Goal: Navigation & Orientation: Find specific page/section

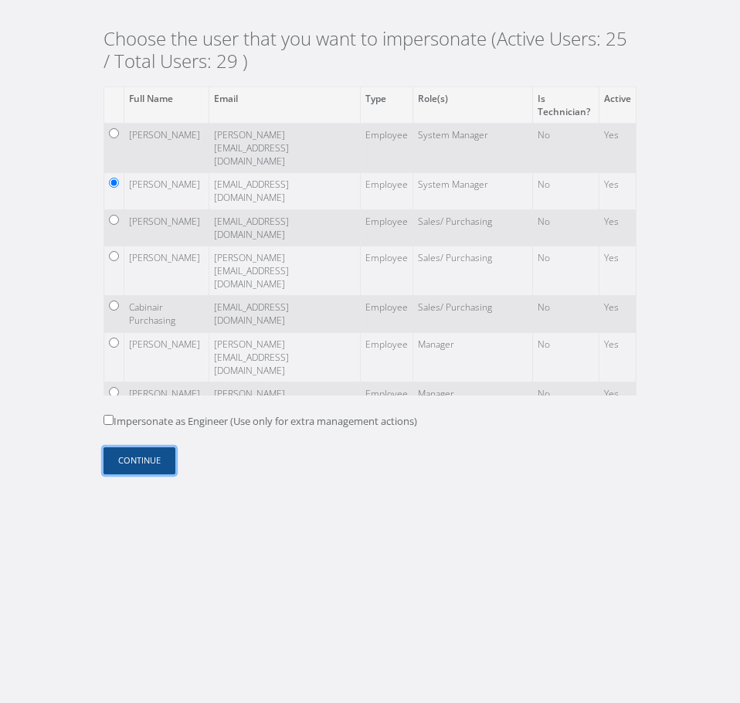
click at [131, 462] on button "Continue" at bounding box center [140, 460] width 72 height 27
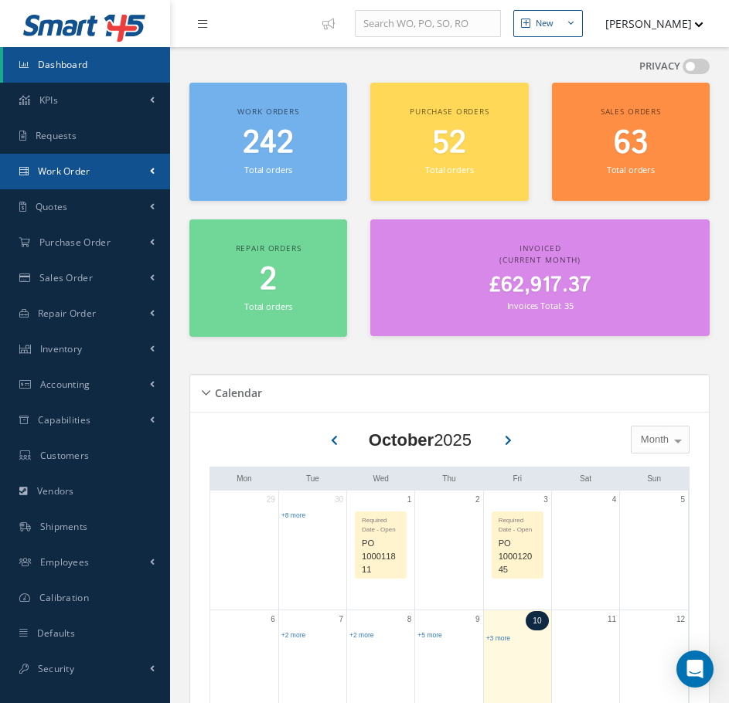
click at [90, 180] on link "Work Order" at bounding box center [85, 172] width 170 height 36
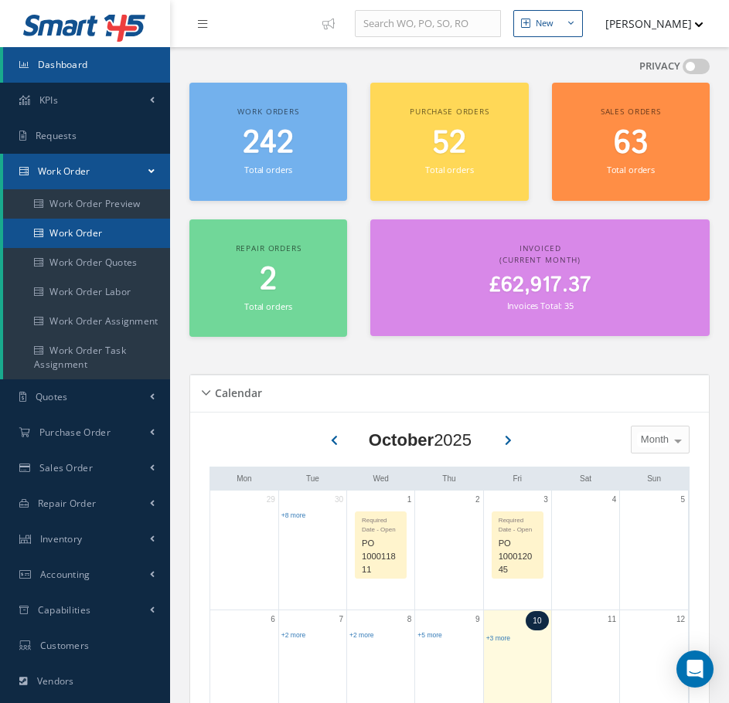
click at [91, 231] on link "Work Order" at bounding box center [86, 233] width 167 height 29
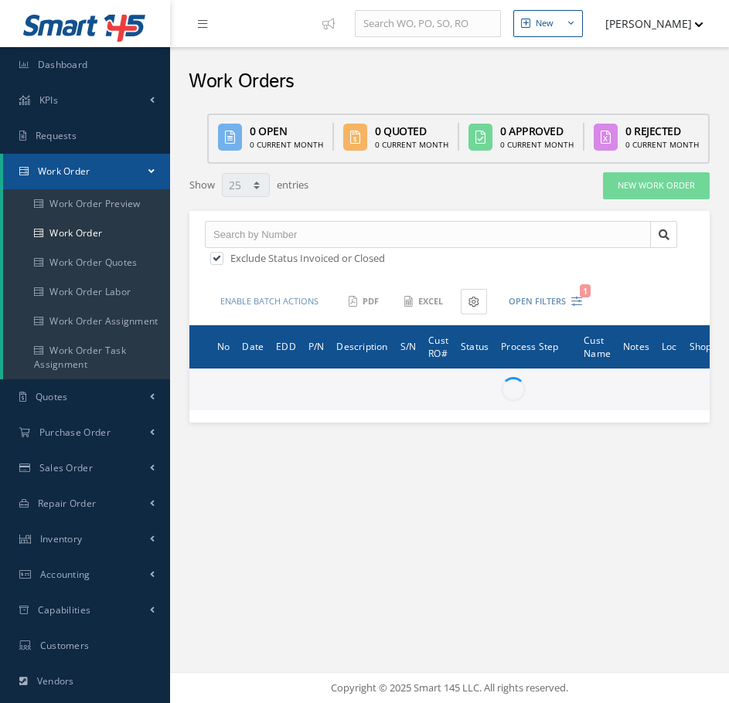
select select "25"
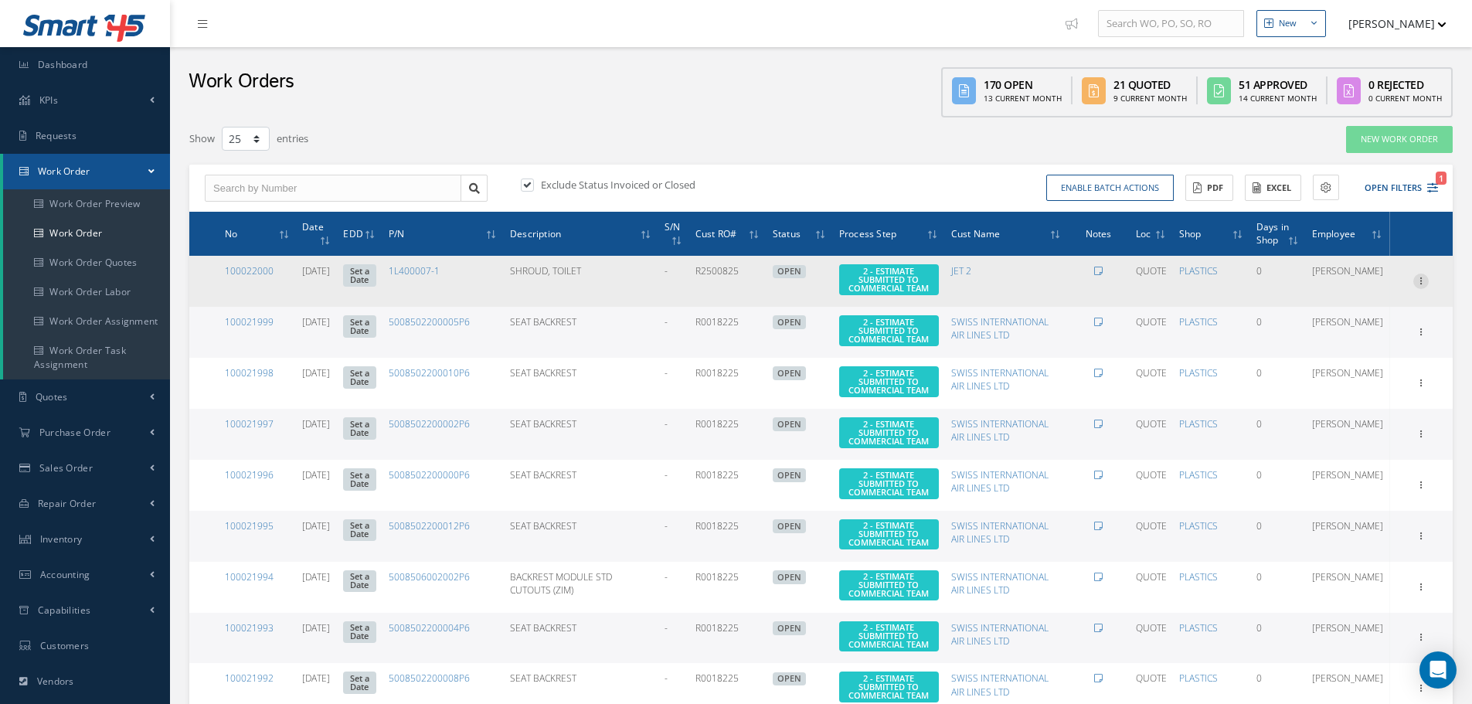
click at [728, 276] on icon at bounding box center [1420, 280] width 15 height 12
click at [728, 318] on link "Edit" at bounding box center [1350, 311] width 122 height 20
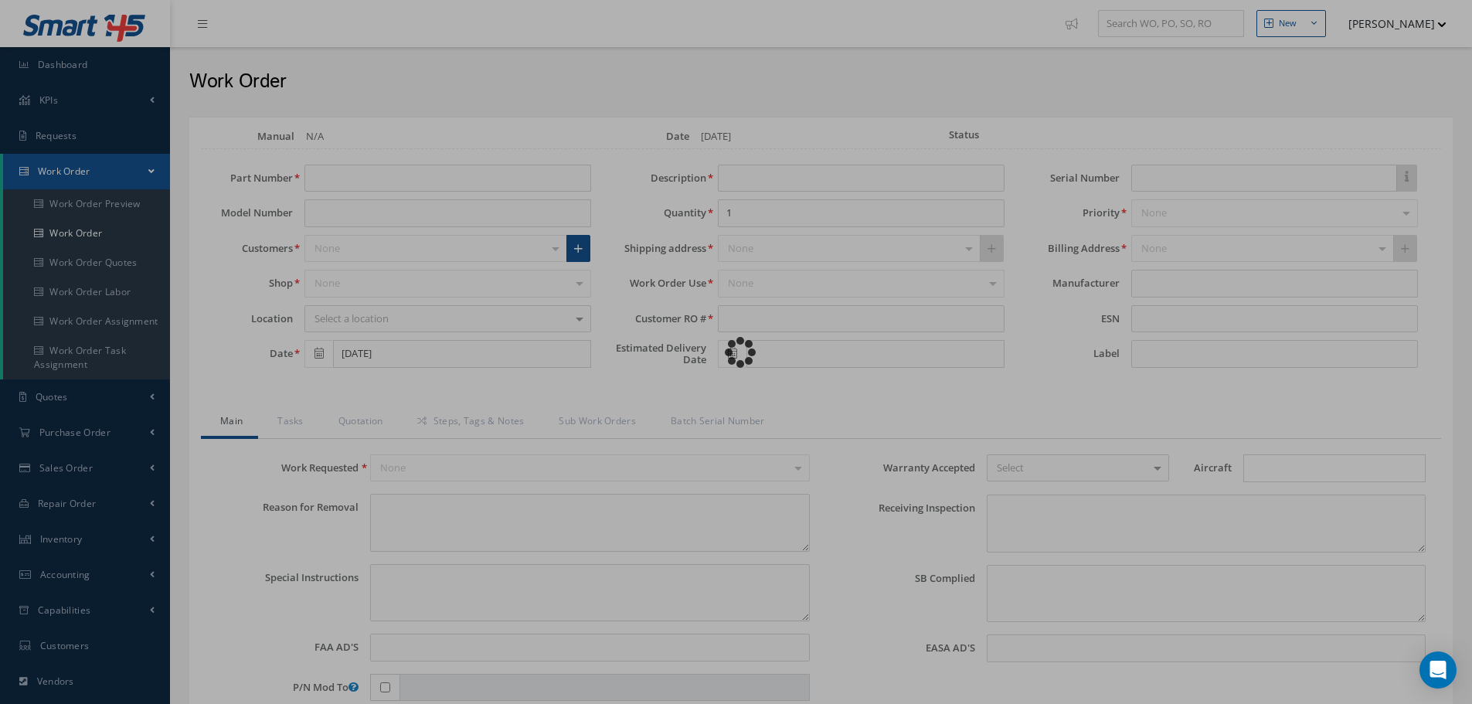
type input "1L400007-1"
type input "SHROUD, TOILET"
type input "R2500825"
type textarea "NONE"
type textarea "PLEASE SEE R.O. FOR DETAILS"
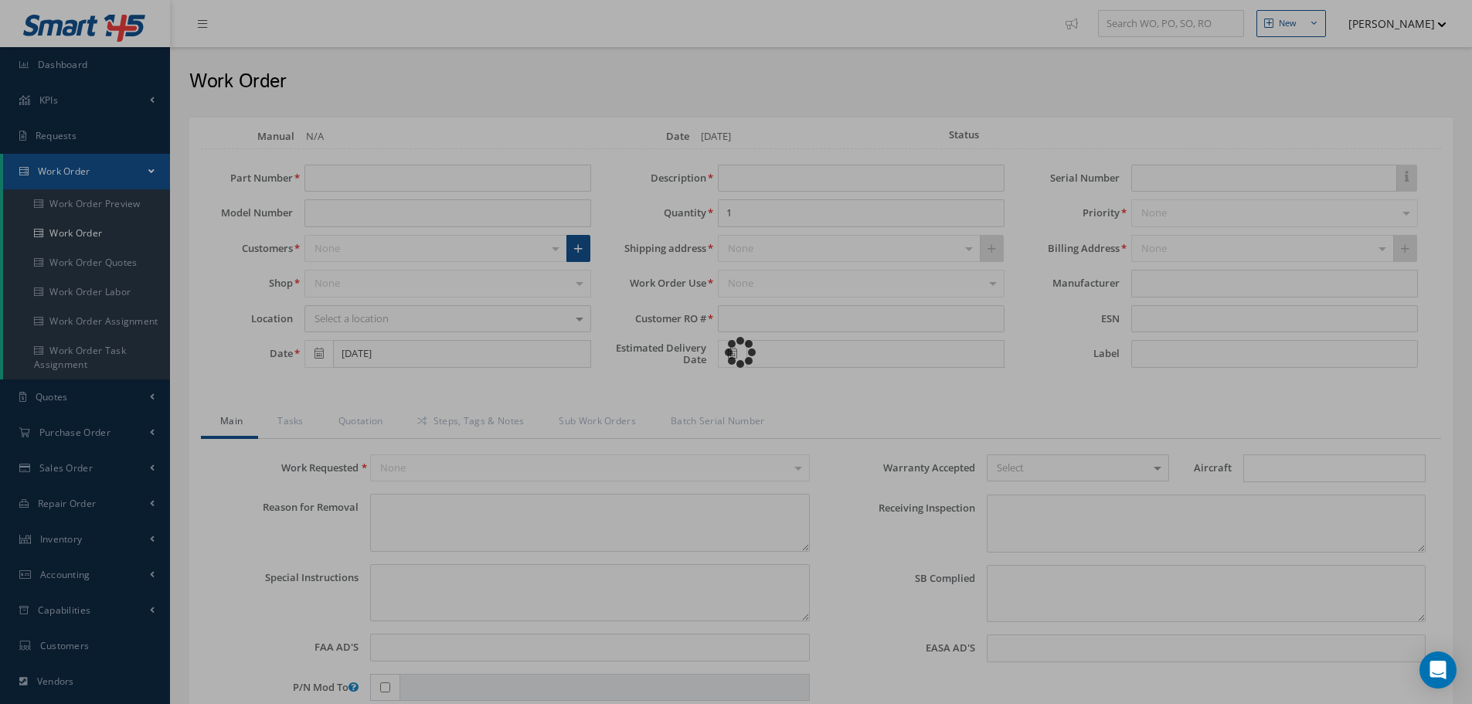
type input "NONE"
type textarea "NO VISUAL DAMAGE"
type textarea "NONE"
type input "NONE"
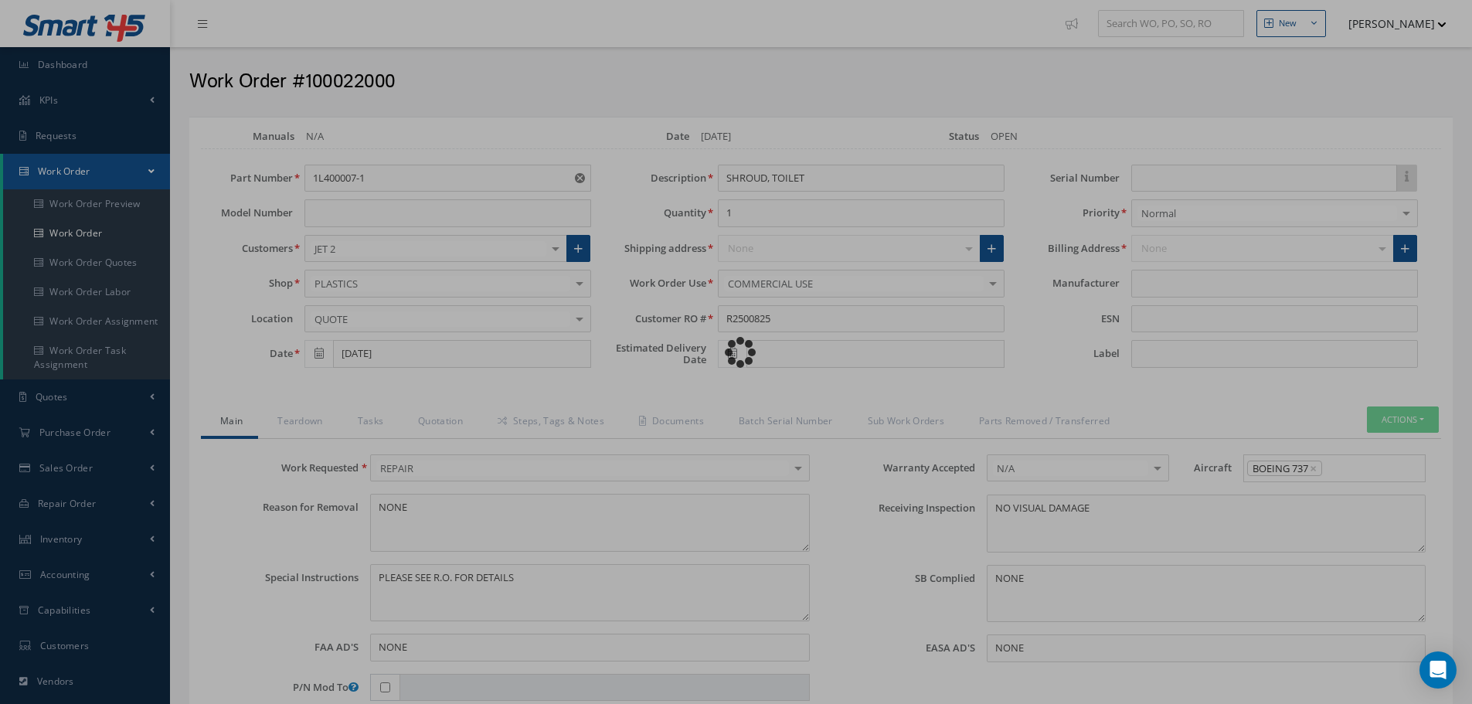
type input "COLLINS AEROSPACE"
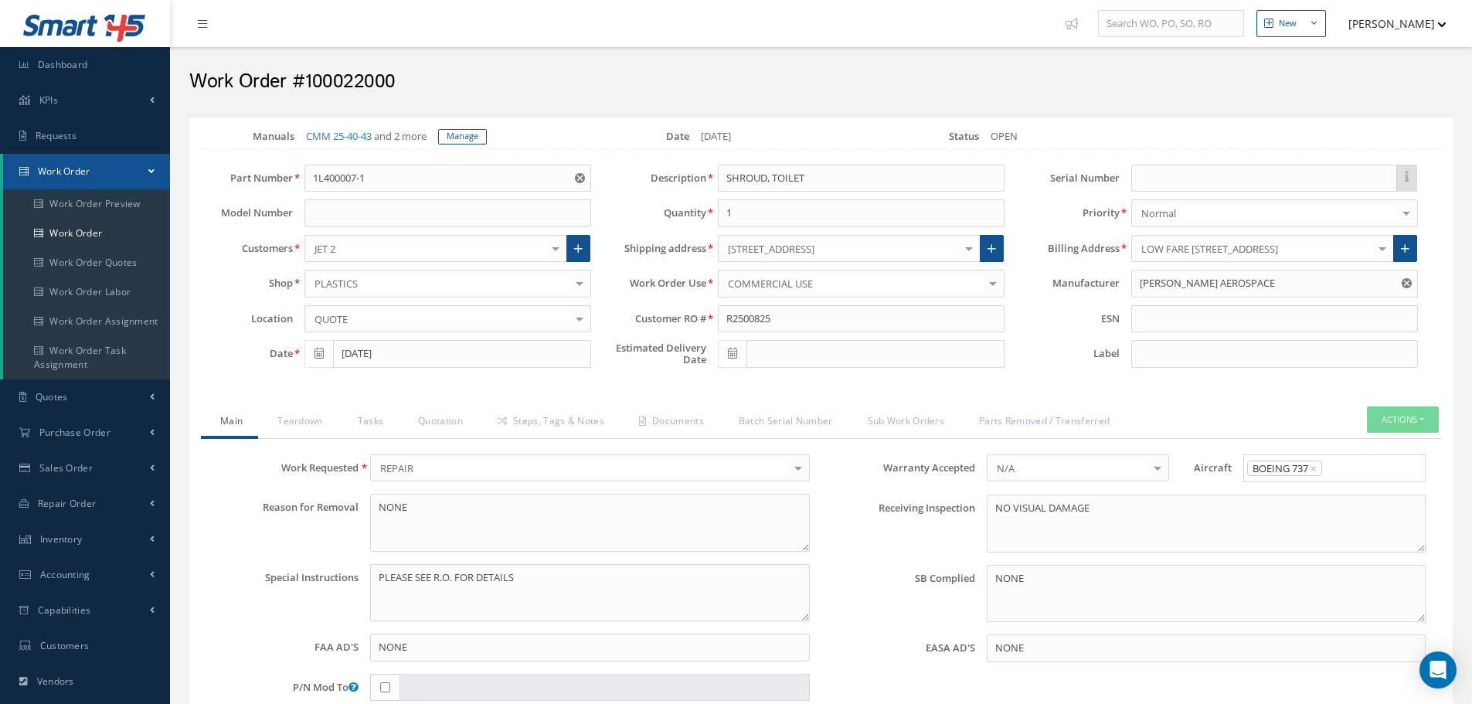
select select "25"
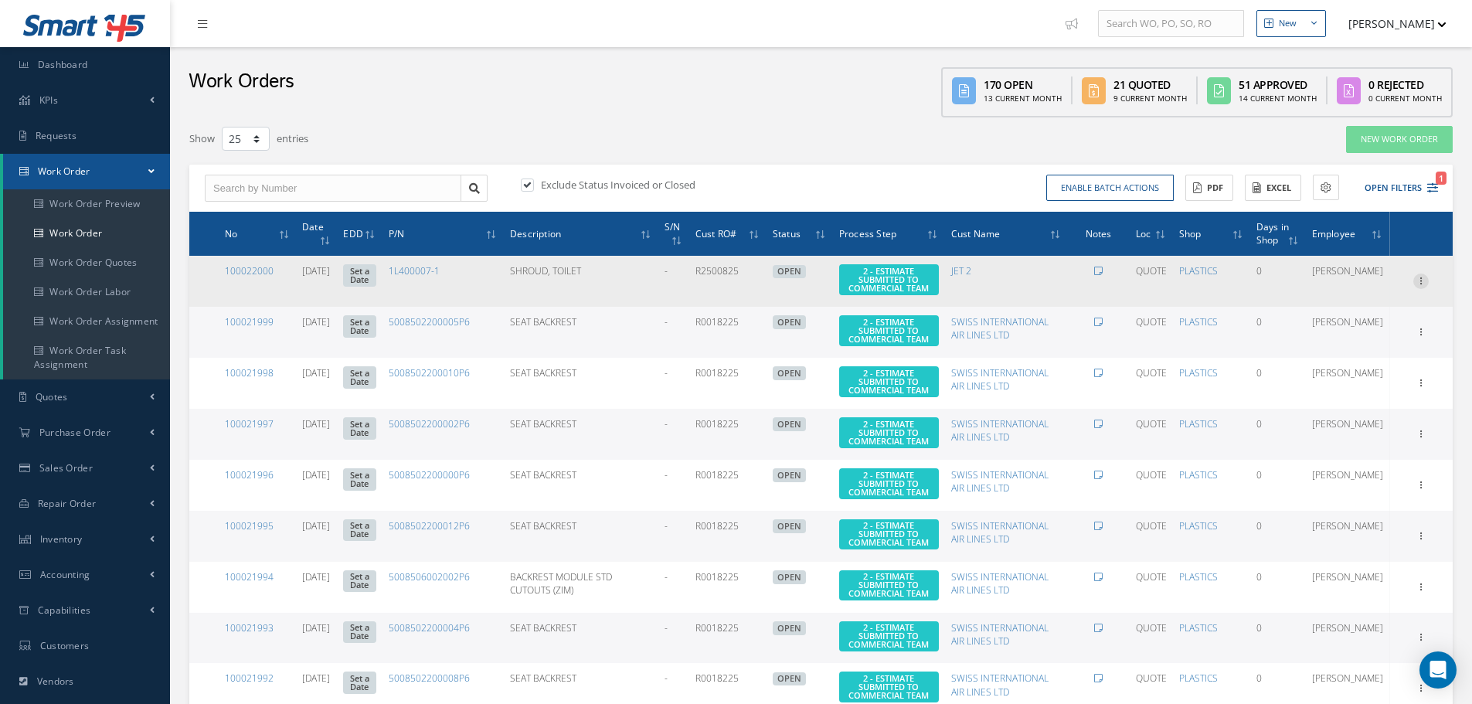
click at [728, 277] on icon at bounding box center [1420, 280] width 15 height 12
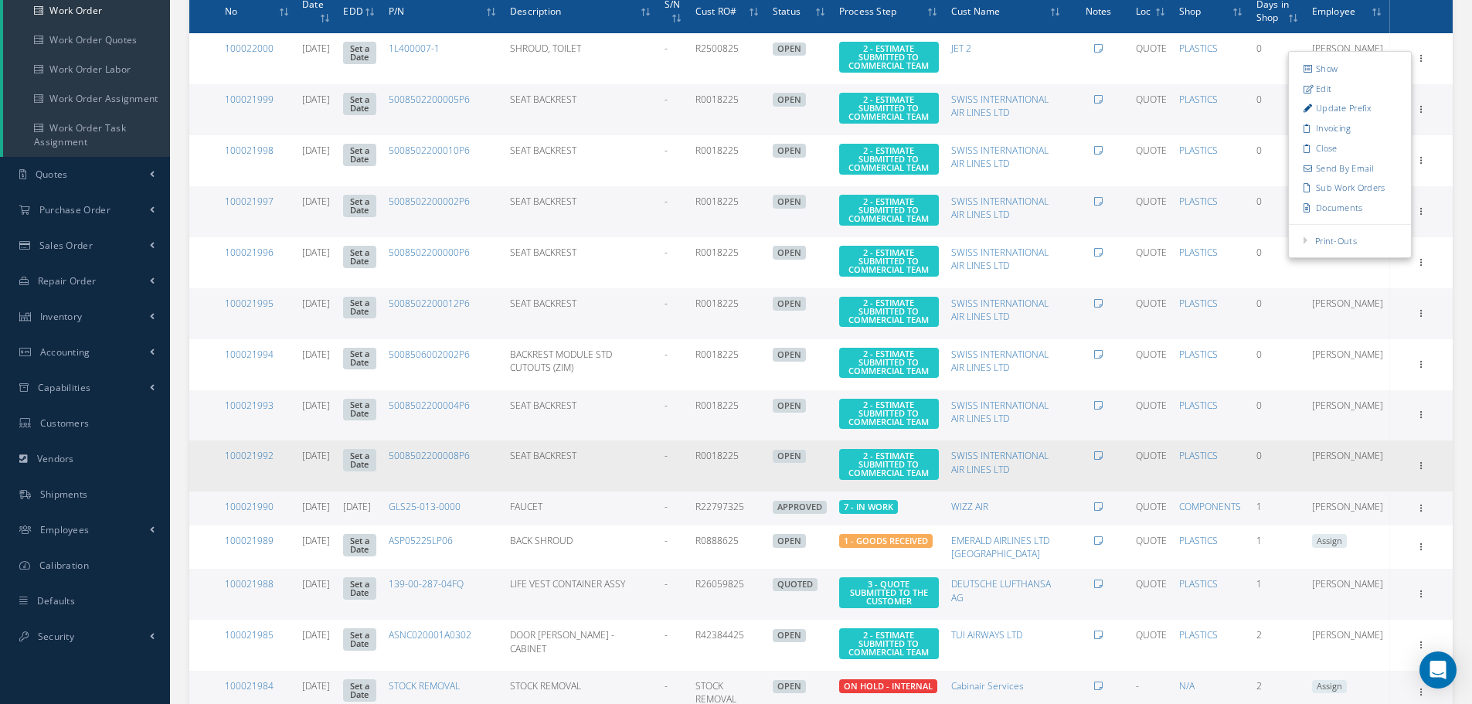
scroll to position [232, 0]
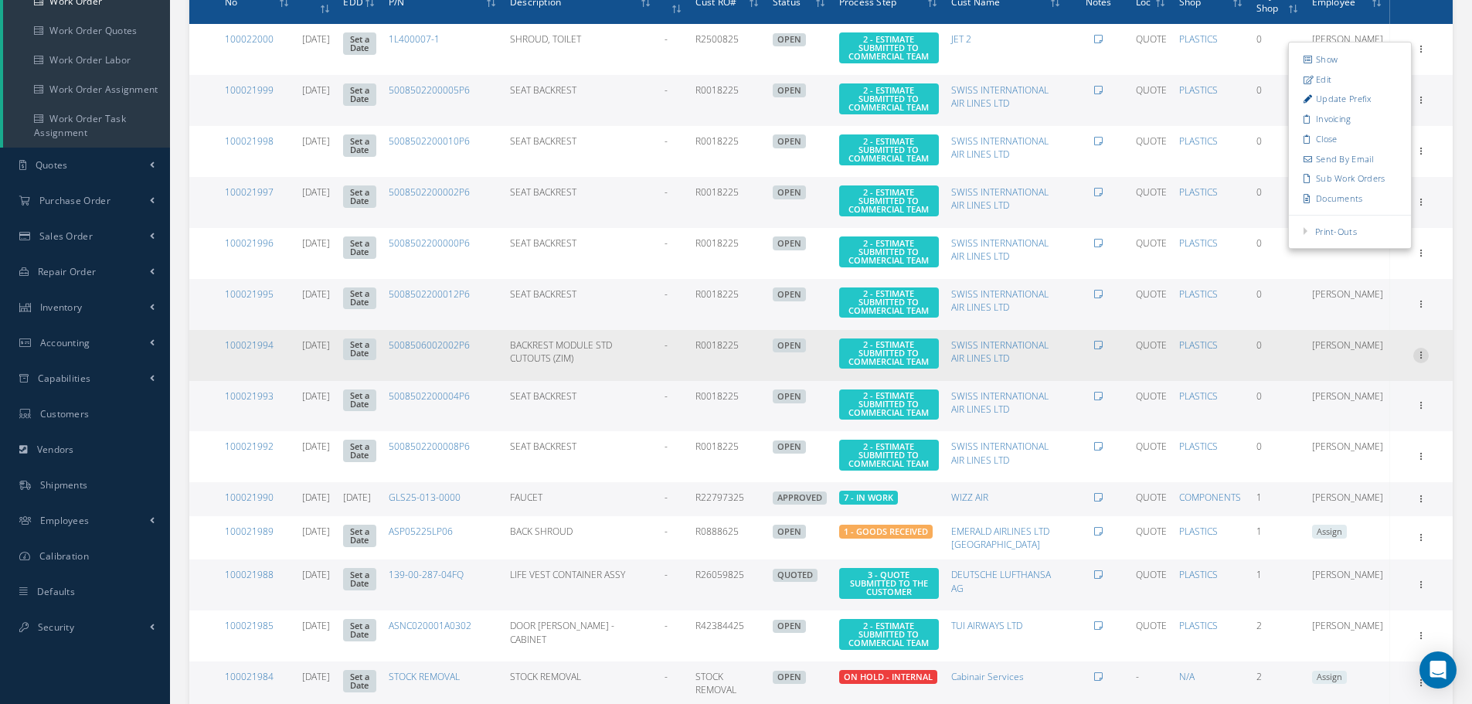
click at [728, 360] on icon at bounding box center [1420, 354] width 15 height 12
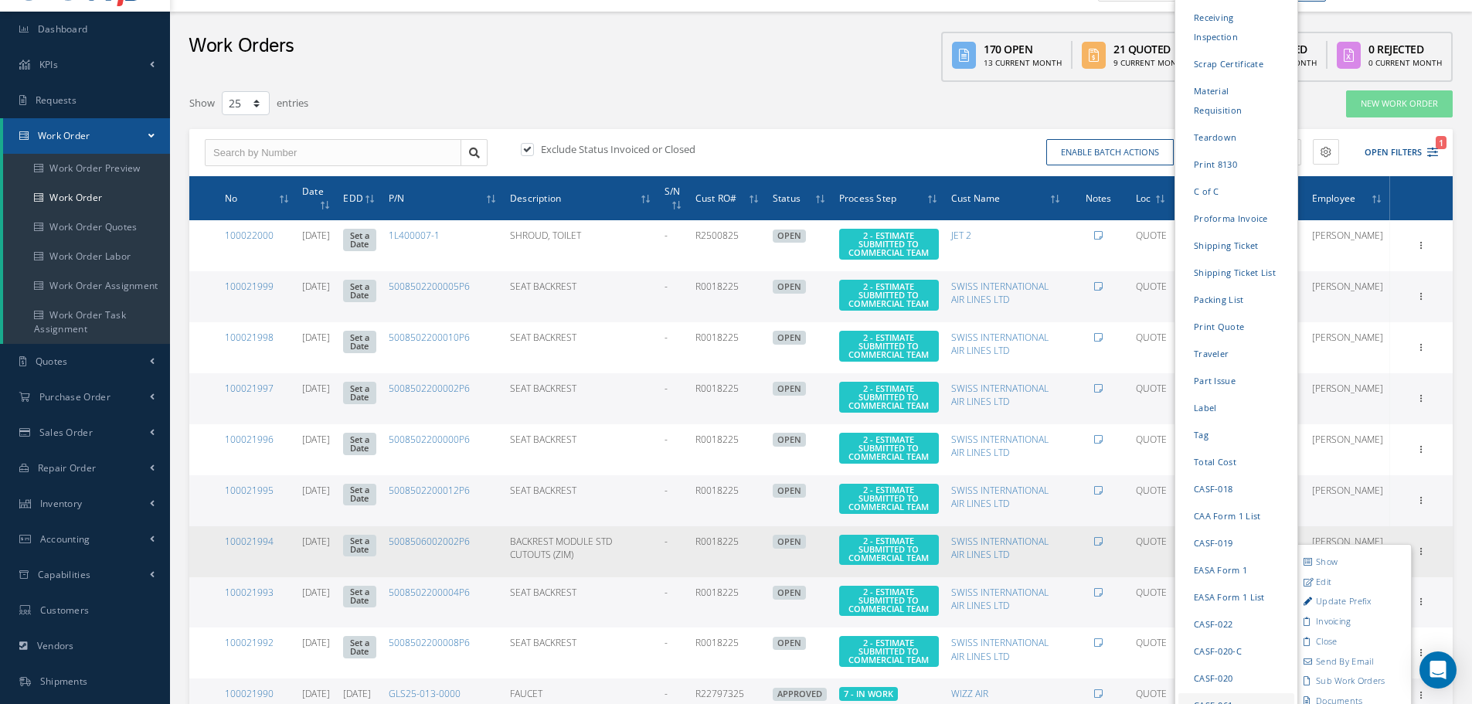
scroll to position [0, 0]
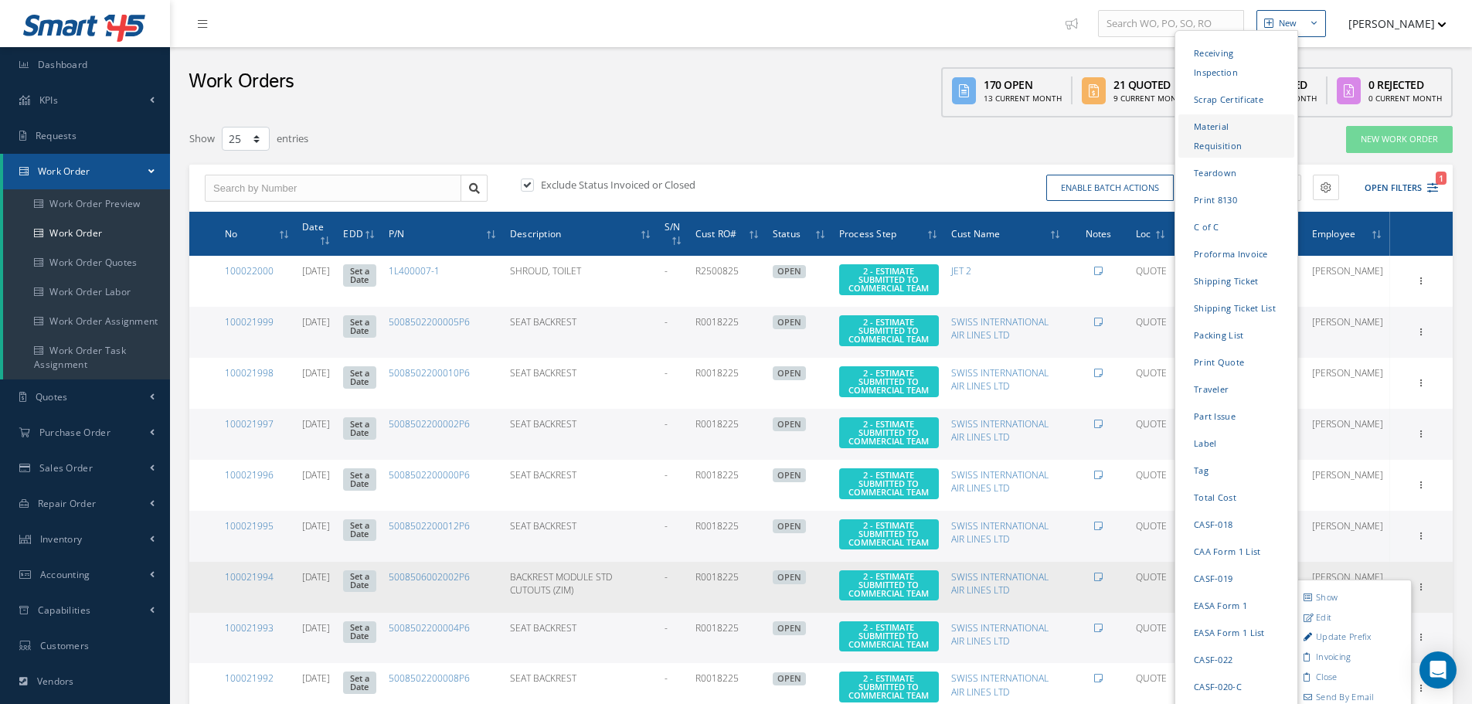
click at [728, 157] on link "Material Requisition" at bounding box center [1237, 135] width 116 height 43
click at [728, 83] on link "Receiving Inspection" at bounding box center [1237, 61] width 116 height 43
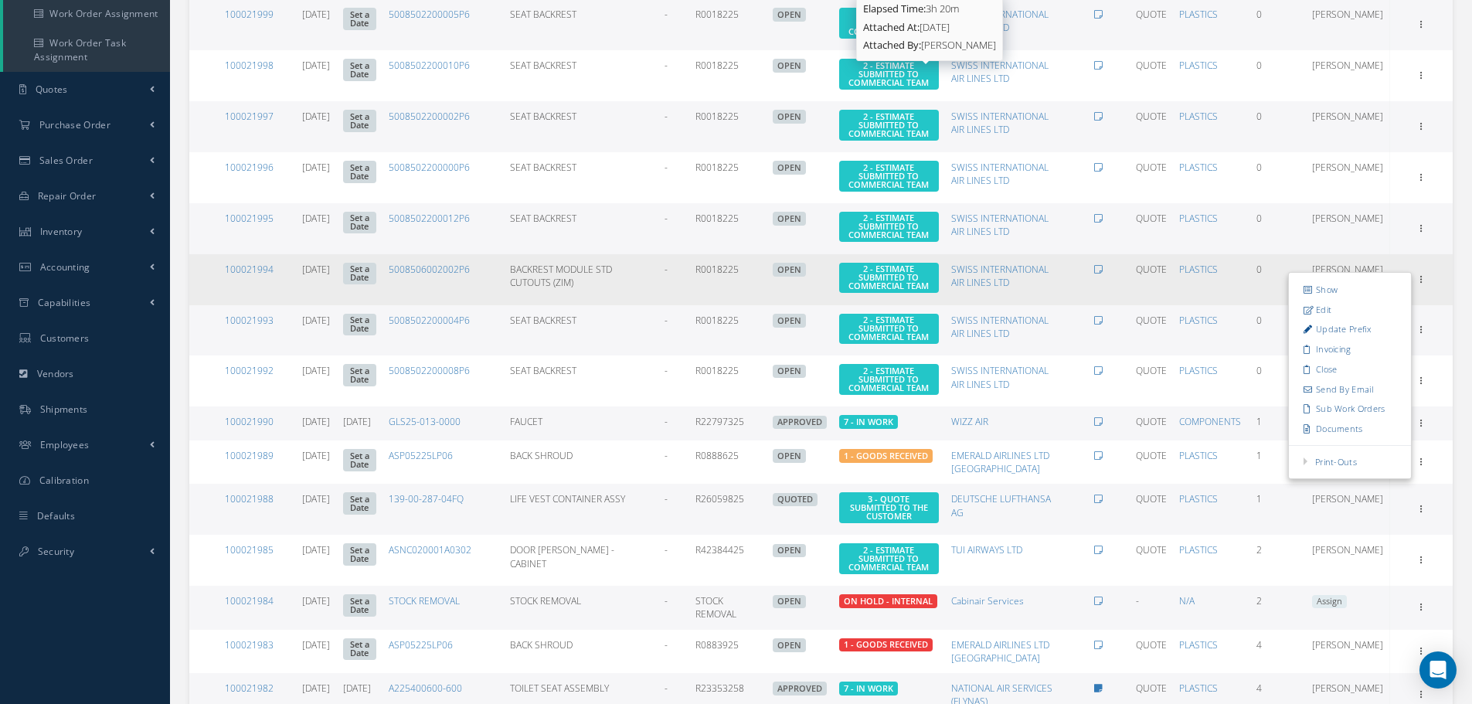
scroll to position [309, 0]
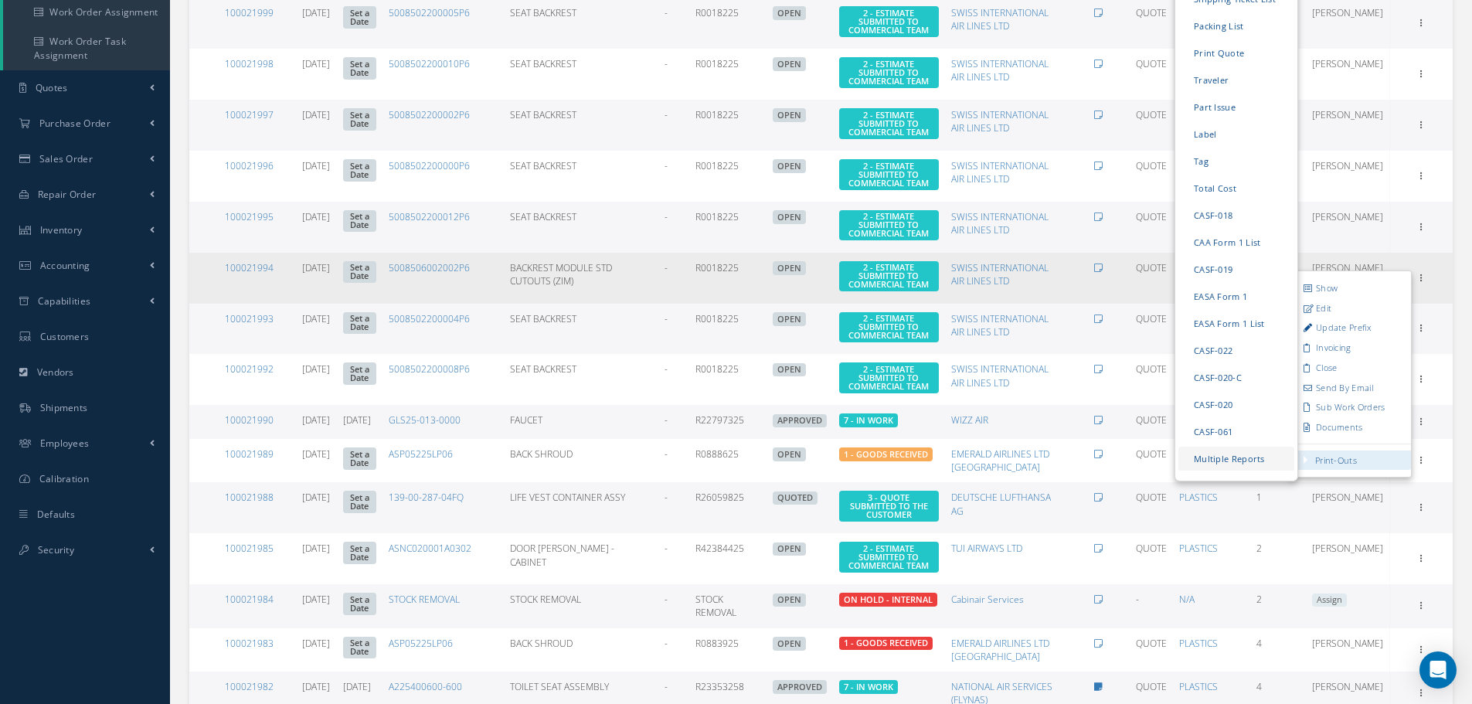
click at [728, 469] on link "Multiple Reports" at bounding box center [1237, 458] width 116 height 24
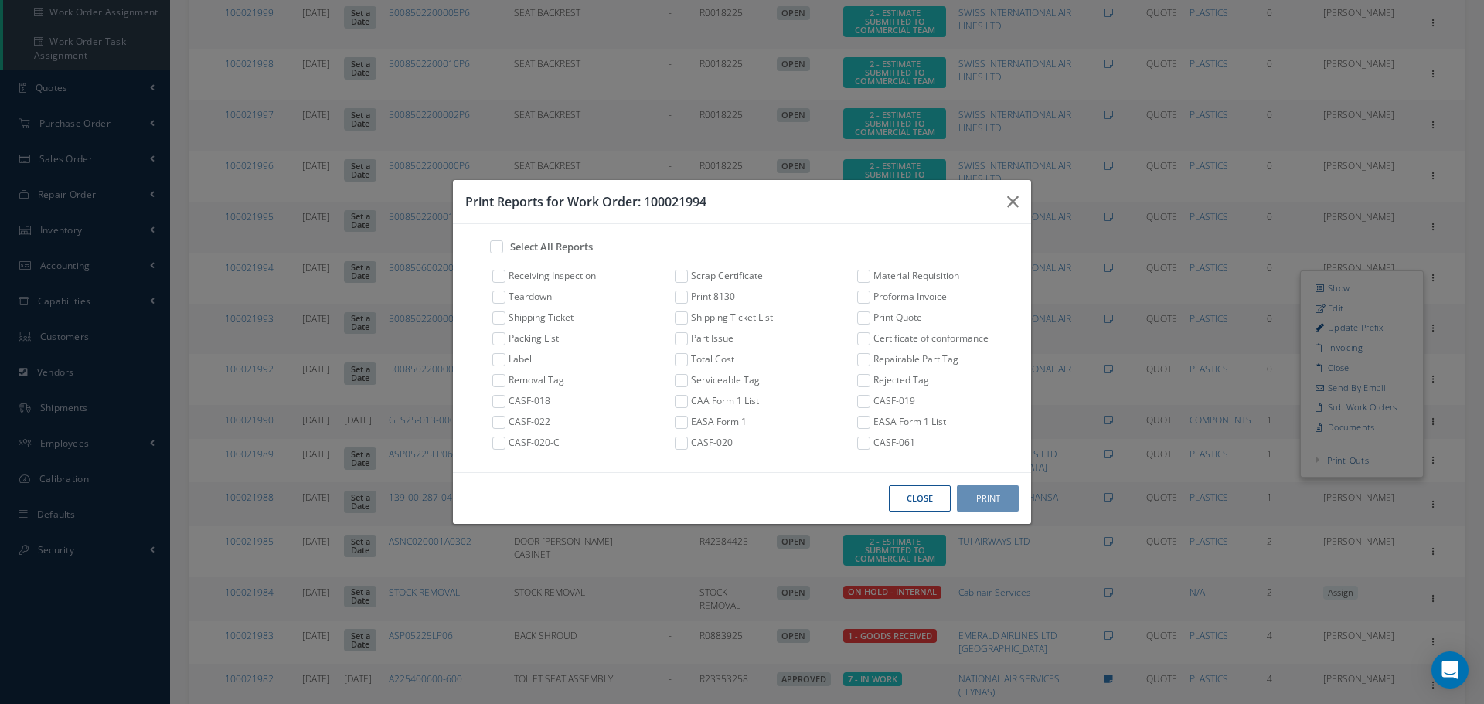
click at [505, 269] on label at bounding box center [507, 269] width 4 height 0
click at [501, 277] on input "checkbox" at bounding box center [496, 274] width 10 height 10
checkbox input "true"
click at [687, 269] on label at bounding box center [689, 269] width 4 height 0
click at [683, 277] on input "checkbox" at bounding box center [678, 274] width 10 height 10
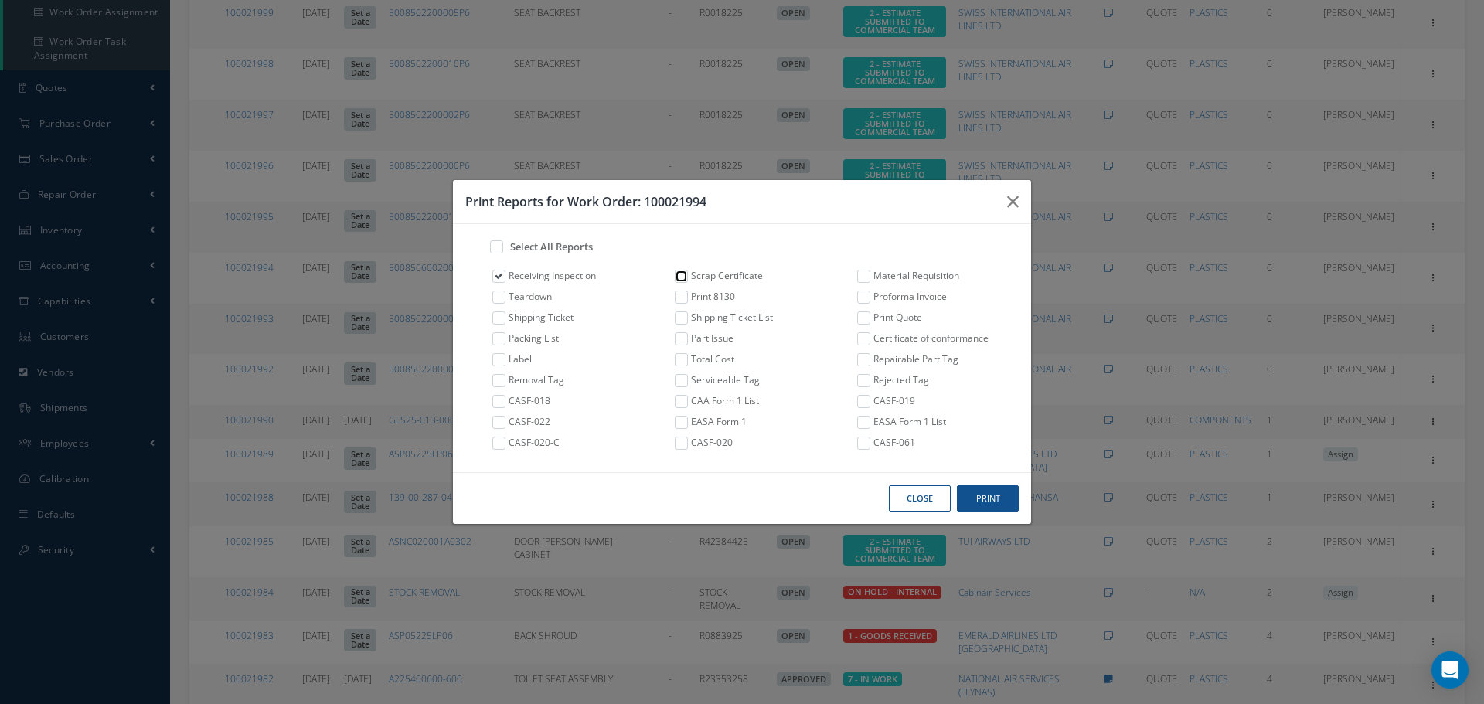
checkbox input "true"
click at [502, 240] on label at bounding box center [504, 240] width 4 height 0
click at [498, 250] on input "checkbox" at bounding box center [493, 245] width 10 height 10
checkbox input "true"
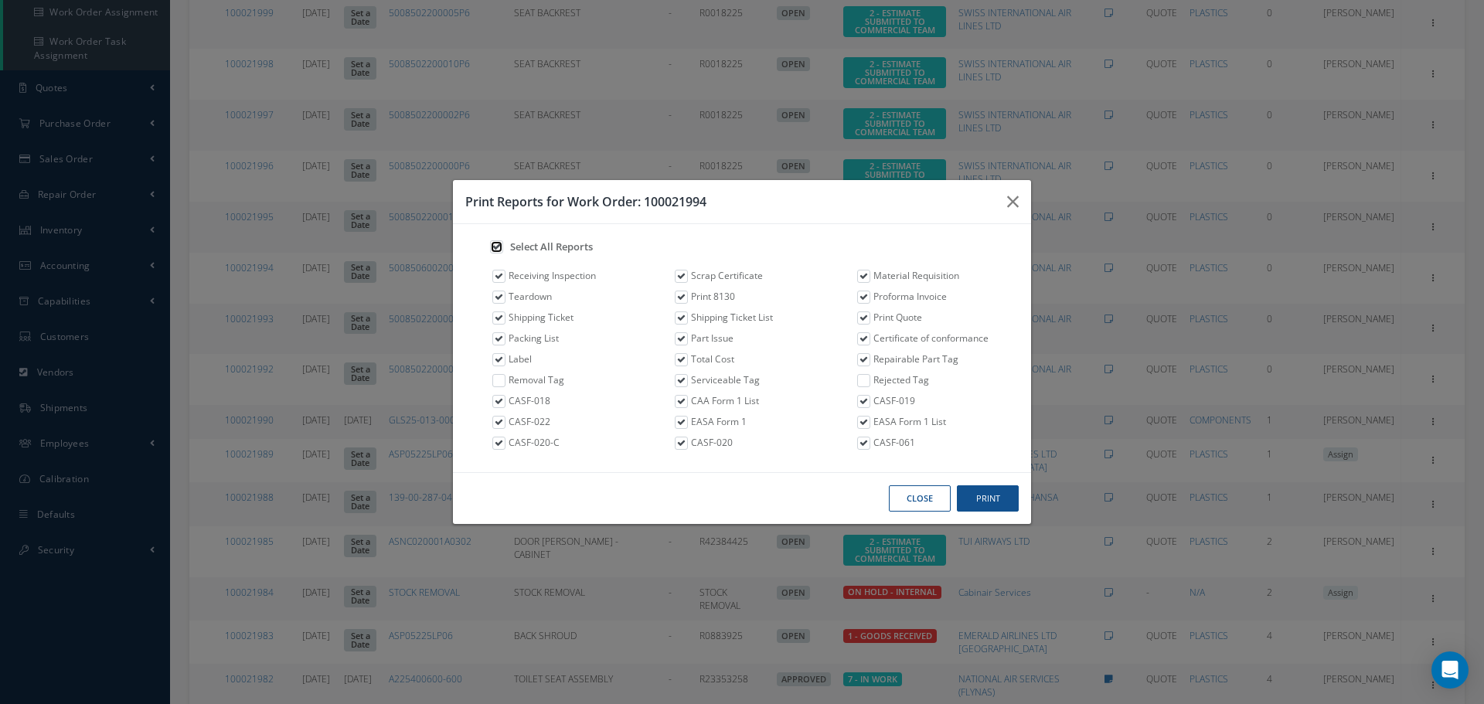
checkbox input "true"
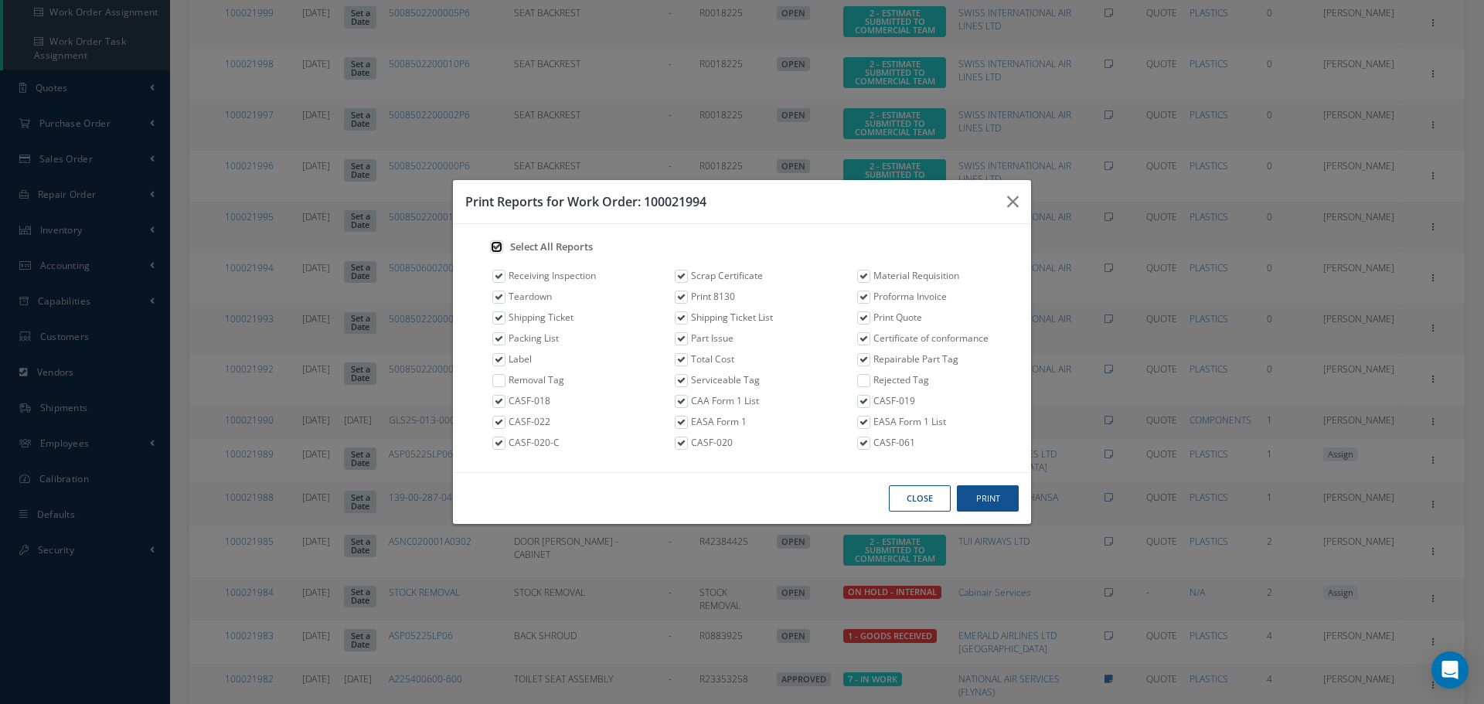
checkbox input "true"
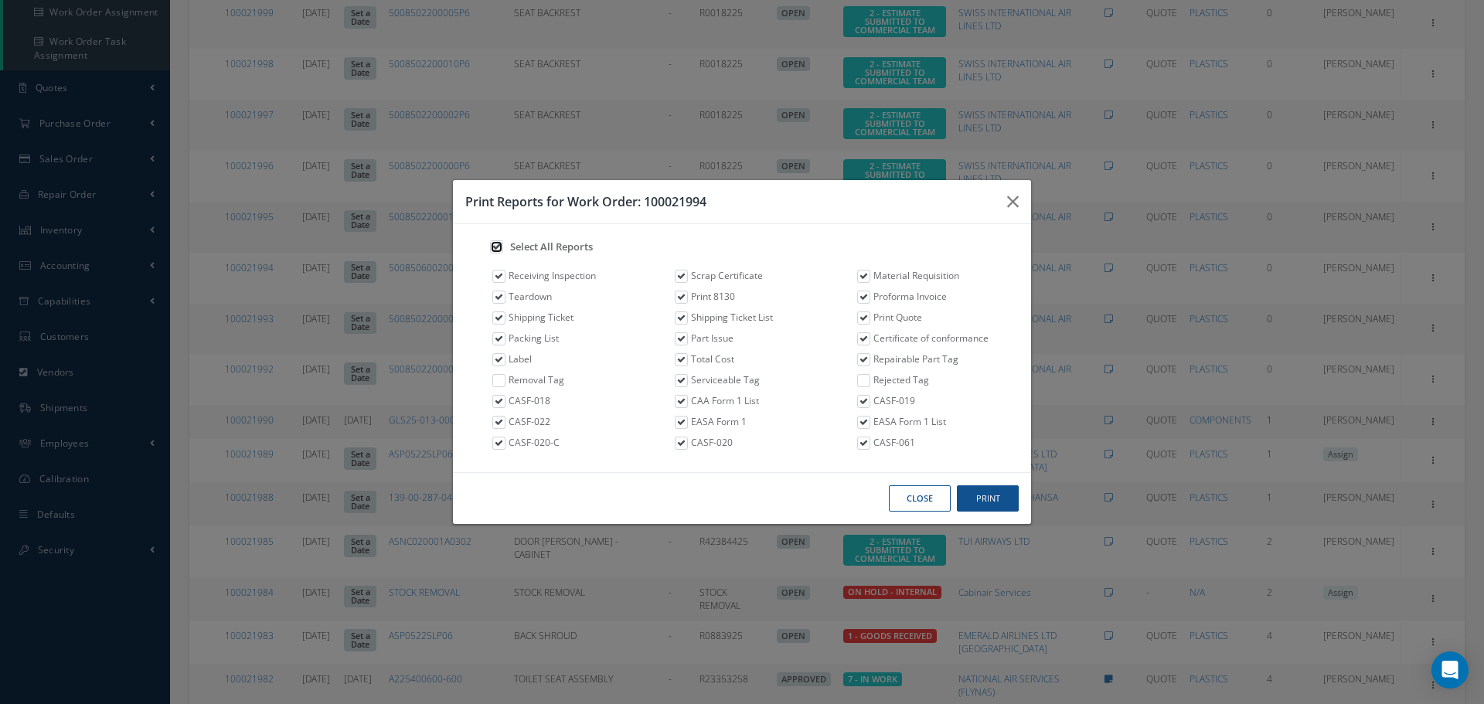
checkbox input "true"
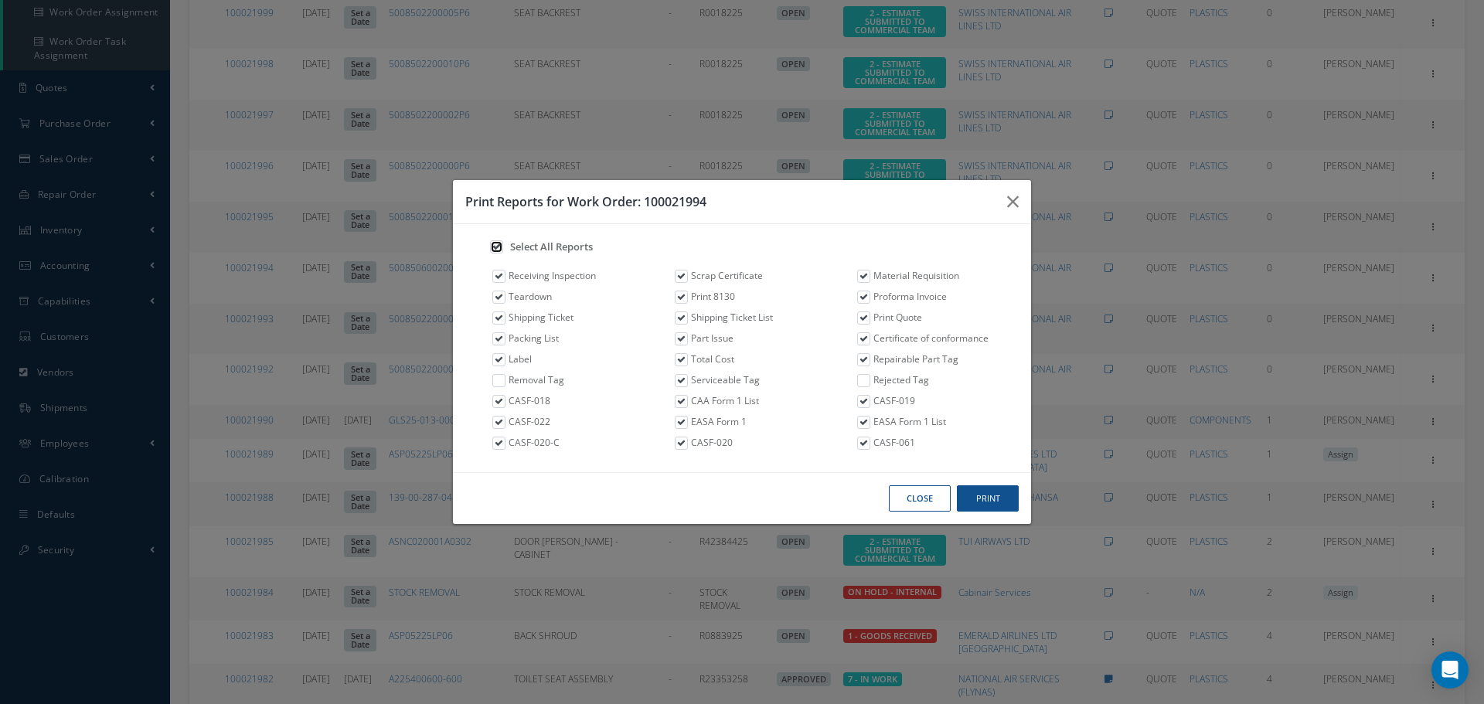
checkbox input "true"
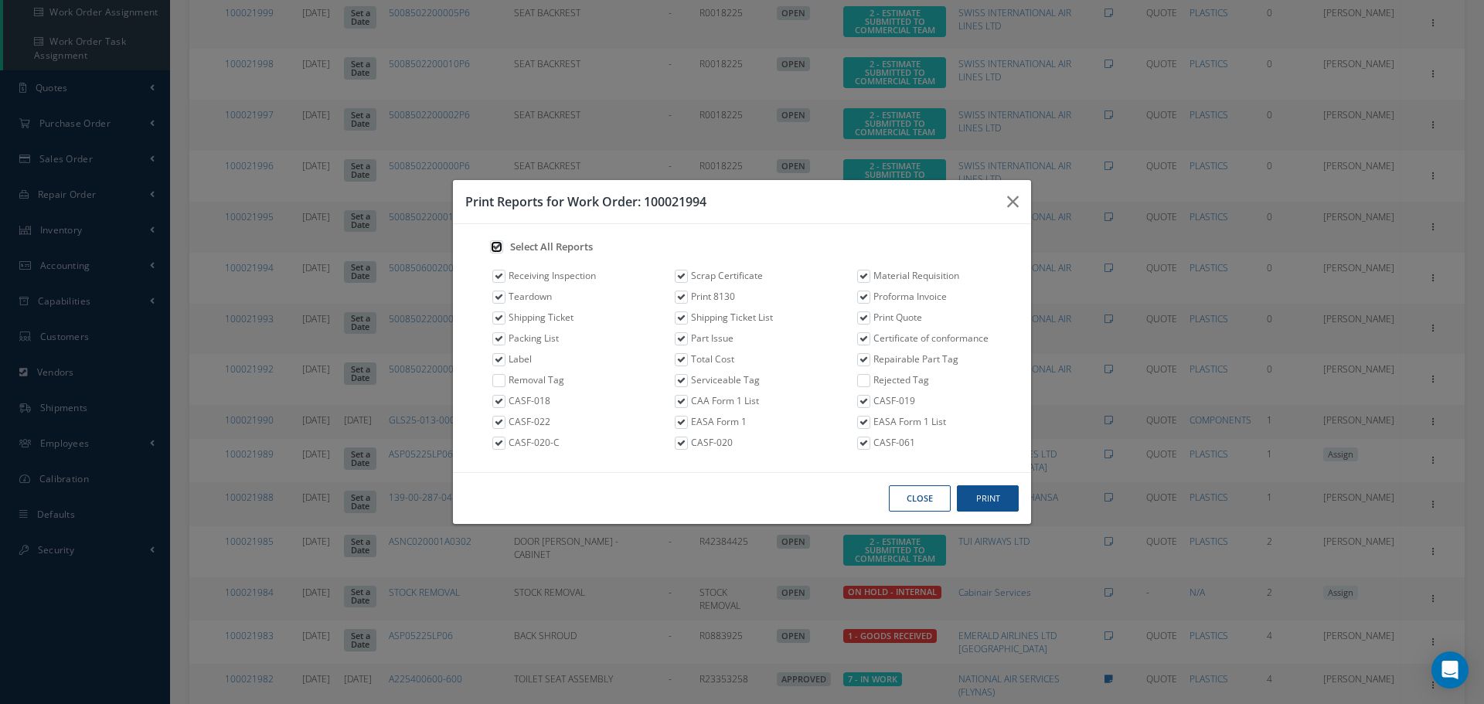
checkbox input "true"
click at [728, 492] on button "Print" at bounding box center [988, 498] width 62 height 27
click at [728, 373] on label at bounding box center [871, 373] width 4 height 0
click at [728, 381] on input "checkbox" at bounding box center [860, 378] width 10 height 10
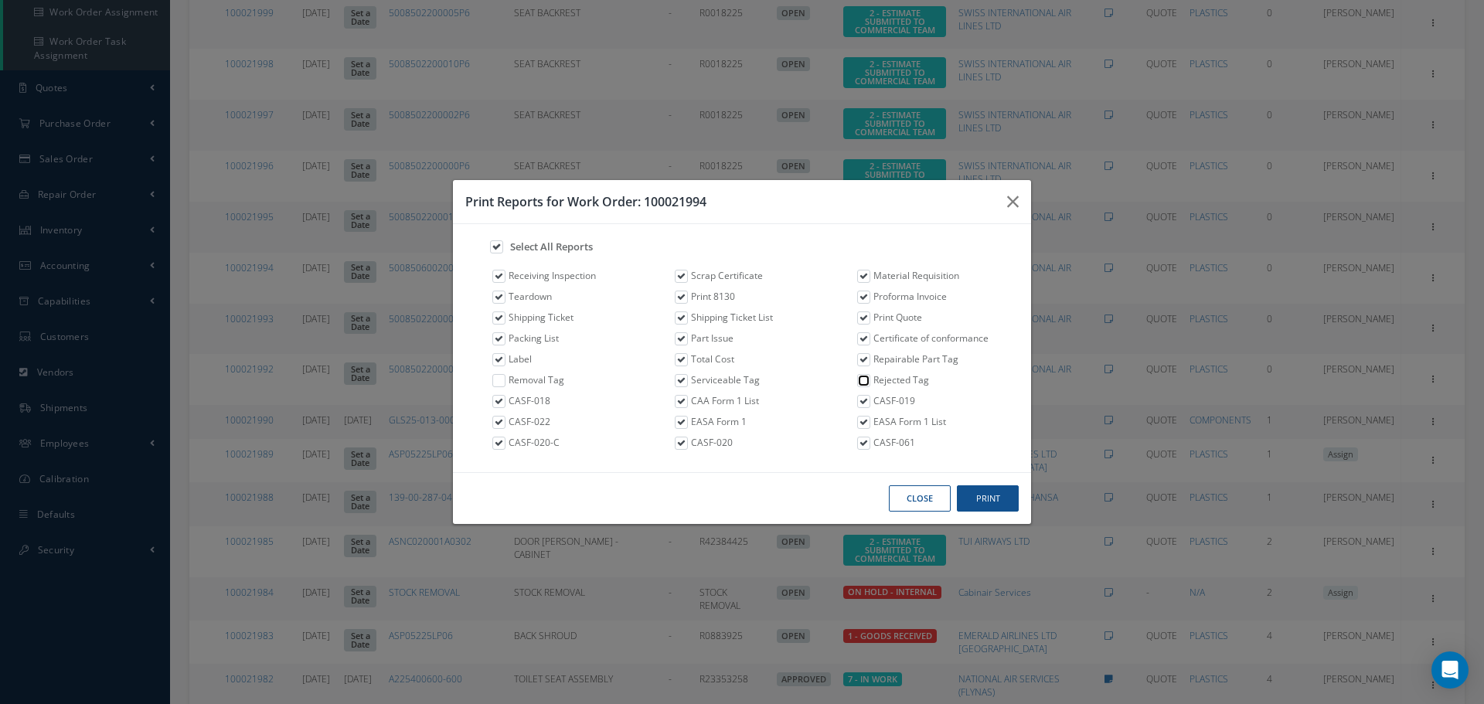
checkbox input "true"
click at [512, 379] on link "Removal Tag" at bounding box center [536, 380] width 56 height 14
click at [505, 373] on label at bounding box center [507, 373] width 4 height 0
click at [501, 381] on input "checkbox" at bounding box center [496, 378] width 10 height 10
checkbox input "true"
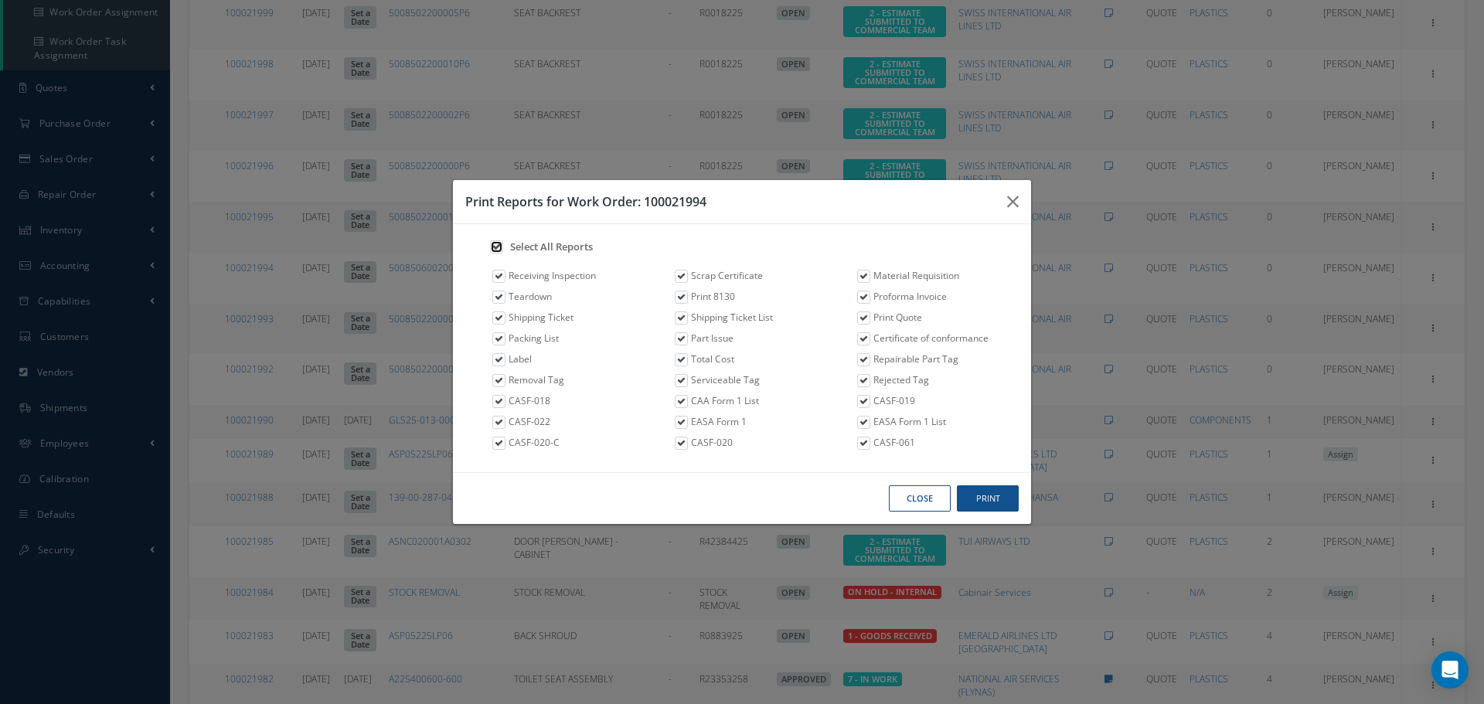
click at [497, 245] on input "checkbox" at bounding box center [493, 245] width 10 height 10
checkbox input "false"
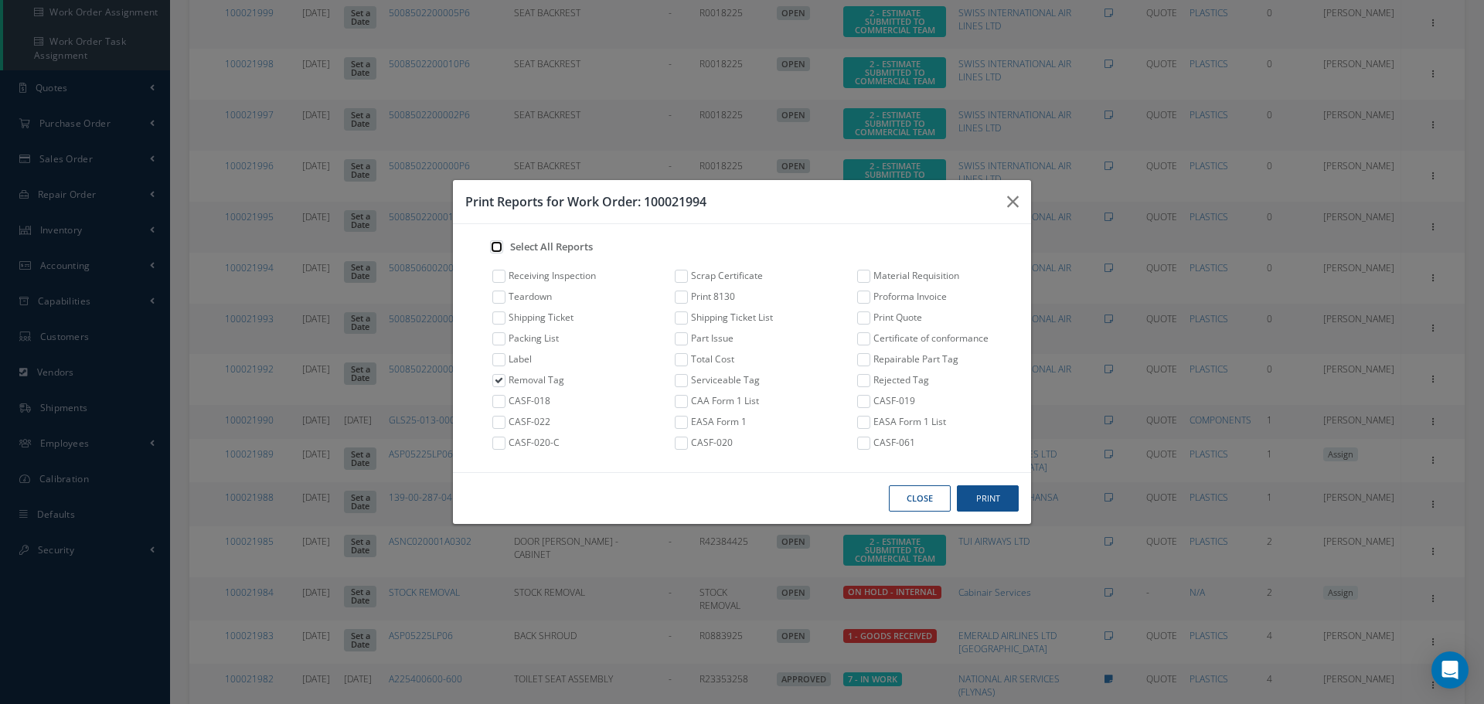
checkbox input "false"
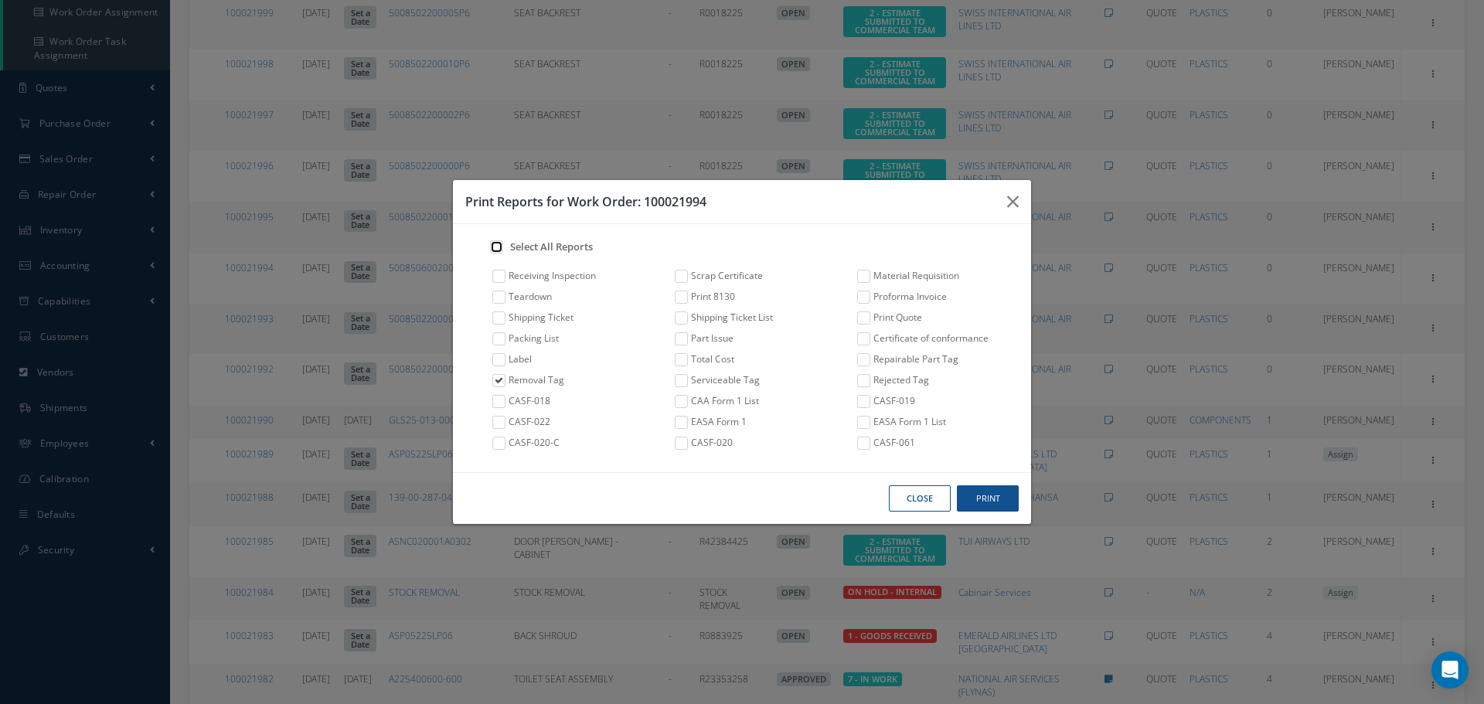
checkbox input "false"
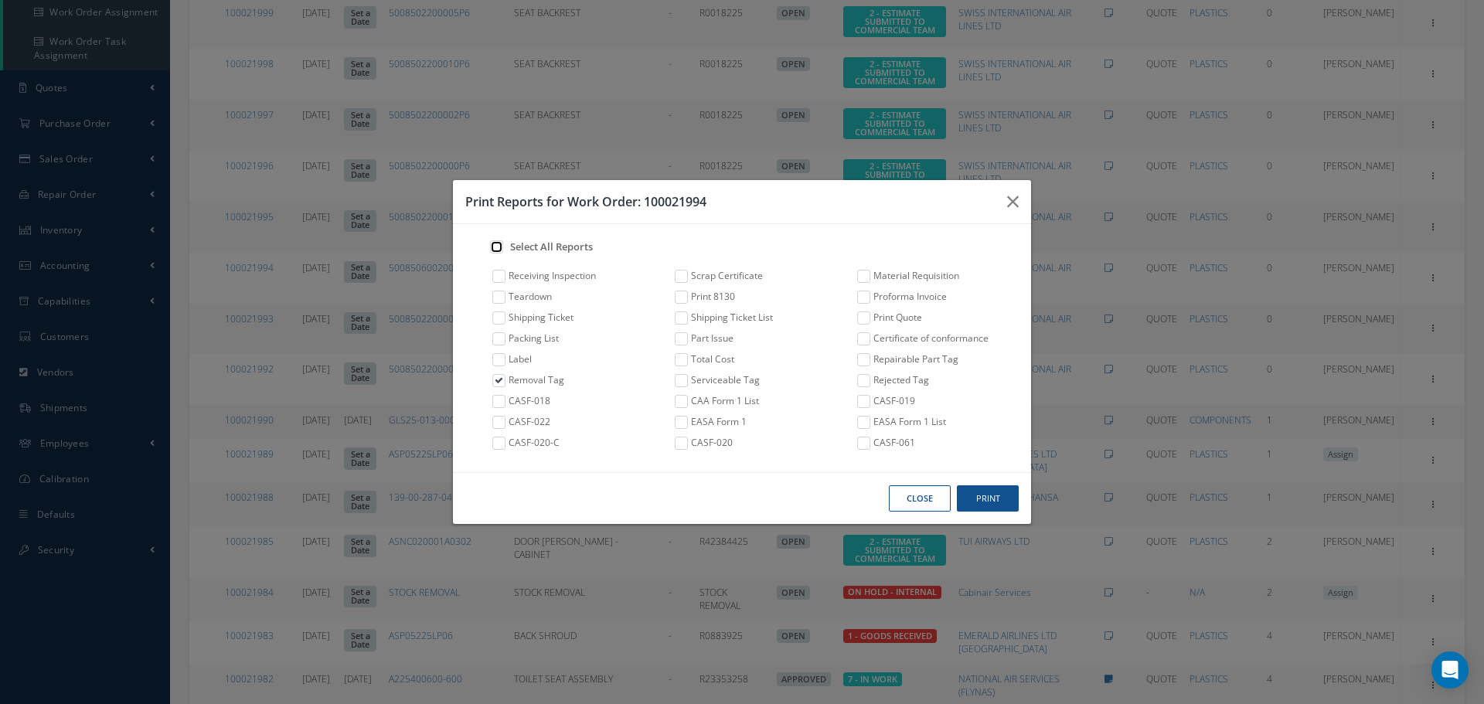
checkbox input "false"
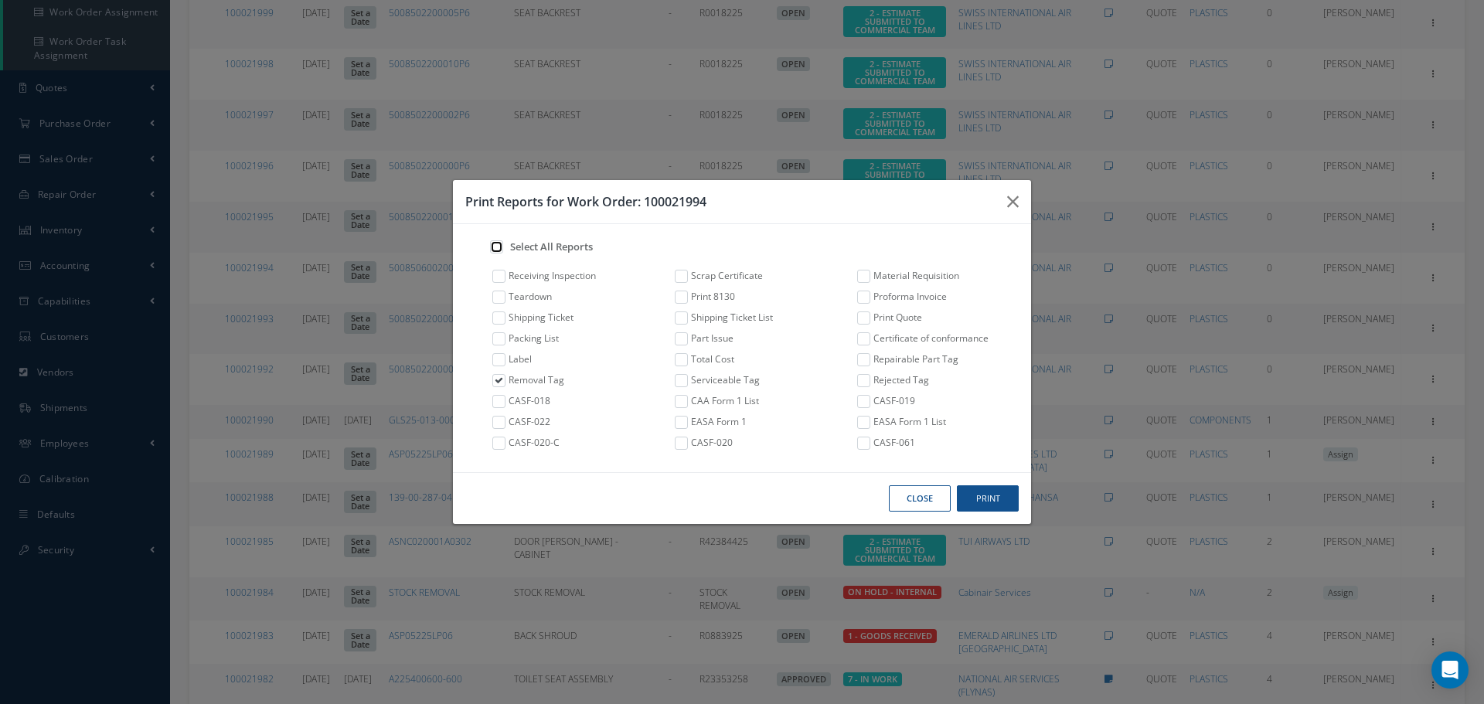
checkbox input "false"
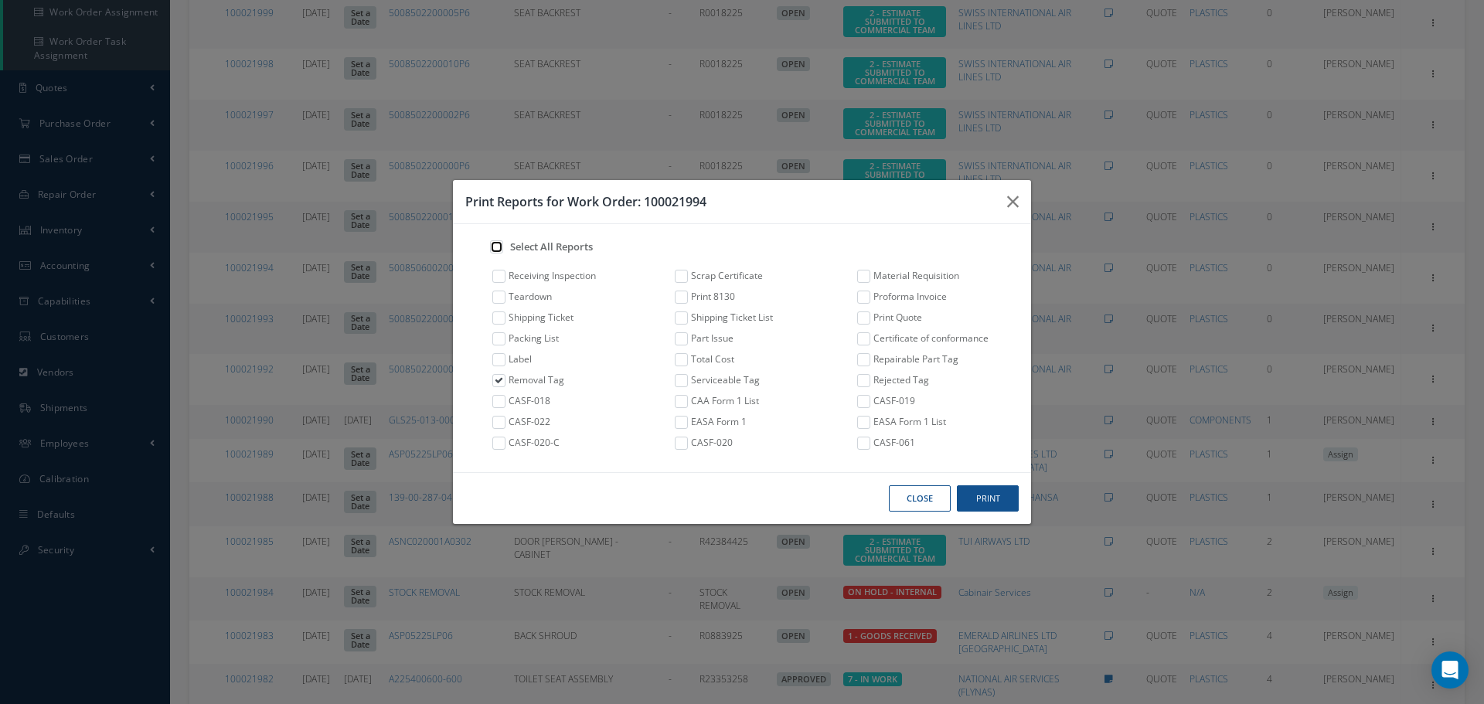
checkbox input "false"
click at [728, 383] on input "checkbox" at bounding box center [860, 378] width 10 height 10
checkbox input "true"
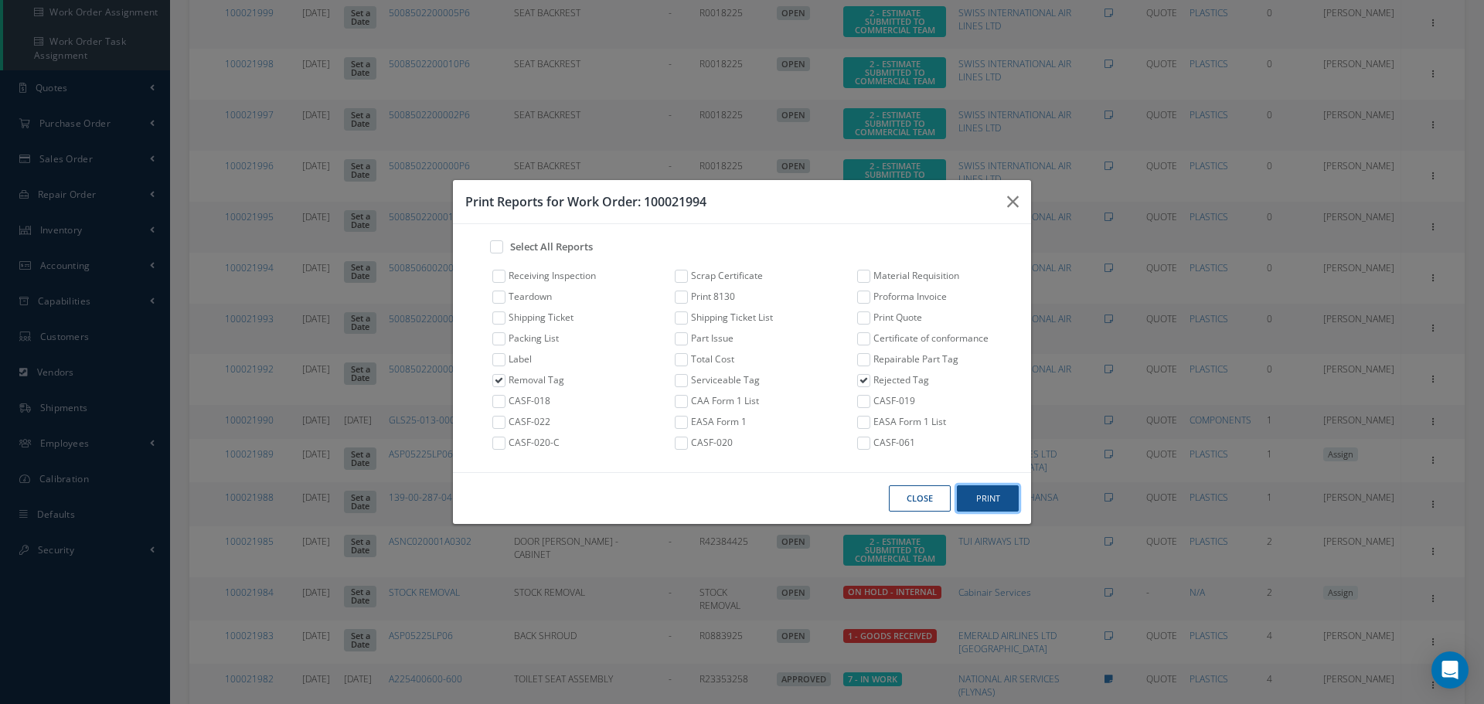
click at [728, 490] on button "Print" at bounding box center [988, 498] width 62 height 27
click at [728, 202] on icon "button" at bounding box center [1013, 201] width 12 height 19
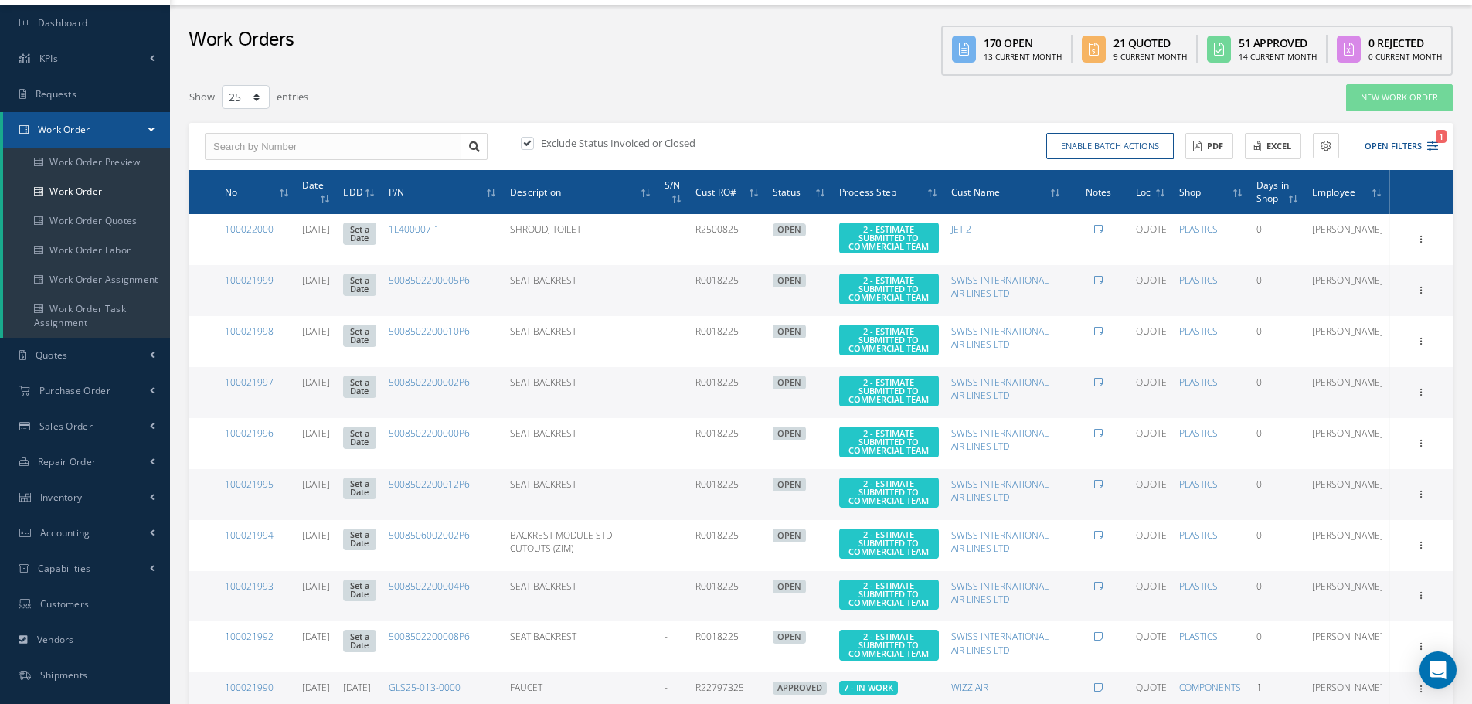
scroll to position [0, 0]
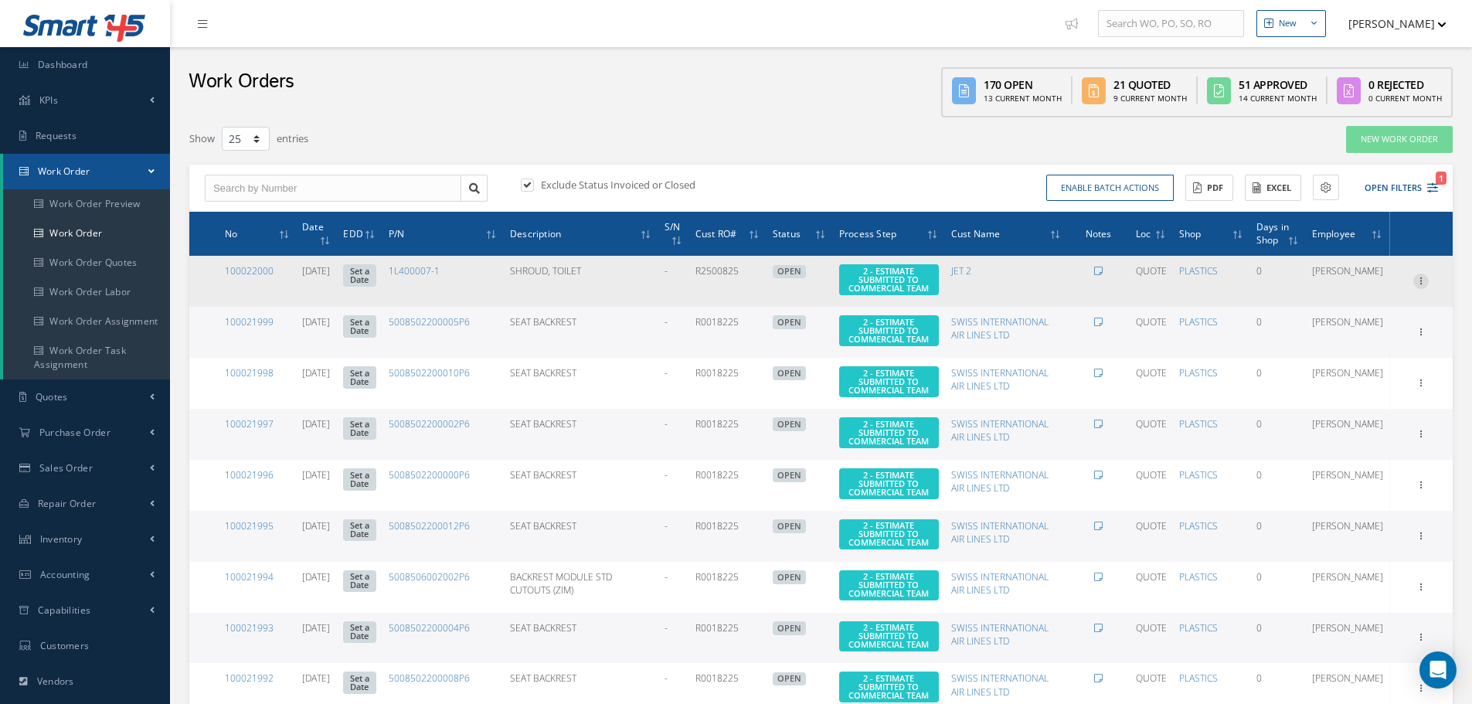
click at [728, 275] on icon at bounding box center [1420, 280] width 15 height 12
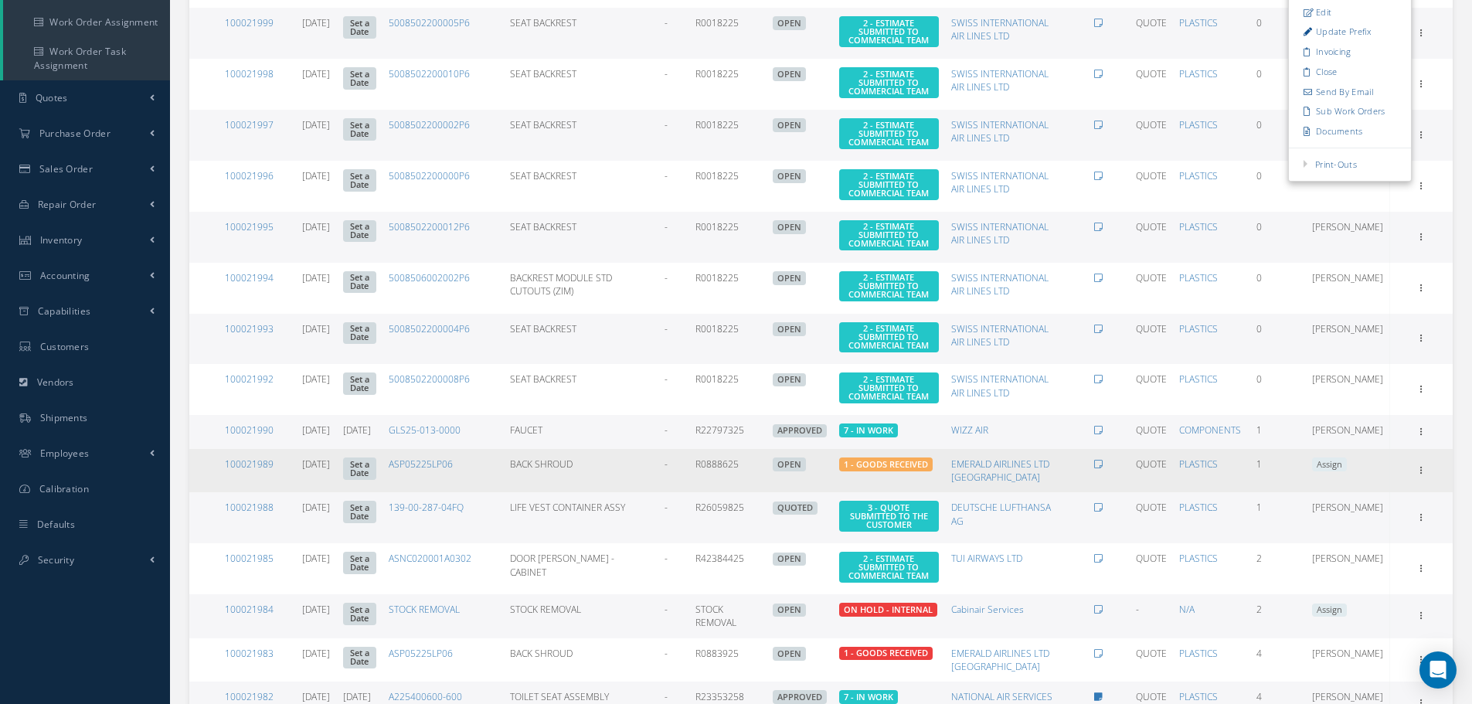
scroll to position [309, 0]
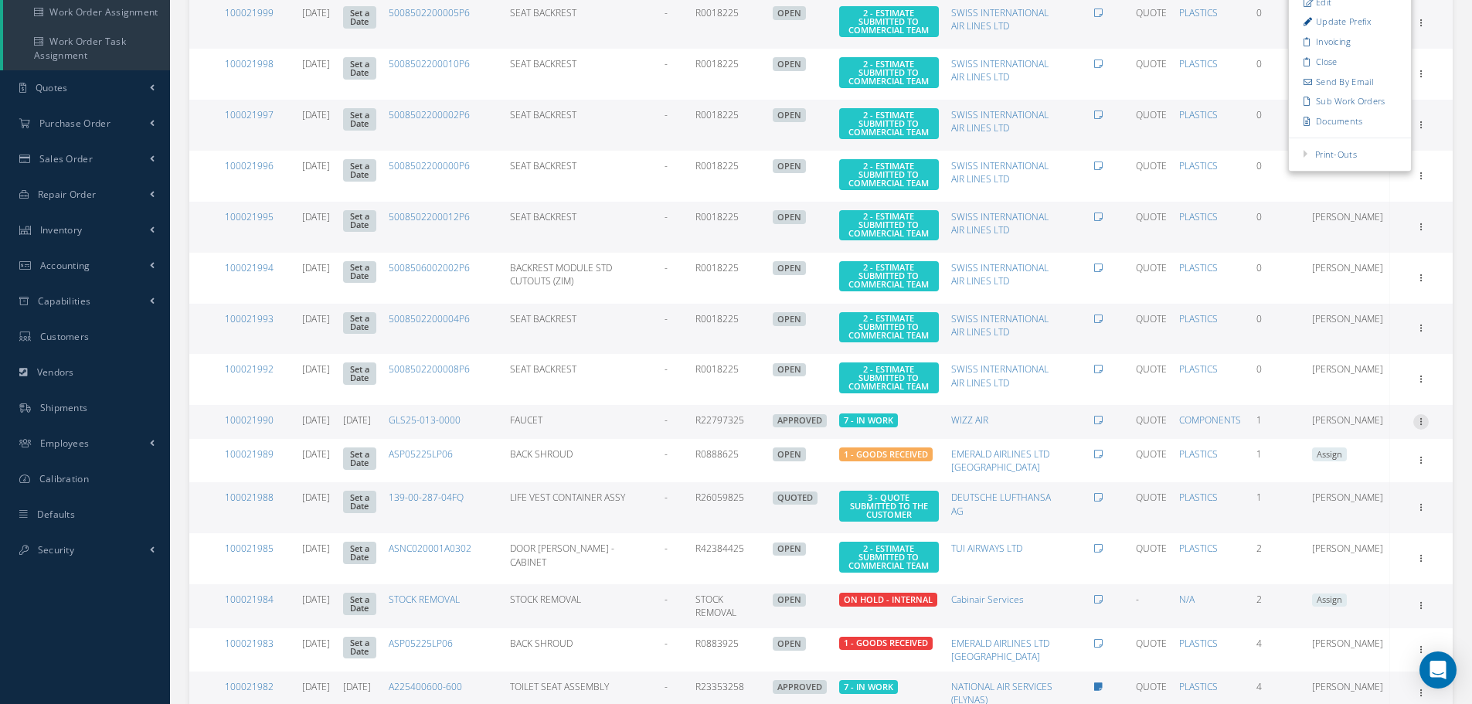
click at [728, 427] on icon at bounding box center [1420, 420] width 15 height 12
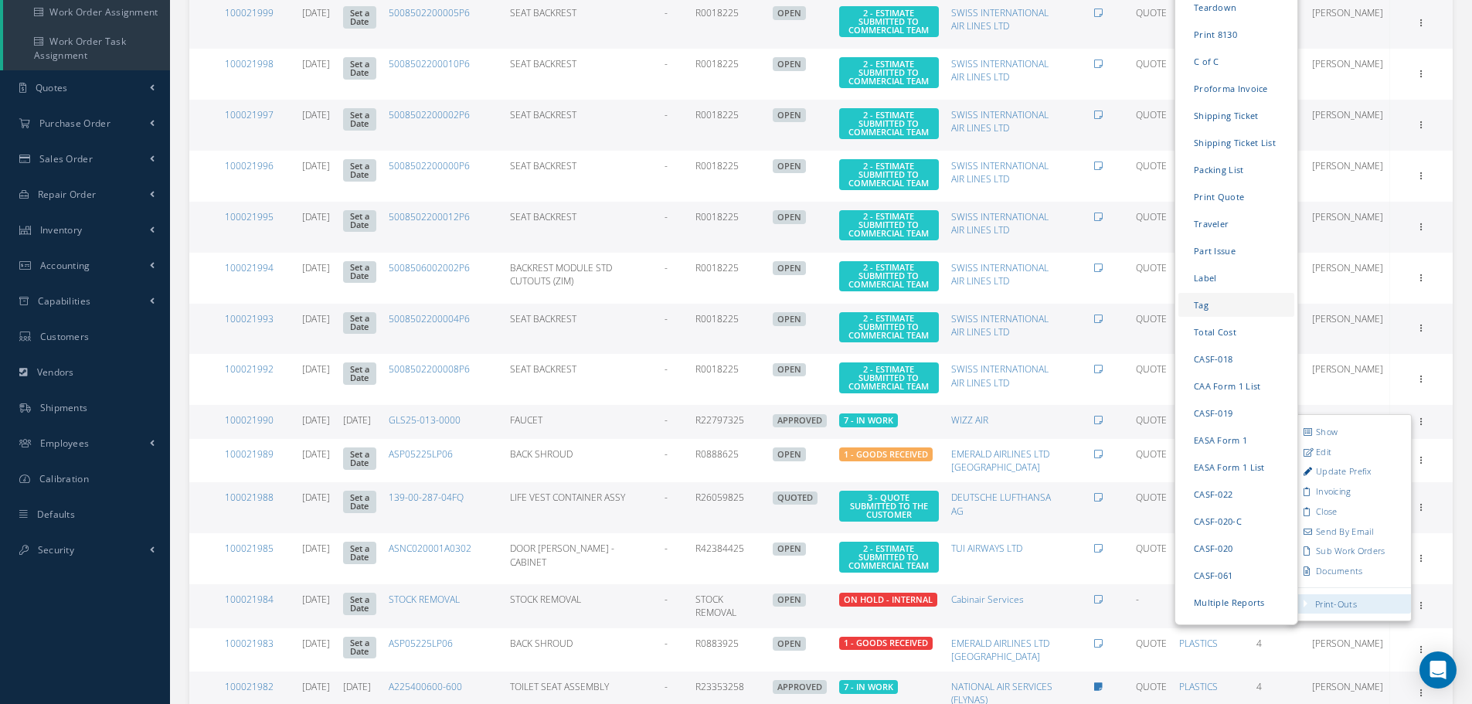
click at [728, 317] on link "Tag" at bounding box center [1237, 305] width 116 height 24
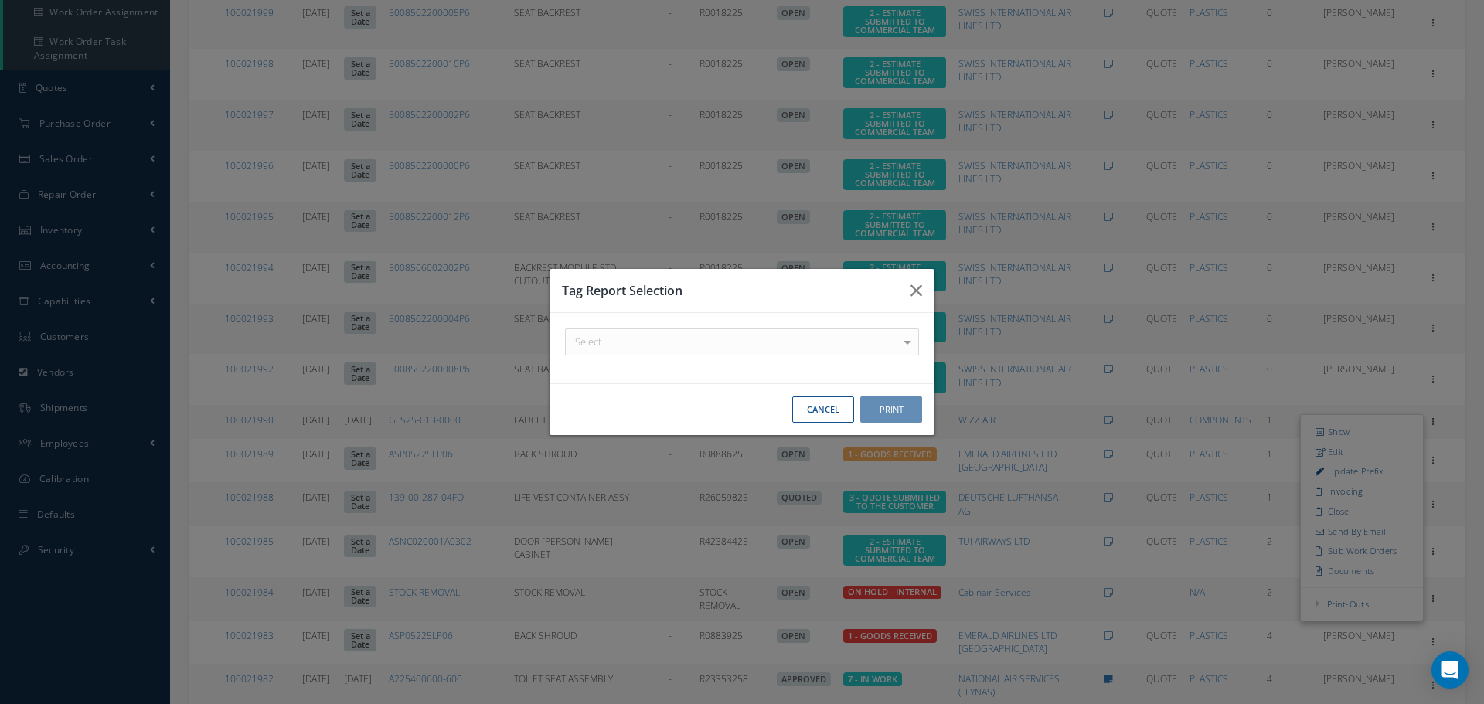
click at [728, 342] on div at bounding box center [907, 342] width 22 height 26
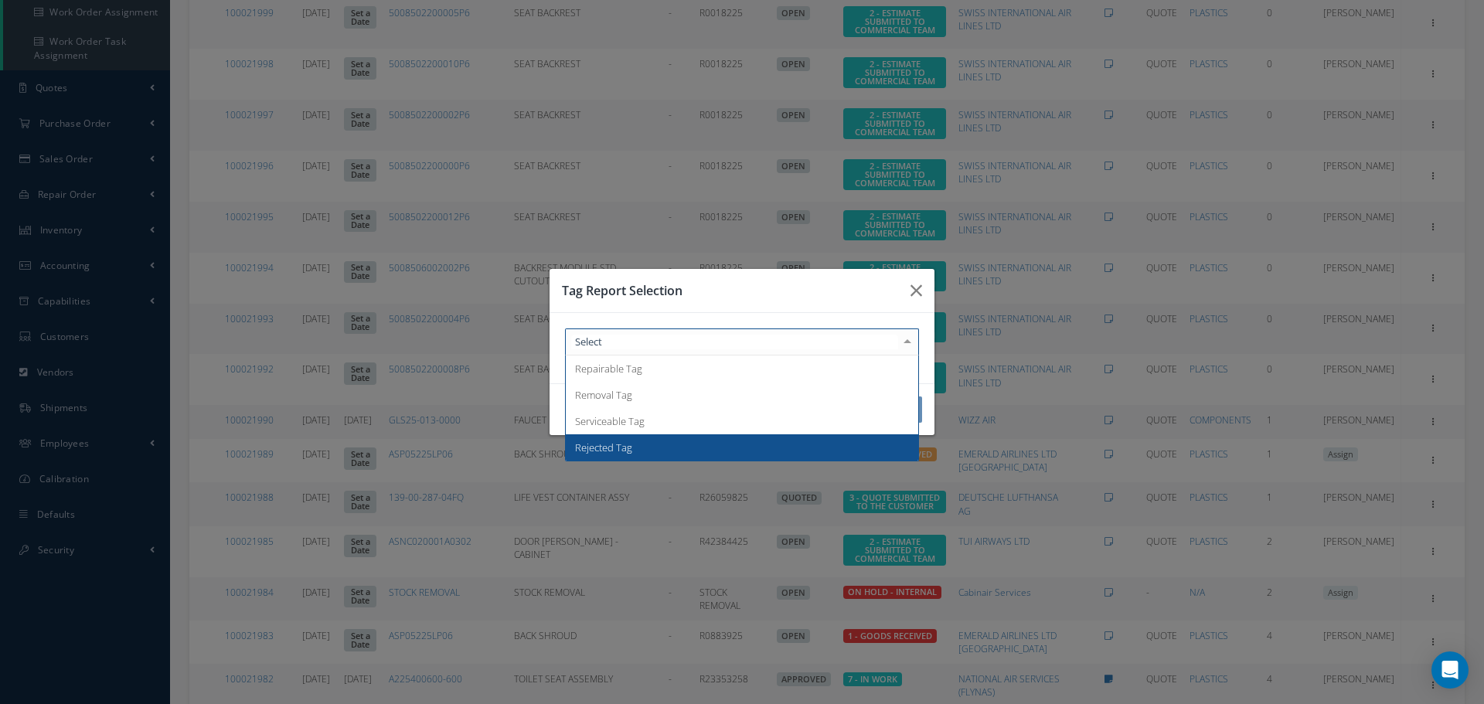
click at [728, 439] on span "Rejected Tag" at bounding box center [742, 447] width 352 height 26
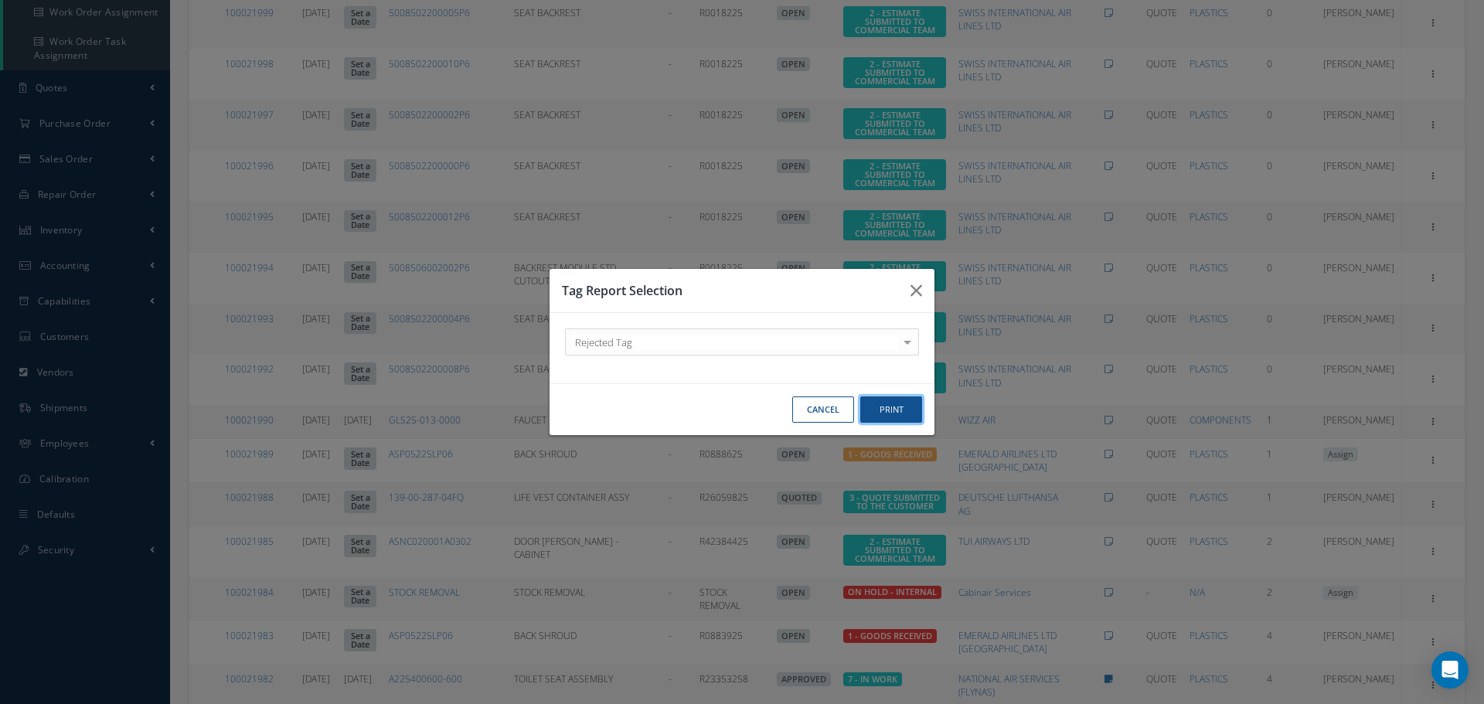
click at [728, 411] on button "Print" at bounding box center [891, 409] width 62 height 27
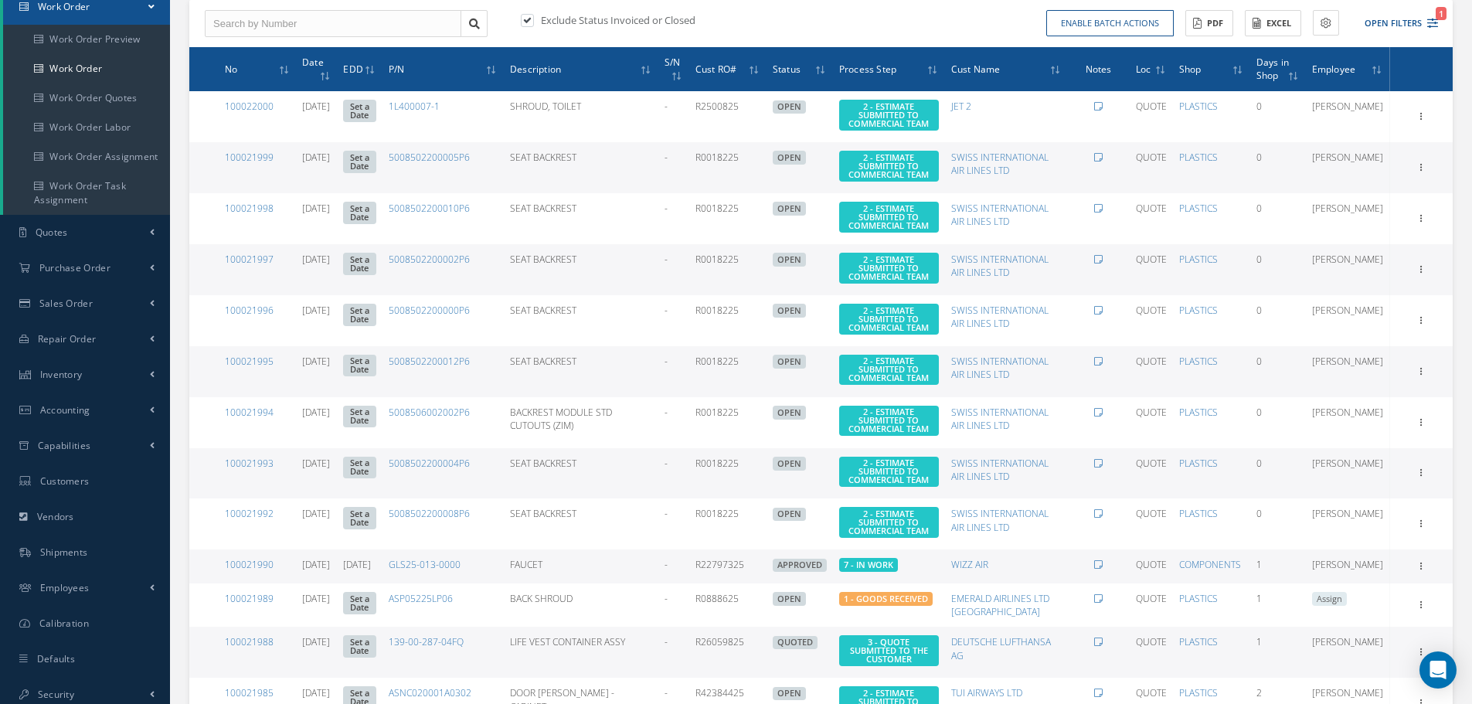
scroll to position [0, 0]
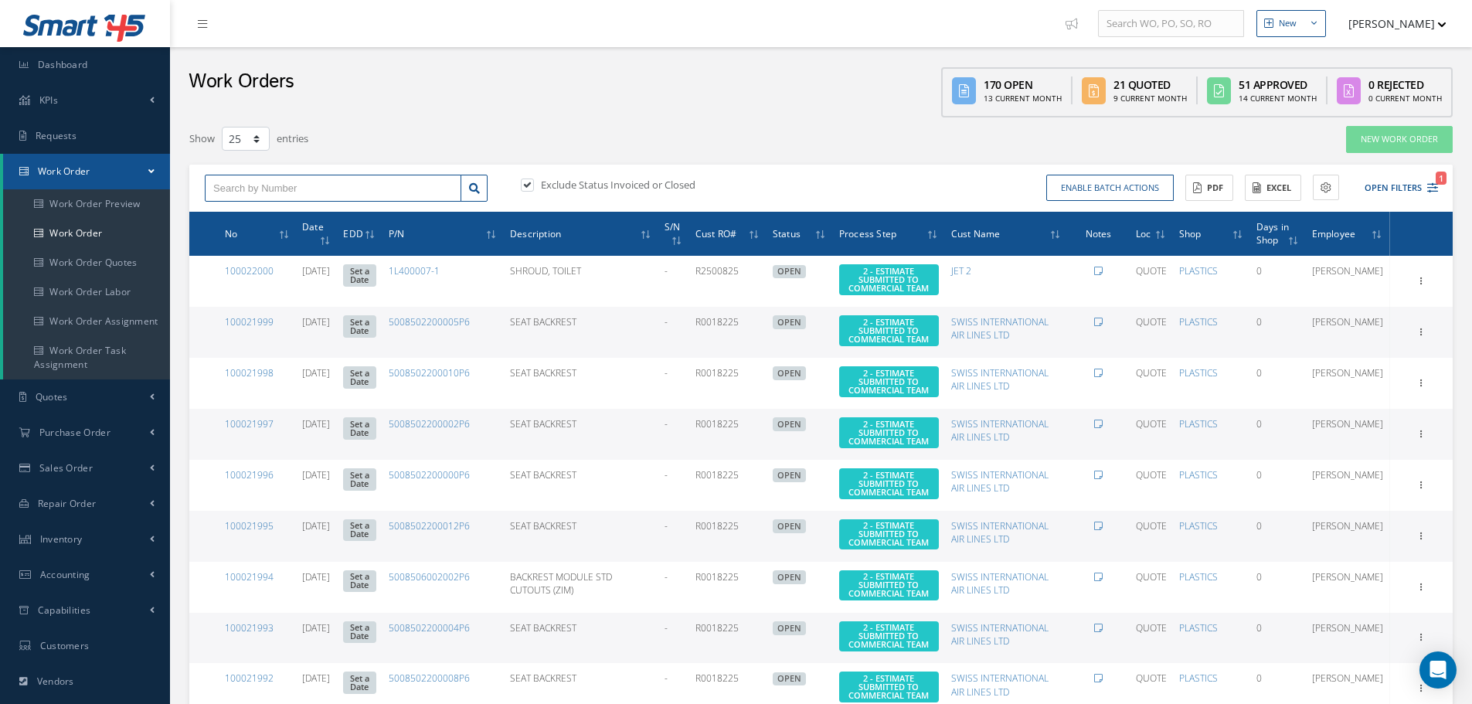
drag, startPoint x: 350, startPoint y: 187, endPoint x: 208, endPoint y: 187, distance: 142.2
click at [208, 187] on input "text" at bounding box center [333, 189] width 257 height 28
paste input "100021990"
type input "100021990"
click at [379, 214] on div "100021990" at bounding box center [333, 215] width 240 height 15
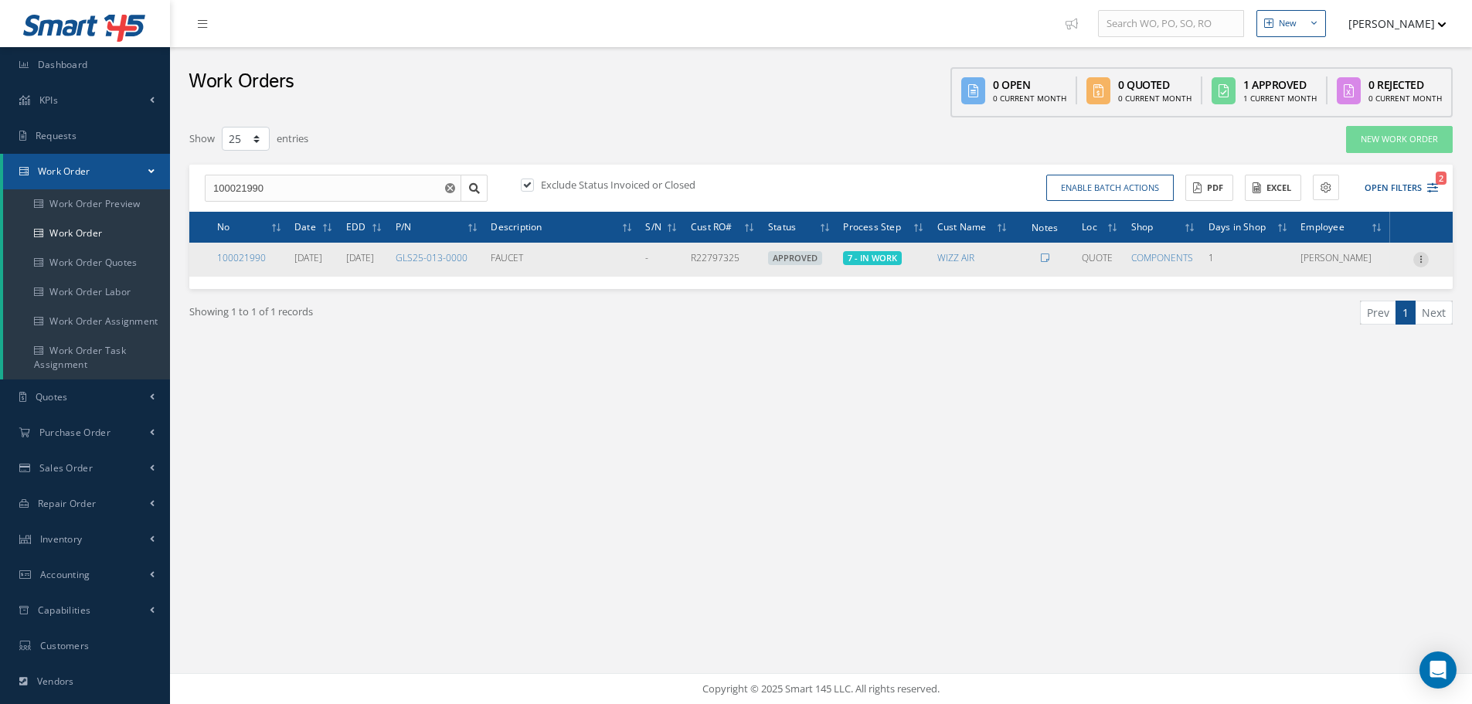
click at [728, 262] on icon at bounding box center [1420, 258] width 15 height 12
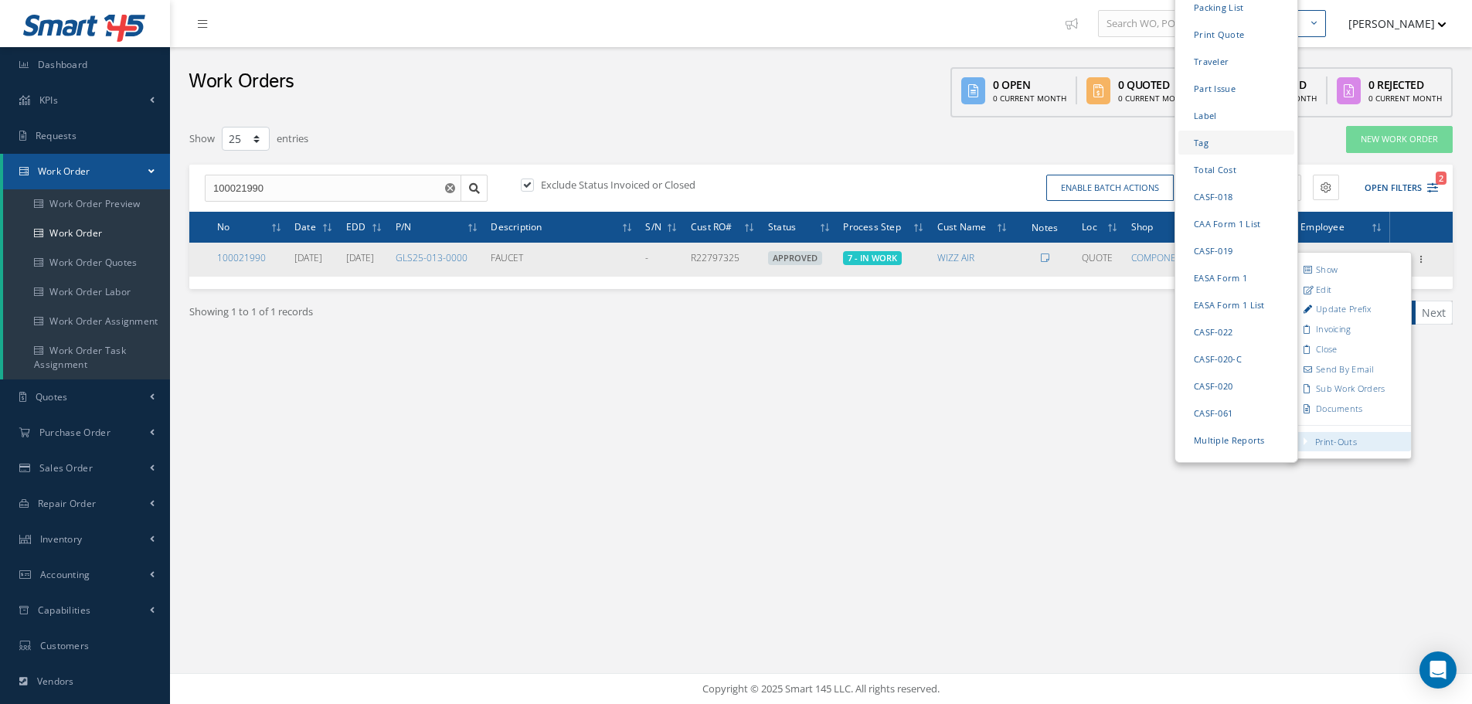
click at [728, 131] on link "Tag" at bounding box center [1237, 143] width 116 height 24
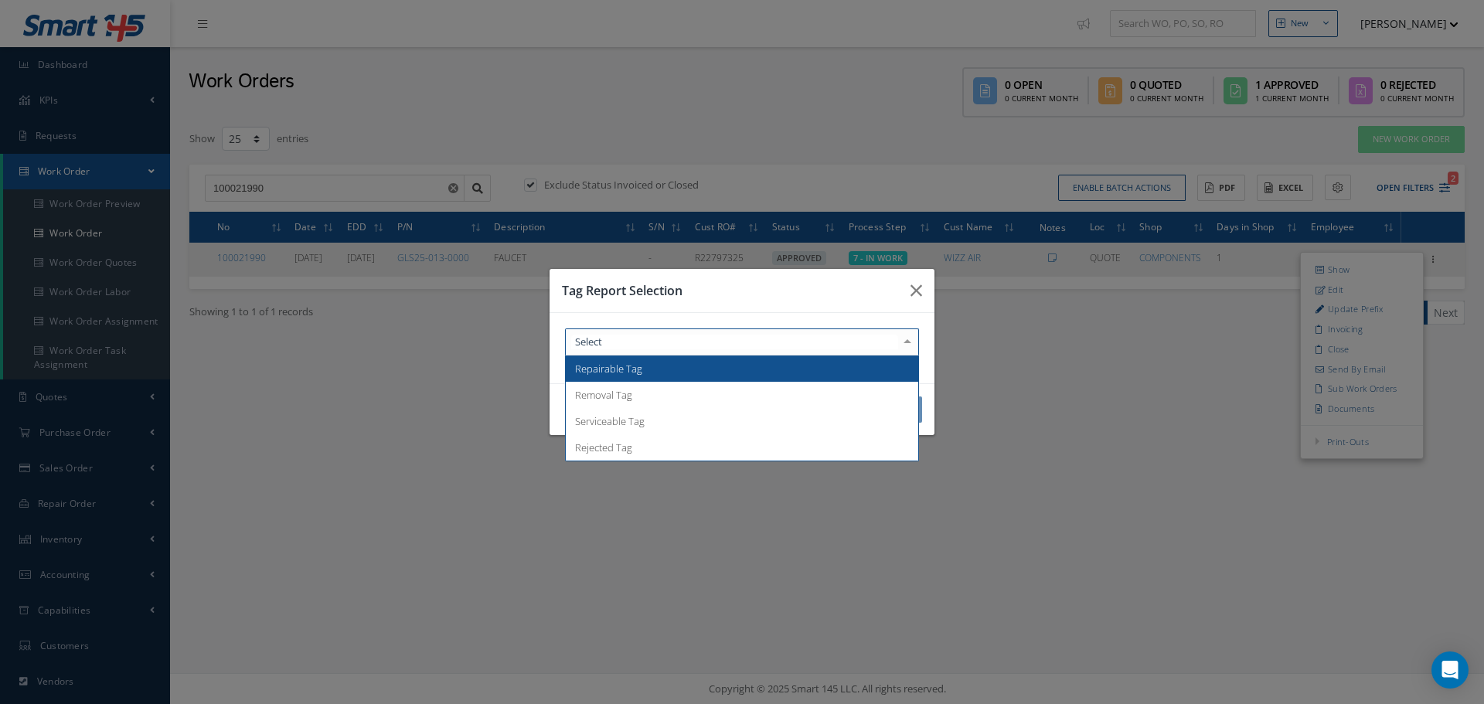
click at [728, 344] on div at bounding box center [907, 342] width 22 height 26
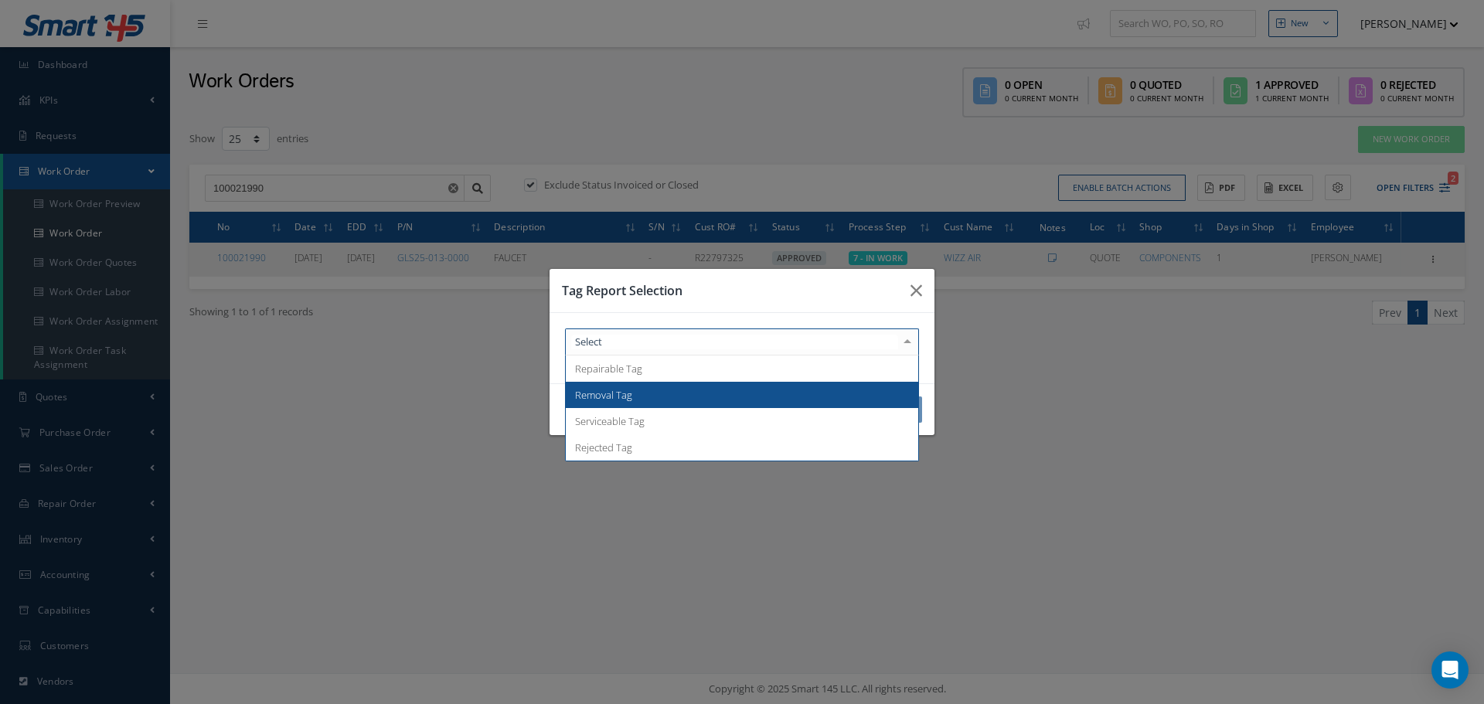
click at [728, 389] on span "Removal Tag" at bounding box center [742, 395] width 352 height 26
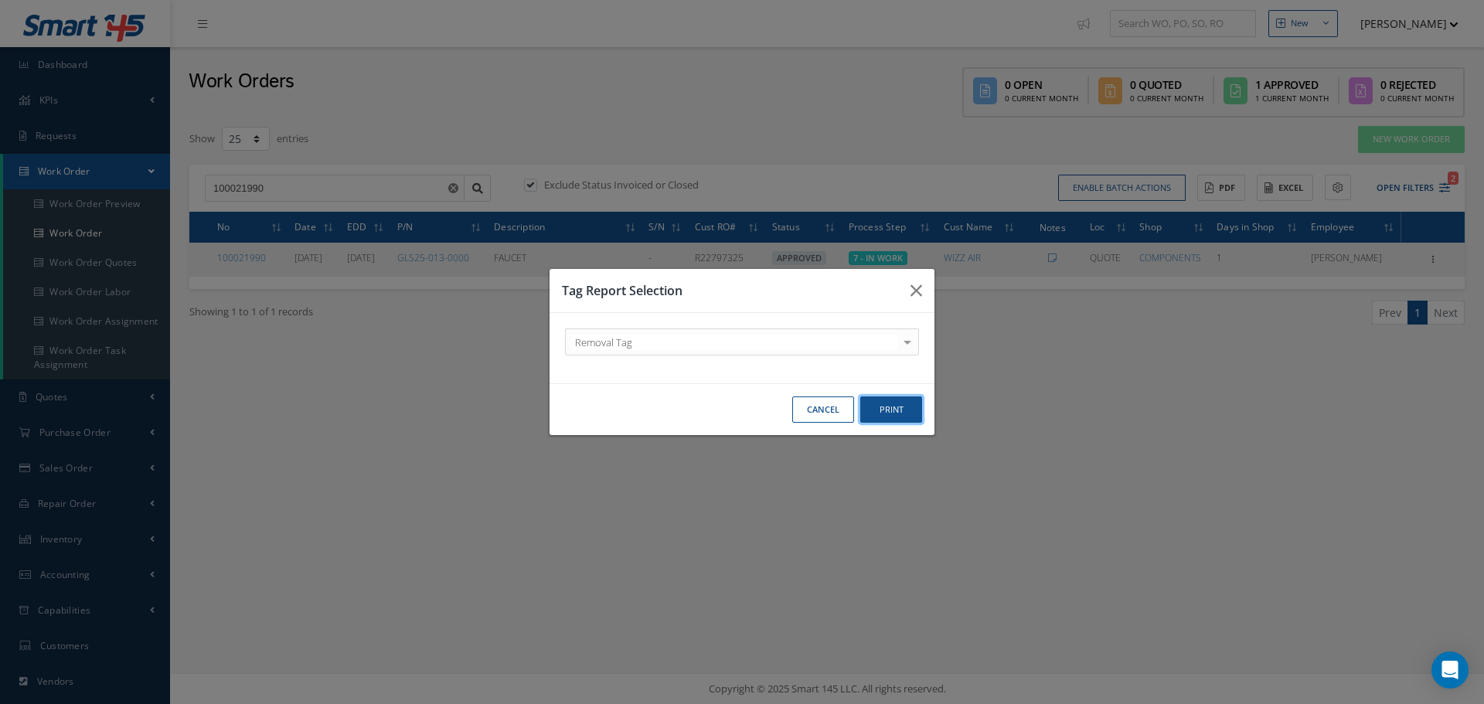
click at [728, 413] on button "Print" at bounding box center [891, 409] width 62 height 27
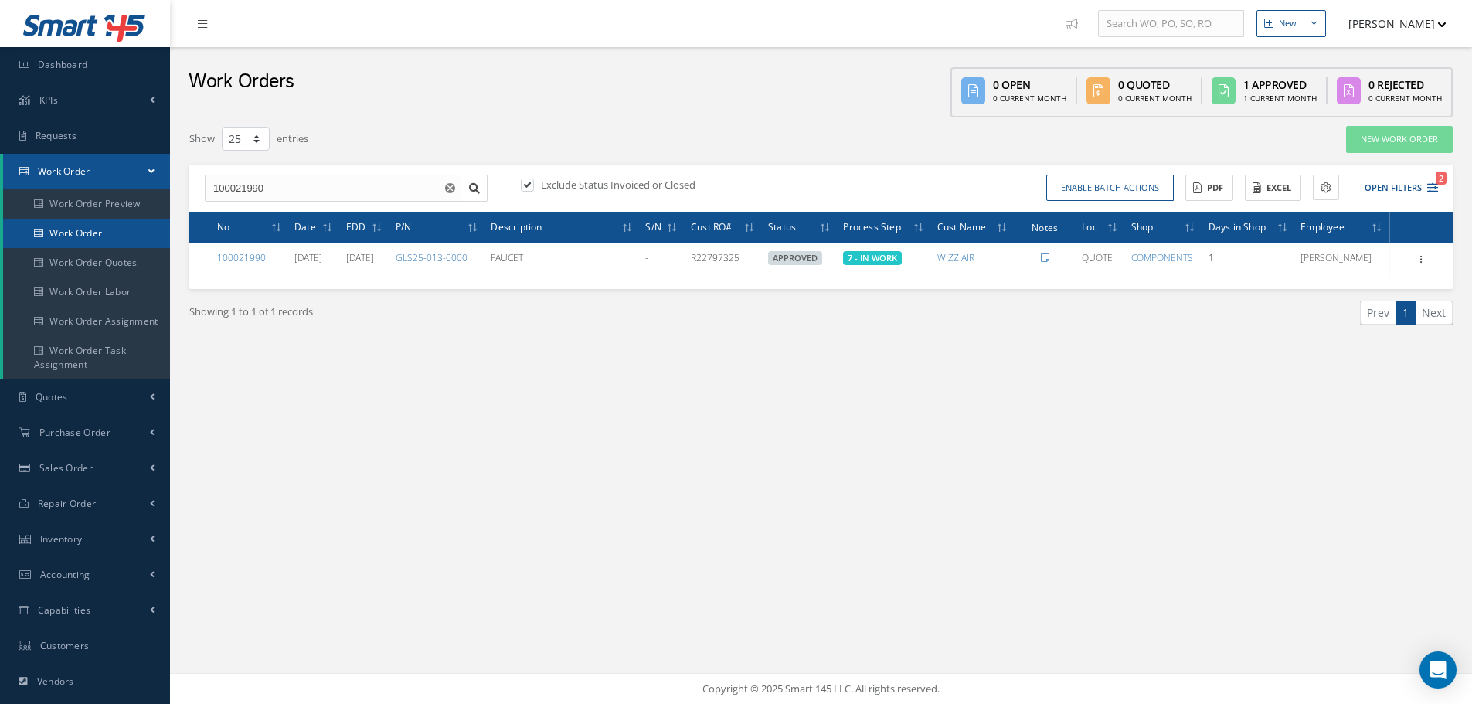
click at [83, 241] on link "Work Order" at bounding box center [86, 233] width 167 height 29
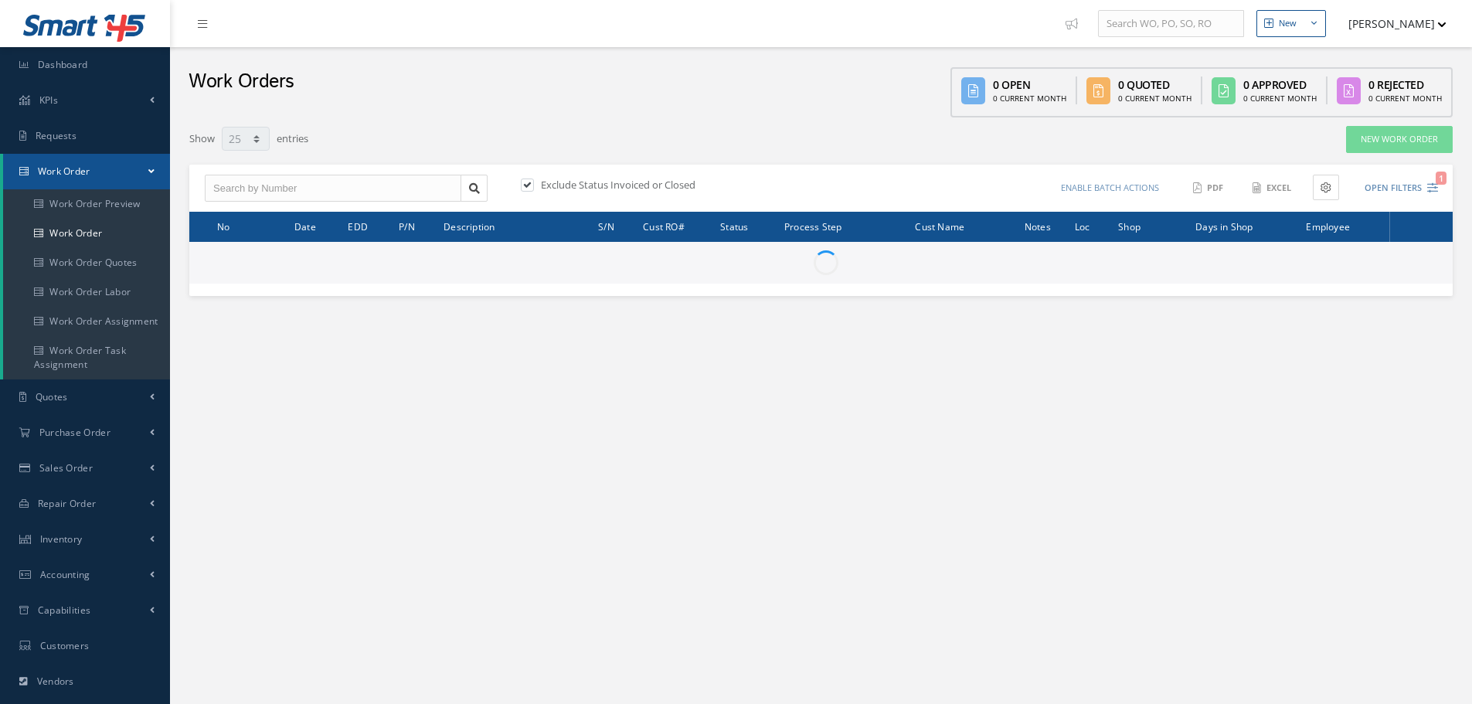
select select "25"
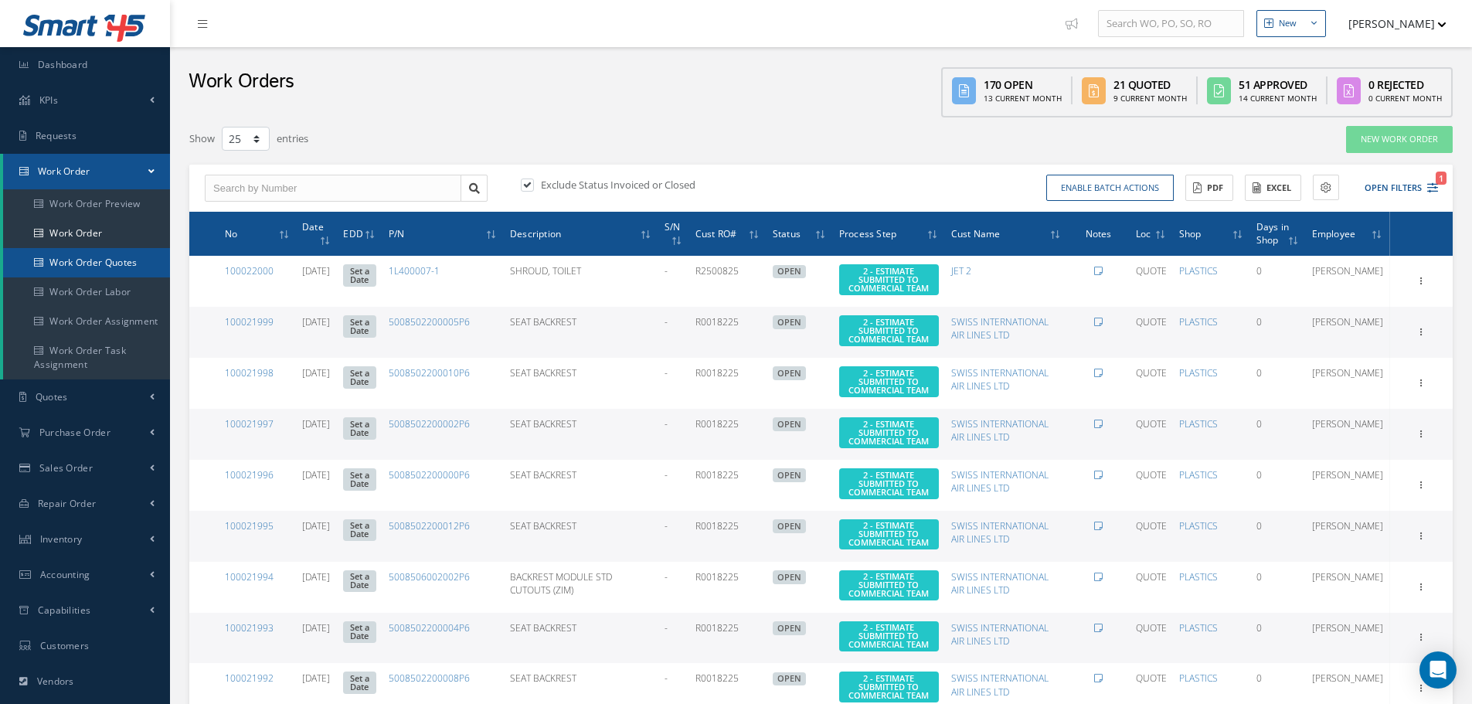
drag, startPoint x: 105, startPoint y: 265, endPoint x: 104, endPoint y: 273, distance: 7.8
click at [104, 273] on link "Work Order Quotes" at bounding box center [86, 262] width 167 height 29
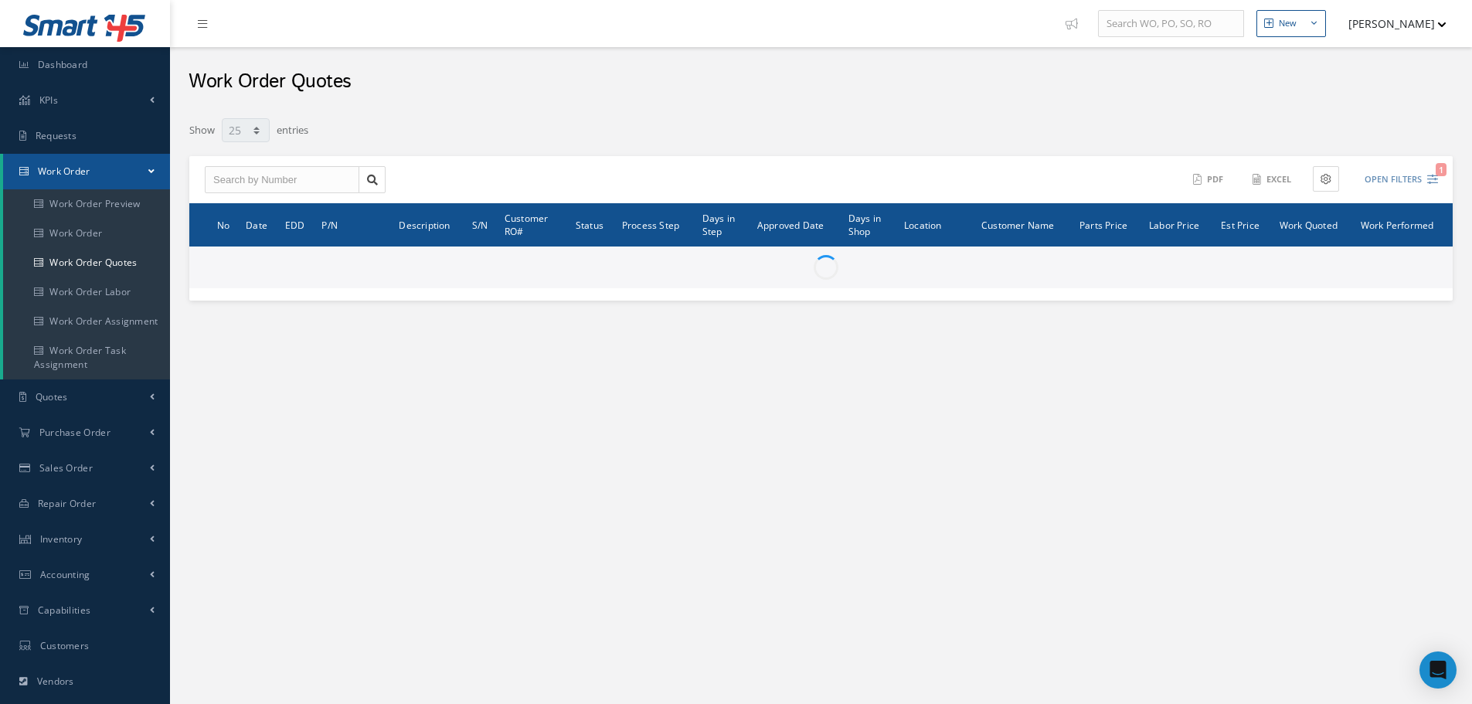
select select "25"
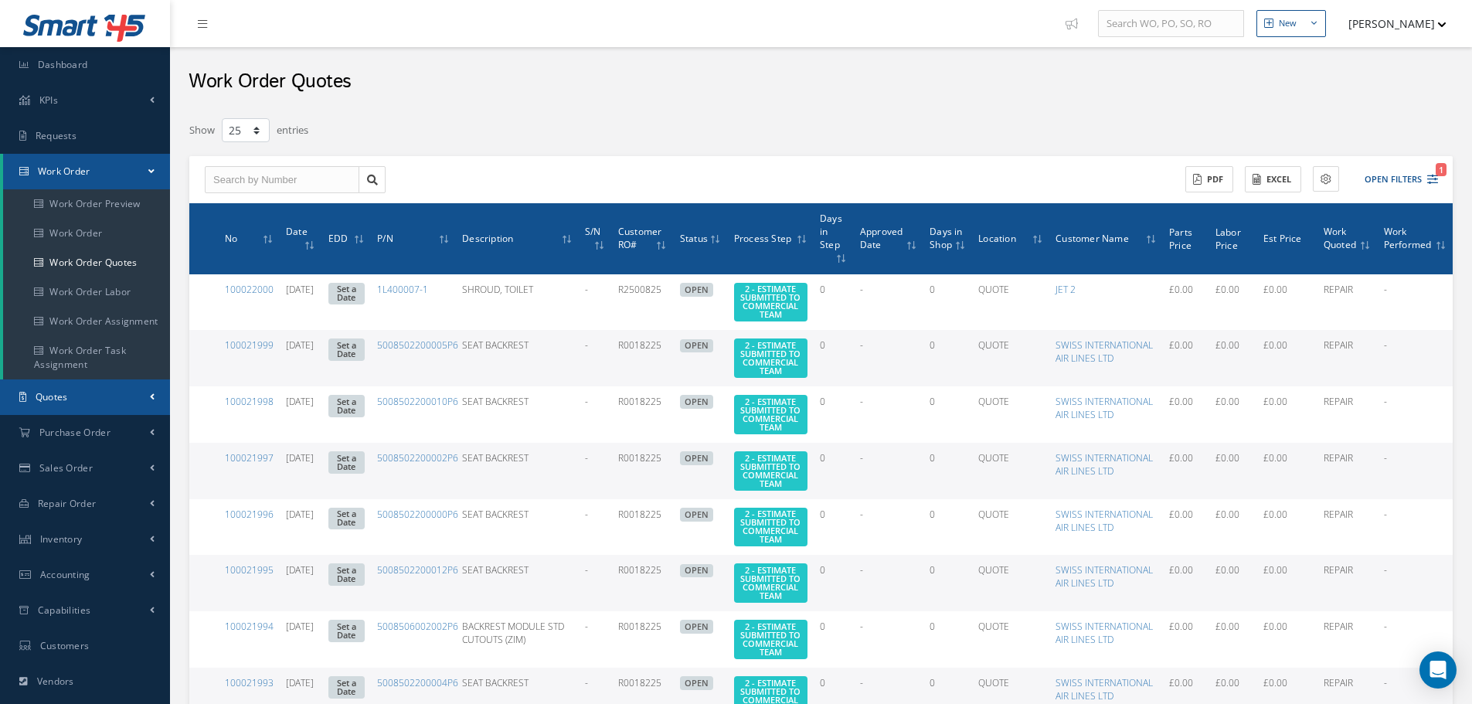
click at [106, 410] on link "Quotes" at bounding box center [85, 397] width 170 height 36
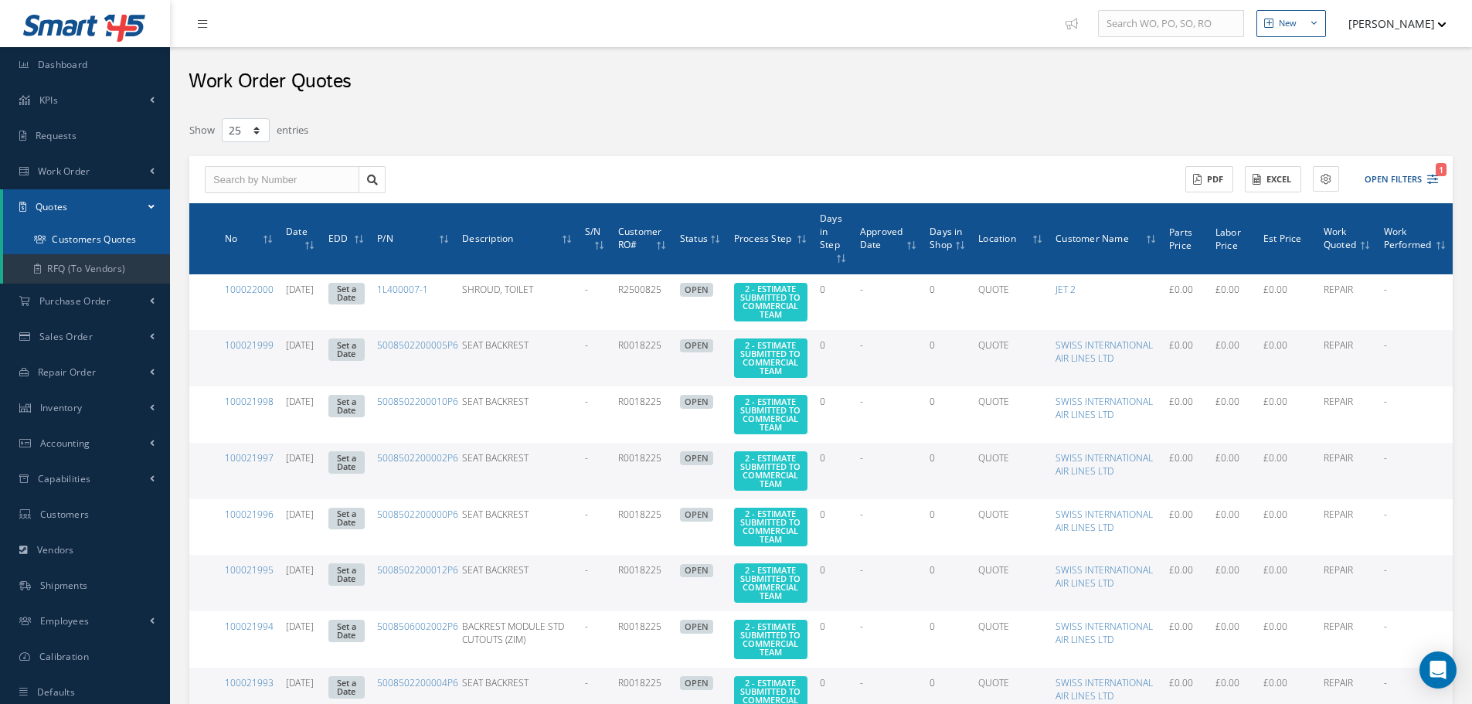
click at [54, 244] on link "Customers Quotes" at bounding box center [86, 239] width 167 height 29
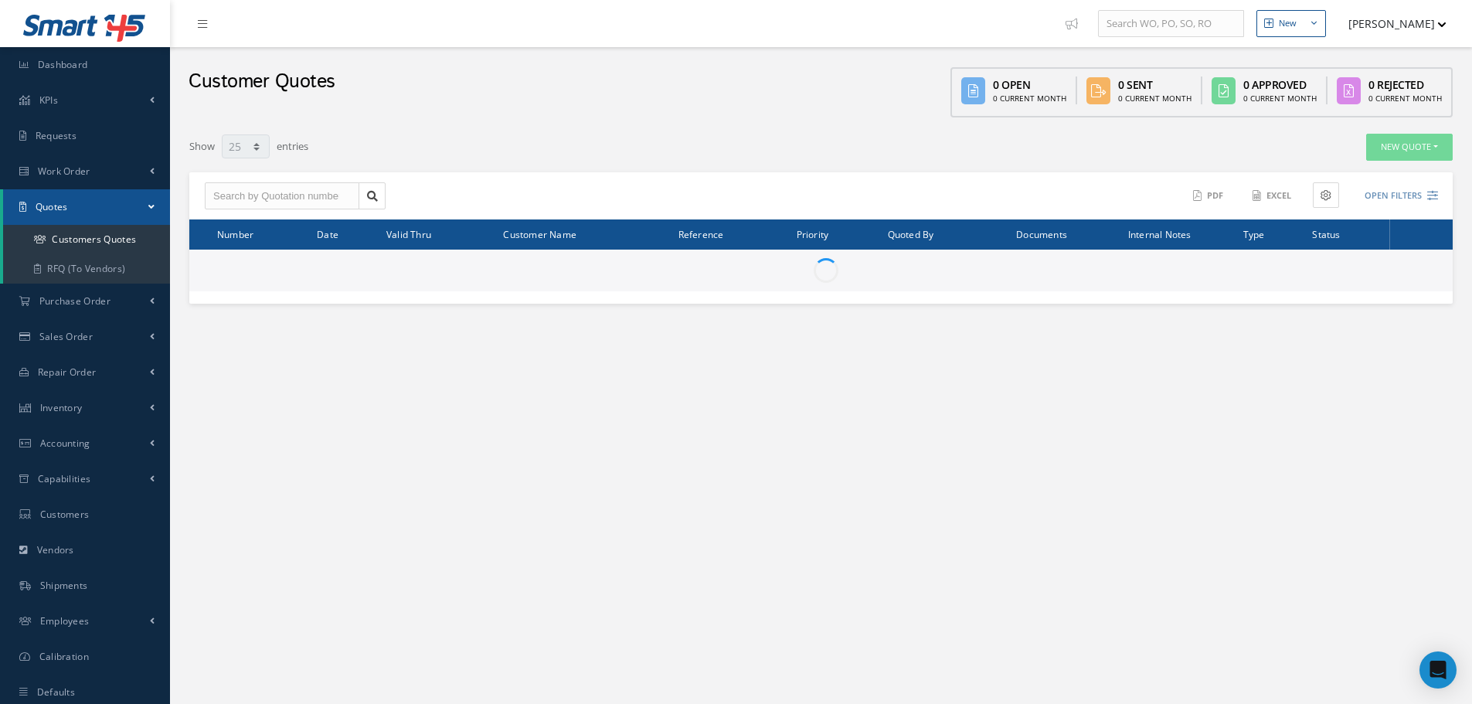
select select "25"
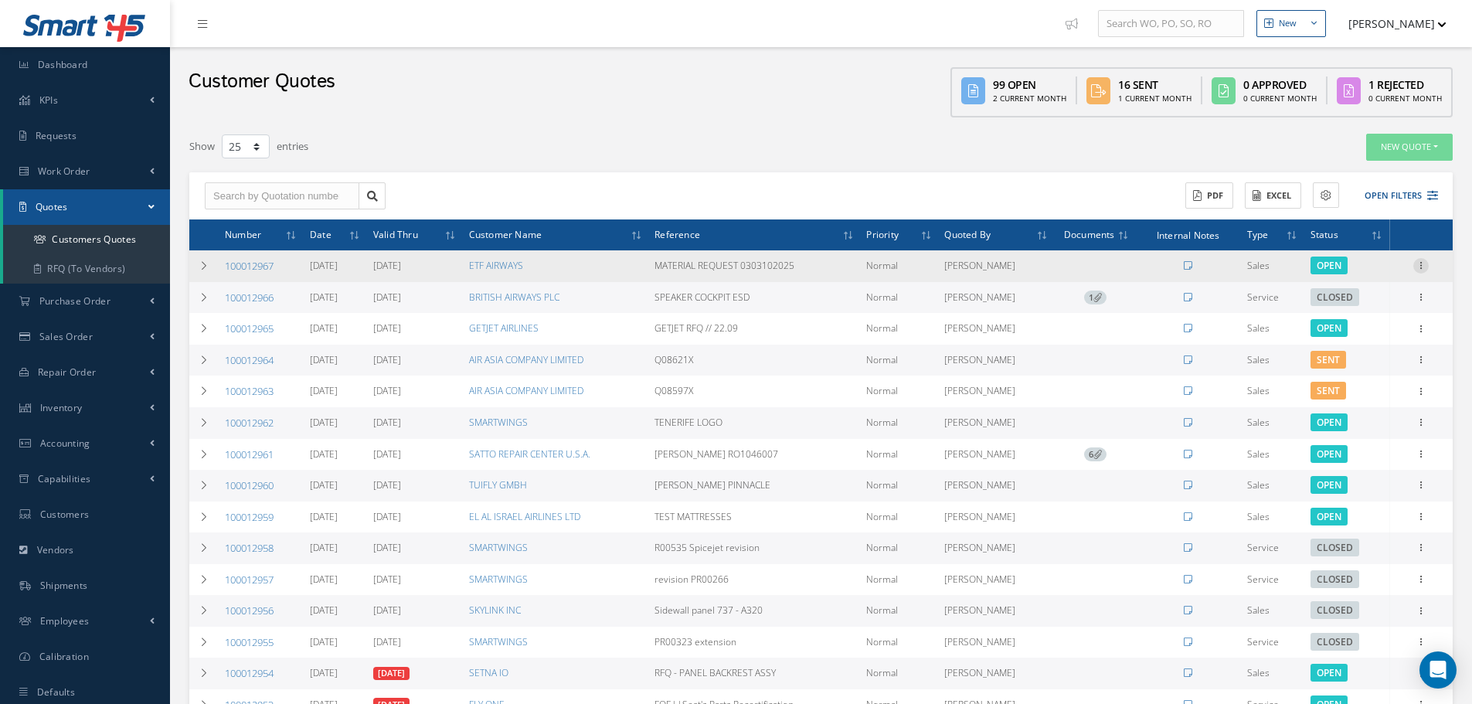
drag, startPoint x: 1429, startPoint y: 258, endPoint x: 1417, endPoint y: 267, distance: 15.0
click at [1419, 264] on icon at bounding box center [1420, 264] width 15 height 12
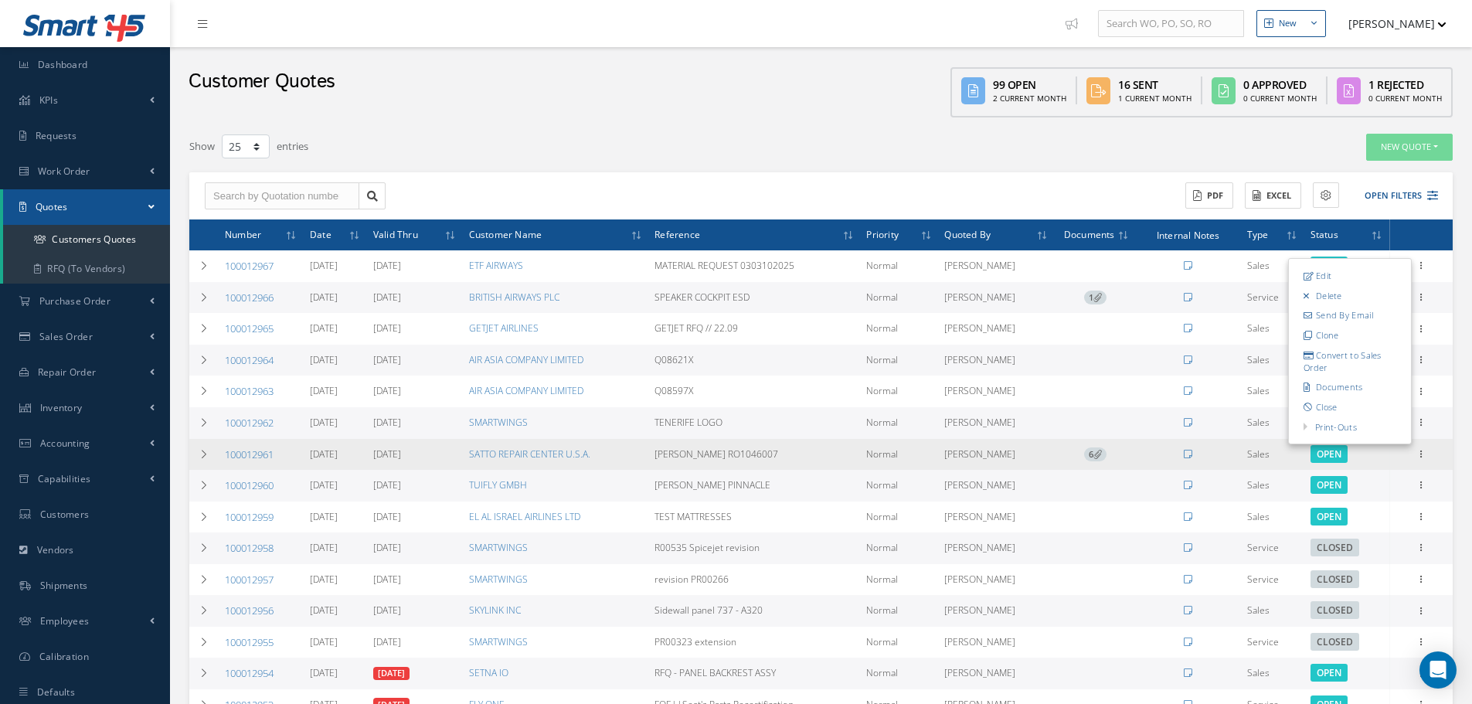
click at [0, 0] on link "Customer Quotation" at bounding box center [0, 0] width 0 height 0
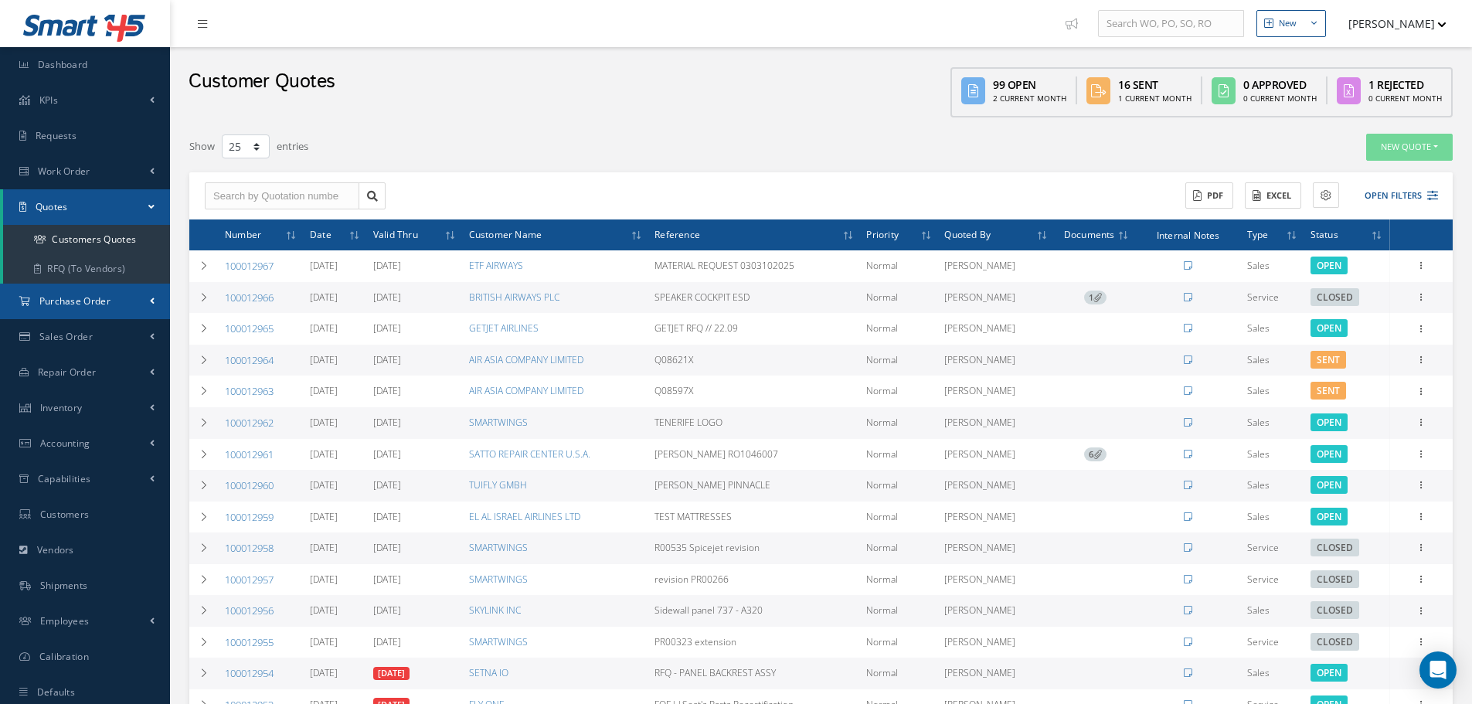
click at [117, 305] on link "Purchase Order" at bounding box center [85, 302] width 170 height 36
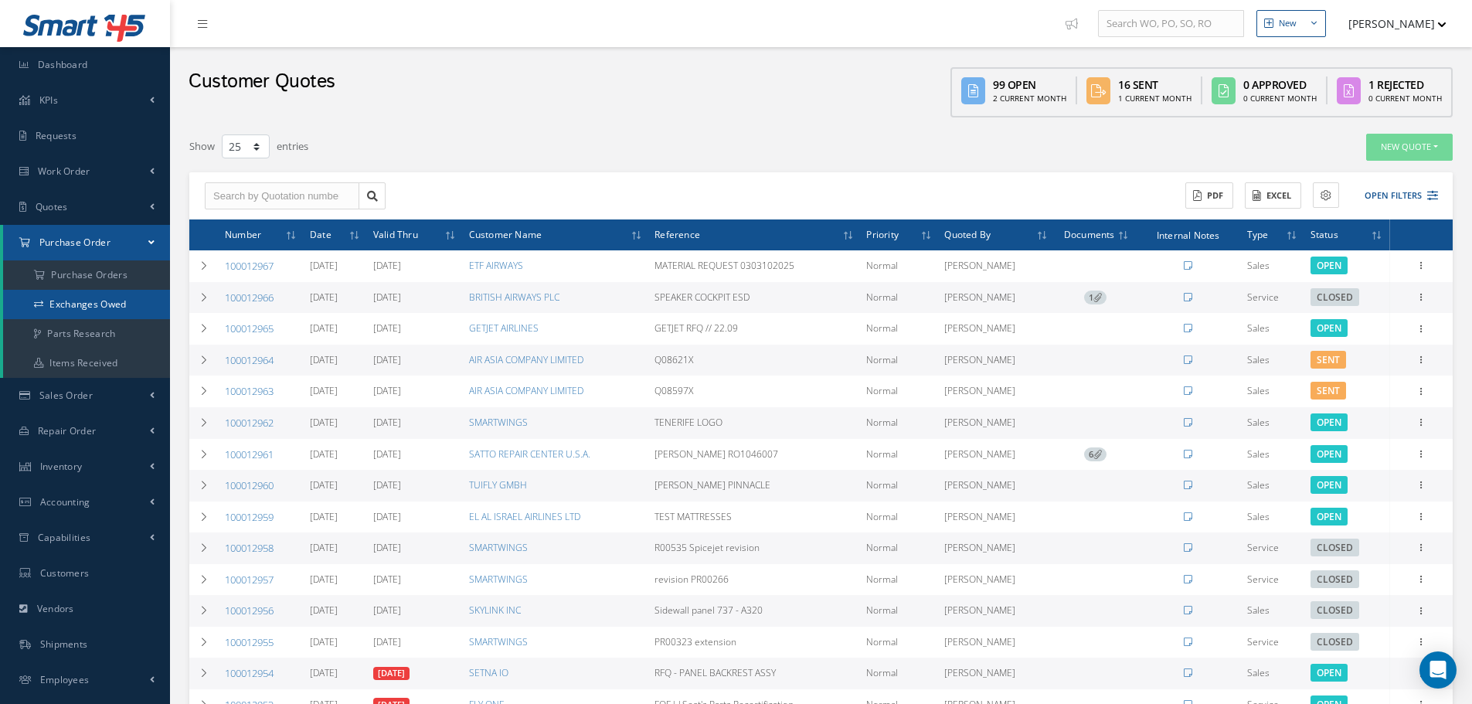
click at [111, 294] on link "Exchanges Owed" at bounding box center [86, 304] width 167 height 29
click at [104, 281] on a=1&status_id=2&status_id=3&status_id=5&collapsedFilters"] "Purchase Orders" at bounding box center [86, 274] width 167 height 29
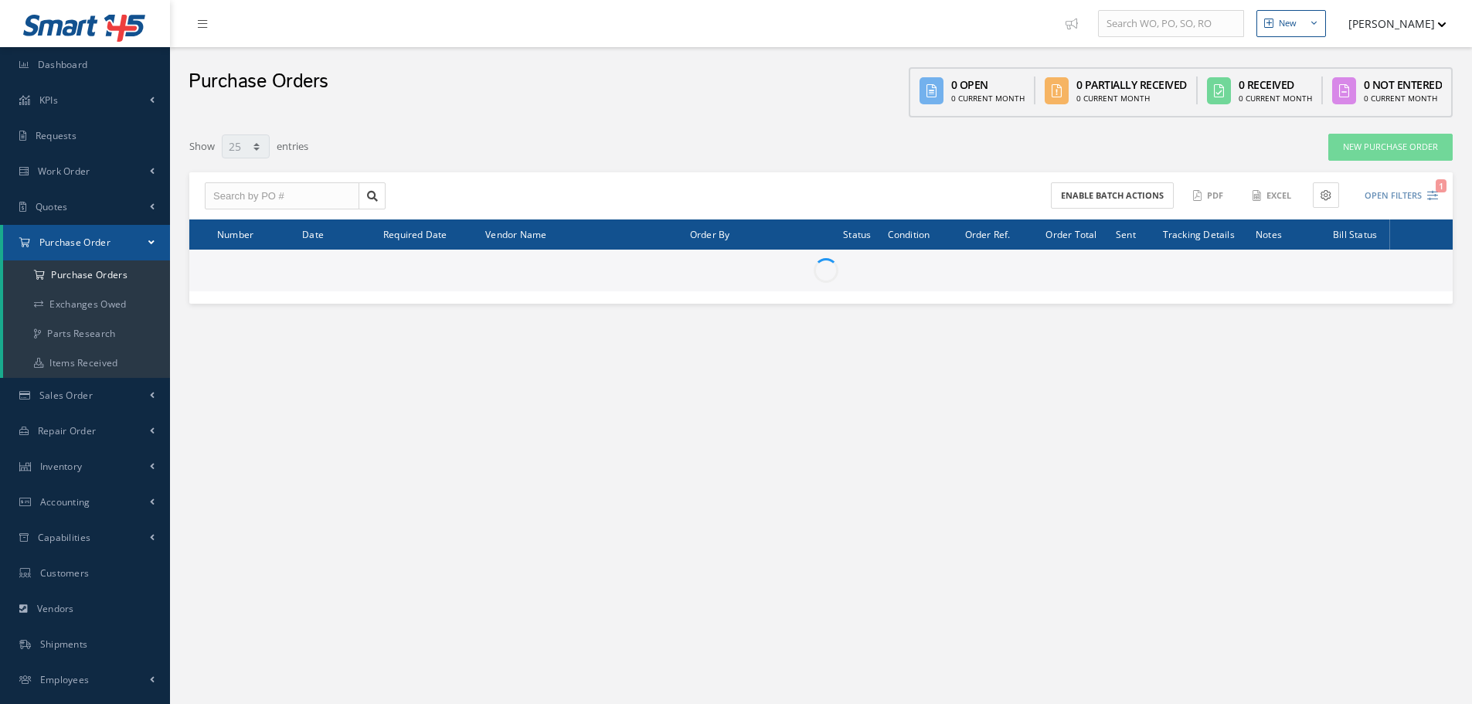
select select "25"
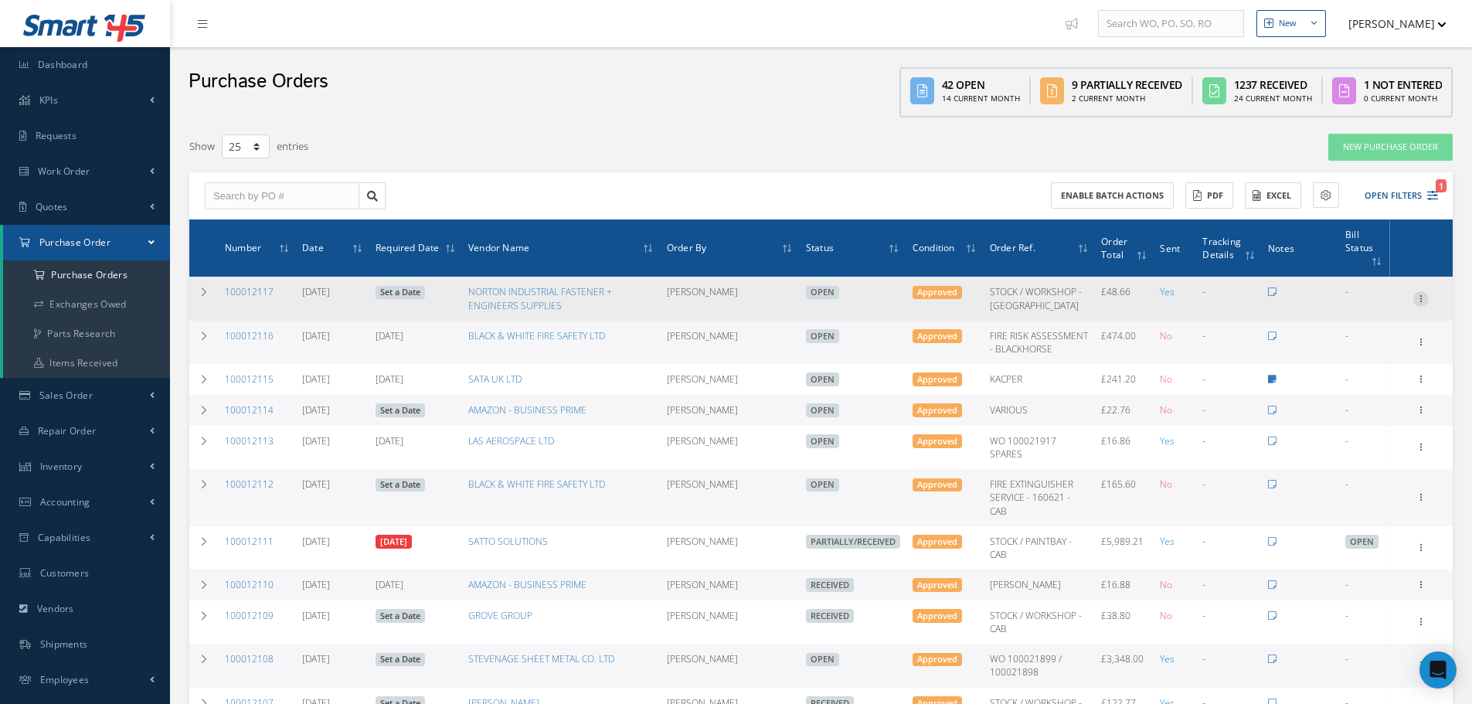
click at [1423, 291] on icon at bounding box center [1420, 297] width 15 height 12
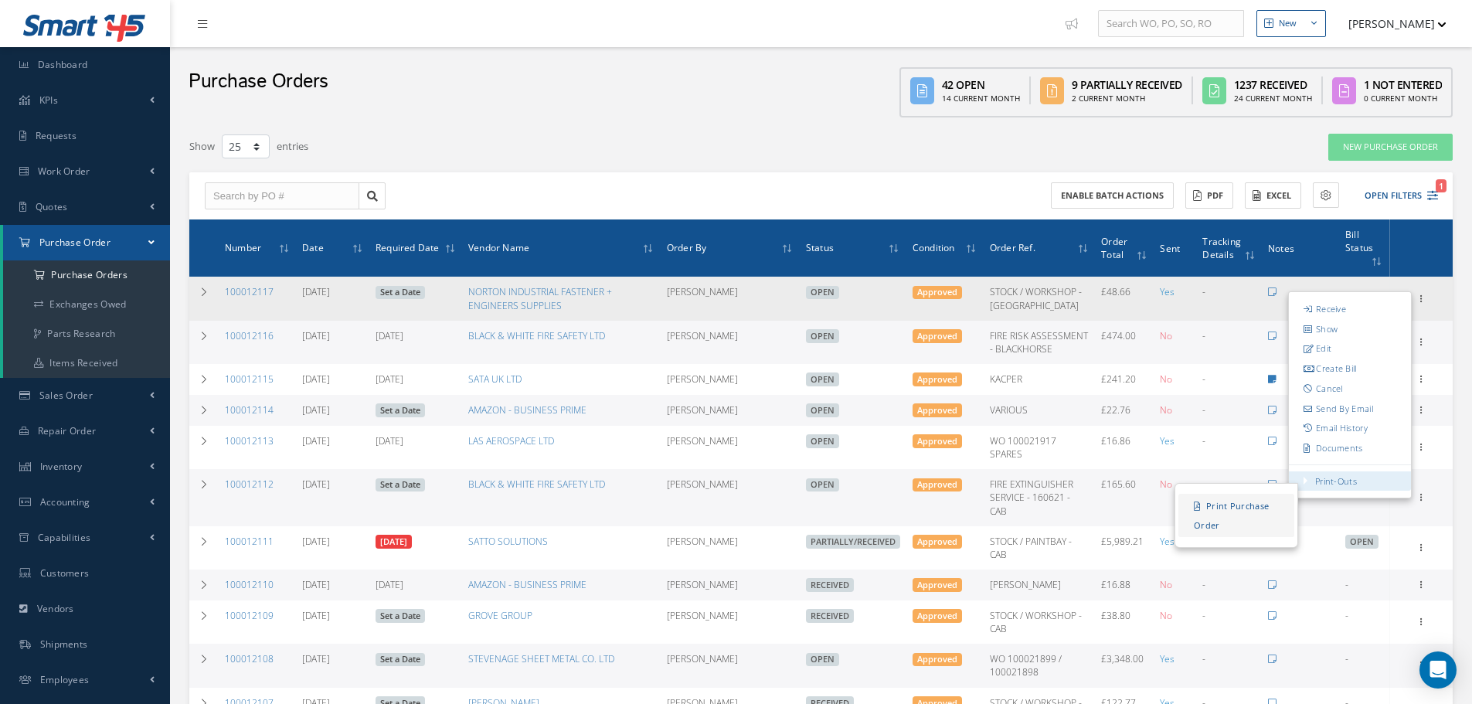
click at [1275, 493] on link "Print Purchase Order" at bounding box center [1237, 514] width 116 height 43
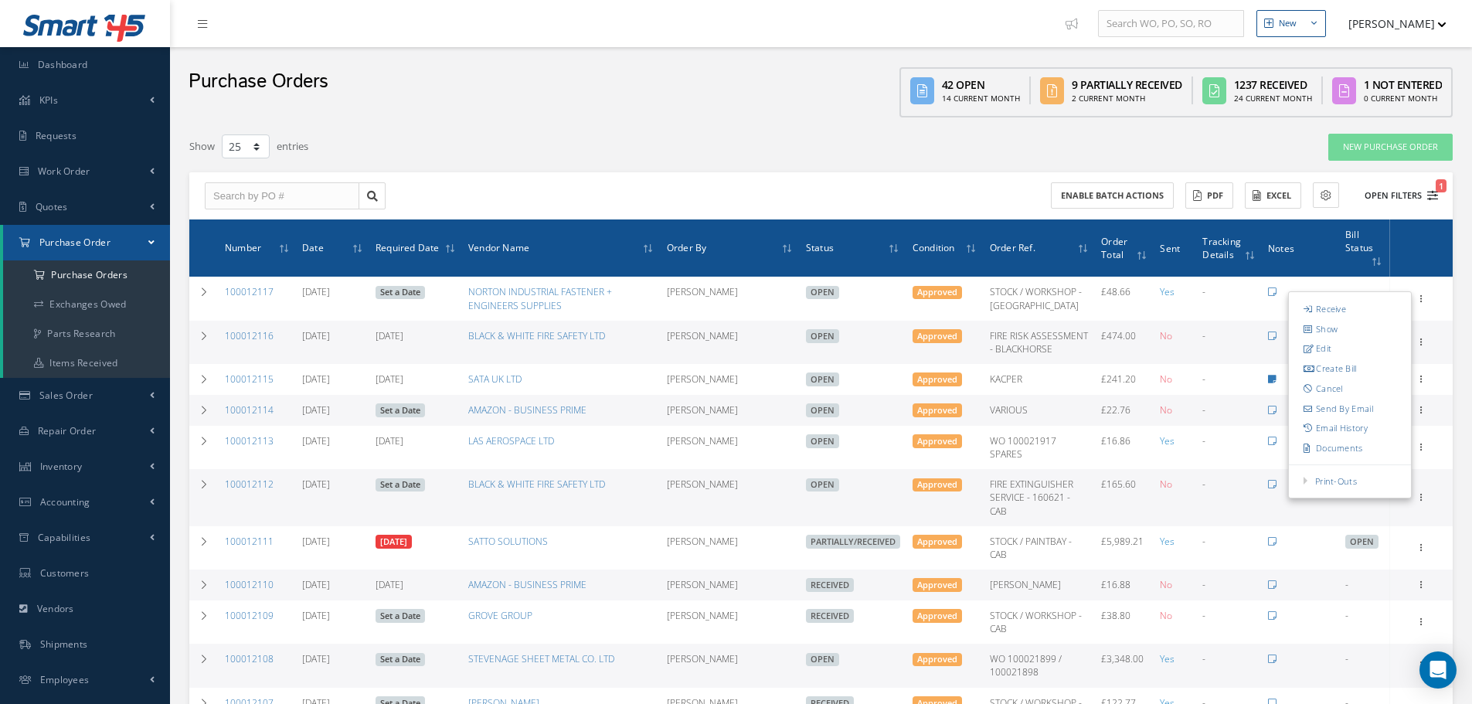
click at [1382, 192] on button "Open Filters 1" at bounding box center [1394, 196] width 87 height 26
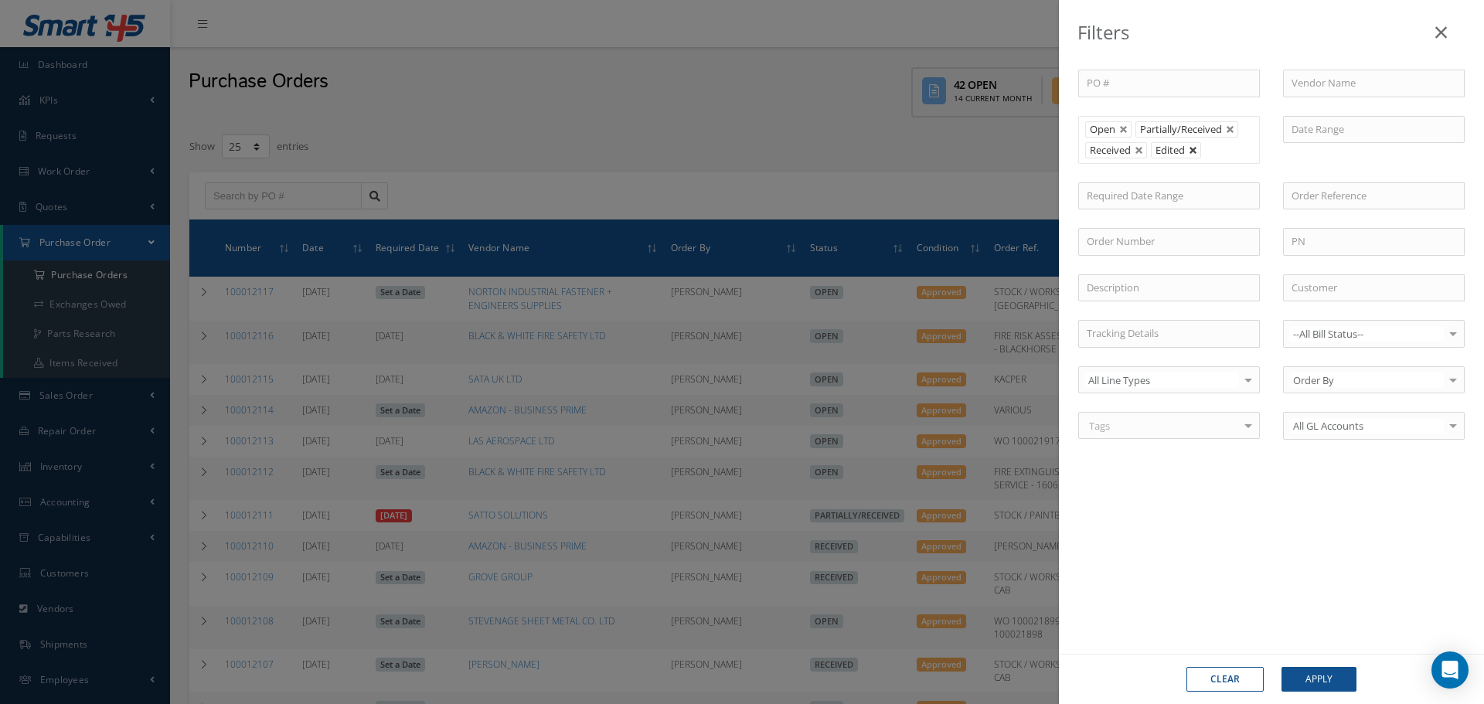
click at [1190, 150] on link at bounding box center [1193, 150] width 9 height 9
click at [1228, 132] on link at bounding box center [1230, 129] width 9 height 9
click at [1124, 131] on link at bounding box center [1123, 129] width 9 height 9
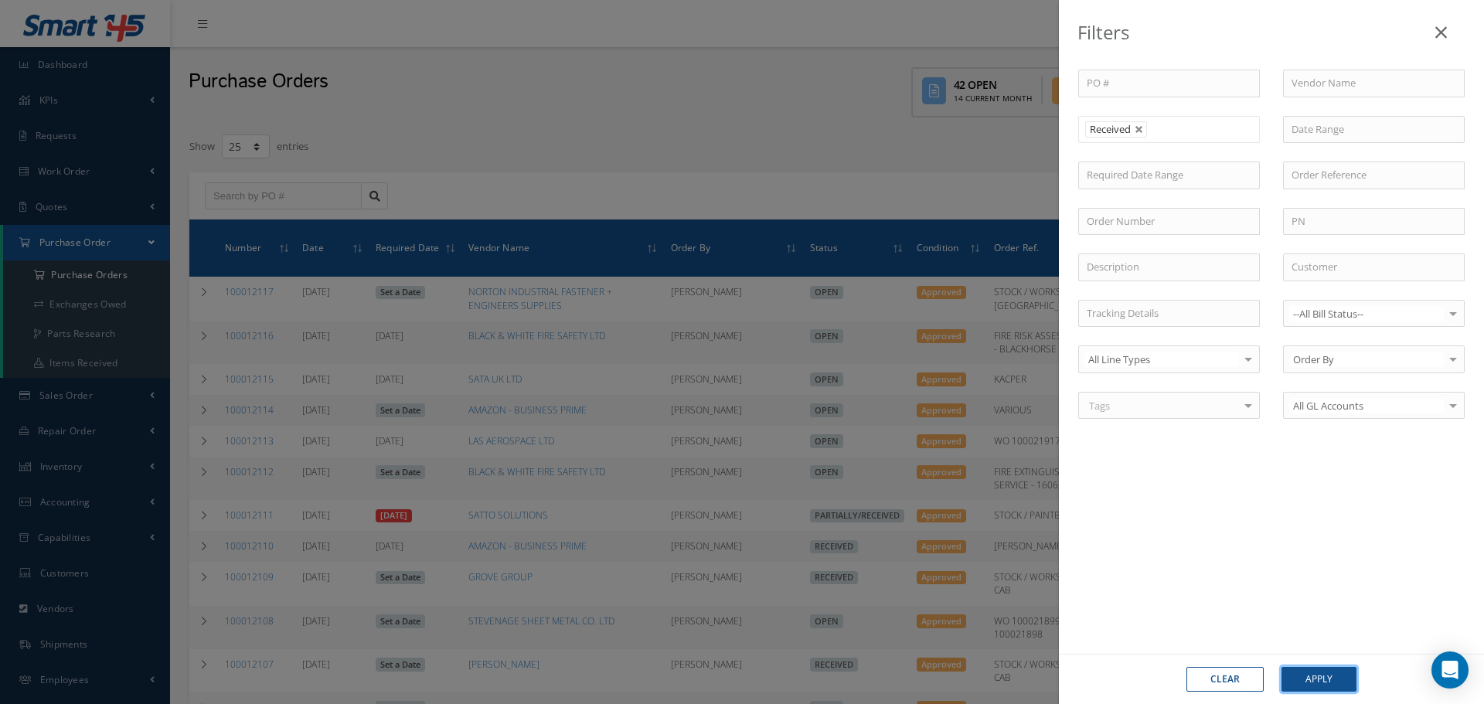
click at [1335, 682] on button "Apply" at bounding box center [1318, 679] width 75 height 25
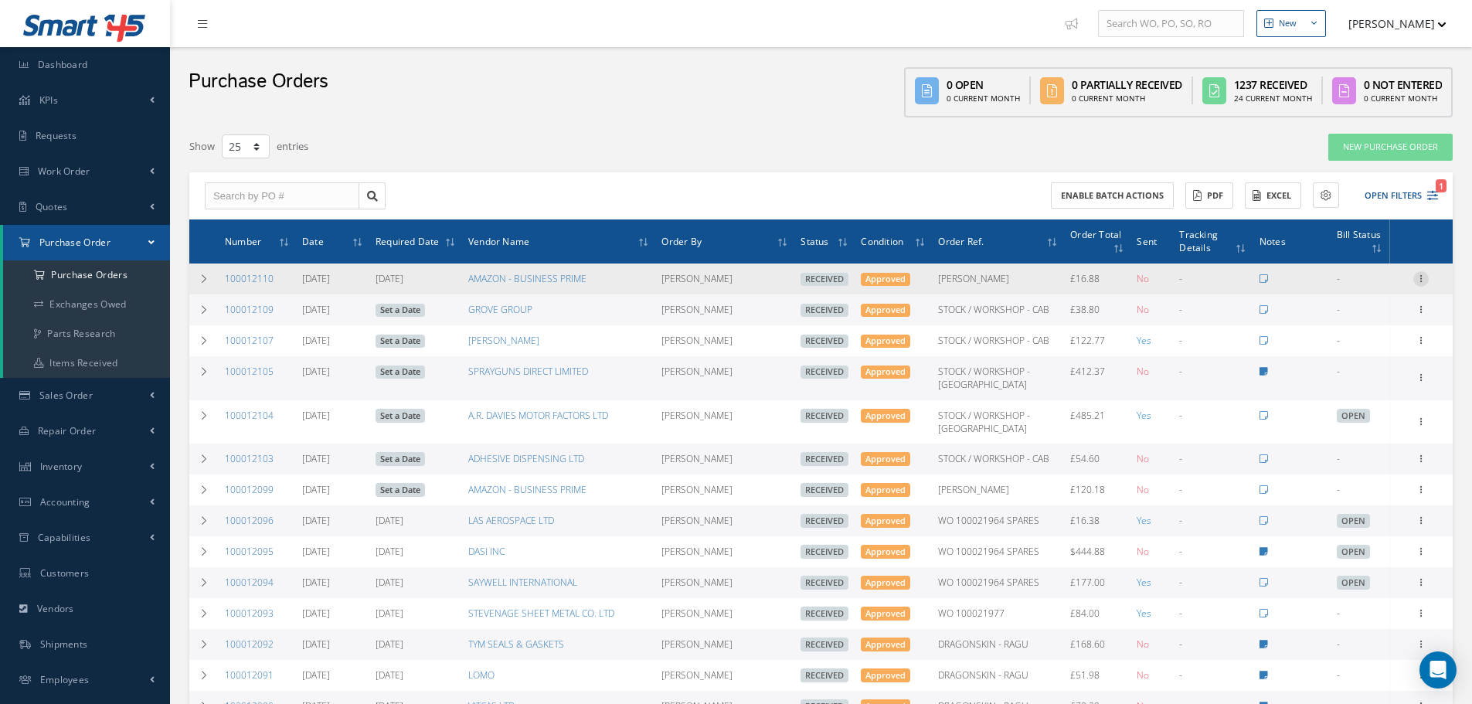
click at [1419, 281] on icon at bounding box center [1420, 277] width 15 height 12
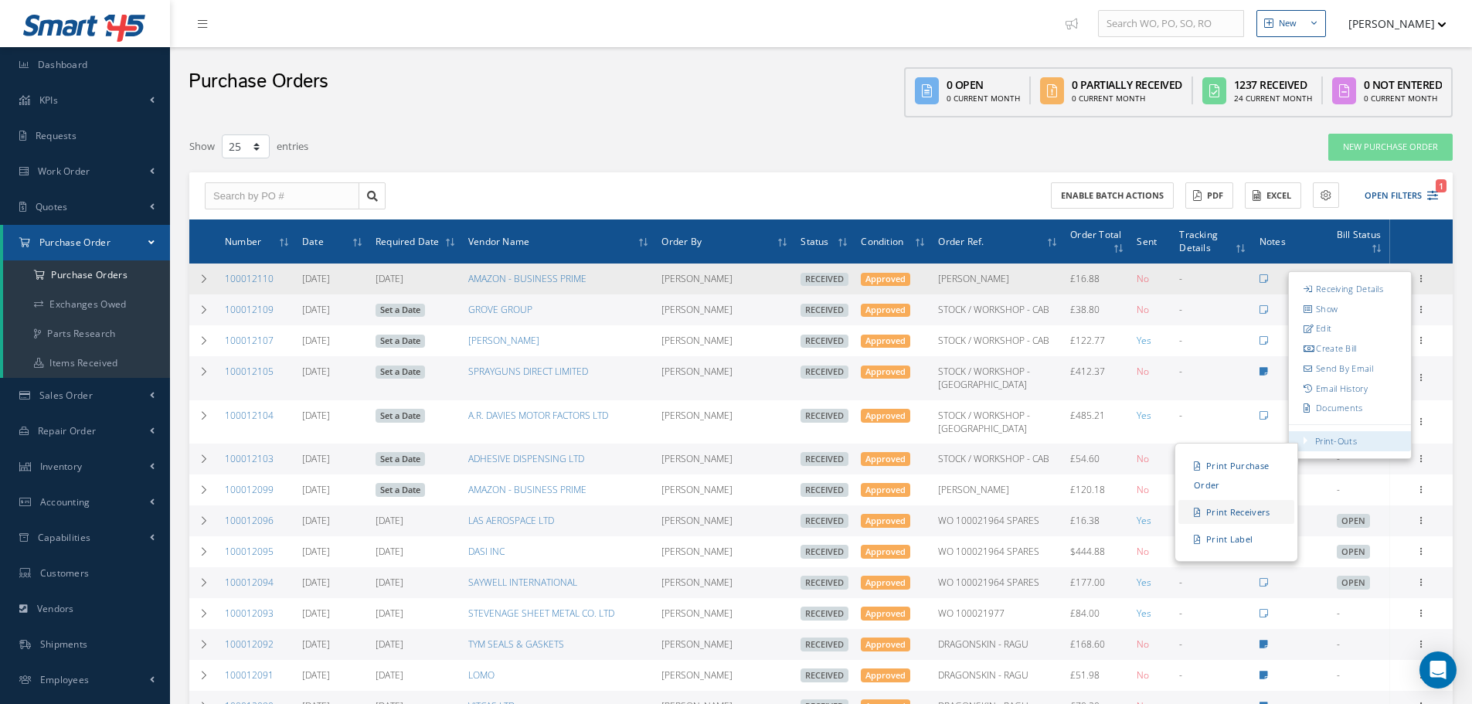
click at [1248, 519] on link "Print Receivers" at bounding box center [1237, 512] width 116 height 24
click at [1240, 544] on link "Print Label" at bounding box center [1237, 539] width 116 height 24
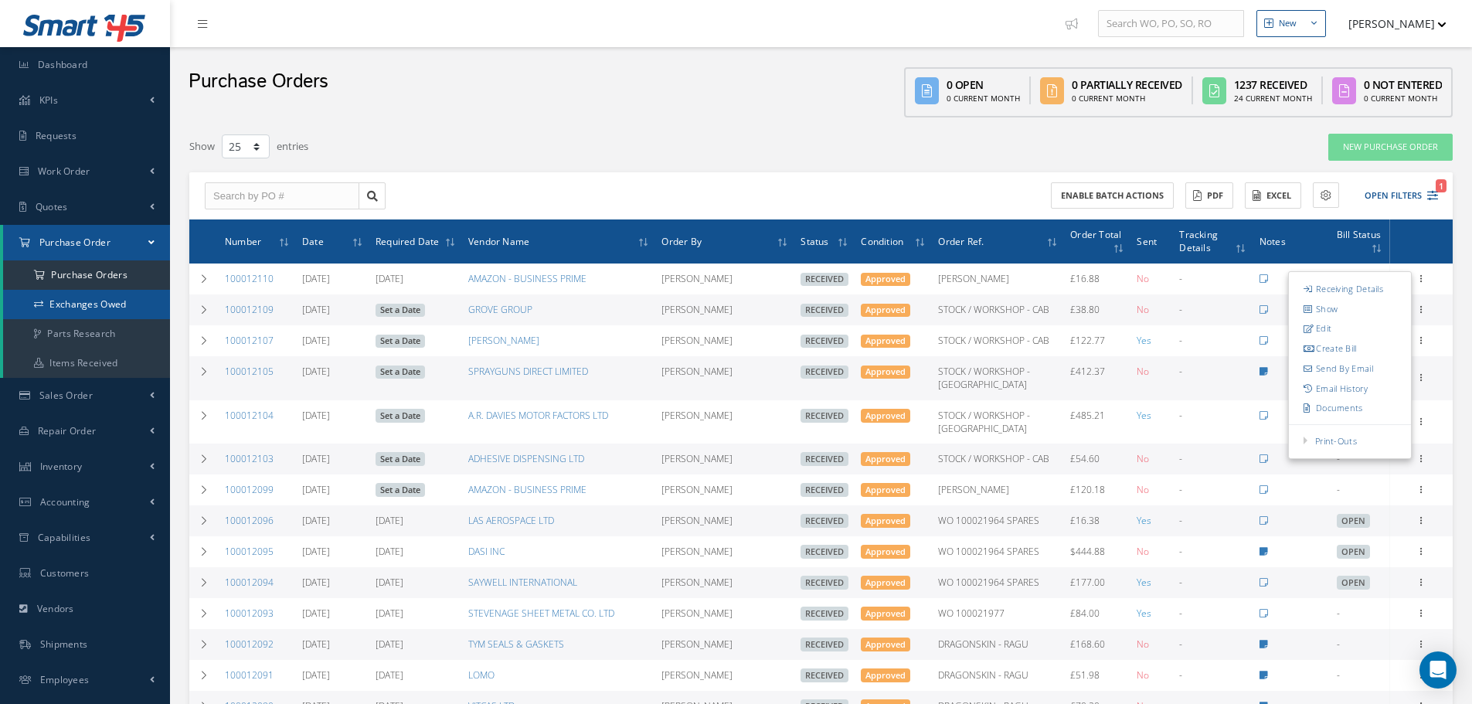
click at [103, 308] on link "Exchanges Owed" at bounding box center [86, 304] width 167 height 29
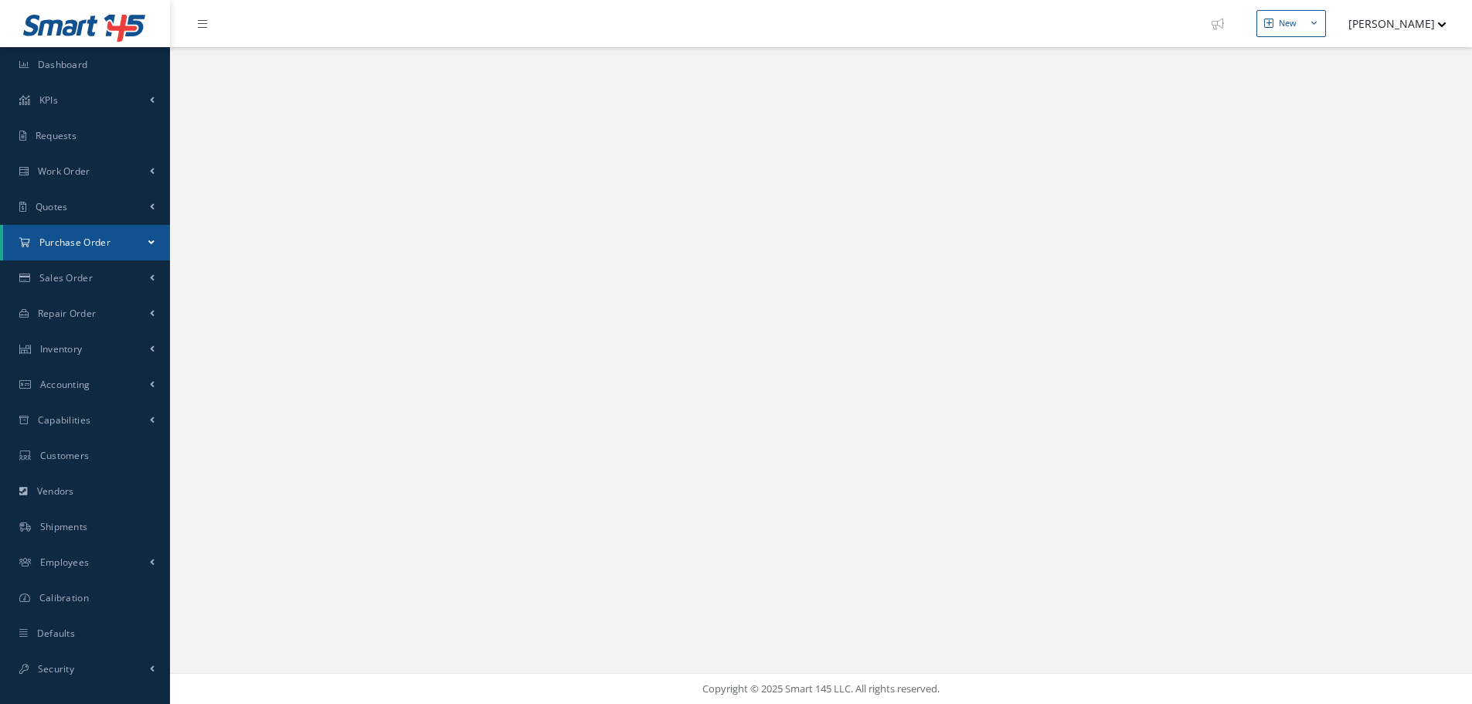
select select "25"
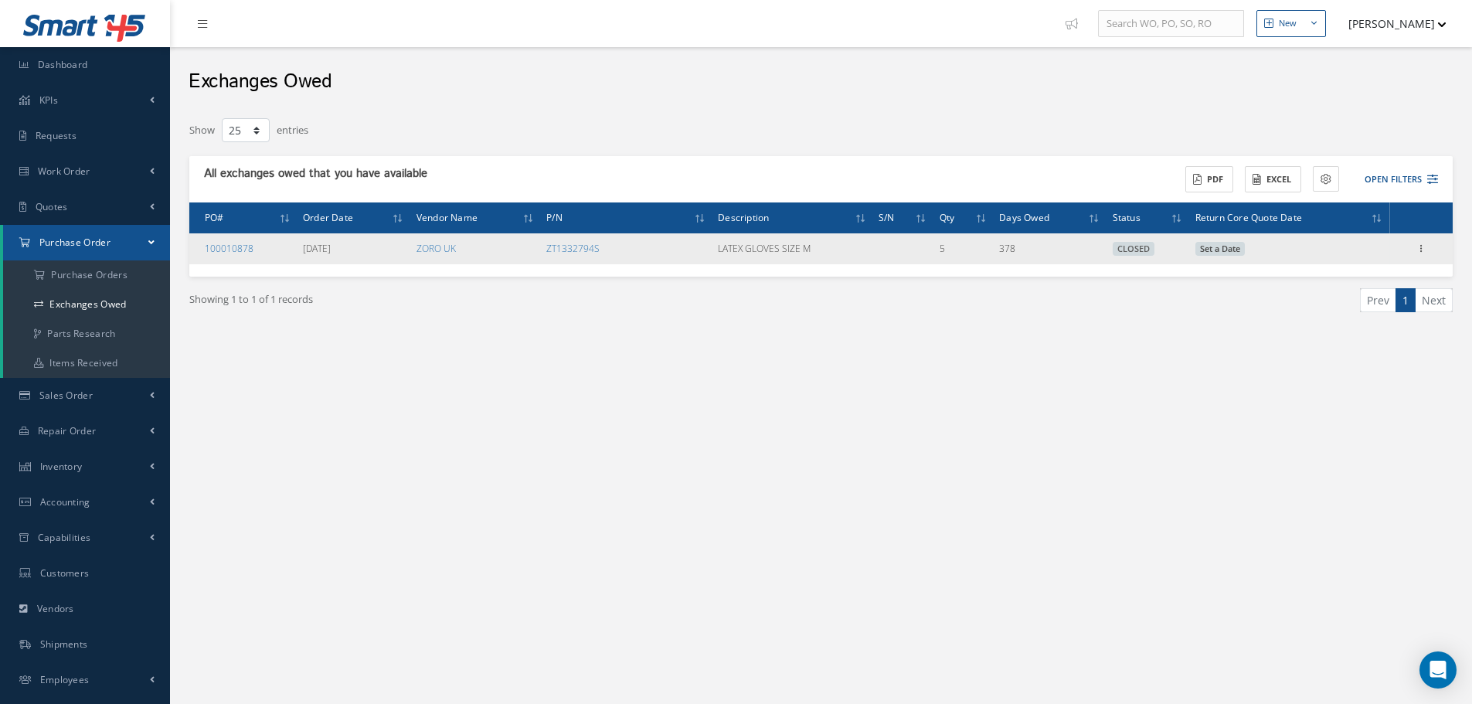
click at [1423, 257] on div "Undo Close" at bounding box center [1421, 249] width 19 height 19
click at [1423, 250] on icon at bounding box center [1420, 247] width 15 height 12
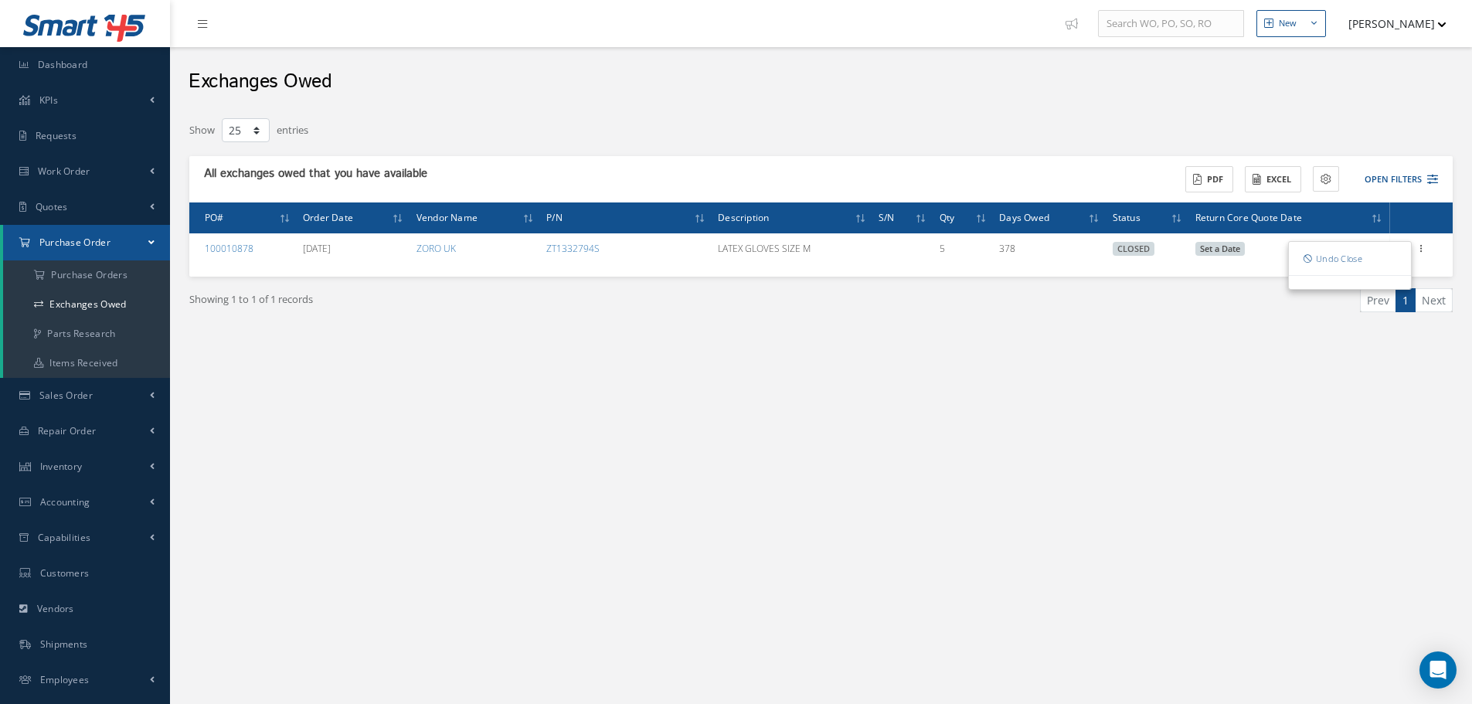
drag, startPoint x: 783, startPoint y: 417, endPoint x: 423, endPoint y: 376, distance: 362.4
click at [782, 415] on div "New New Work Order New Purchase Order New Customer Quote New Sales Order New Re…" at bounding box center [821, 402] width 1302 height 804
click at [113, 325] on link "Parts Research" at bounding box center [86, 333] width 167 height 29
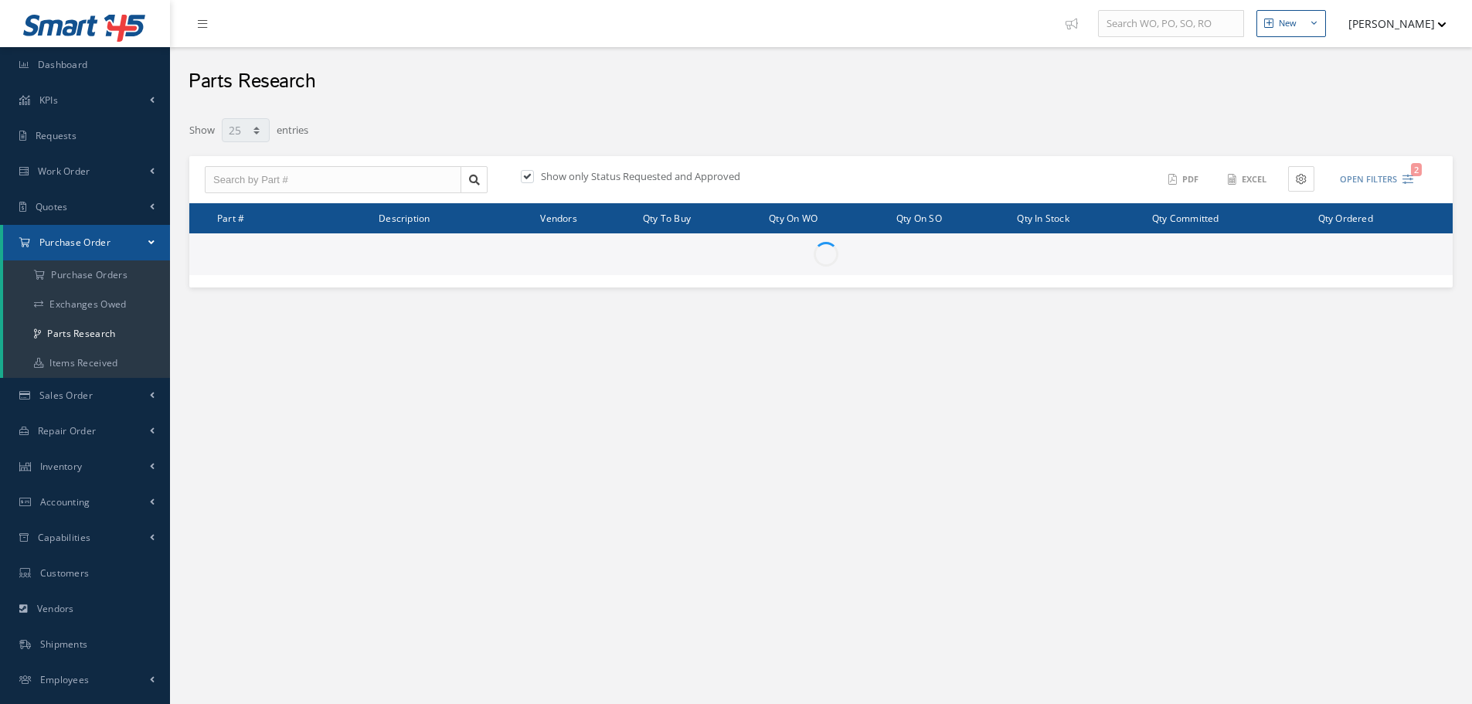
select select "25"
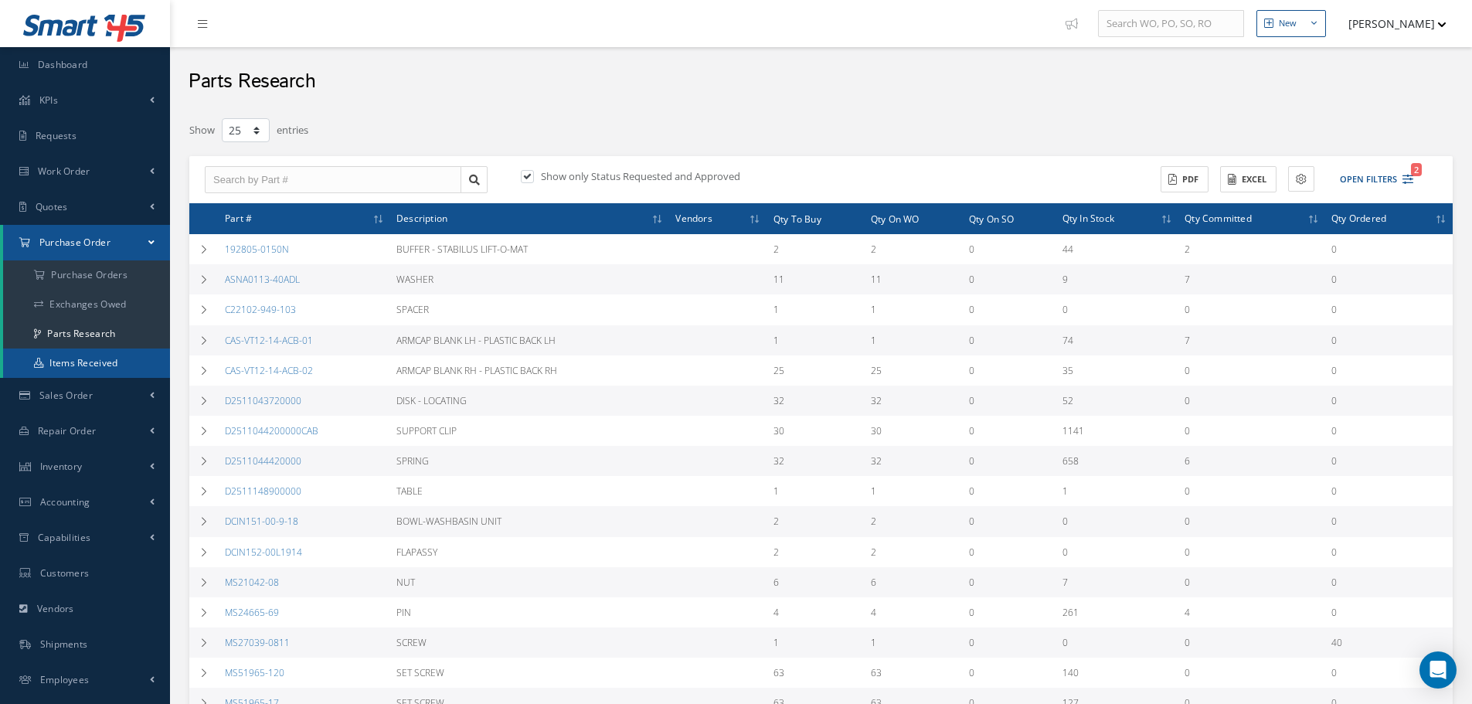
click at [75, 355] on link "Items Received" at bounding box center [86, 363] width 167 height 29
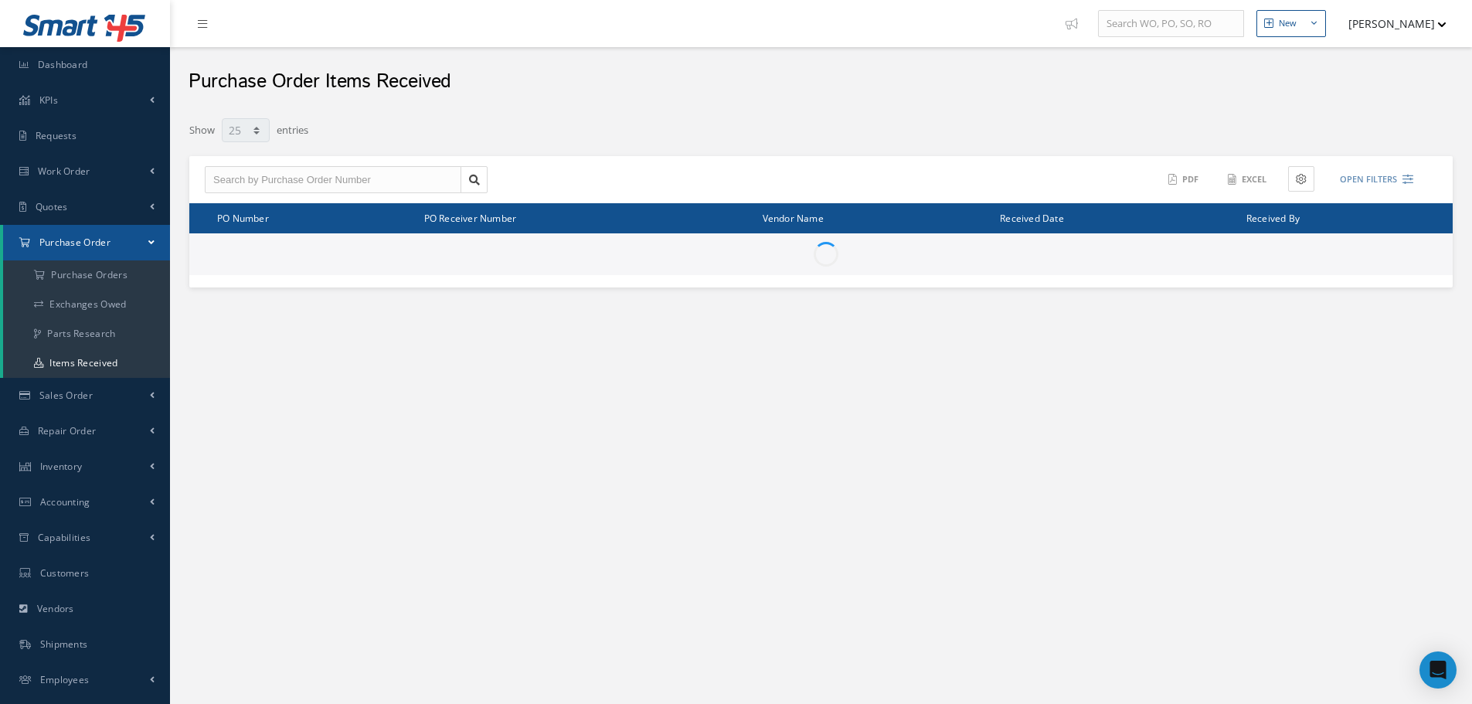
select select "25"
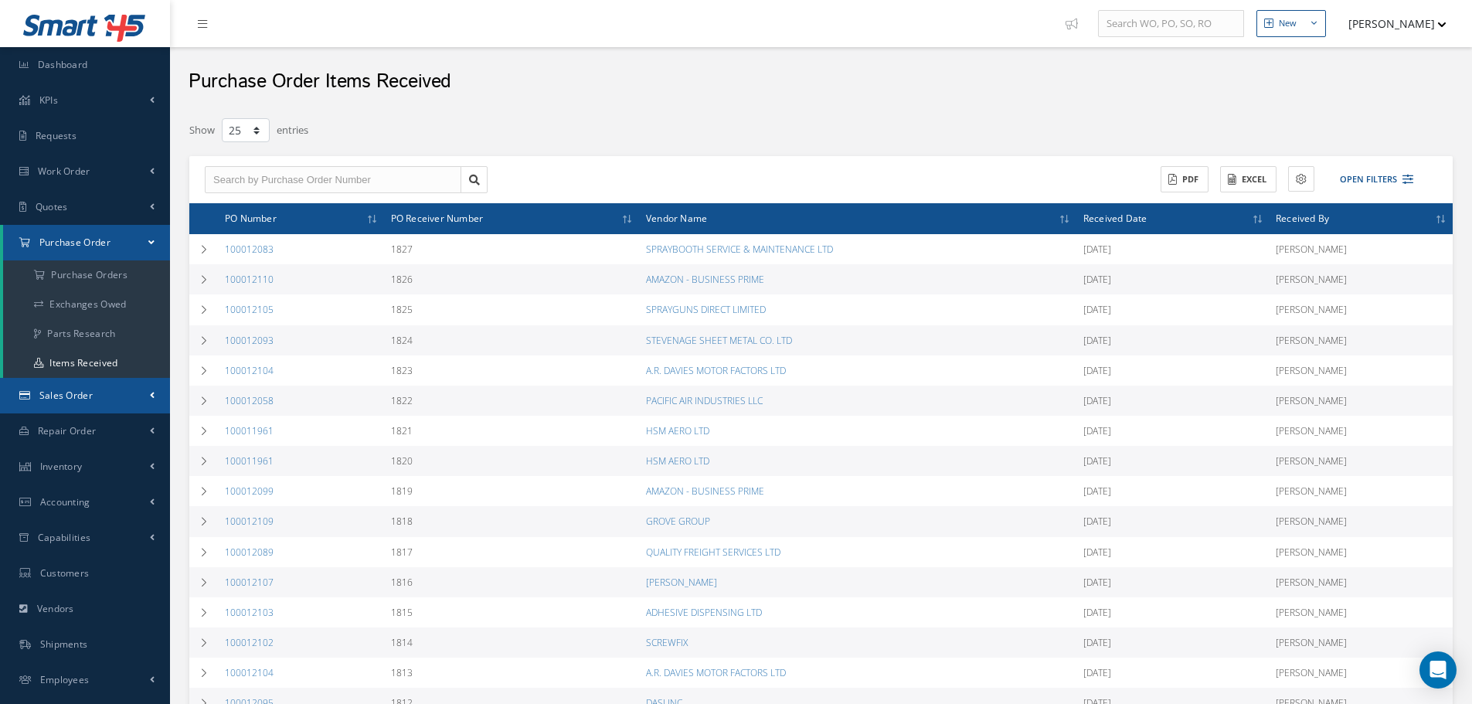
click at [133, 403] on link "Sales Order" at bounding box center [85, 396] width 170 height 36
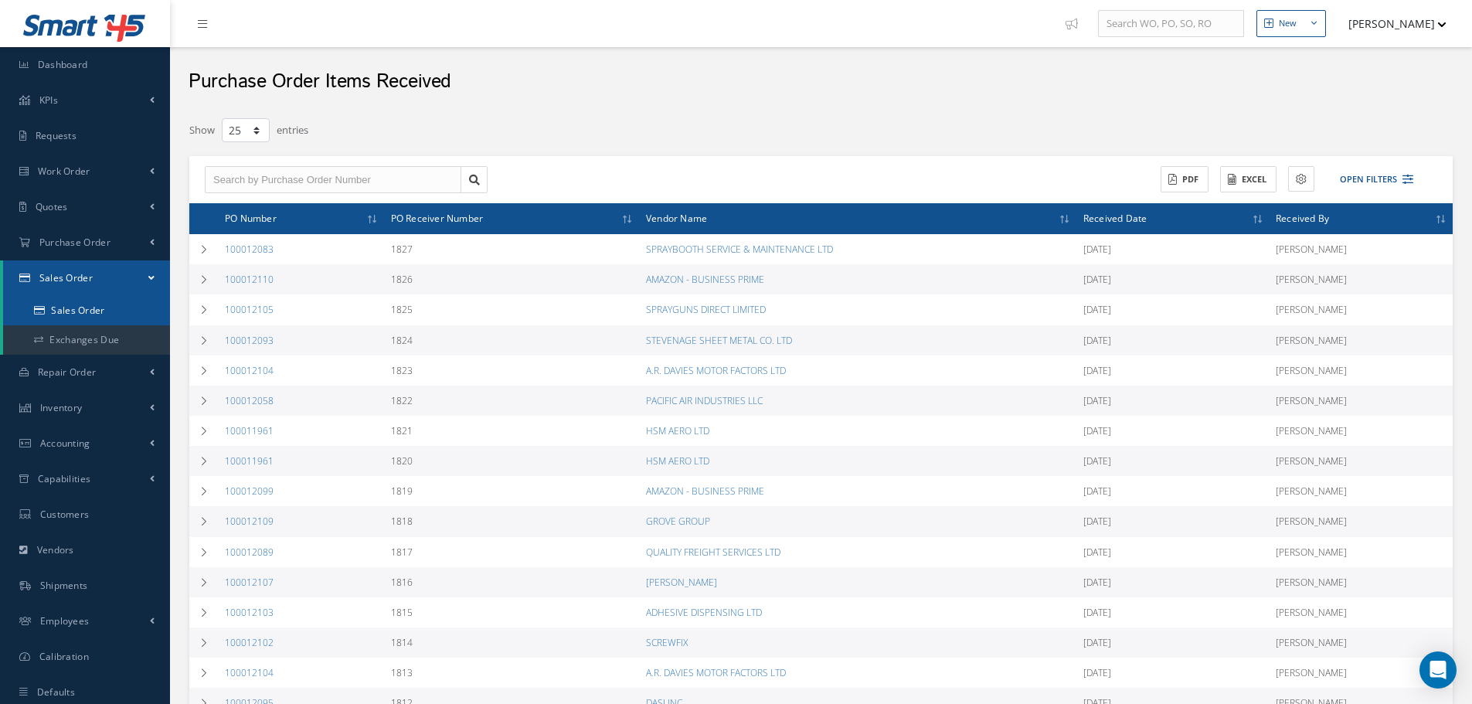
click at [111, 311] on link "Sales Order" at bounding box center [86, 310] width 167 height 29
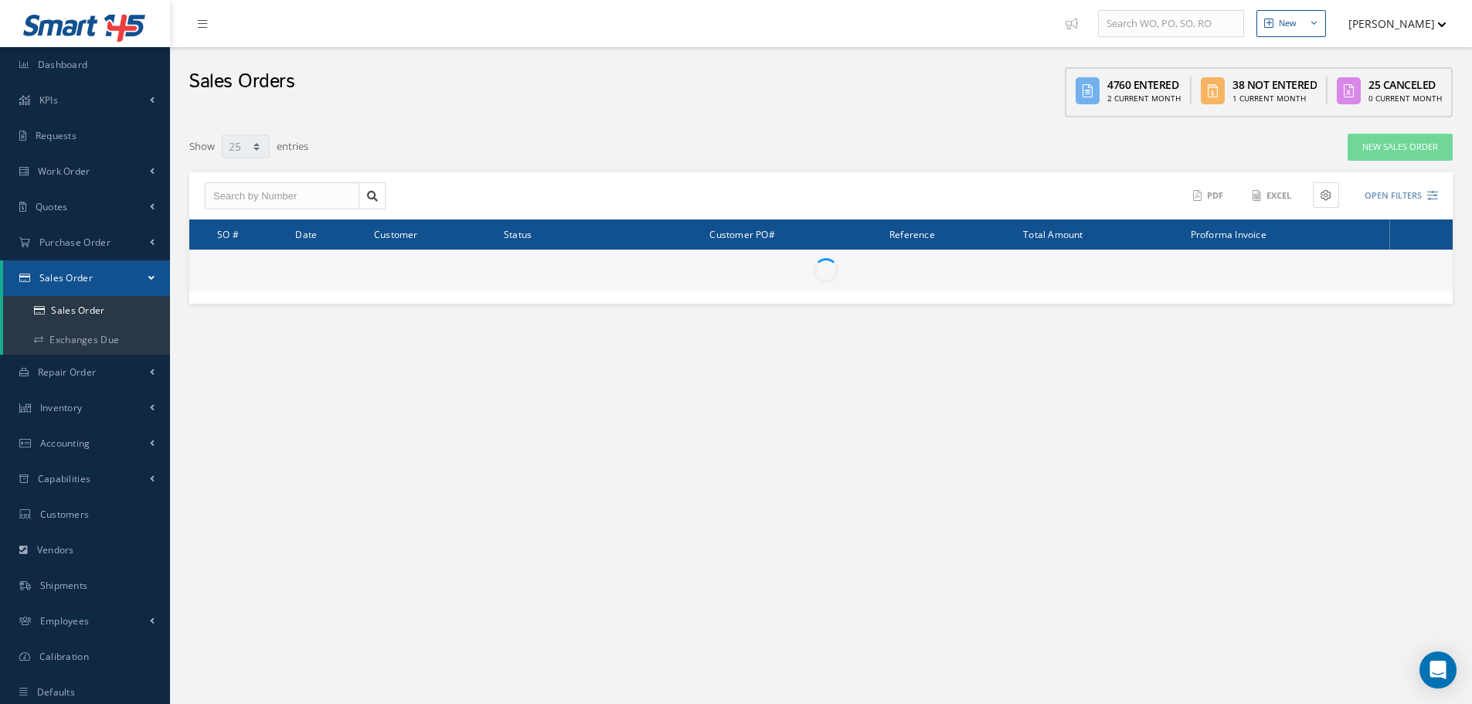
select select "25"
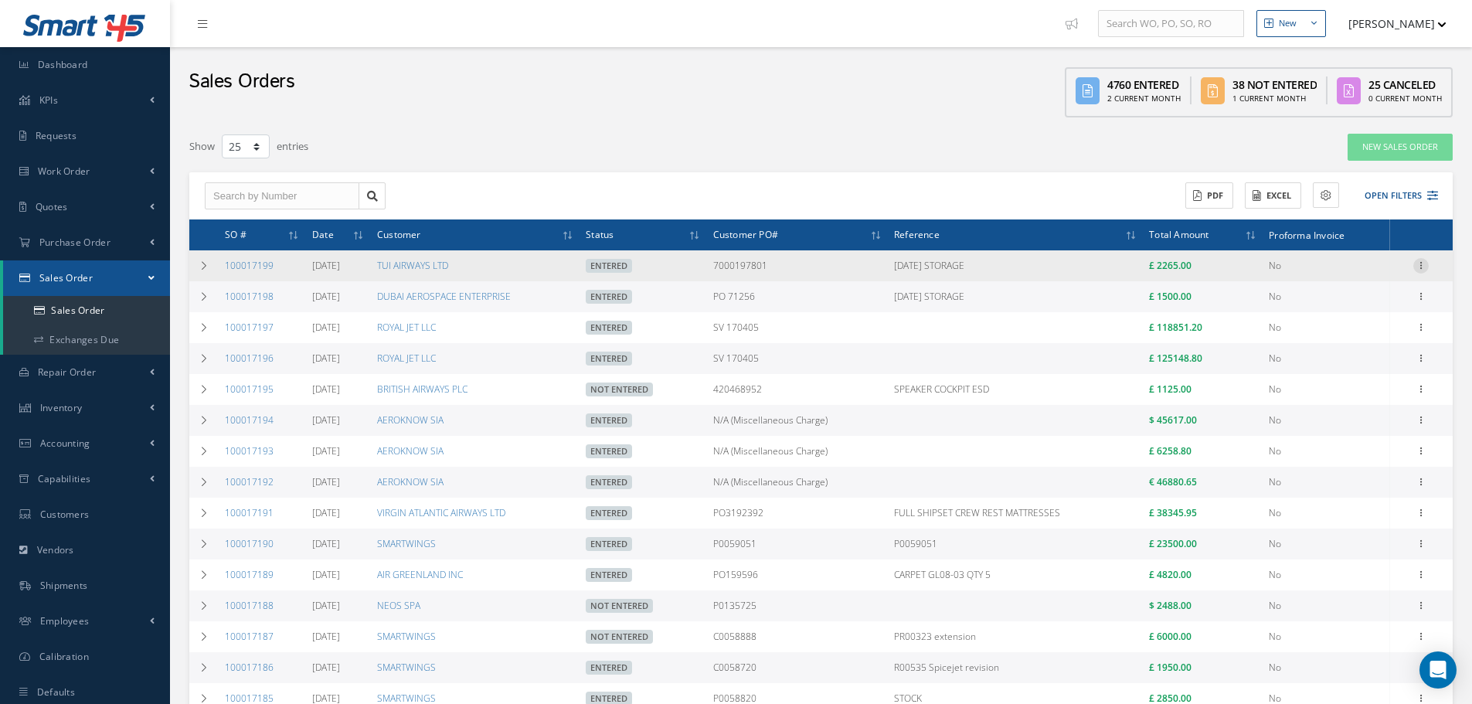
click at [1417, 267] on icon at bounding box center [1420, 264] width 15 height 12
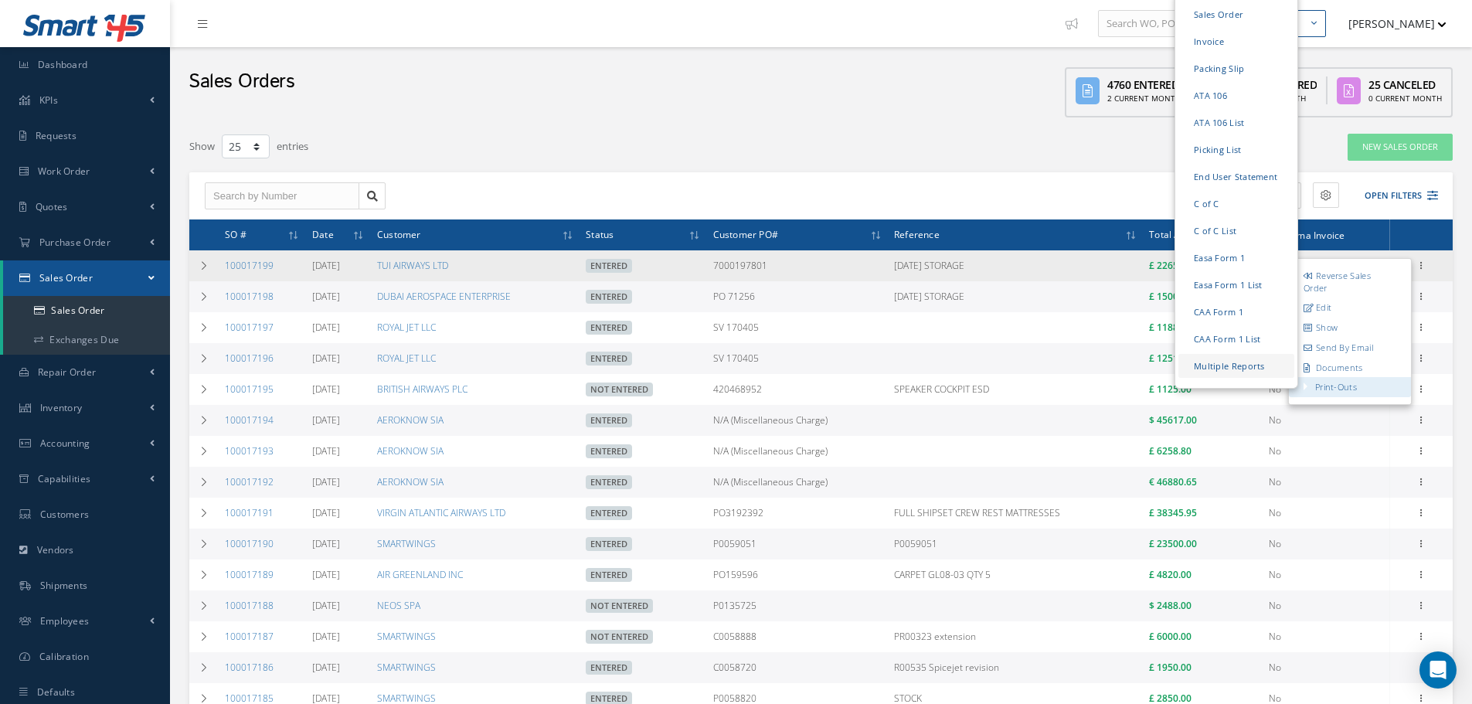
click at [1261, 371] on link "Multiple Reports" at bounding box center [1237, 366] width 116 height 24
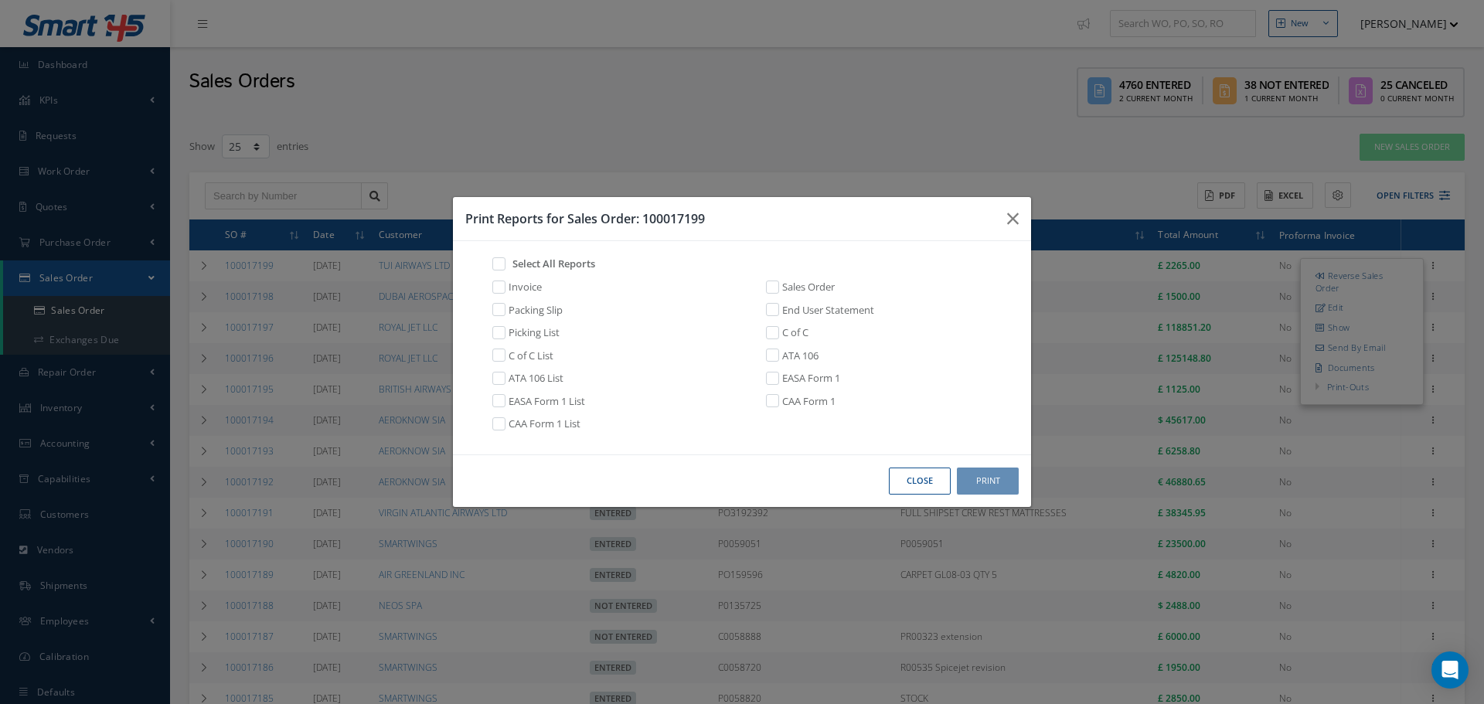
click at [505, 267] on label at bounding box center [507, 264] width 4 height 14
click at [497, 267] on input "checkbox" at bounding box center [493, 262] width 10 height 10
checkbox input "true"
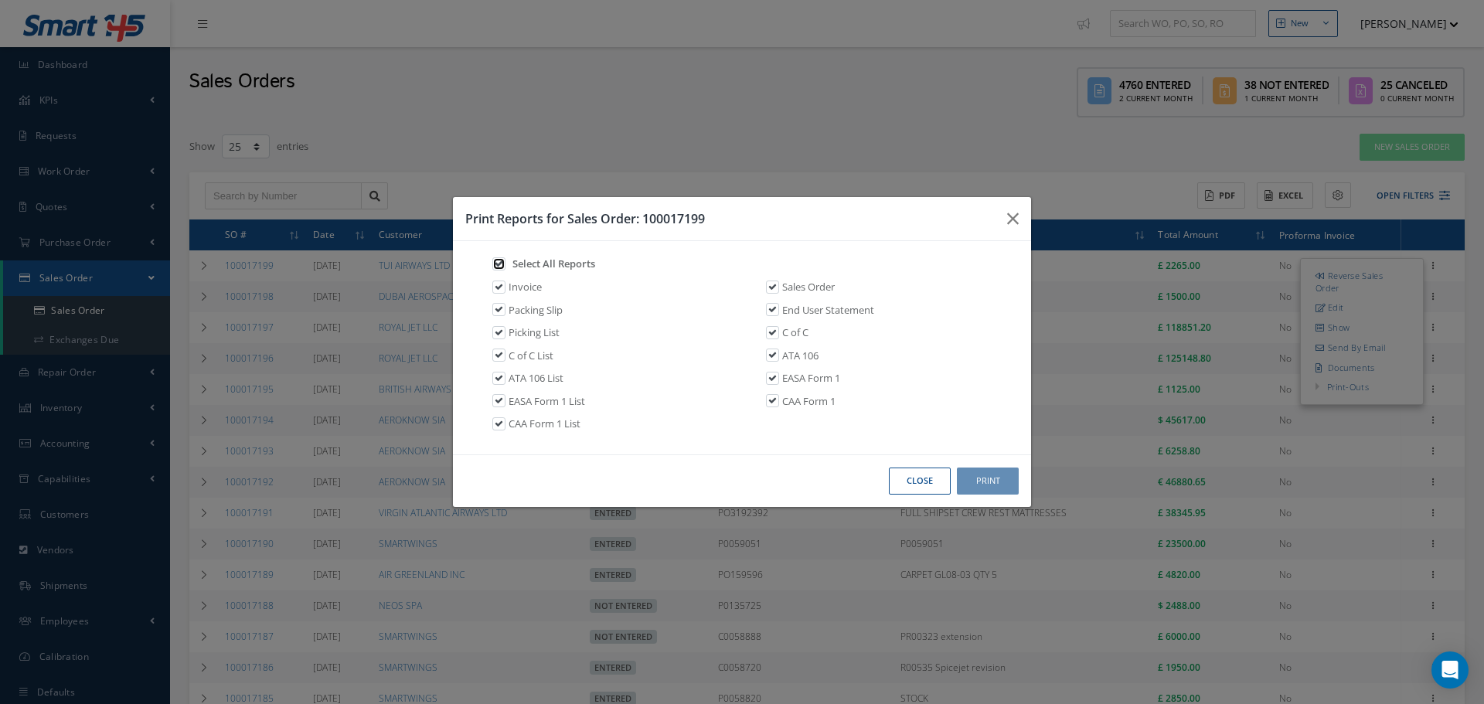
checkbox input "true"
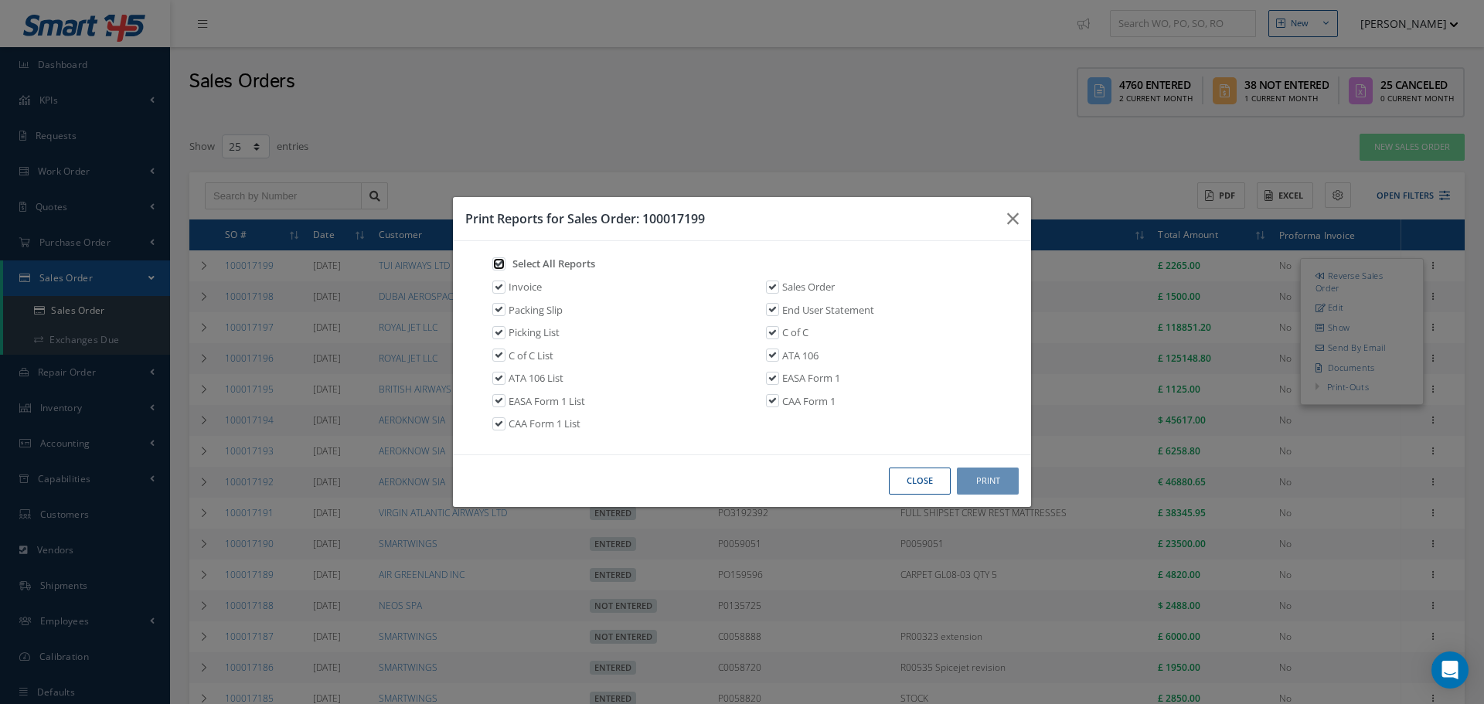
checkbox input "true"
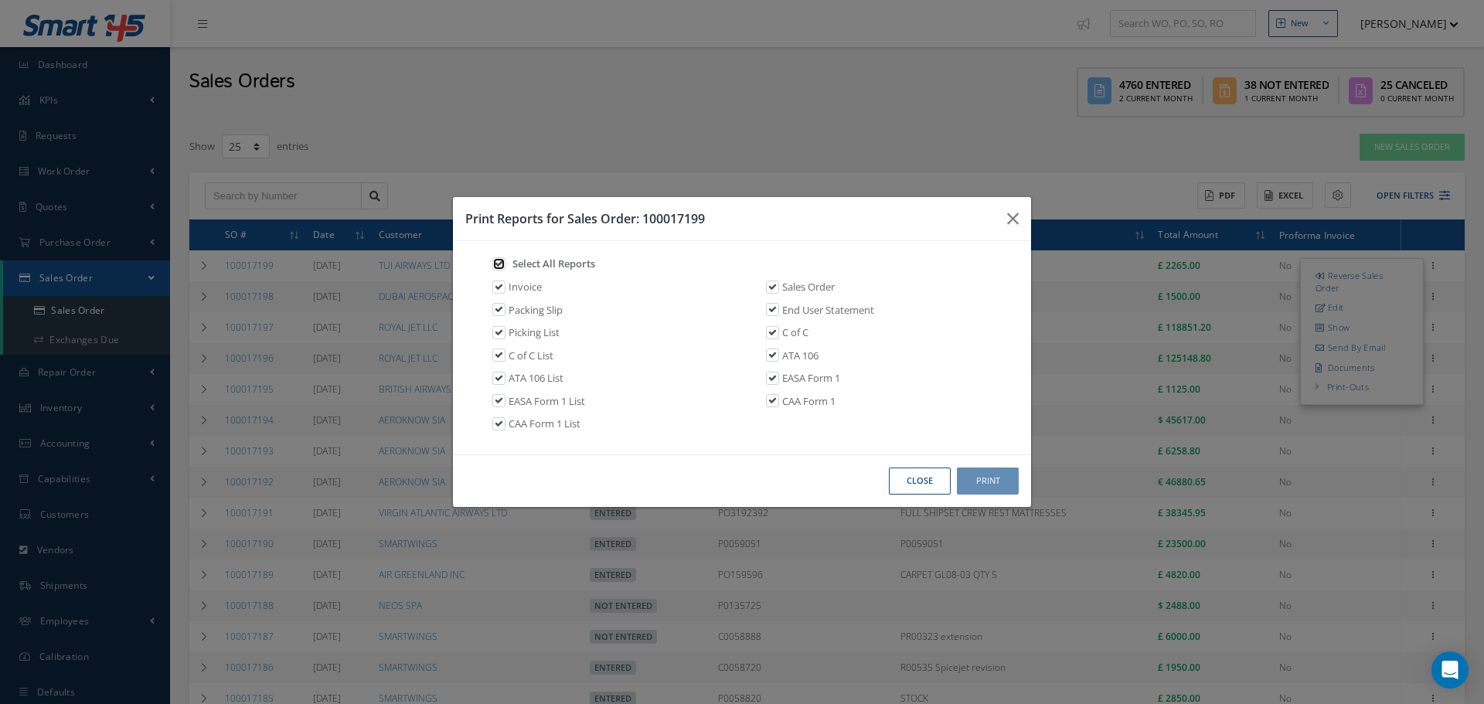
checkbox input "true"
click at [993, 485] on button "Print" at bounding box center [988, 481] width 62 height 27
click at [1008, 213] on icon "button" at bounding box center [1013, 218] width 12 height 19
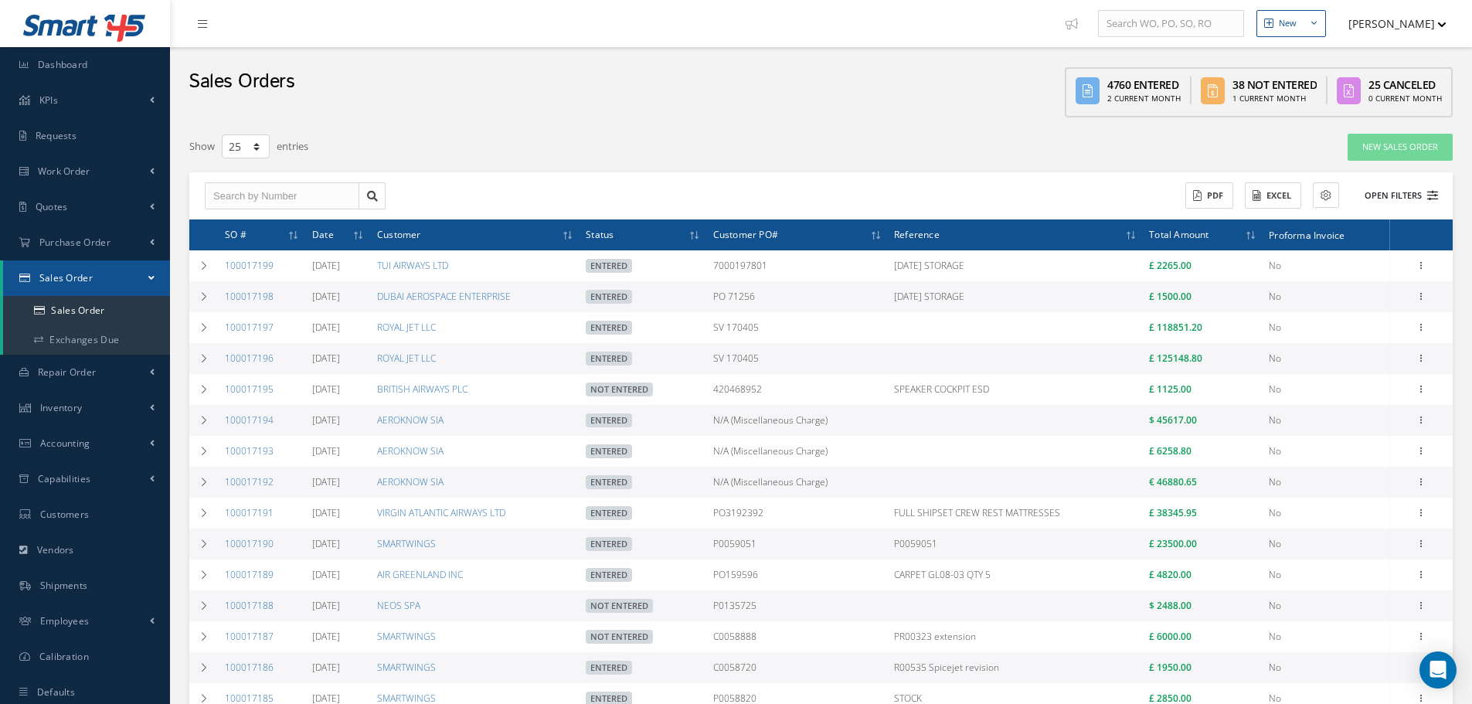
click at [1423, 195] on button "Open Filters" at bounding box center [1394, 196] width 87 height 26
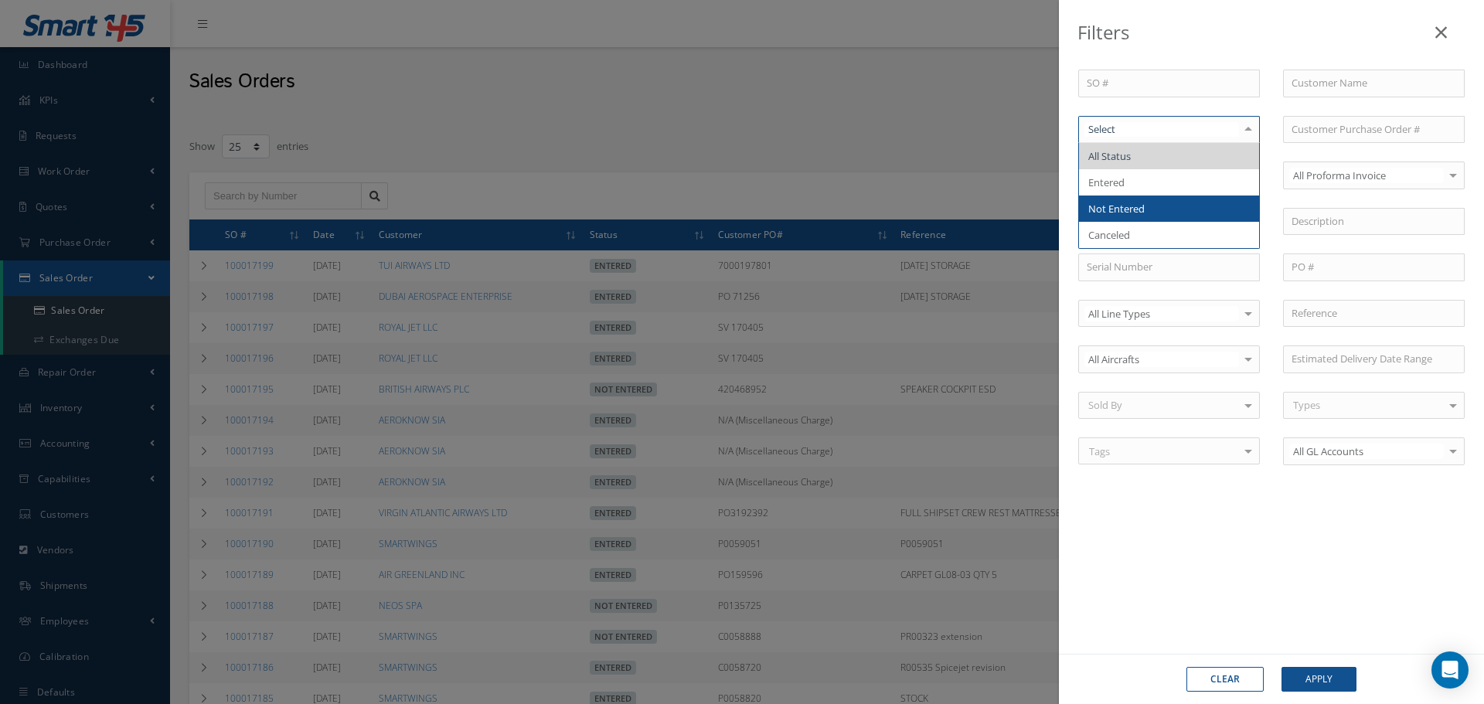
click at [1201, 201] on span "Not Entered" at bounding box center [1169, 209] width 180 height 26
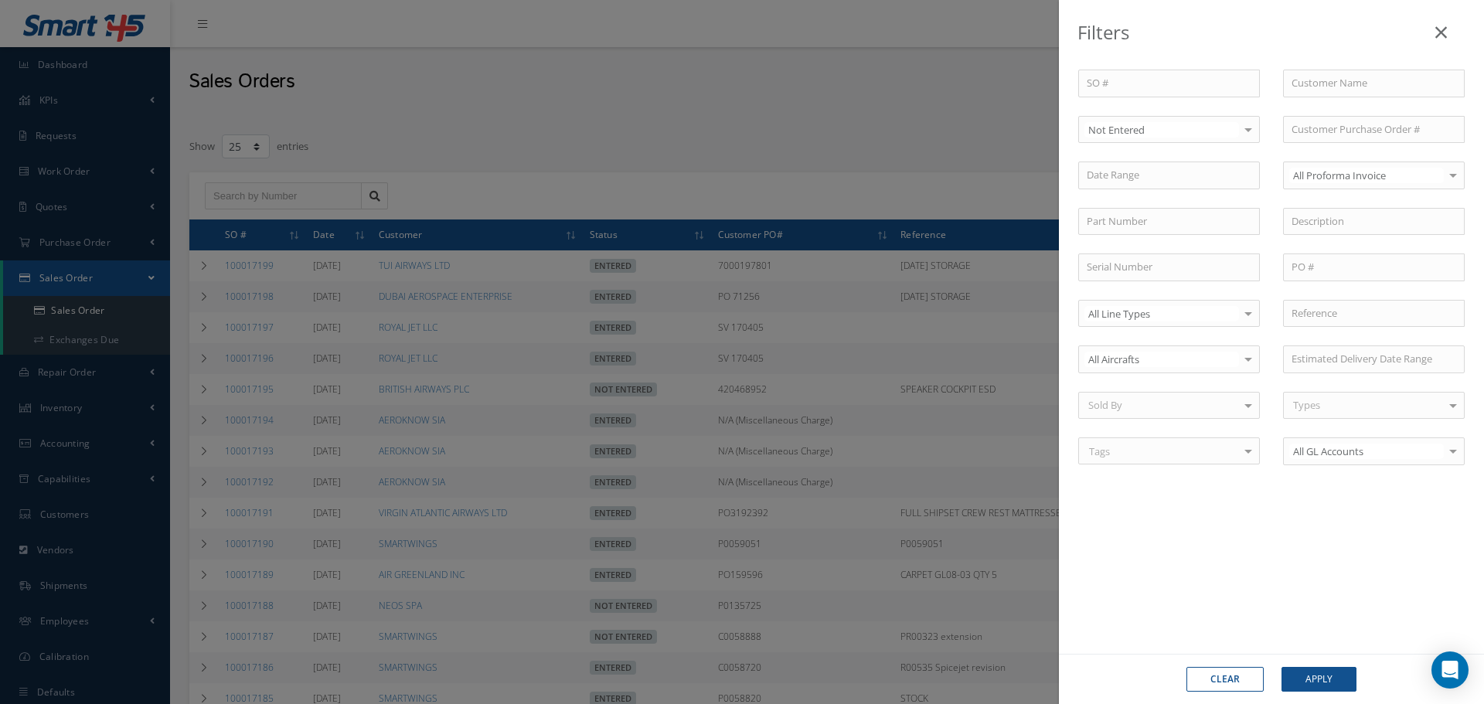
click at [1248, 138] on div at bounding box center [1248, 130] width 22 height 26
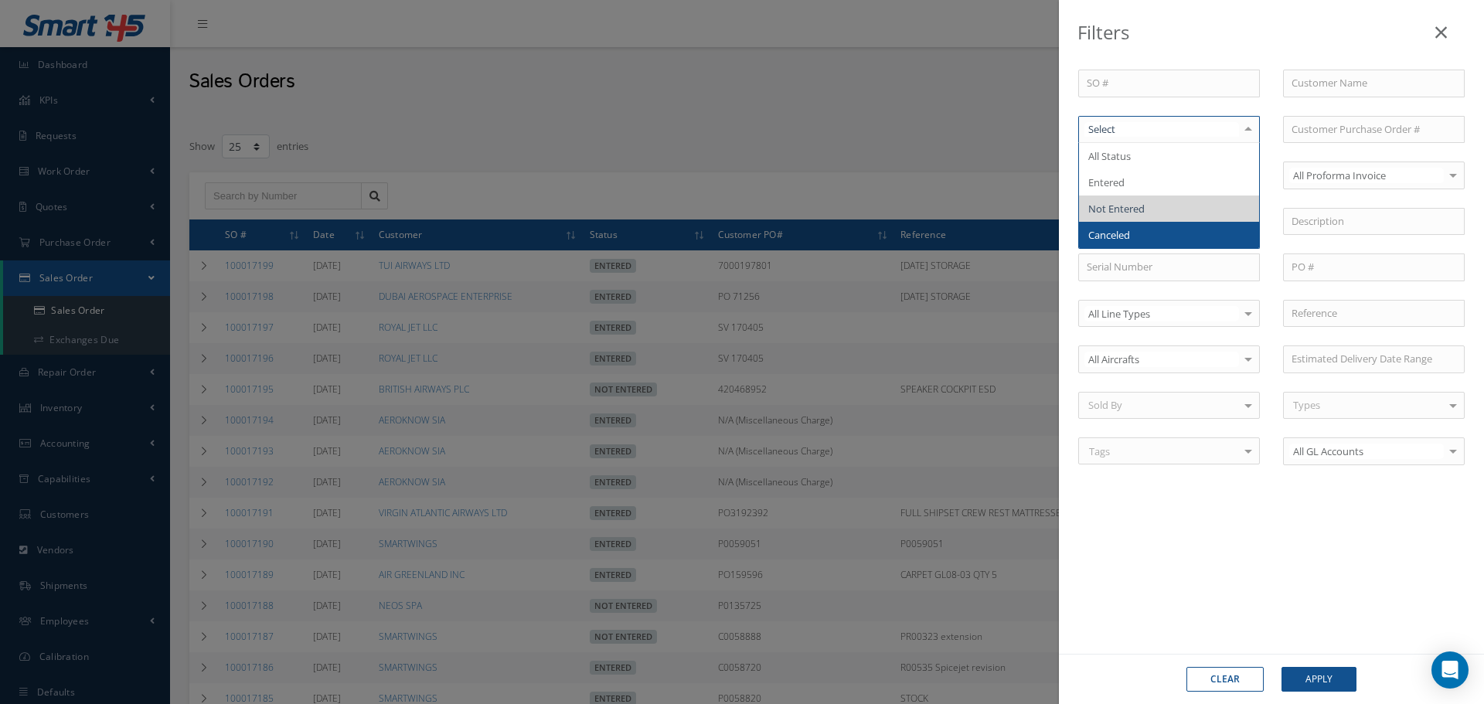
click at [1201, 232] on span "Canceled" at bounding box center [1169, 235] width 180 height 26
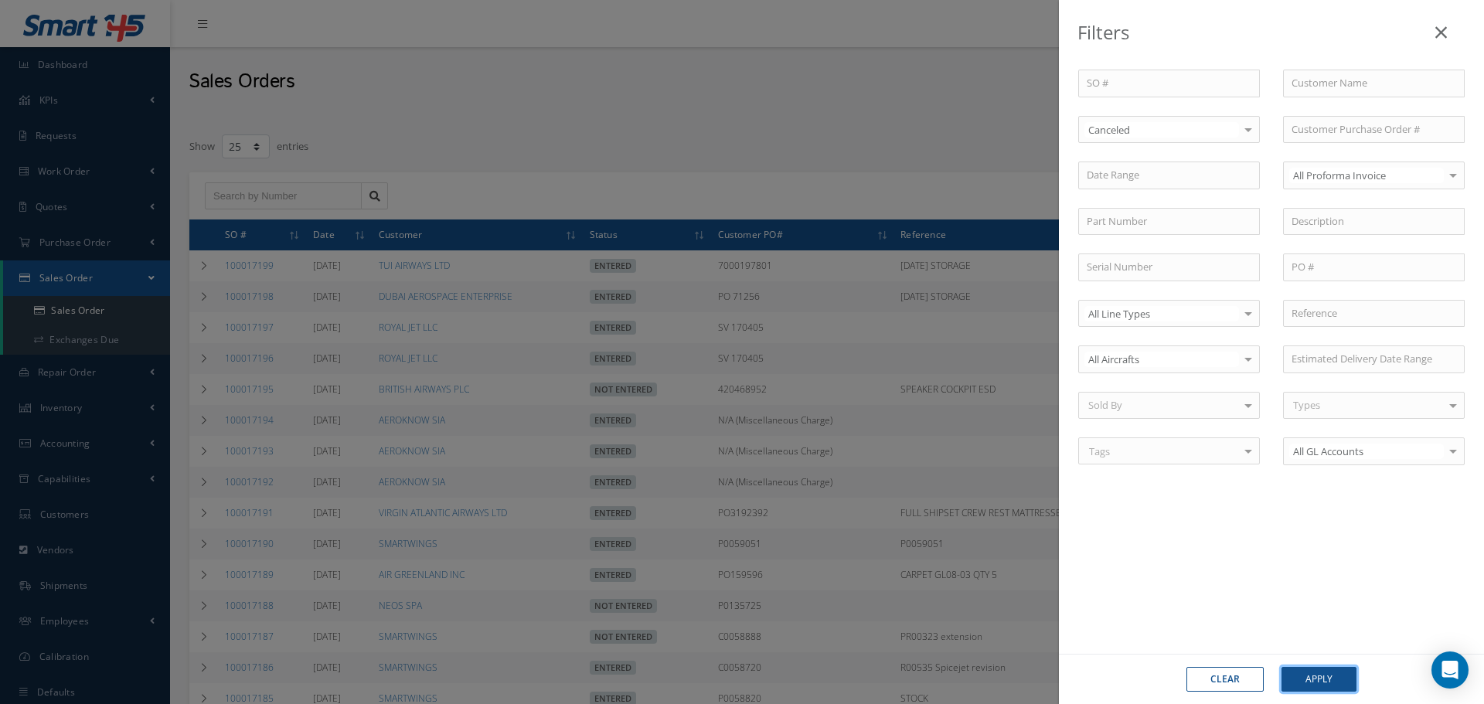
click at [1315, 679] on button "Apply" at bounding box center [1318, 679] width 75 height 25
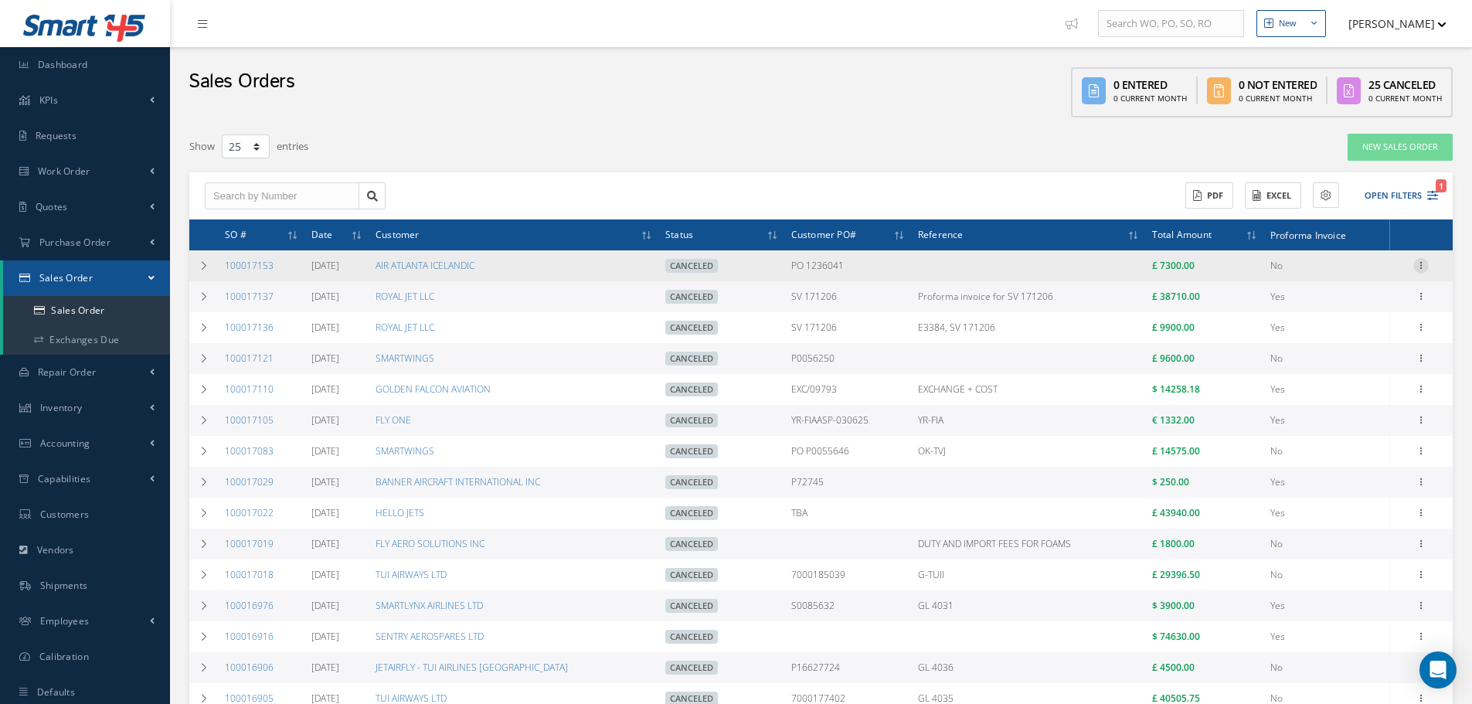
click at [1416, 266] on icon at bounding box center [1420, 264] width 15 height 12
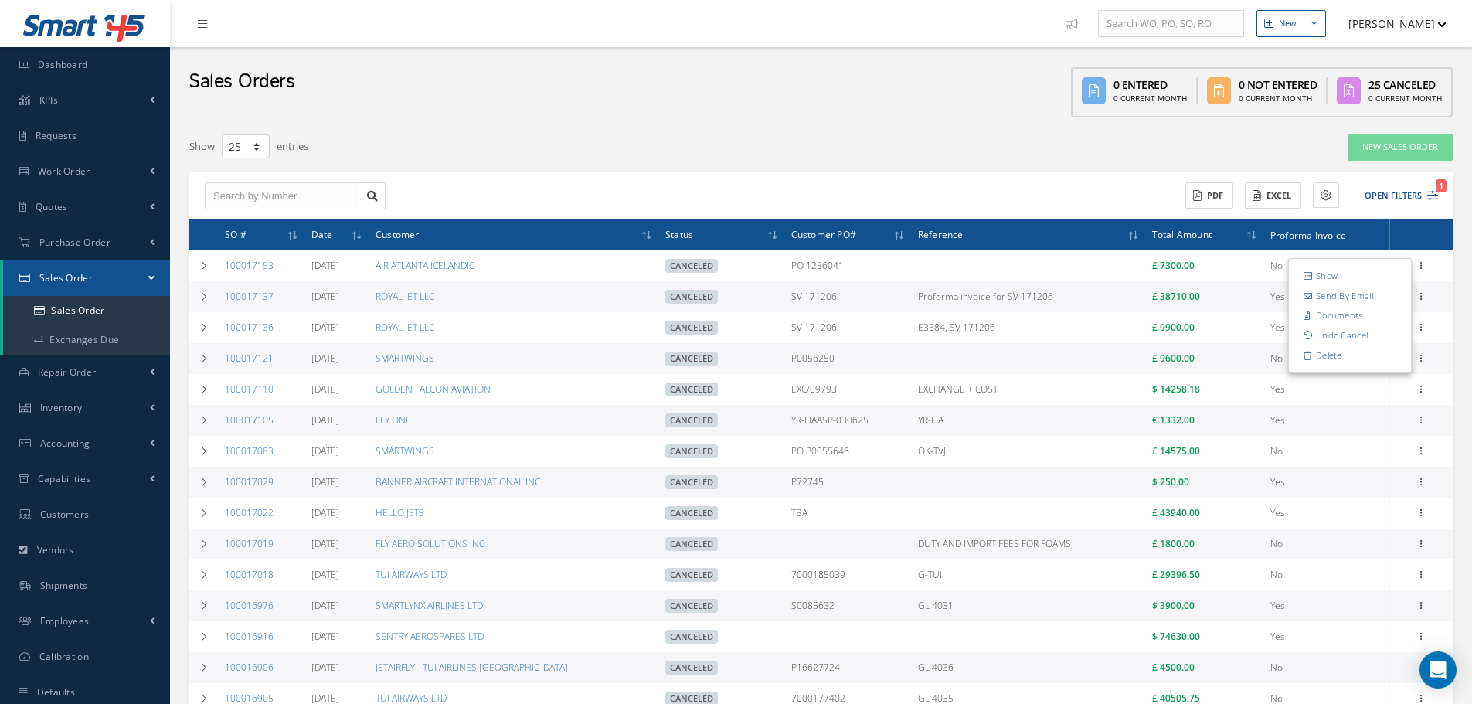
click at [687, 83] on div "Sales Orders 0 Entered 0 Current Month 0 Not Entered 0 Current Month 25 Cancele…" at bounding box center [821, 86] width 1302 height 78
click at [51, 332] on link "Exchanges Due" at bounding box center [86, 339] width 167 height 29
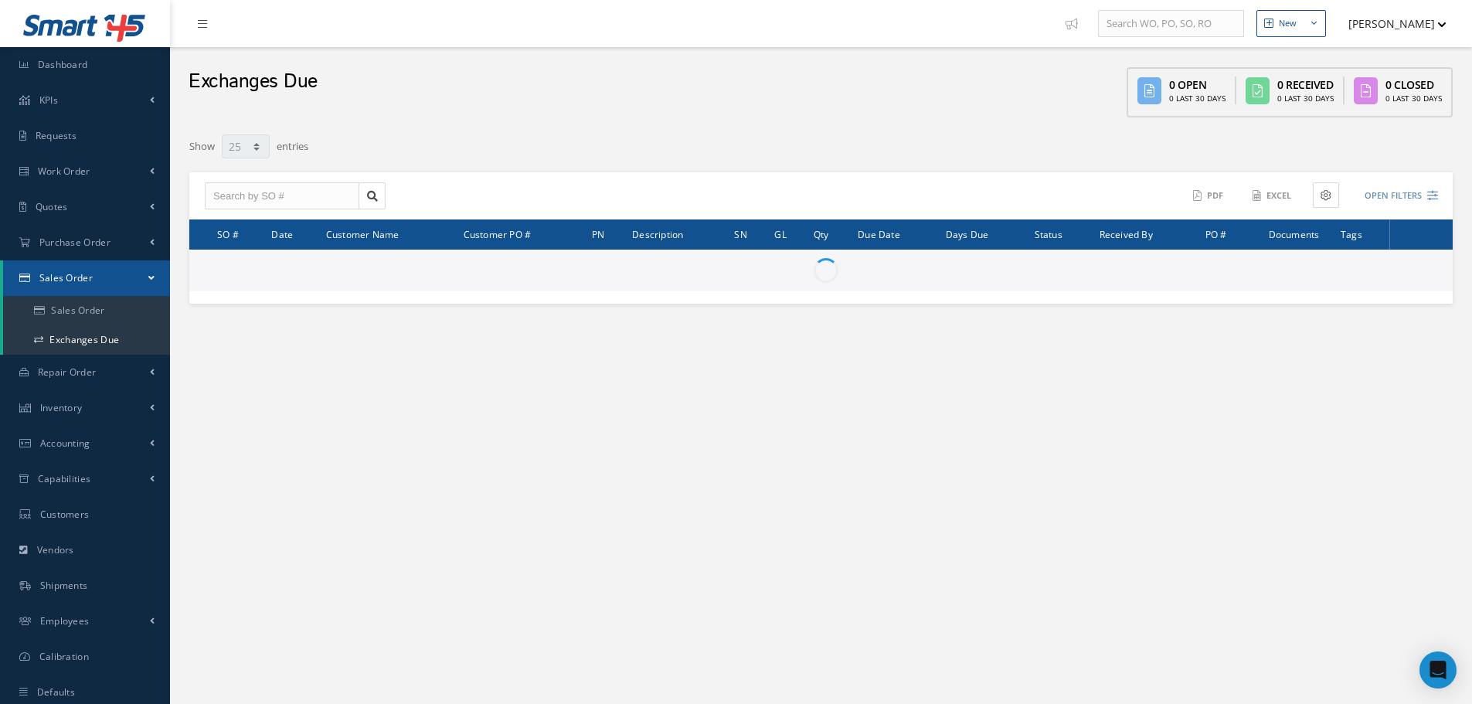
select select "25"
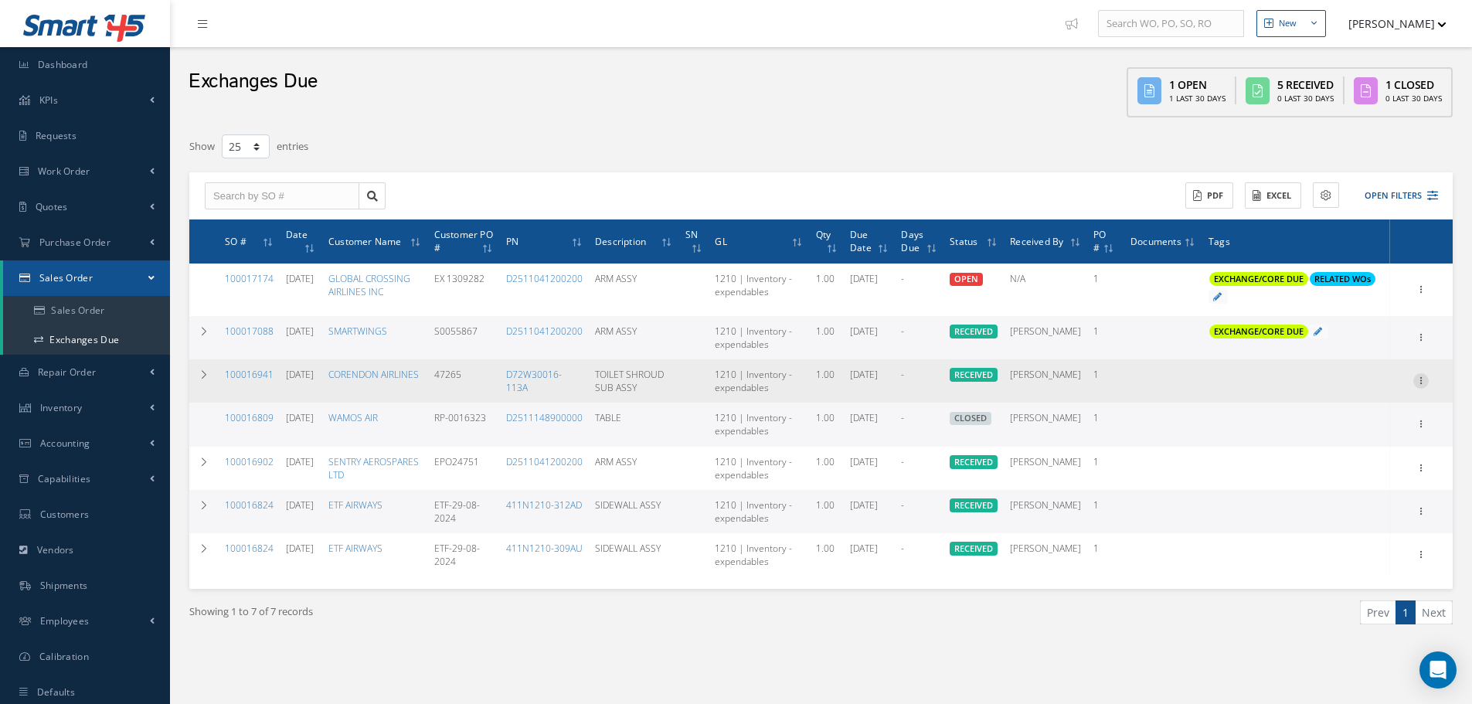
click at [1418, 380] on icon at bounding box center [1420, 379] width 15 height 12
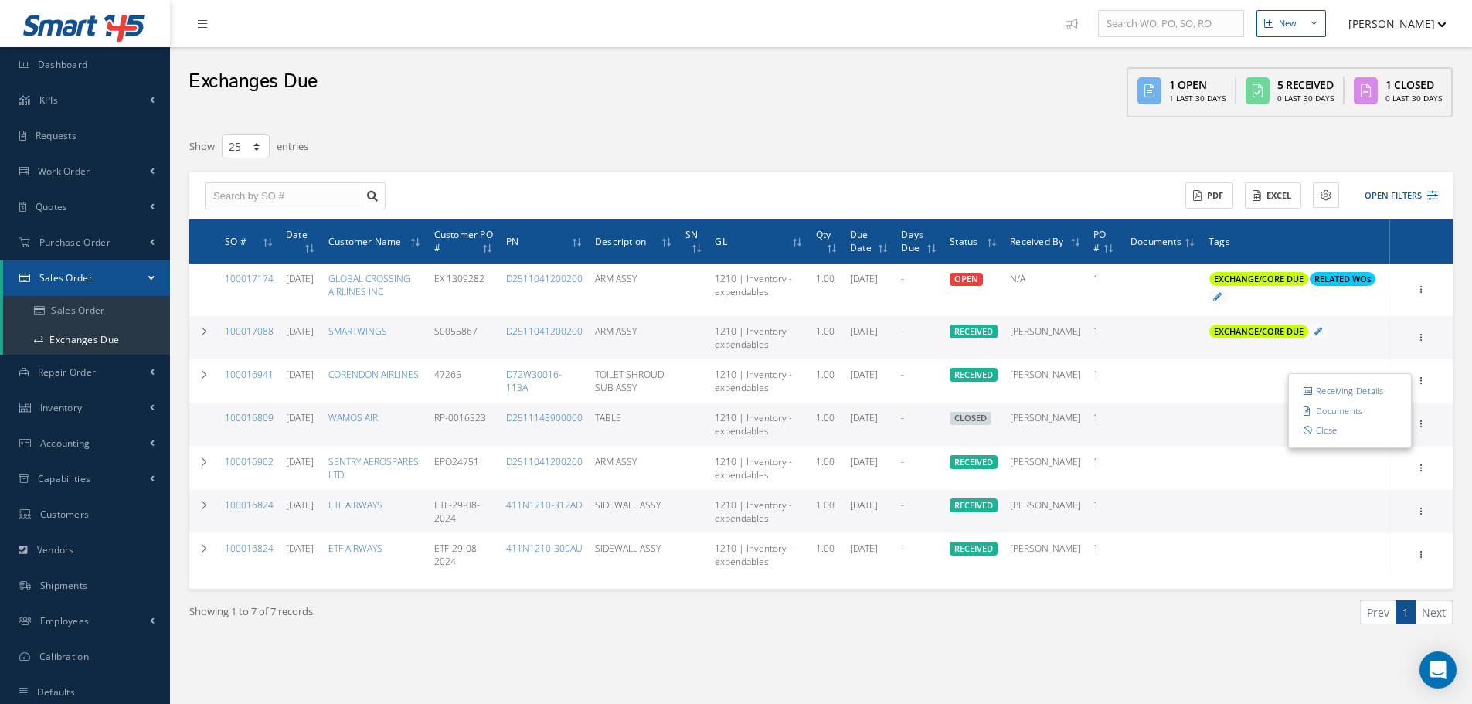
click at [835, 147] on div "Show 10 25 50 100 entries" at bounding box center [553, 147] width 750 height 28
click at [131, 366] on link "Repair Order" at bounding box center [85, 373] width 170 height 36
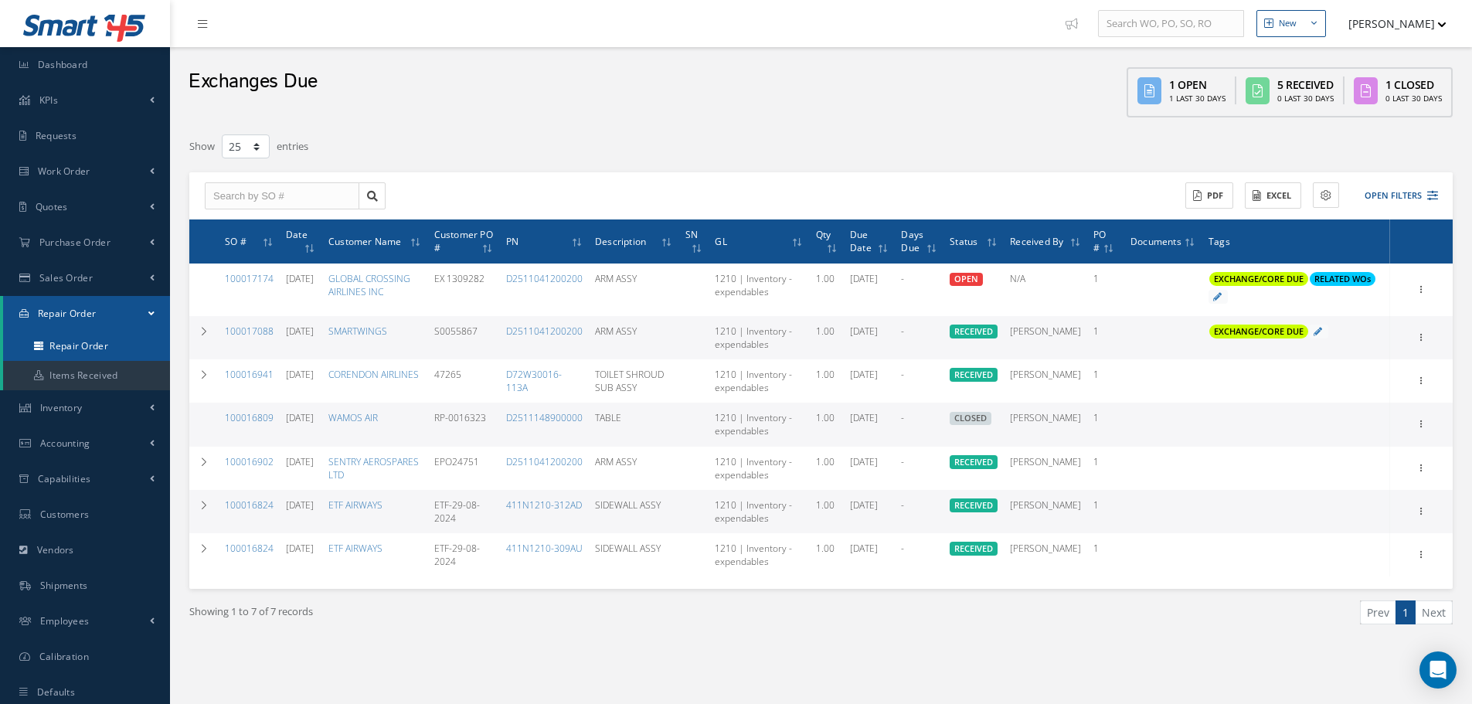
click at [112, 352] on link "Repair Order" at bounding box center [86, 346] width 167 height 29
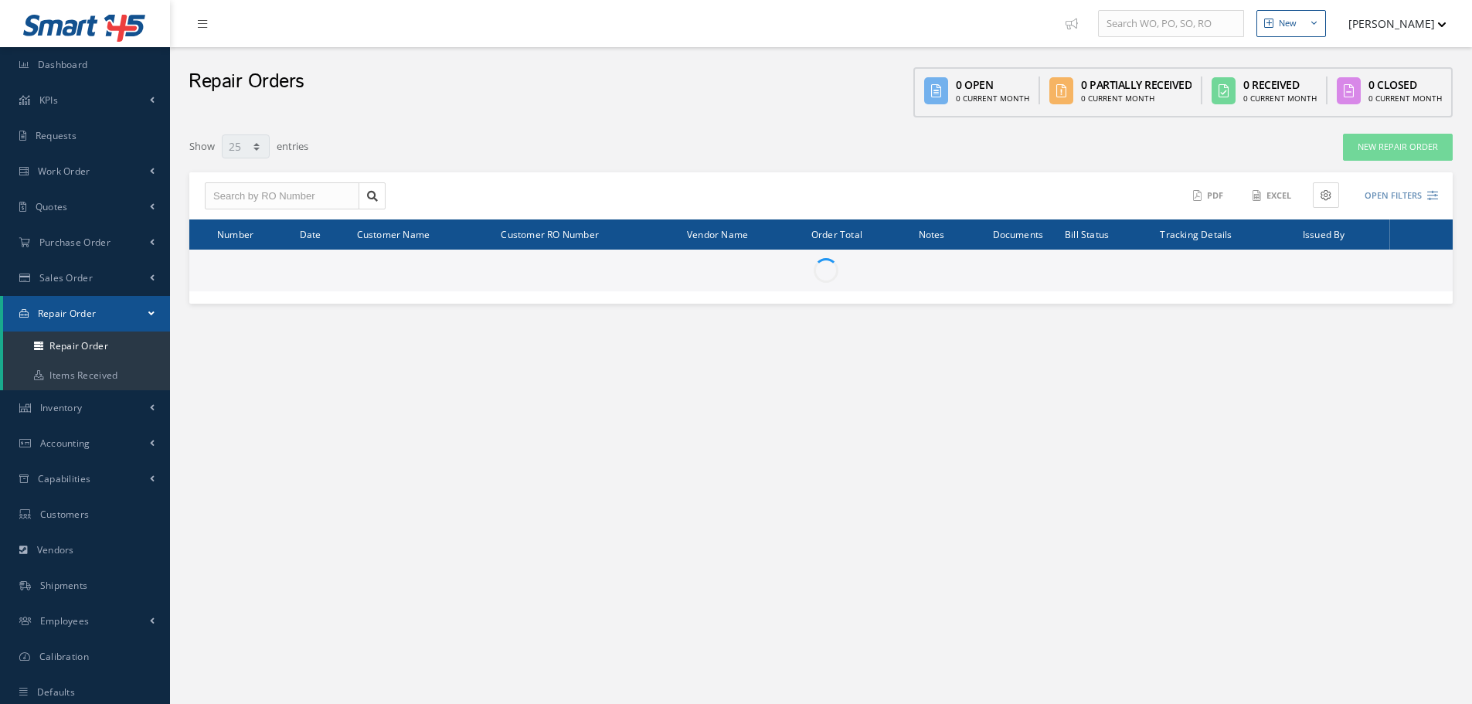
select select "25"
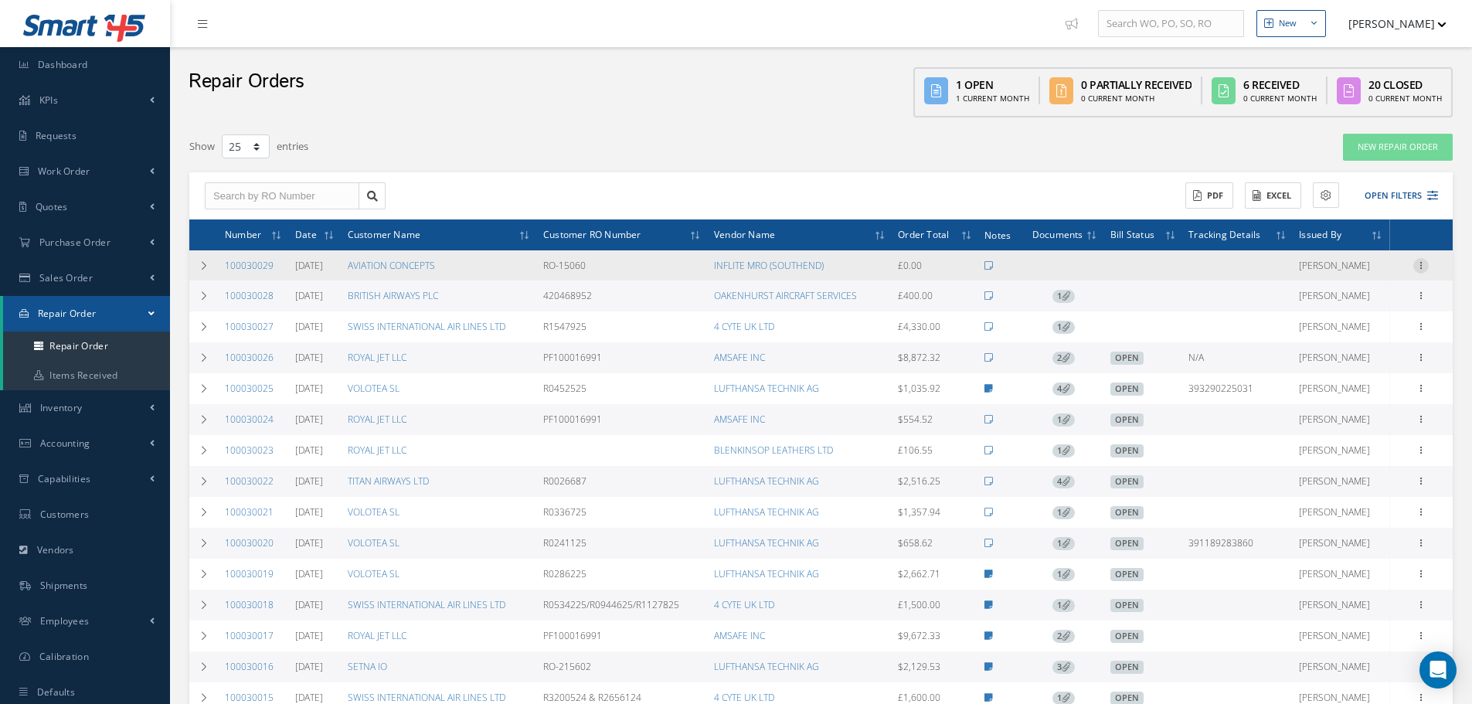
click at [1417, 267] on icon at bounding box center [1420, 264] width 15 height 12
click at [1353, 294] on link "Edit" at bounding box center [1350, 295] width 122 height 20
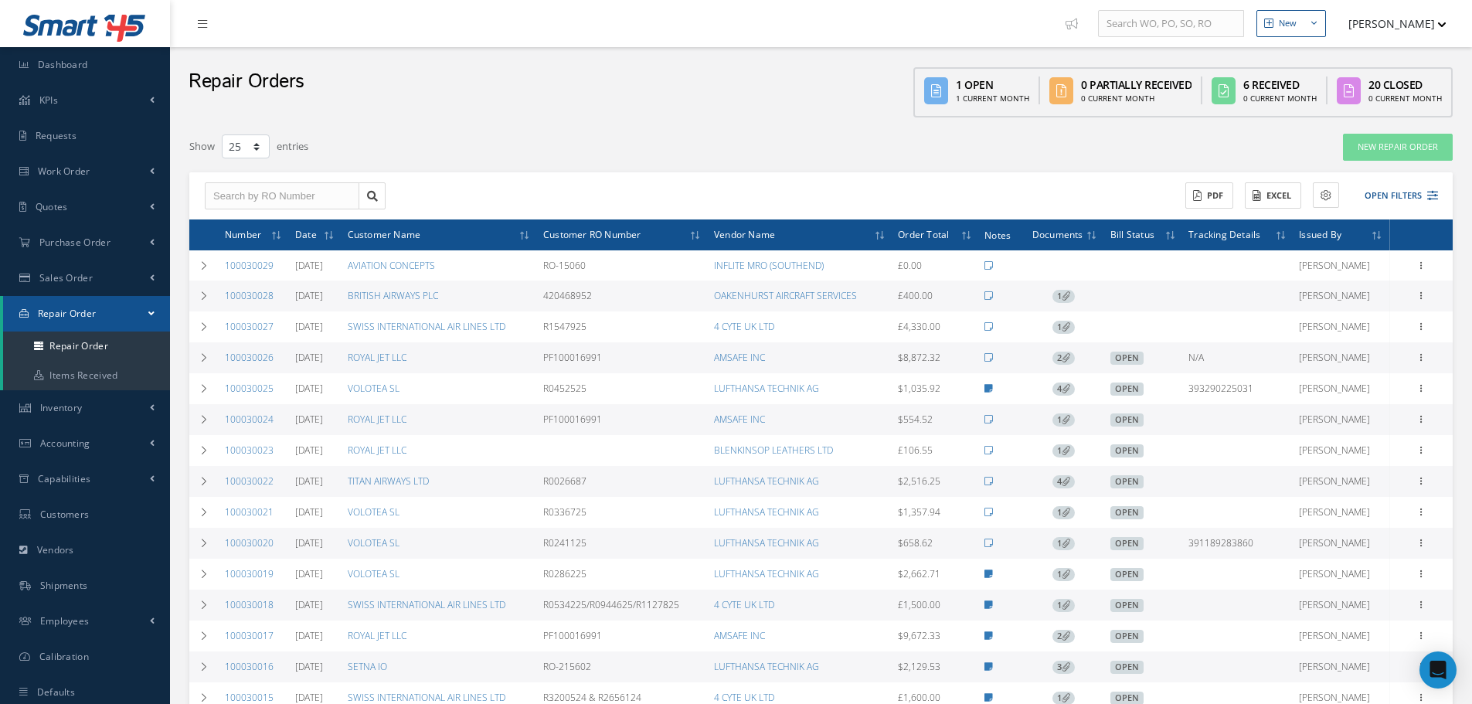
select select "25"
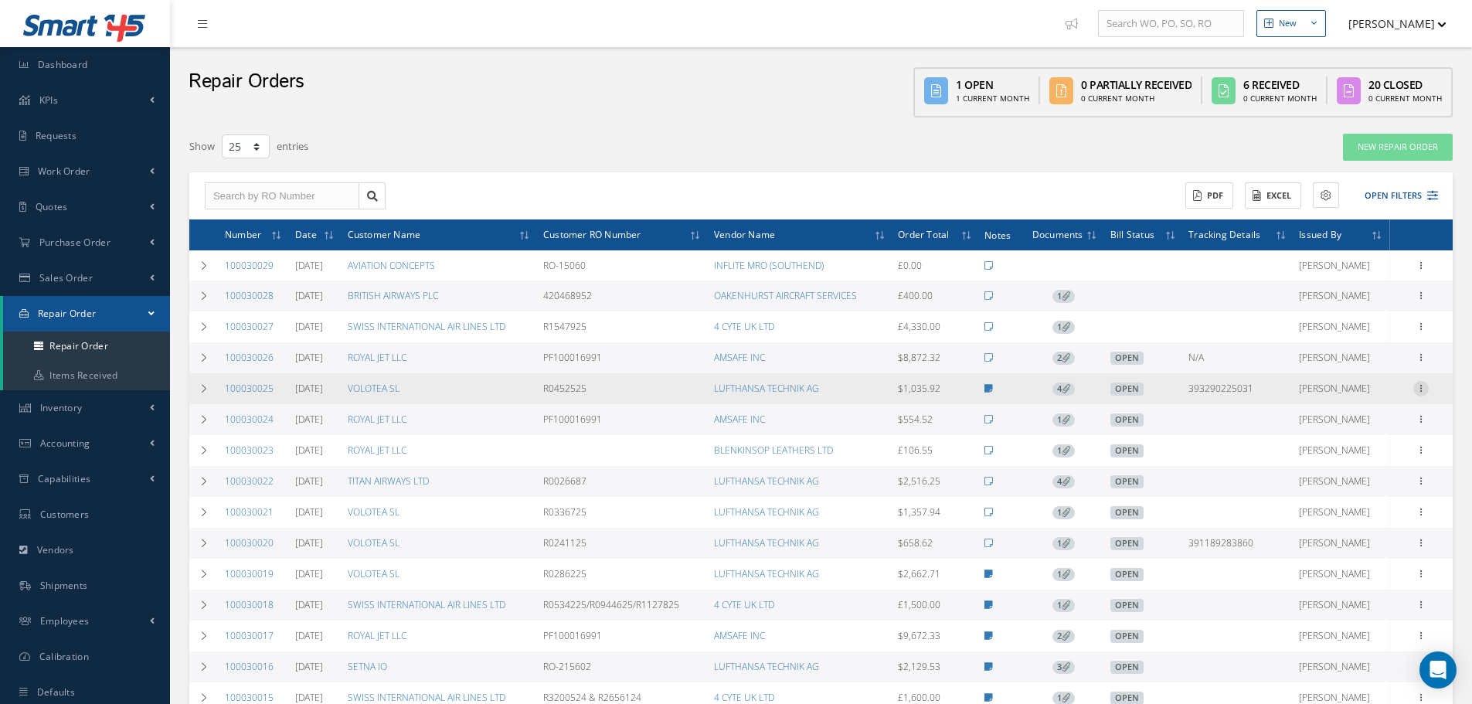
click at [1418, 383] on icon at bounding box center [1420, 387] width 15 height 12
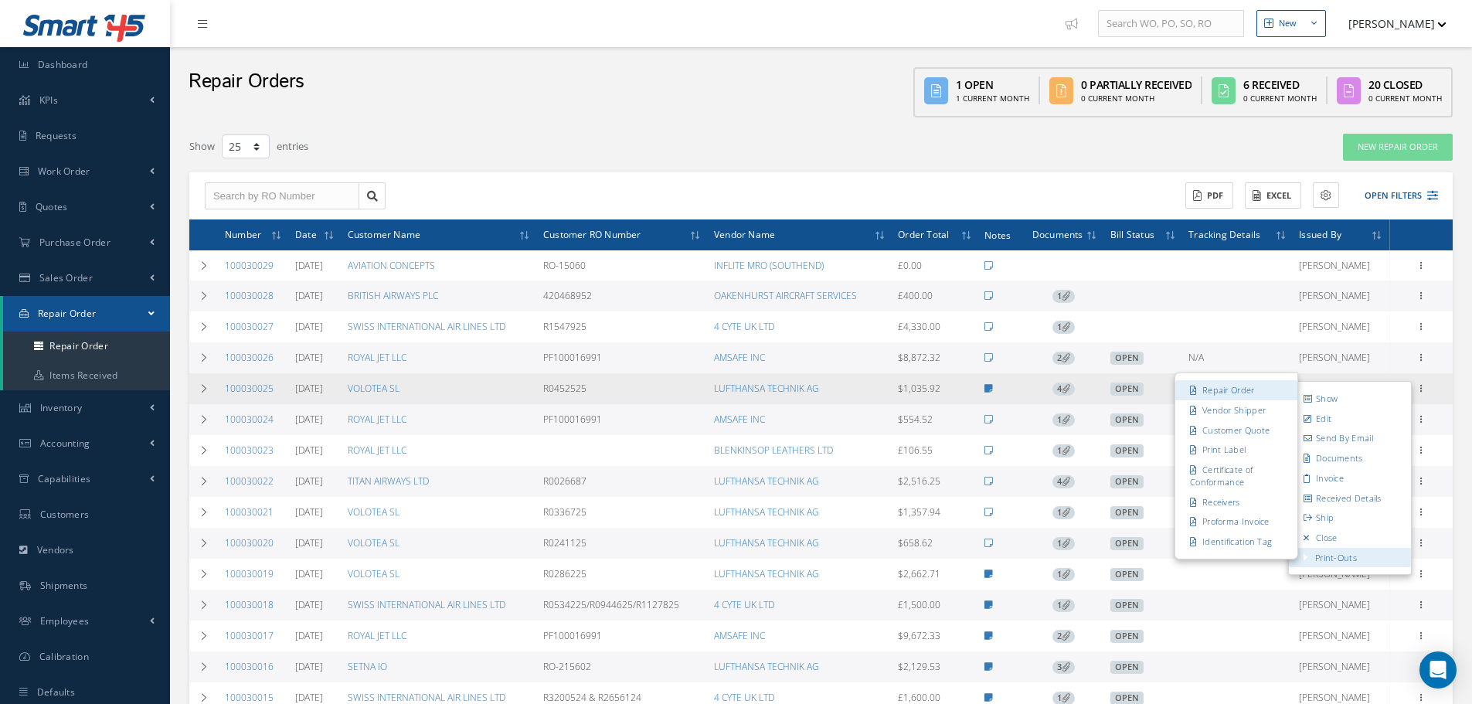
click at [1236, 394] on link "Repair Order" at bounding box center [1236, 391] width 122 height 20
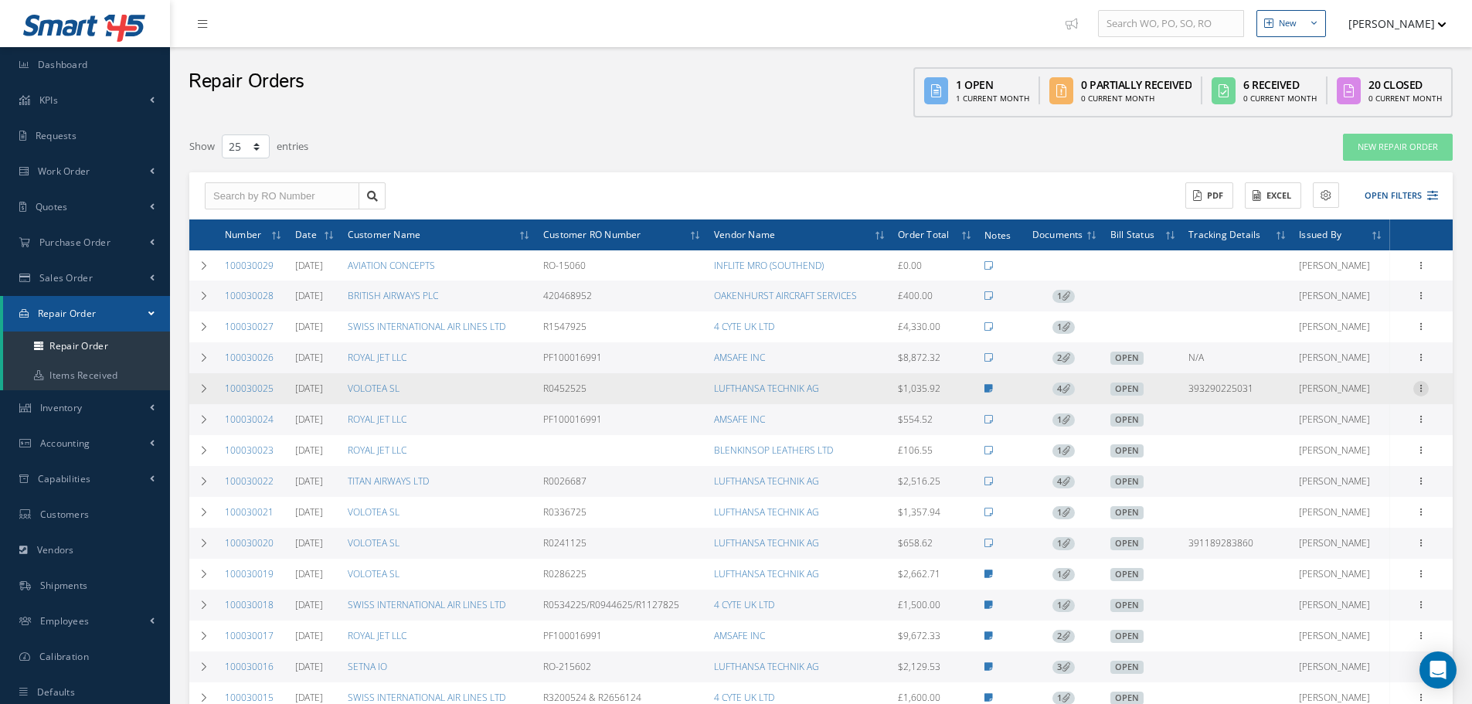
click at [1416, 393] on icon at bounding box center [1420, 387] width 15 height 12
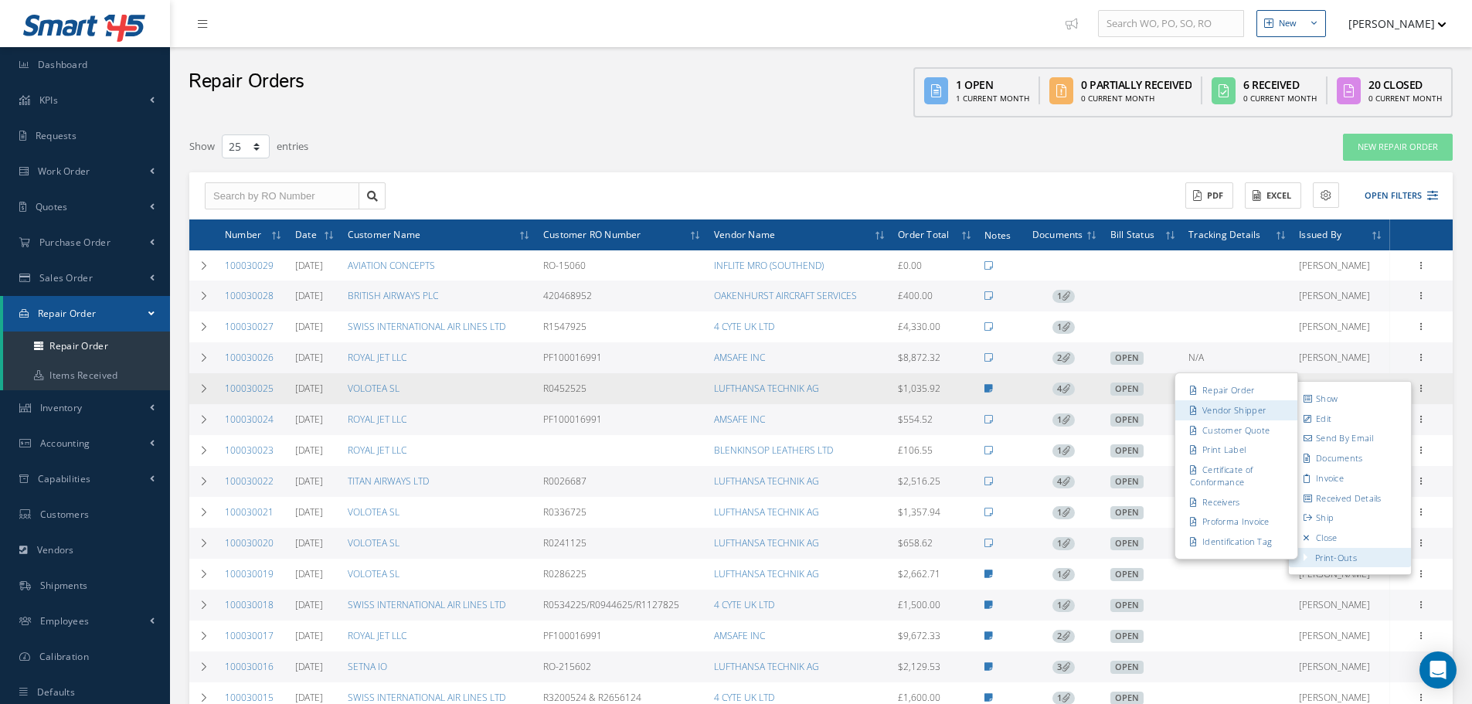
click at [1228, 415] on link "Vendor Shipper" at bounding box center [1236, 410] width 122 height 20
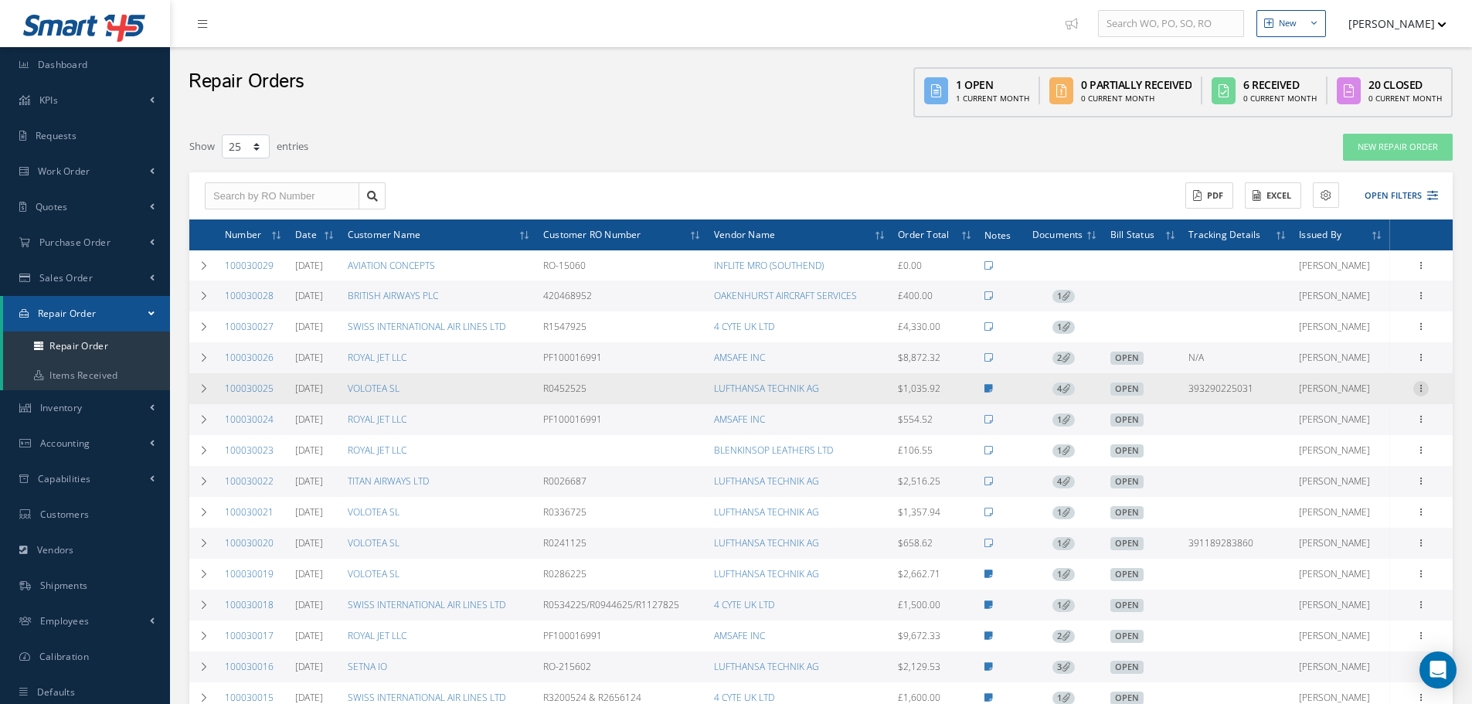
click at [1423, 390] on icon at bounding box center [1420, 387] width 15 height 12
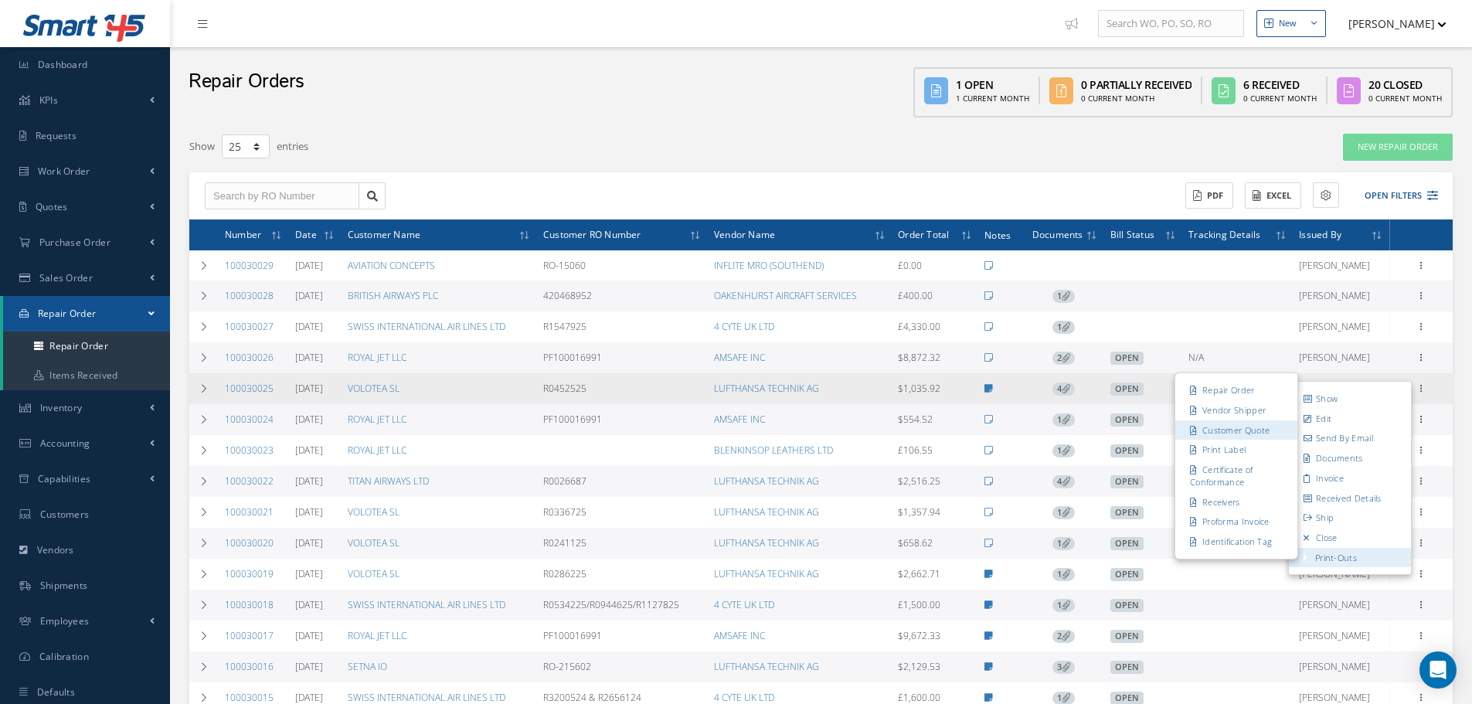
click at [1236, 424] on link "Customer Quote" at bounding box center [1236, 430] width 122 height 20
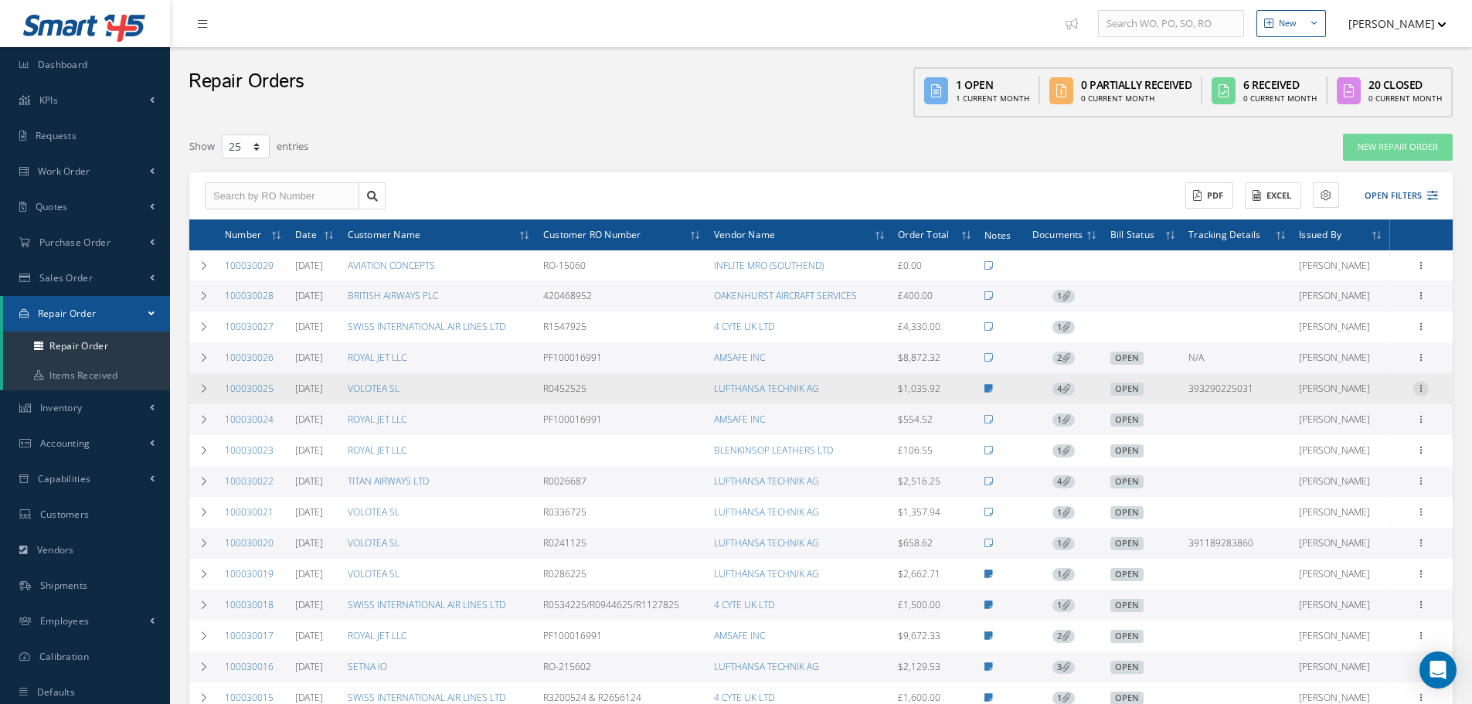
click at [1425, 388] on icon at bounding box center [1420, 387] width 15 height 12
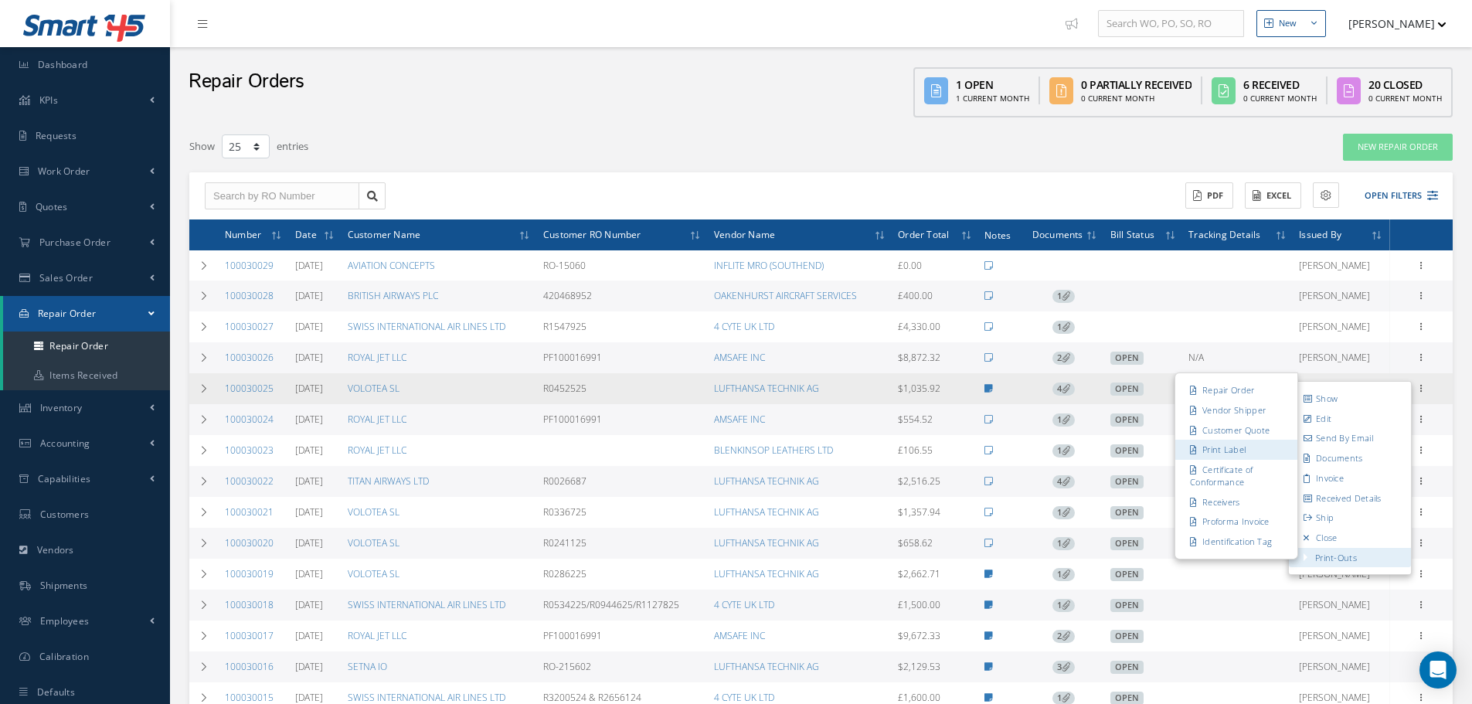
click at [1236, 452] on link "Print Label" at bounding box center [1236, 450] width 122 height 20
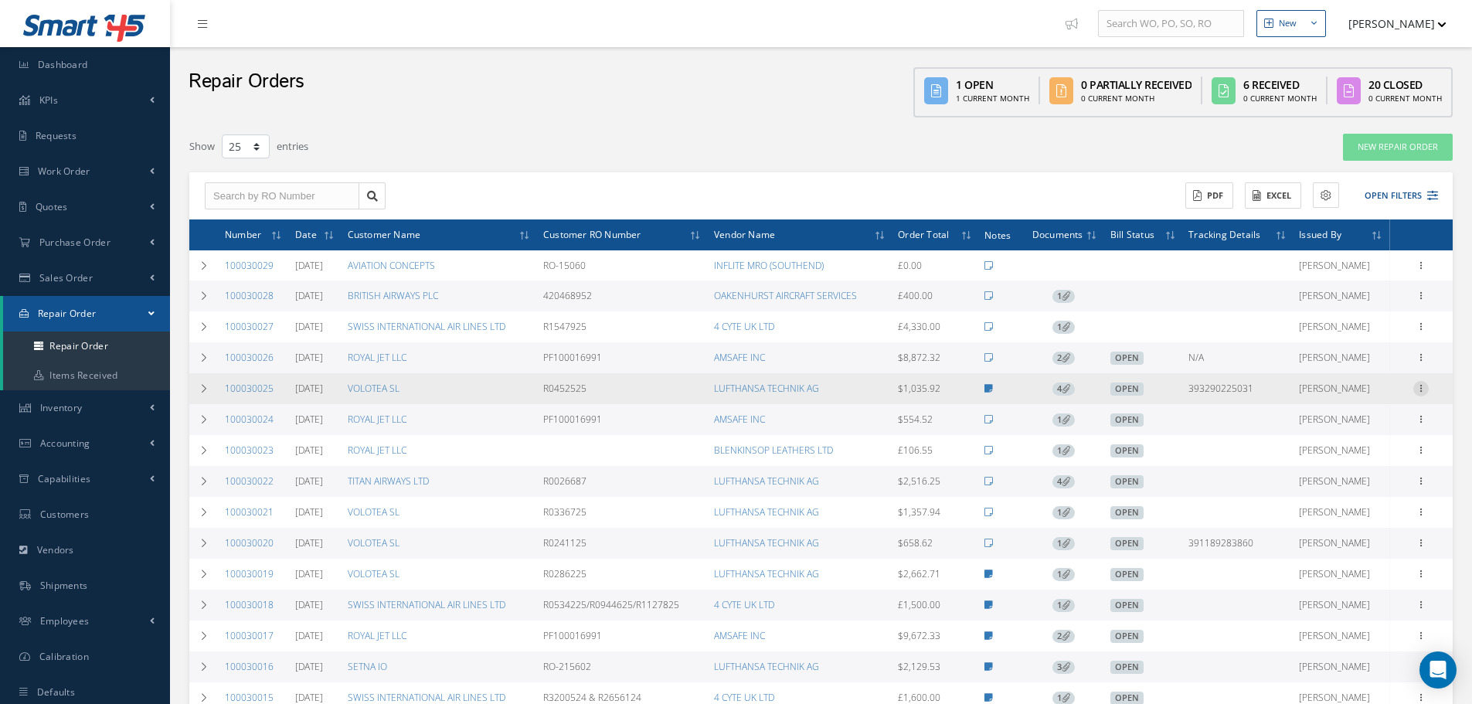
click at [1420, 393] on icon at bounding box center [1420, 387] width 15 height 12
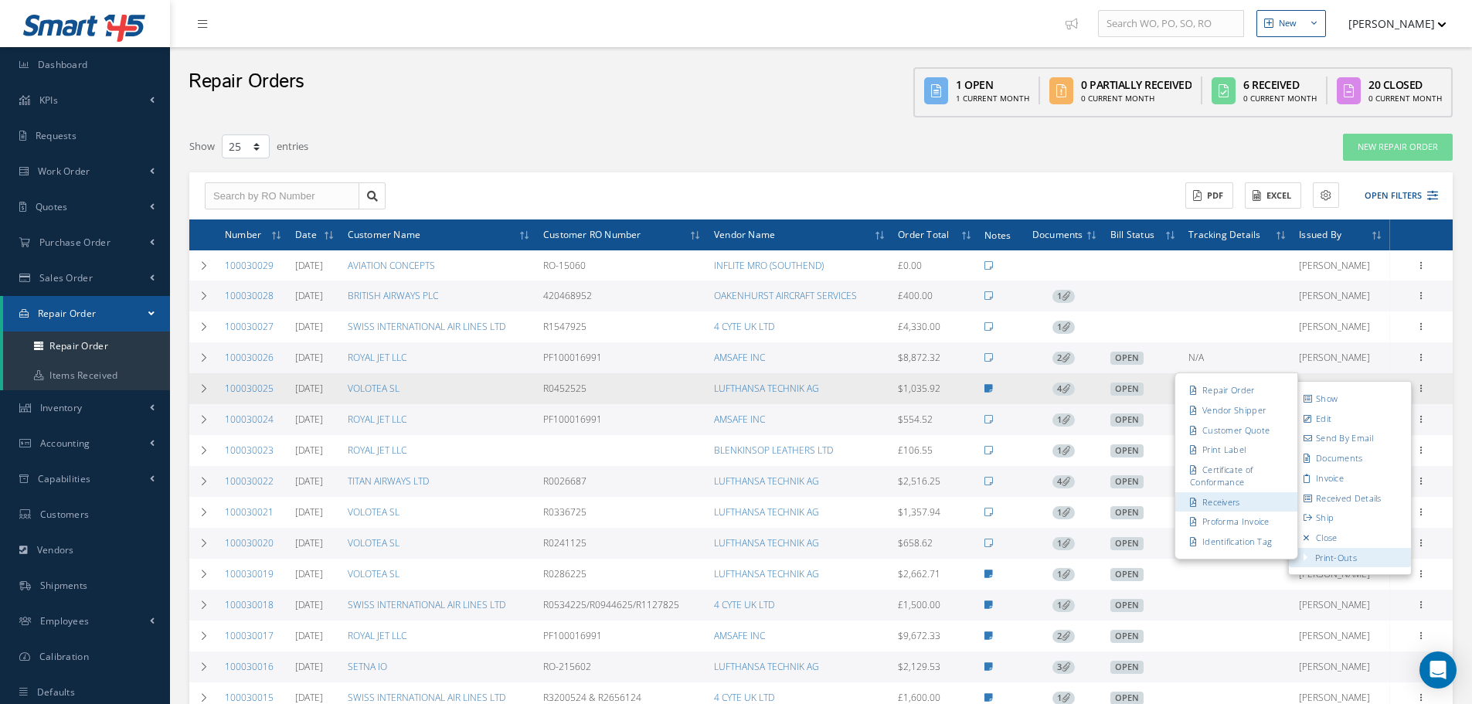
click at [1232, 508] on link "Receivers" at bounding box center [1236, 502] width 122 height 20
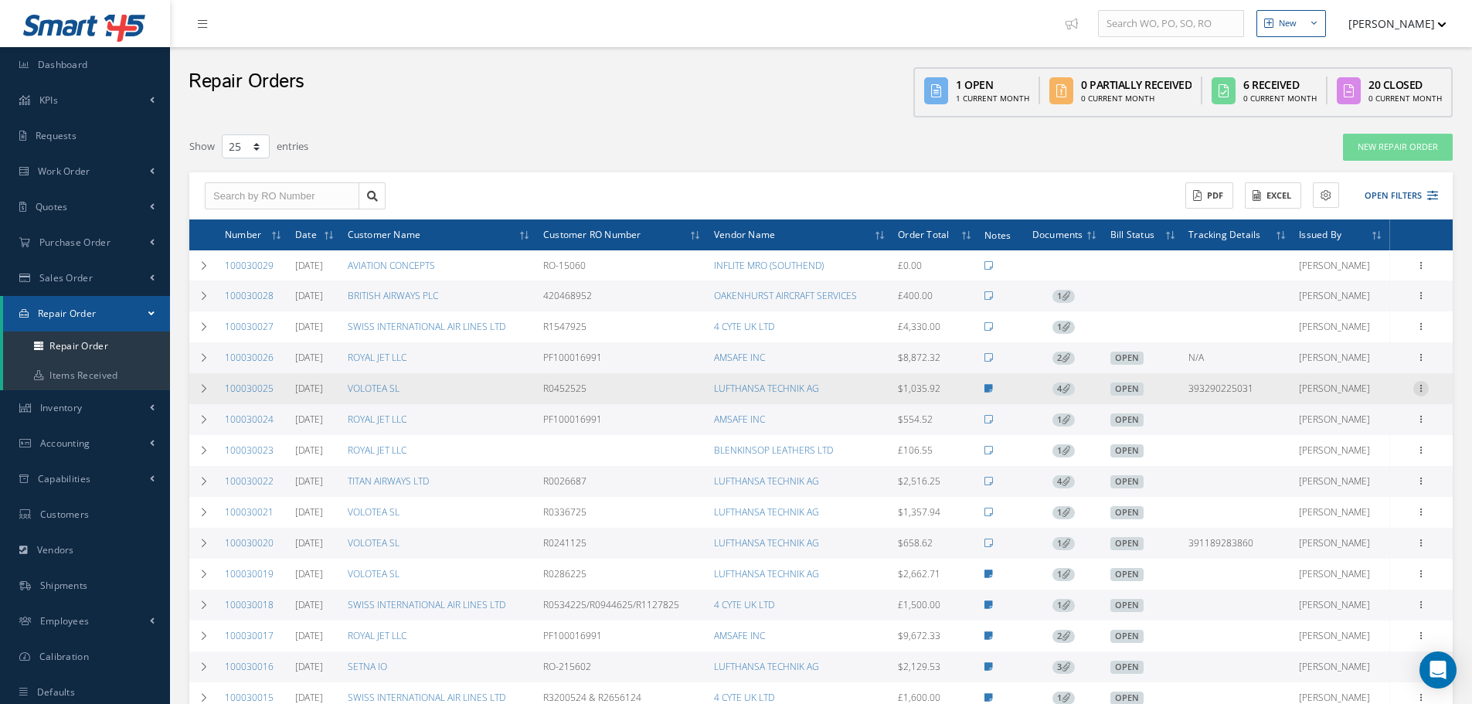
click at [1425, 389] on icon at bounding box center [1420, 387] width 15 height 12
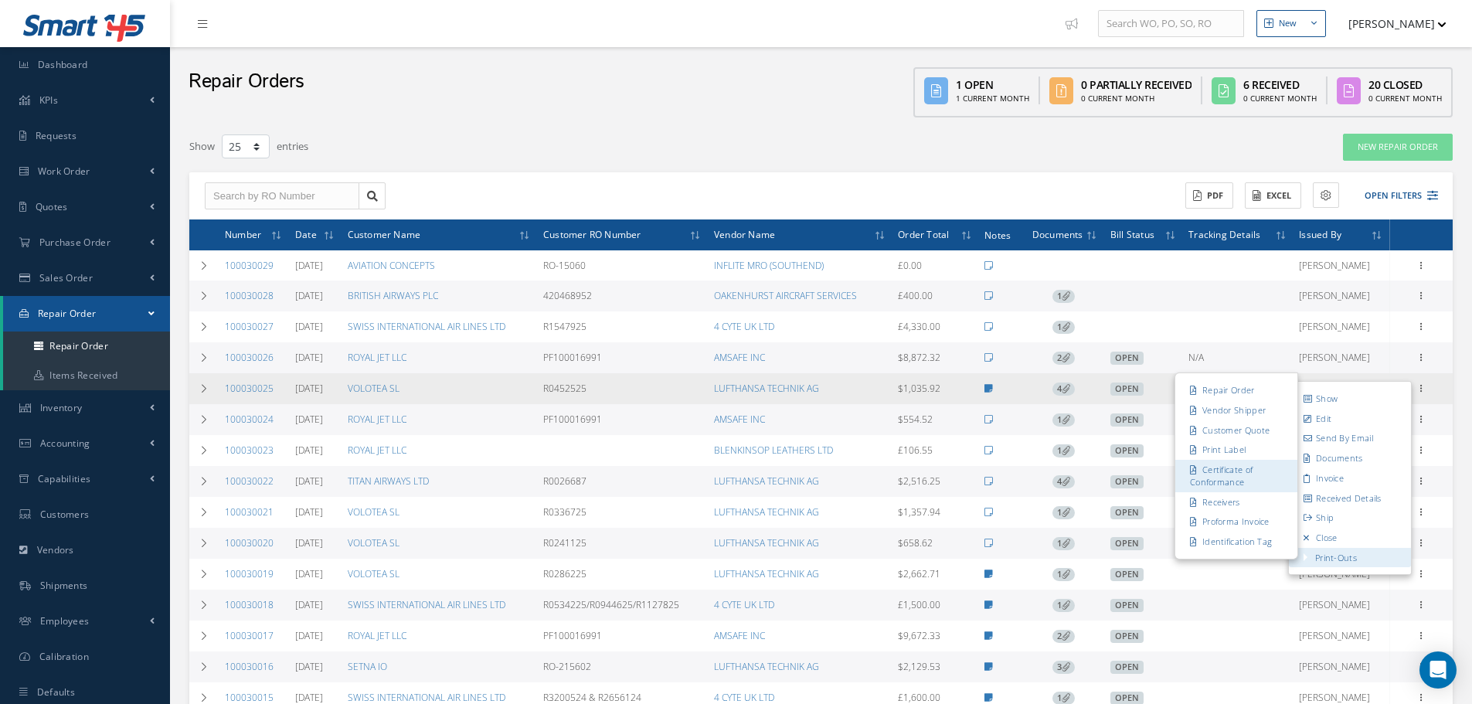
click at [1246, 479] on link "Certificate of Conformance" at bounding box center [1236, 476] width 122 height 32
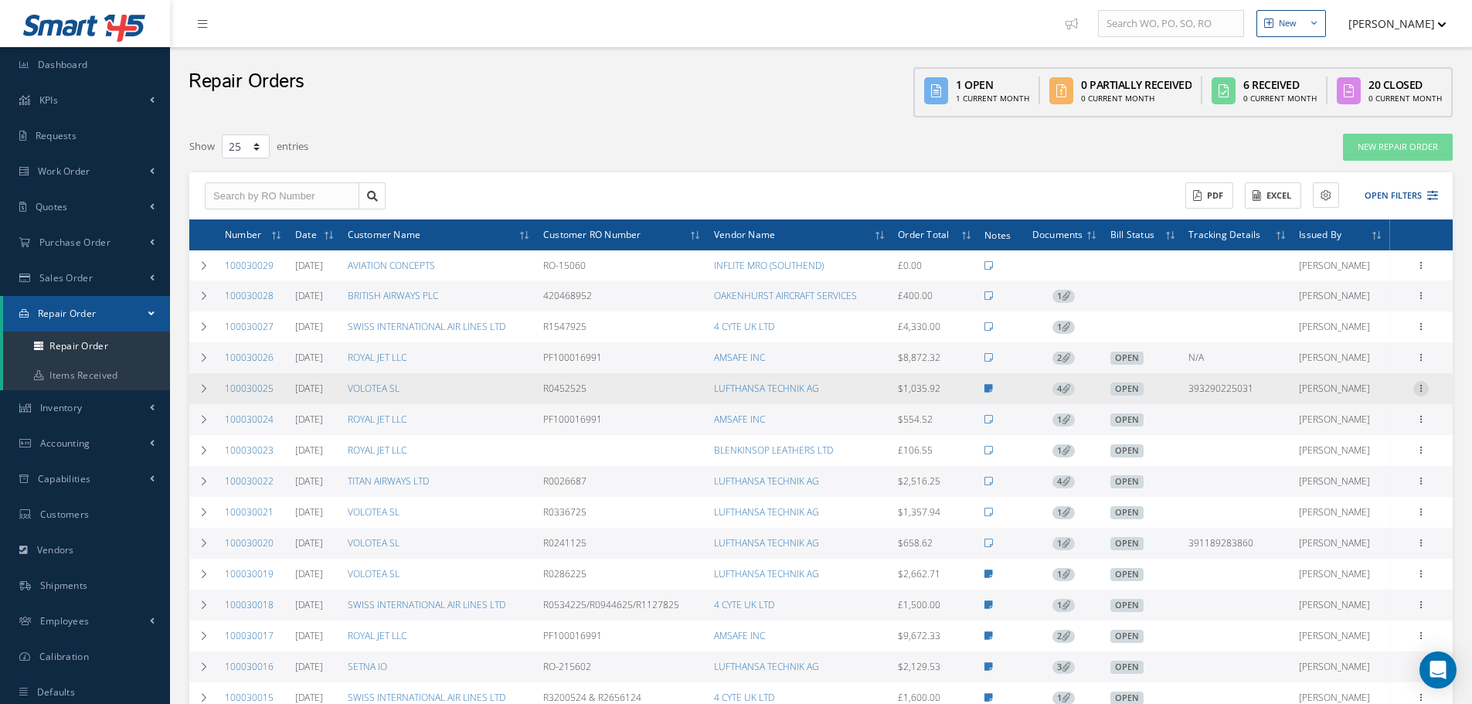
click at [1423, 384] on icon at bounding box center [1420, 387] width 15 height 12
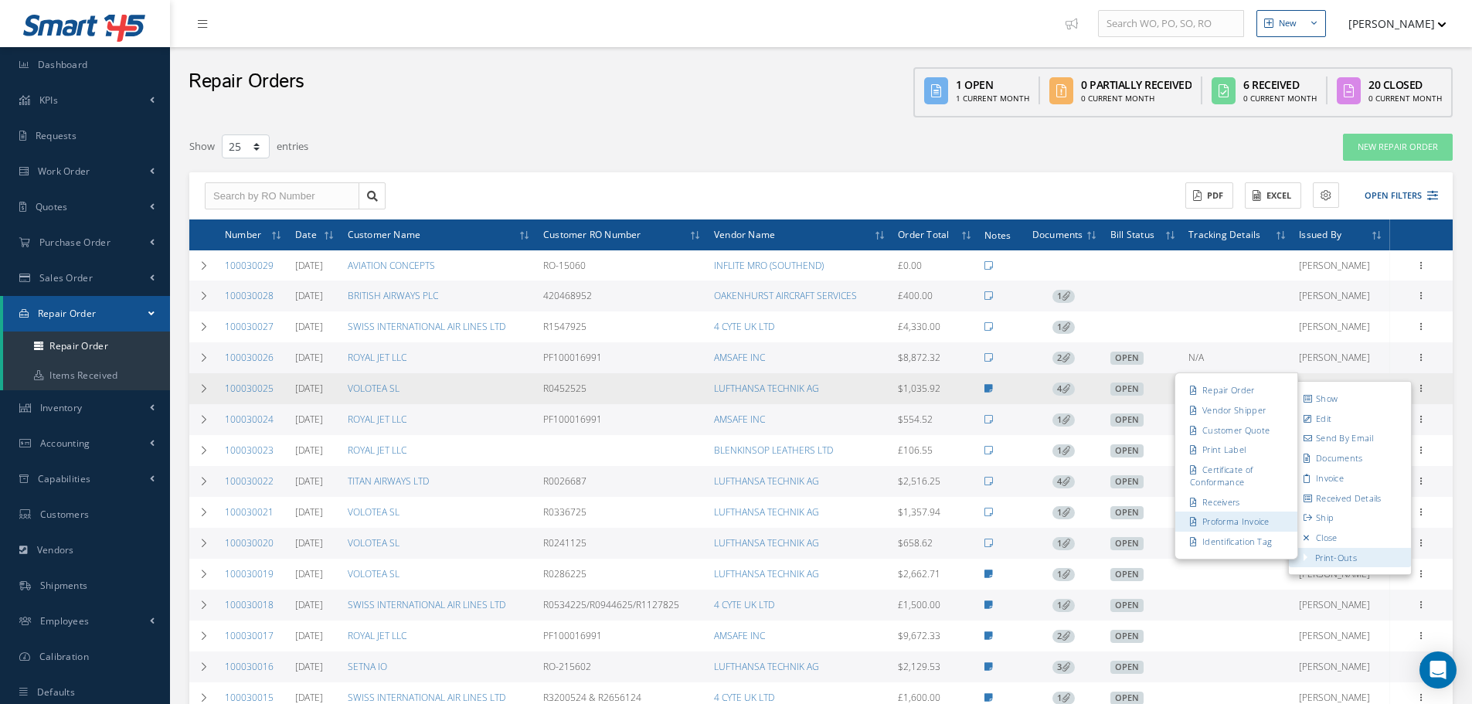
click at [1226, 519] on link "Proforma Invoice" at bounding box center [1236, 522] width 122 height 20
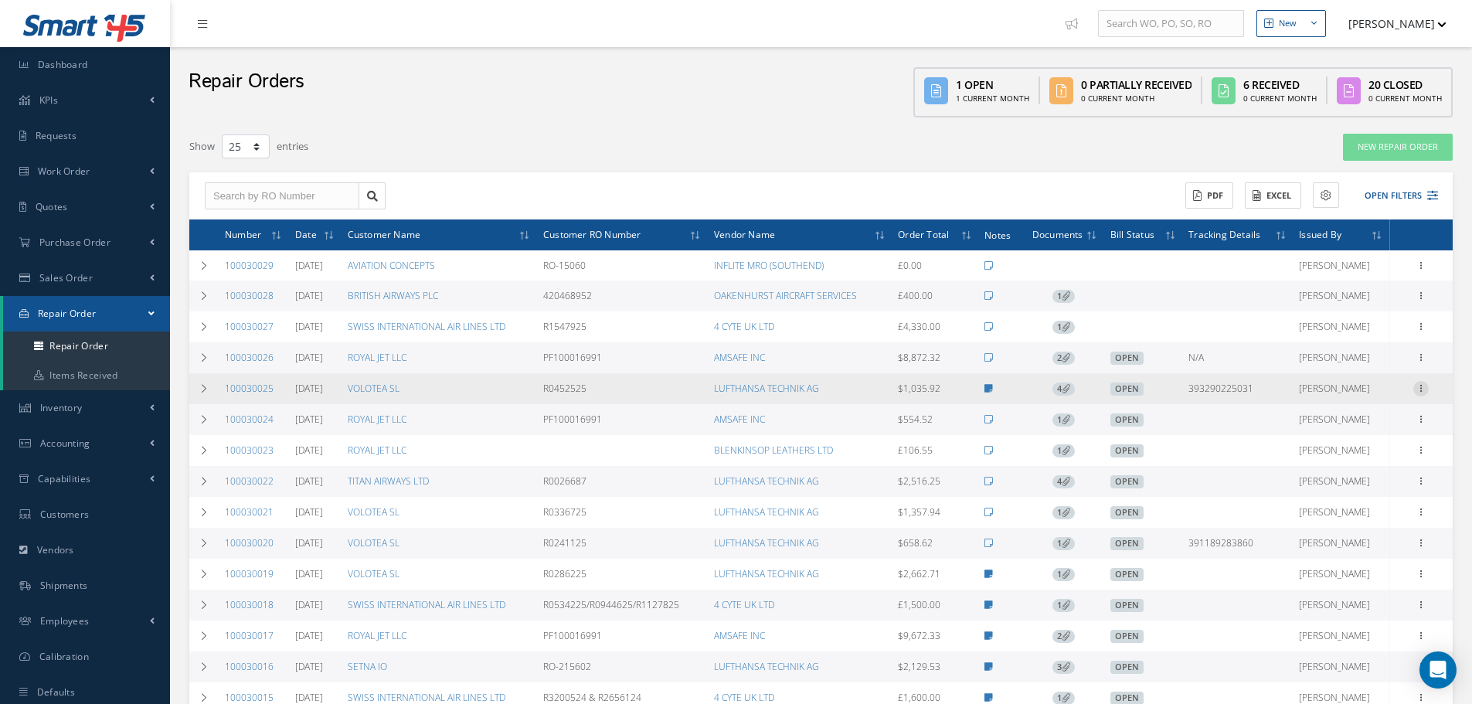
click at [1419, 390] on icon at bounding box center [1420, 387] width 15 height 12
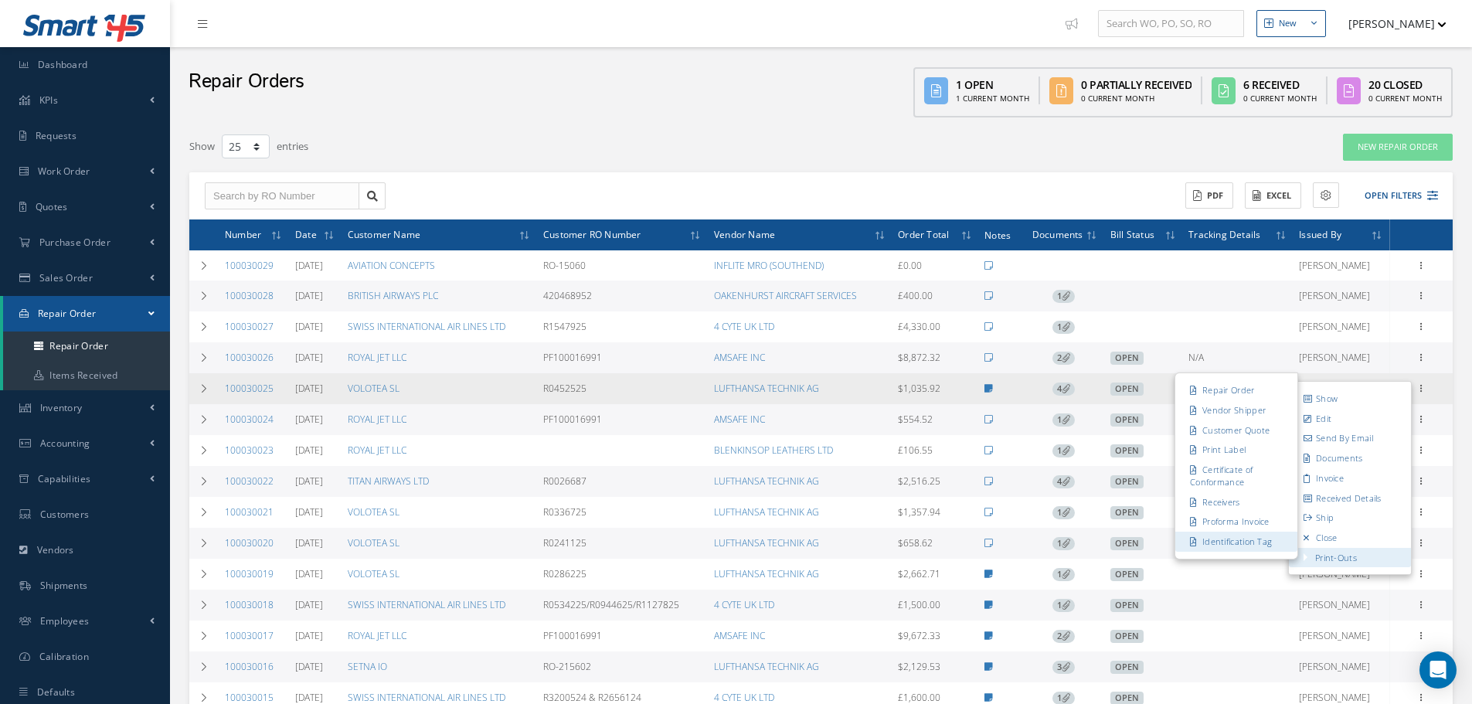
click at [1212, 547] on link "Identification Tag" at bounding box center [1236, 542] width 122 height 20
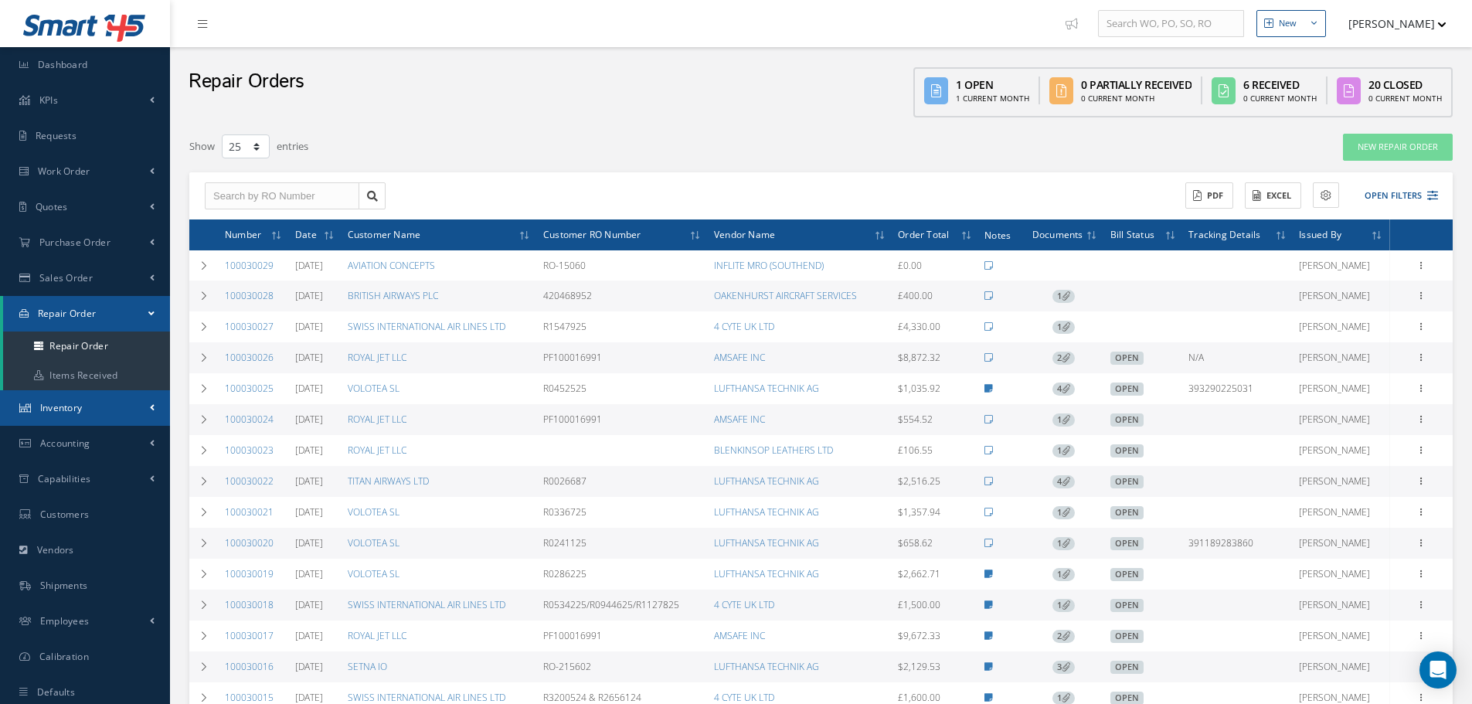
click at [58, 408] on span "Inventory" at bounding box center [61, 407] width 43 height 13
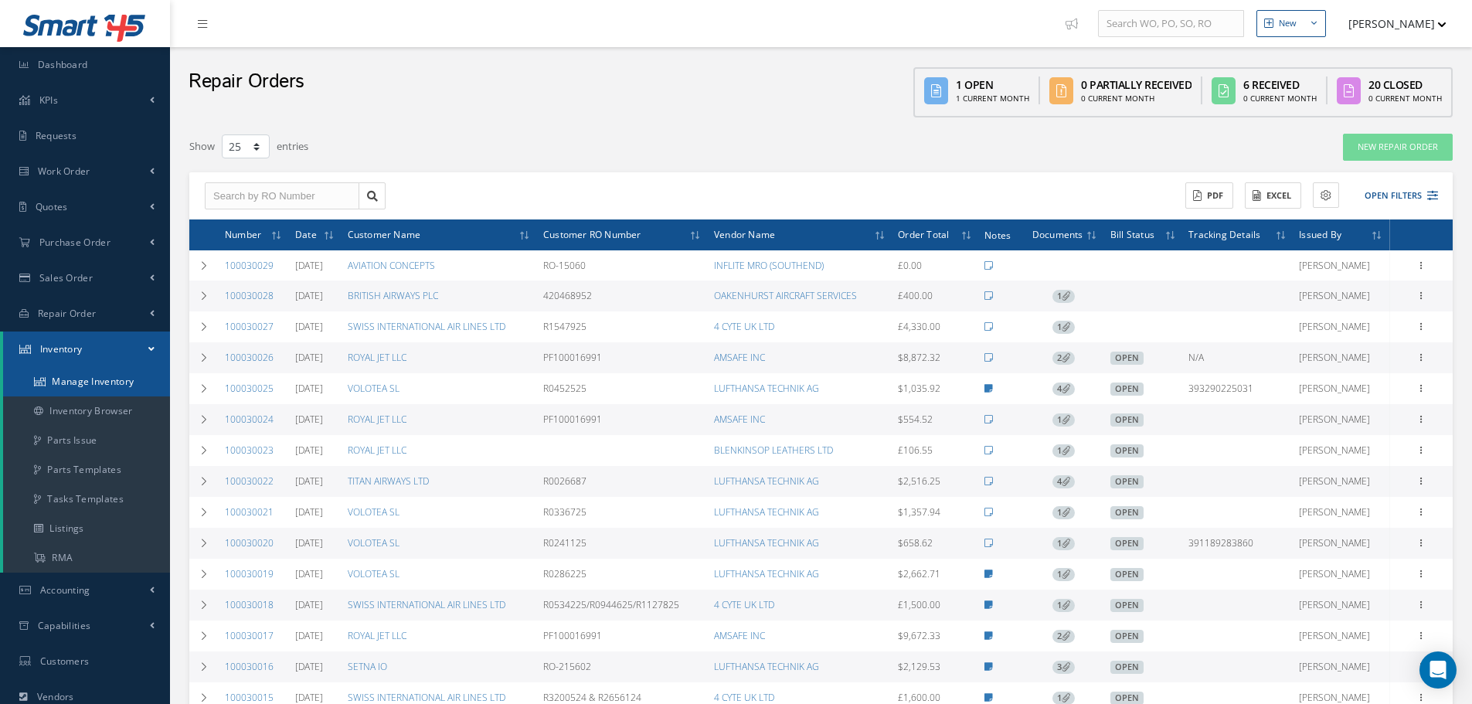
click at [98, 380] on link "Manage Inventory" at bounding box center [86, 381] width 167 height 29
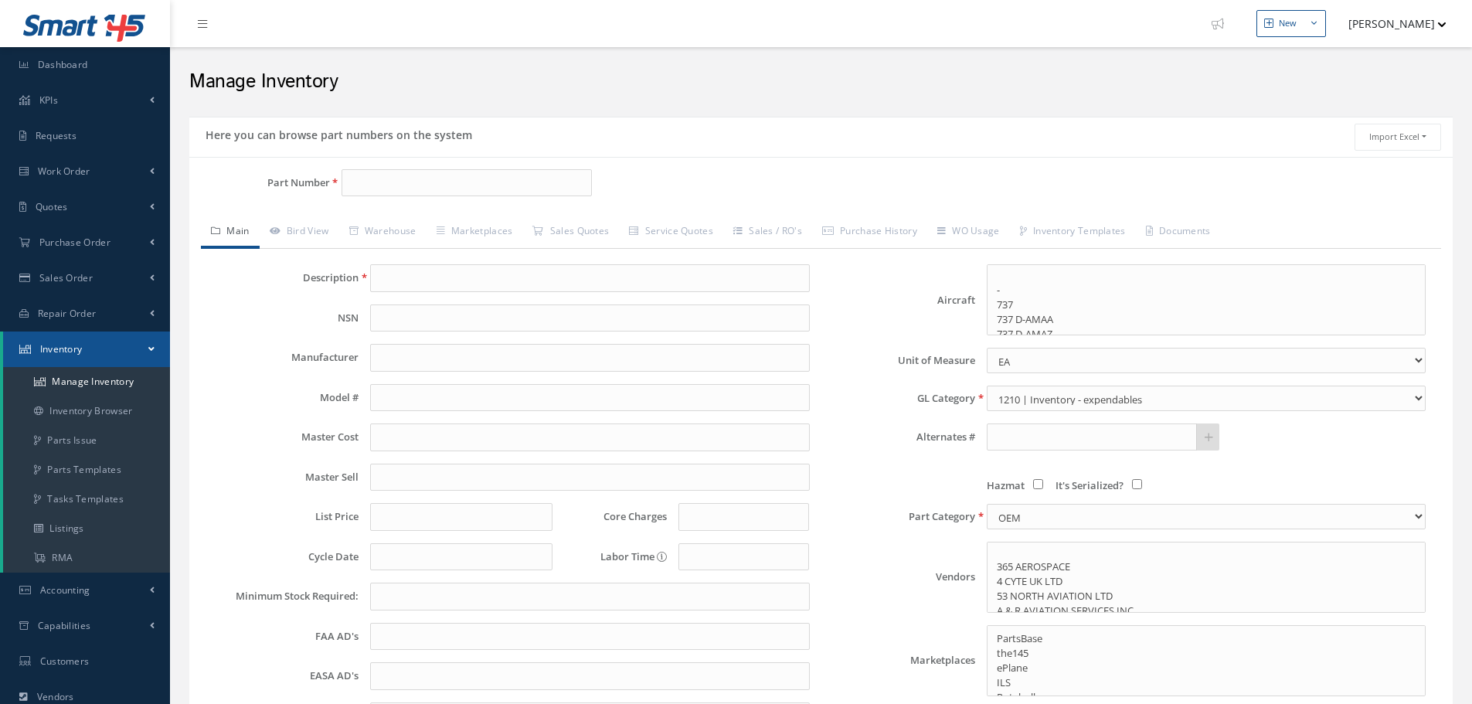
select select
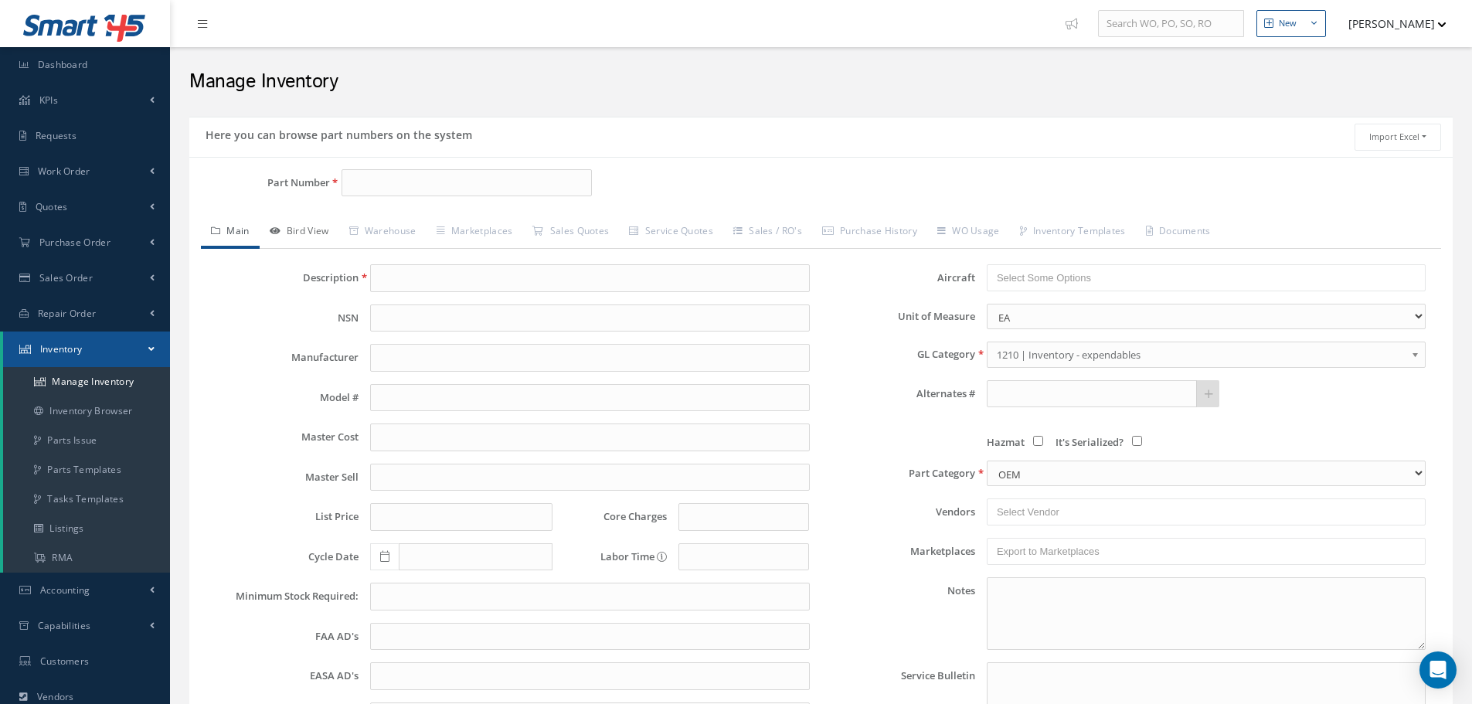
click at [315, 234] on link "Bird View" at bounding box center [300, 232] width 80 height 32
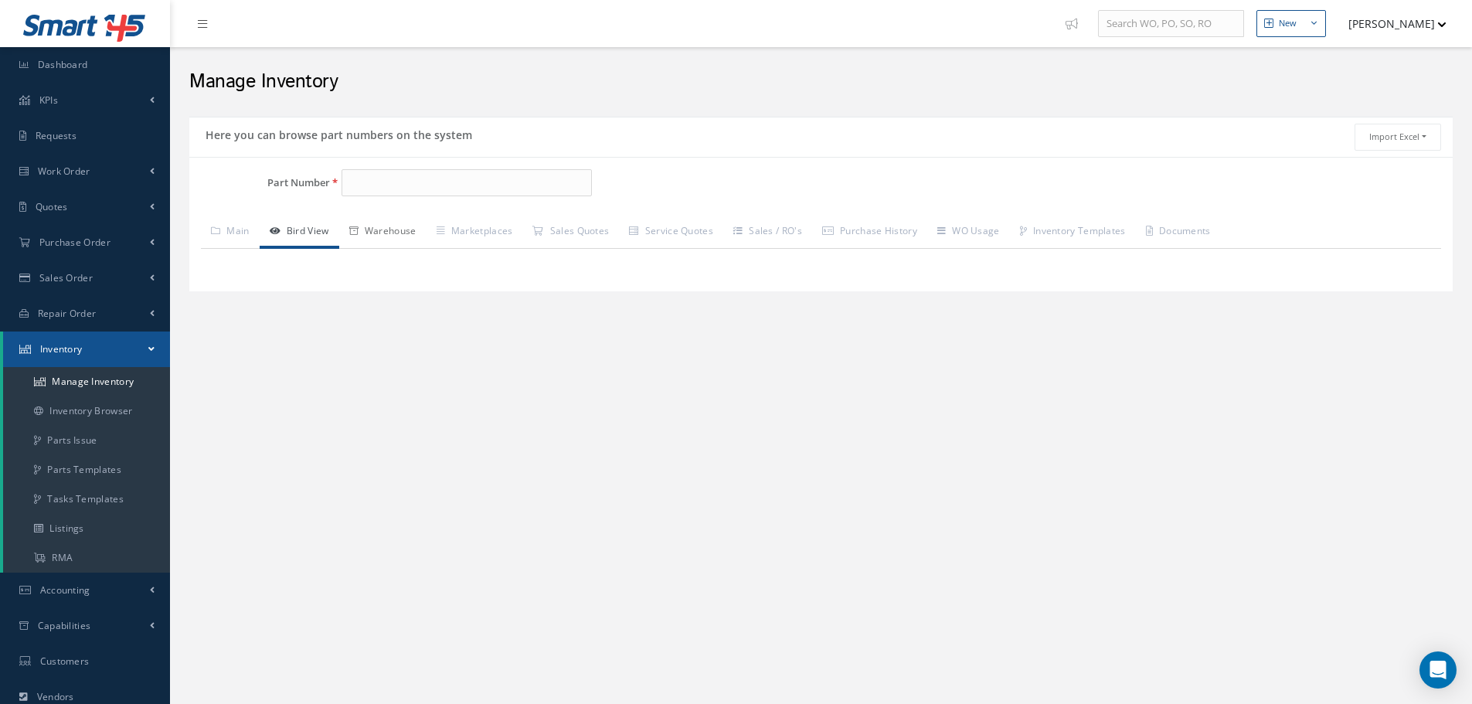
click at [411, 223] on link "Warehouse" at bounding box center [382, 232] width 87 height 32
click at [122, 410] on link "Inventory Browser" at bounding box center [86, 410] width 167 height 29
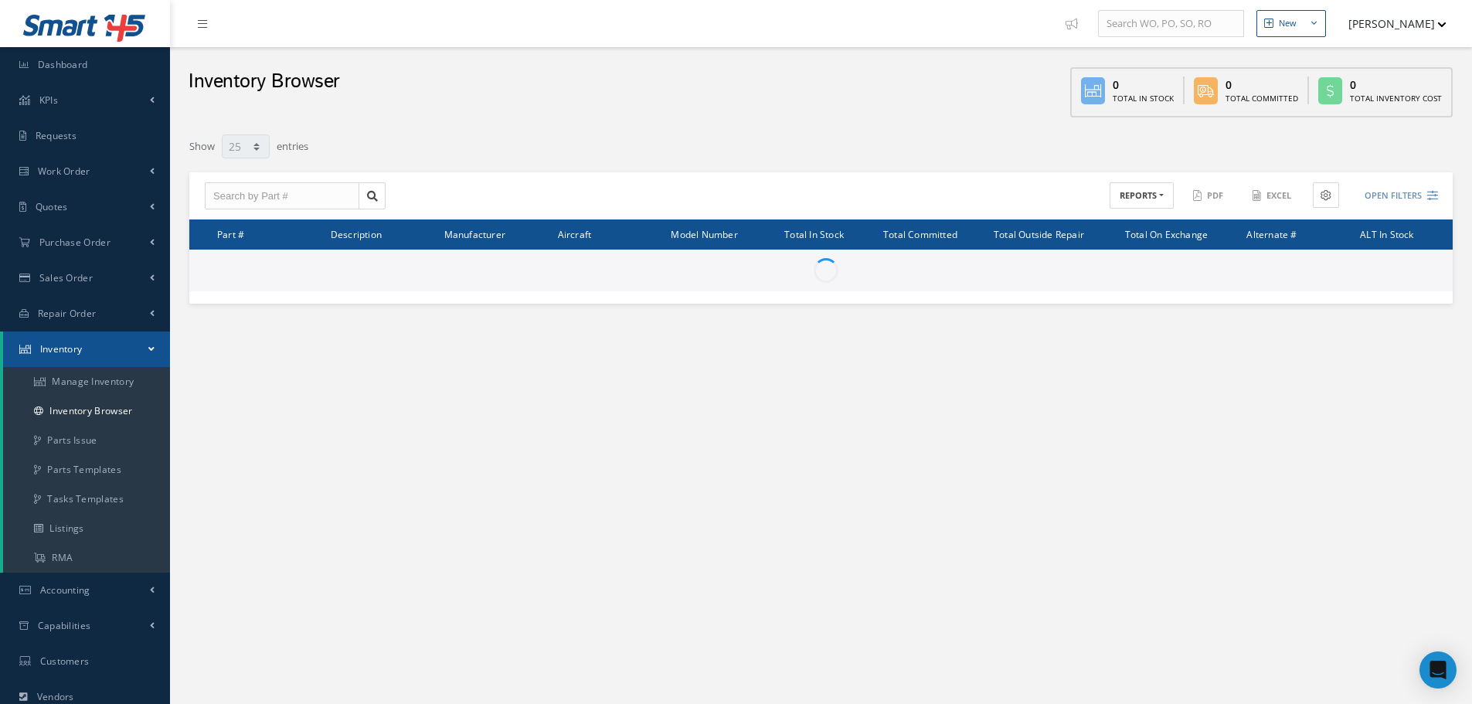
select select "25"
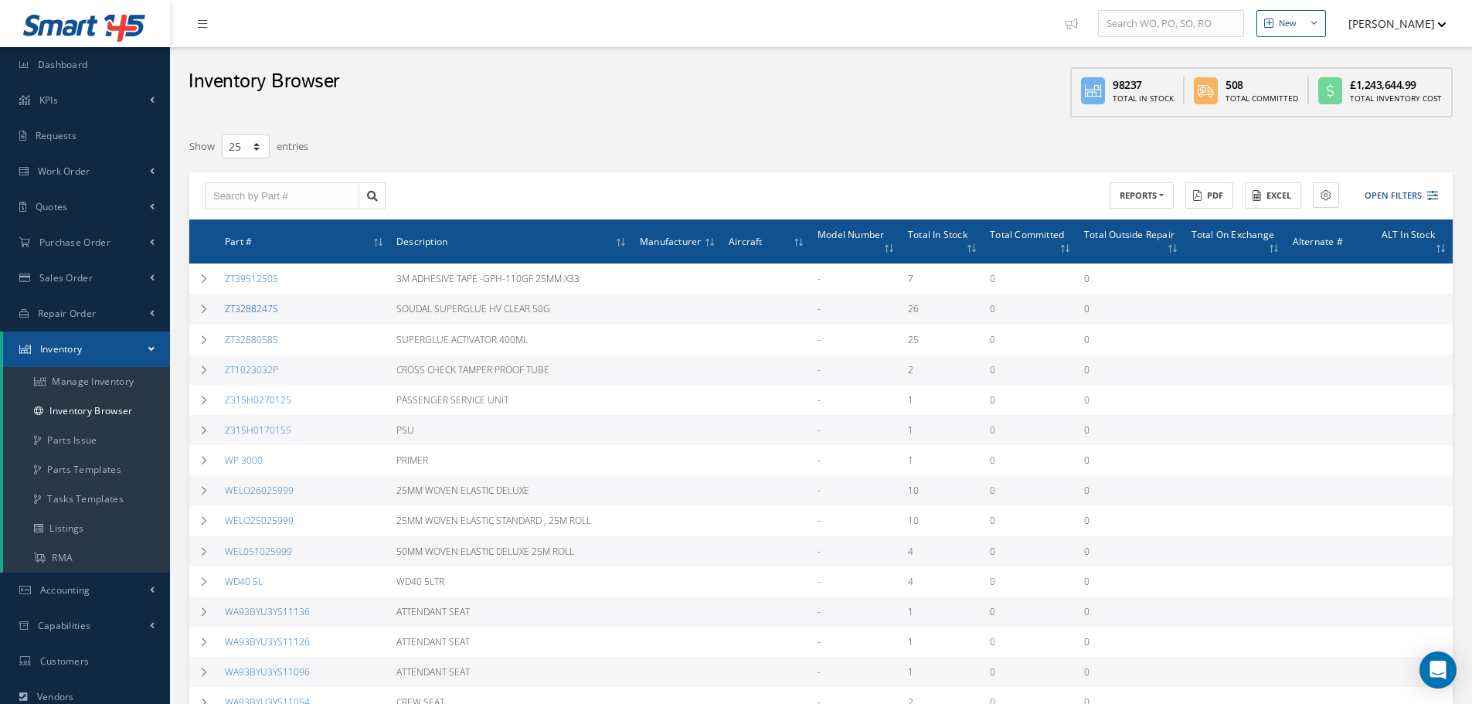
click at [260, 313] on link "ZT3288247S" at bounding box center [251, 308] width 53 height 13
click at [90, 443] on link "Parts Issue" at bounding box center [86, 440] width 167 height 29
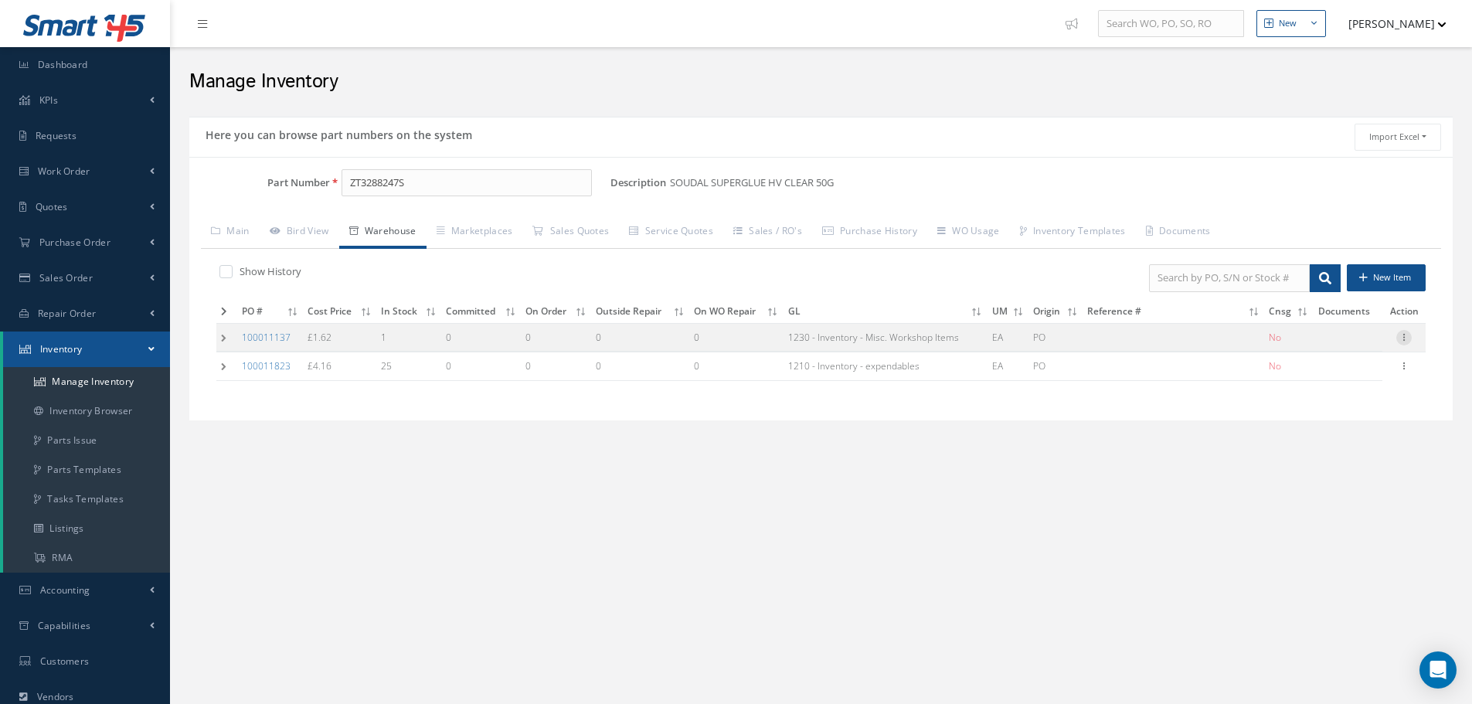
click at [1406, 338] on icon at bounding box center [1403, 336] width 15 height 12
click at [1356, 399] on link "Label" at bounding box center [1333, 399] width 122 height 20
click at [1398, 342] on div at bounding box center [1403, 337] width 15 height 15
click at [1325, 418] on link "8130 Parts" at bounding box center [1333, 419] width 122 height 20
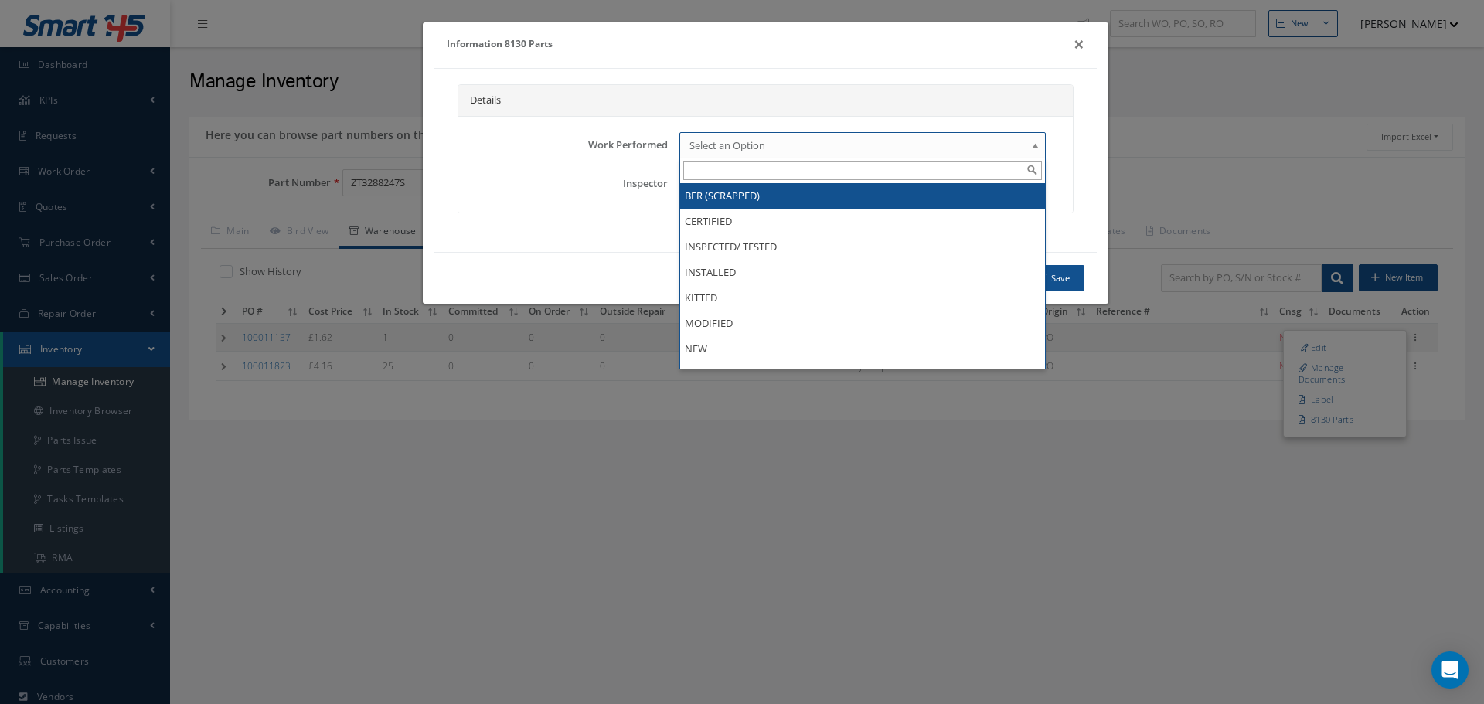
click at [864, 145] on span "Select an Option" at bounding box center [856, 145] width 335 height 19
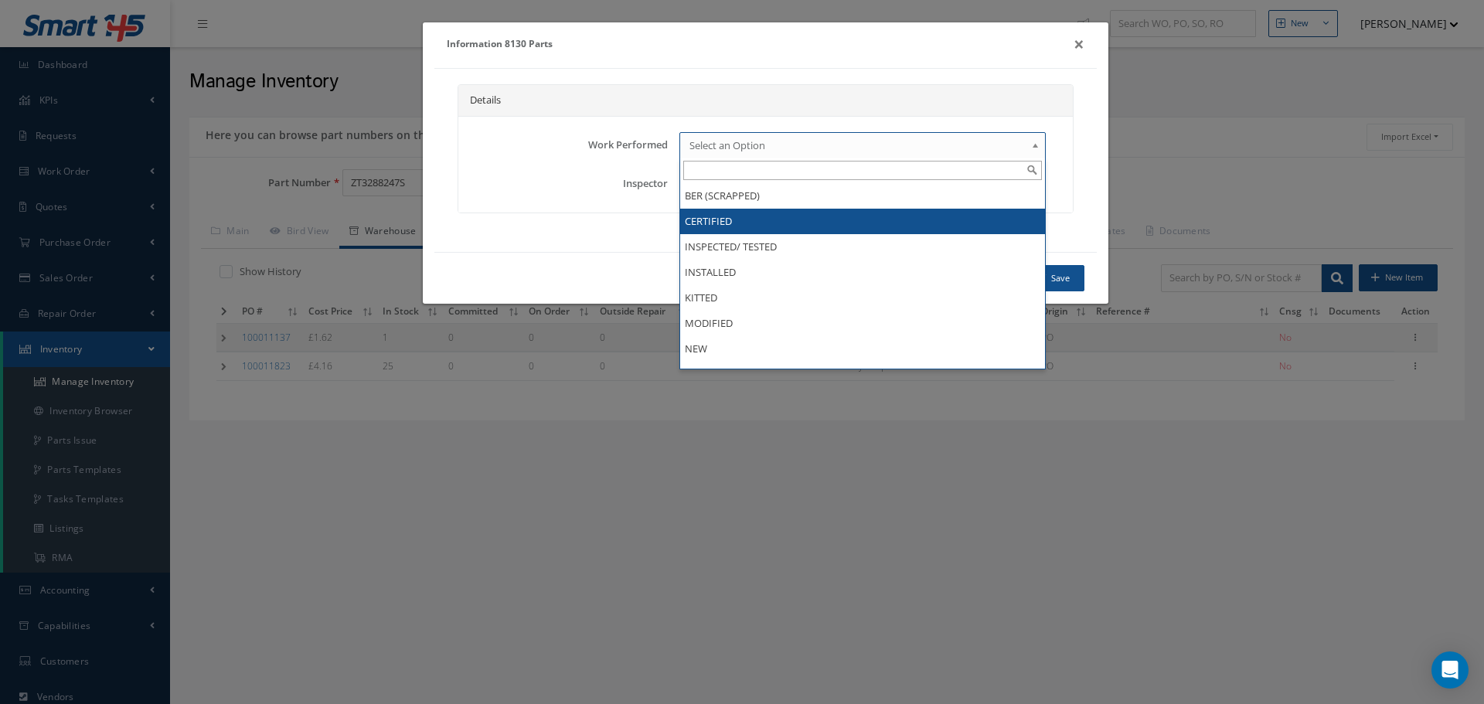
click at [844, 232] on li "CERTIFIED" at bounding box center [862, 222] width 364 height 26
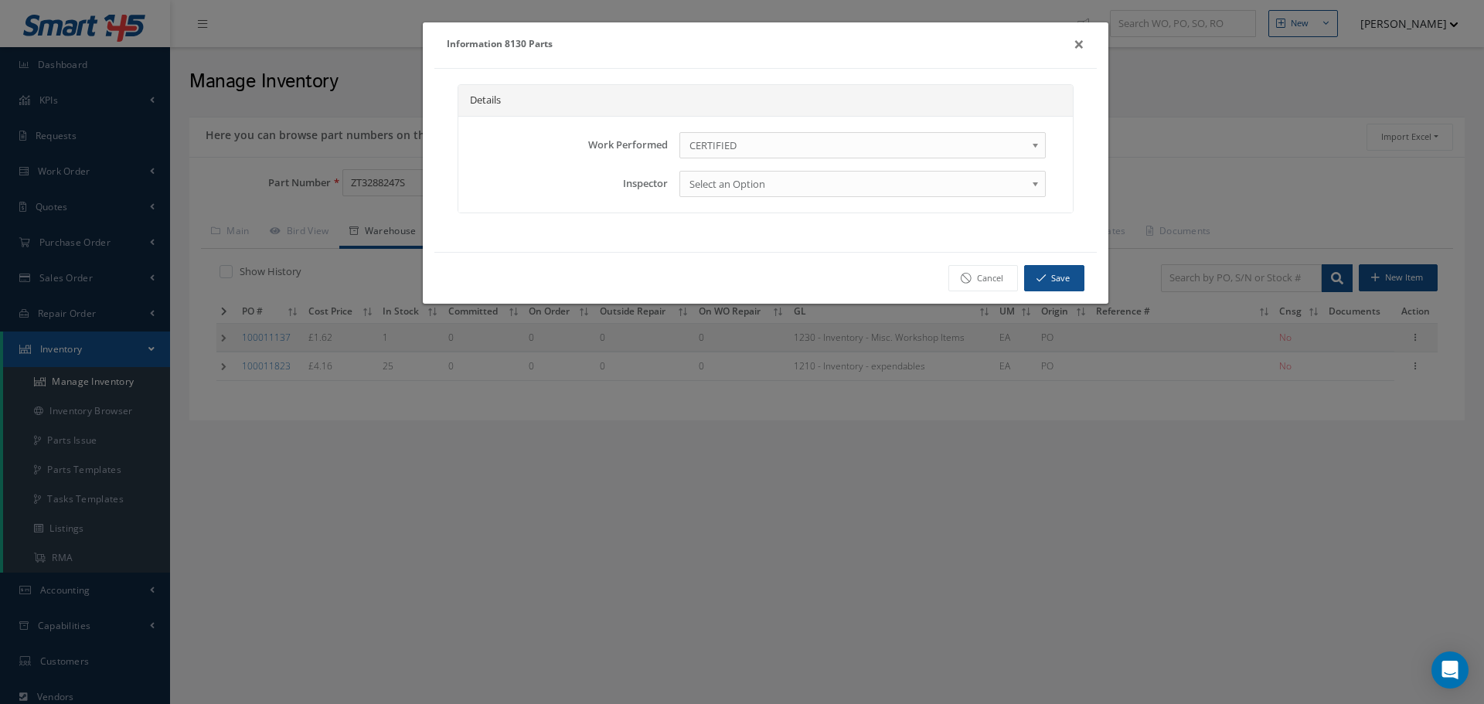
click at [840, 181] on span "Select an Option" at bounding box center [856, 184] width 335 height 19
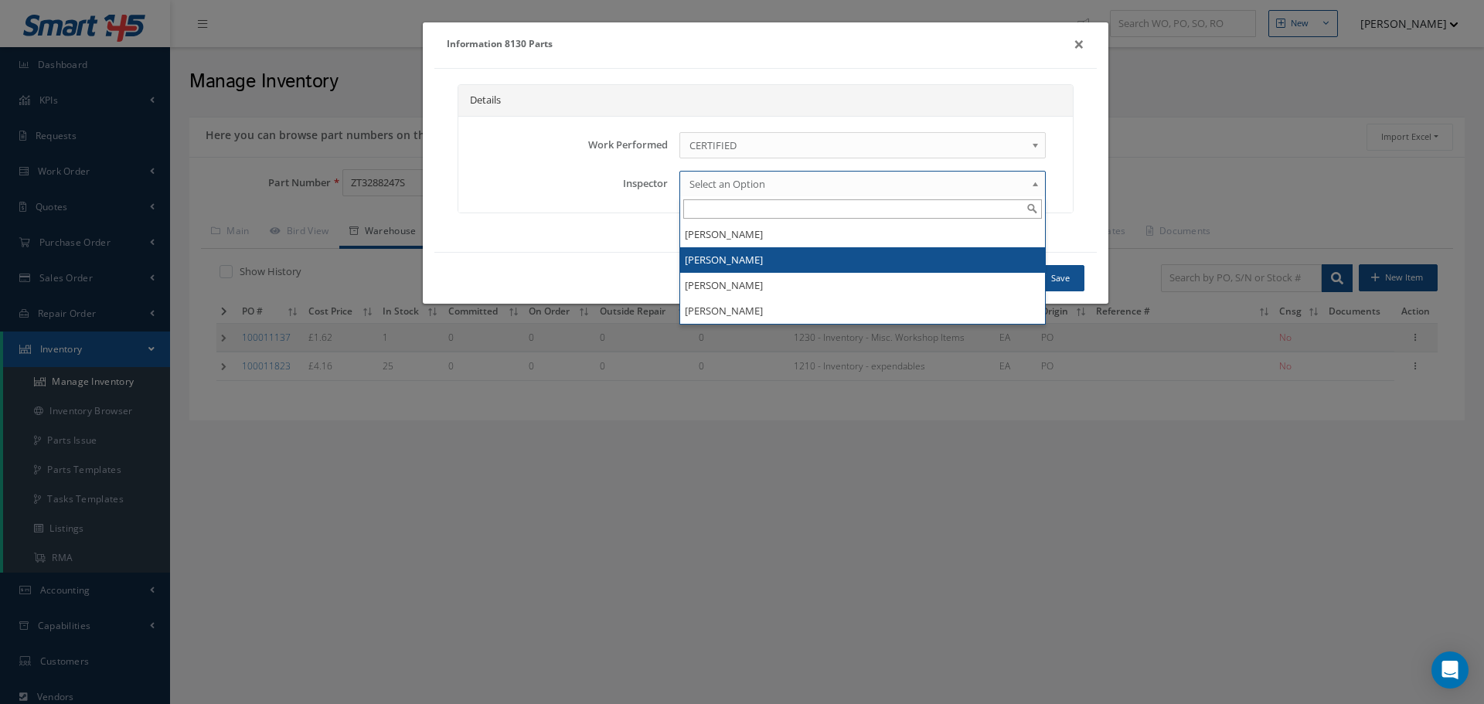
click at [814, 259] on li "Martin Bonner" at bounding box center [862, 260] width 364 height 26
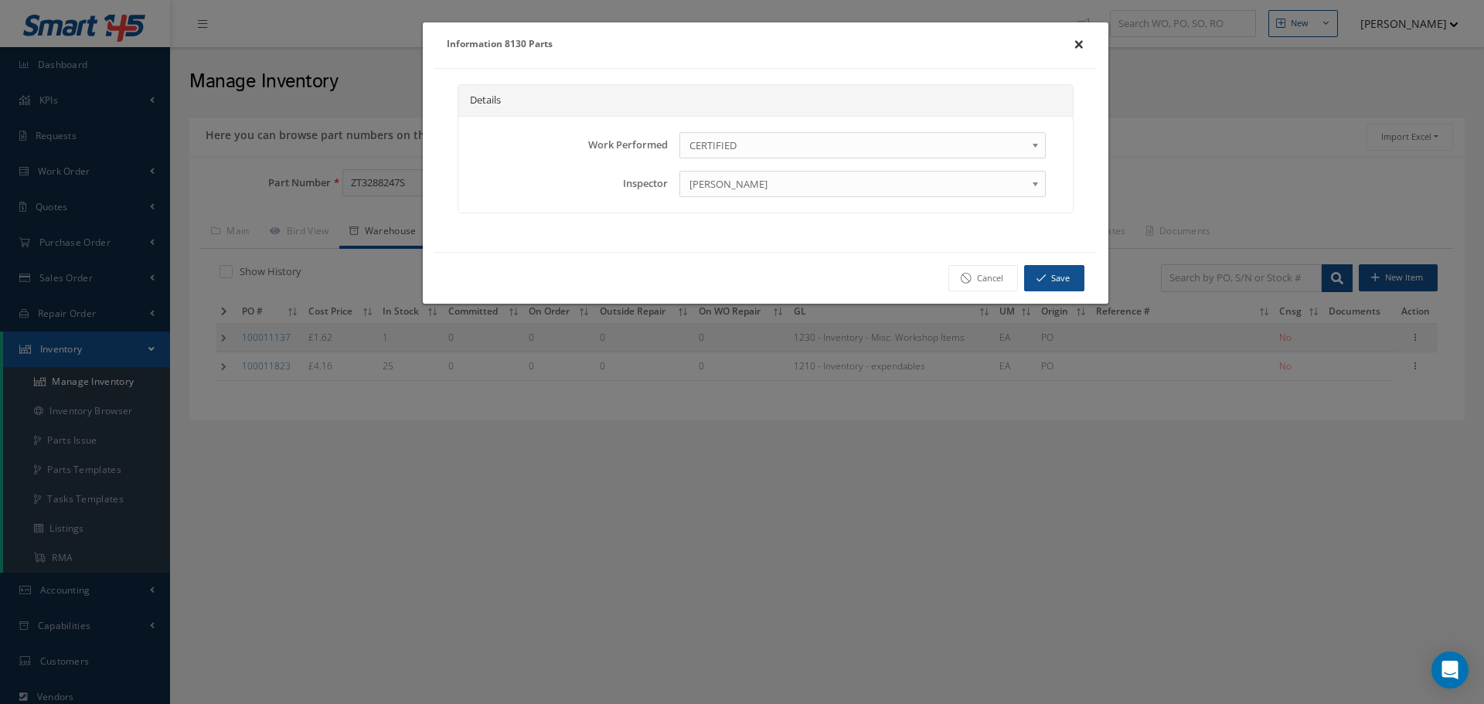
click at [1077, 49] on button "×" at bounding box center [1079, 43] width 36 height 43
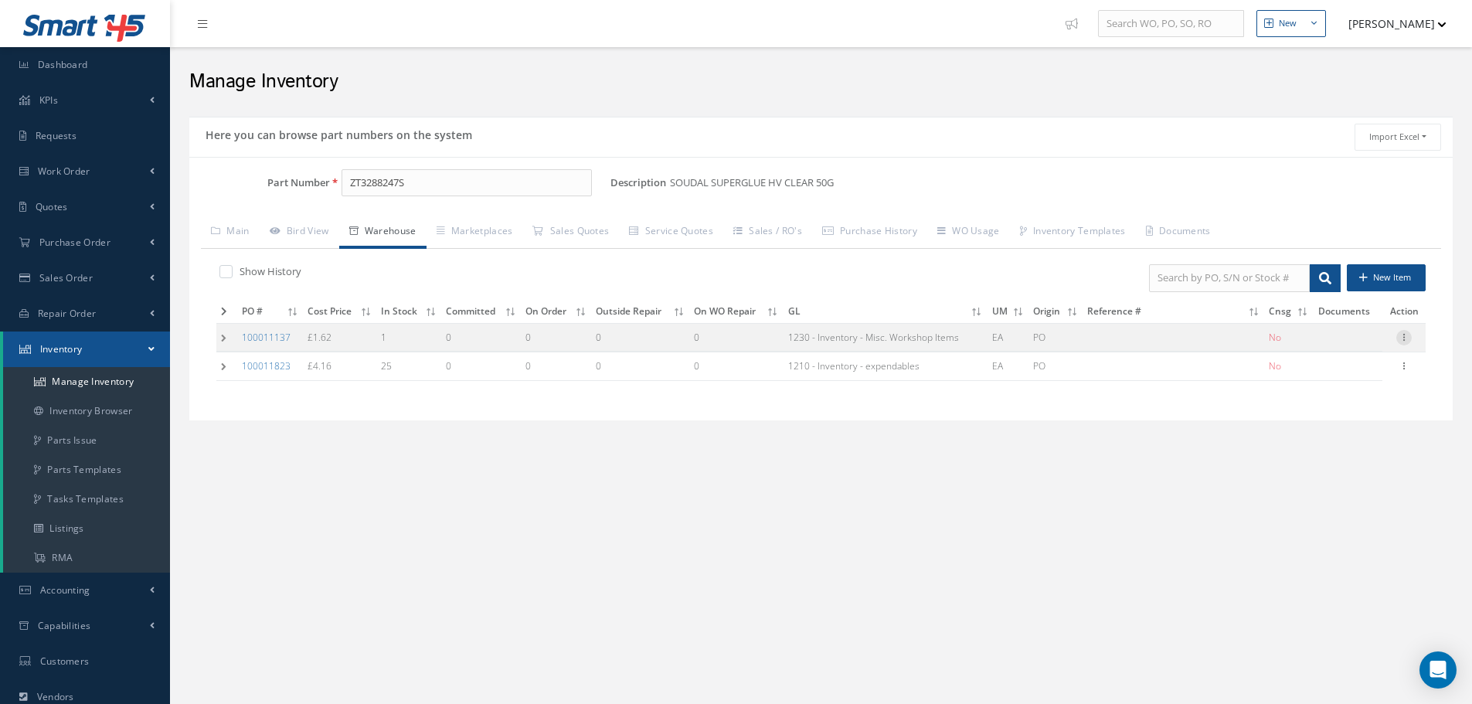
click at [1402, 337] on icon at bounding box center [1403, 336] width 15 height 12
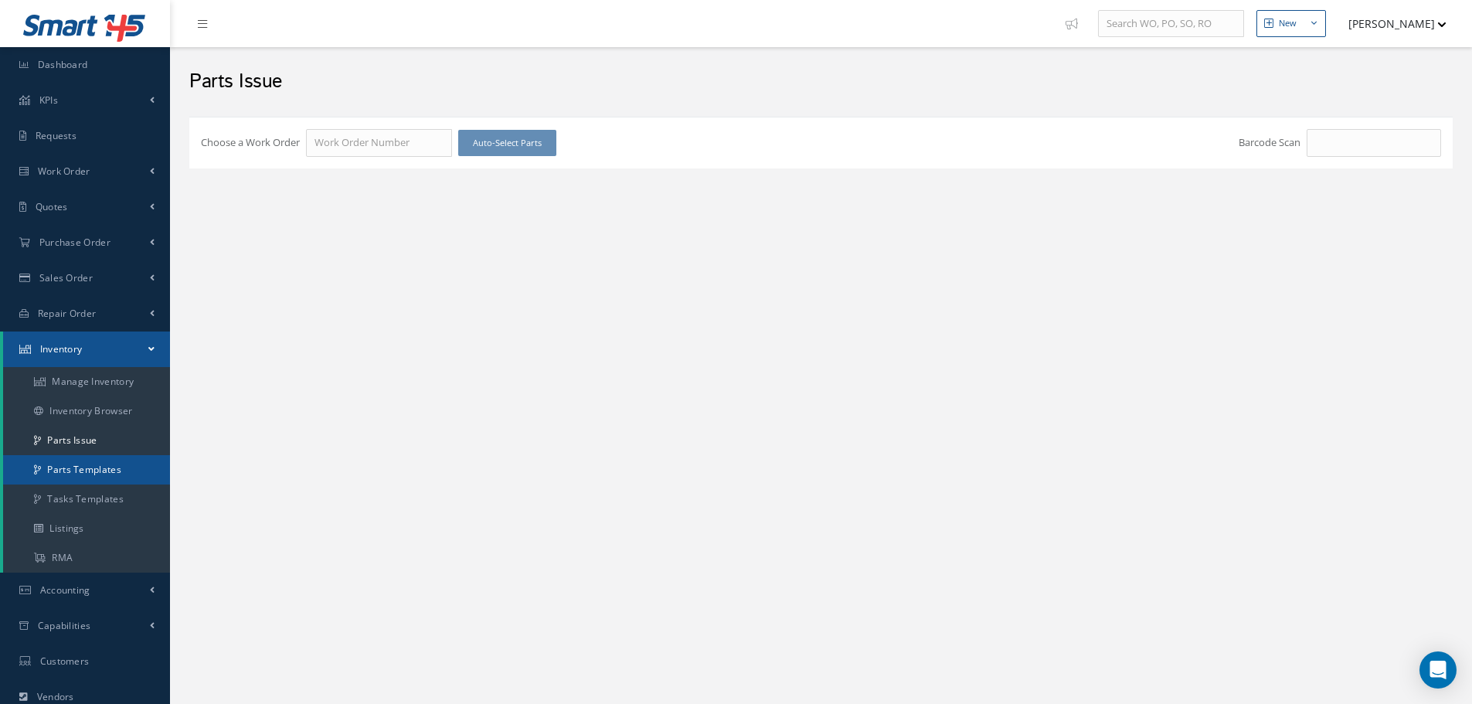
click at [111, 461] on link "Parts Templates" at bounding box center [86, 469] width 167 height 29
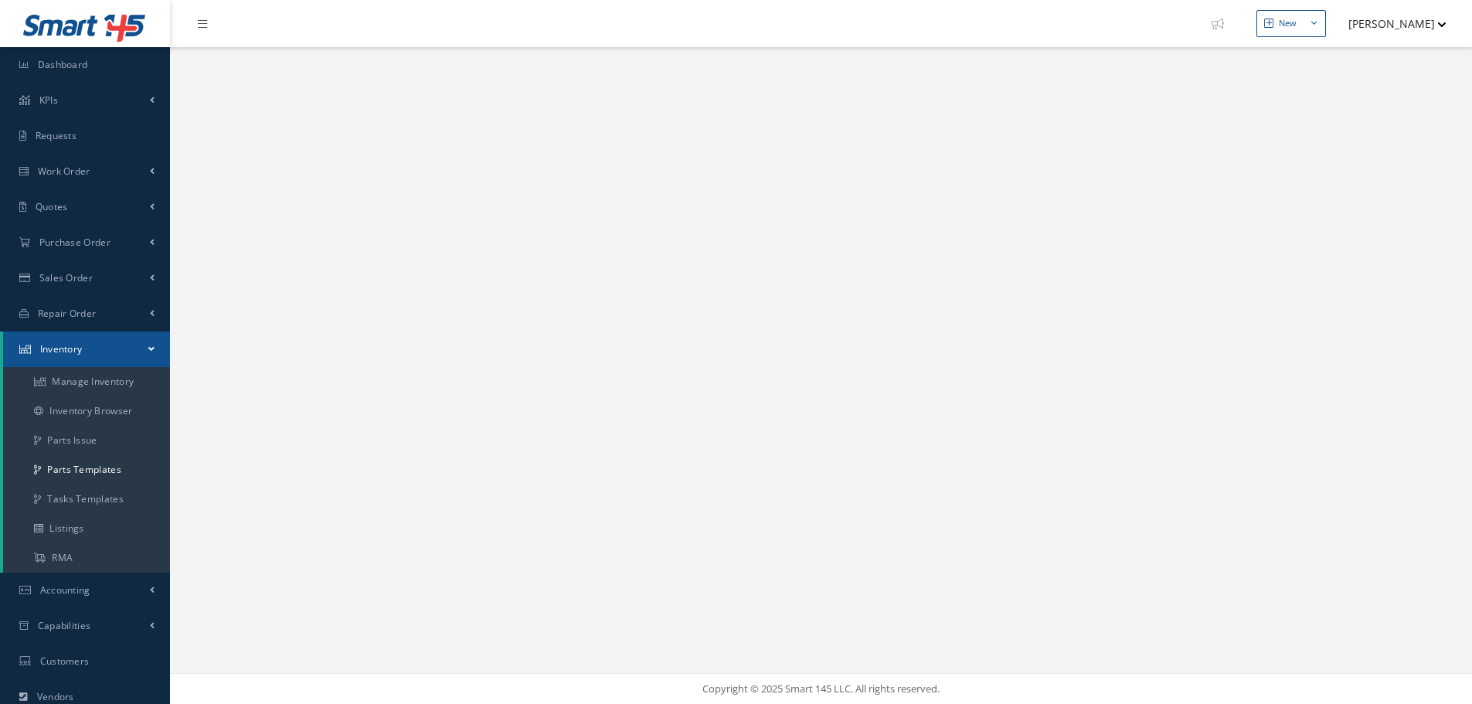
select select "25"
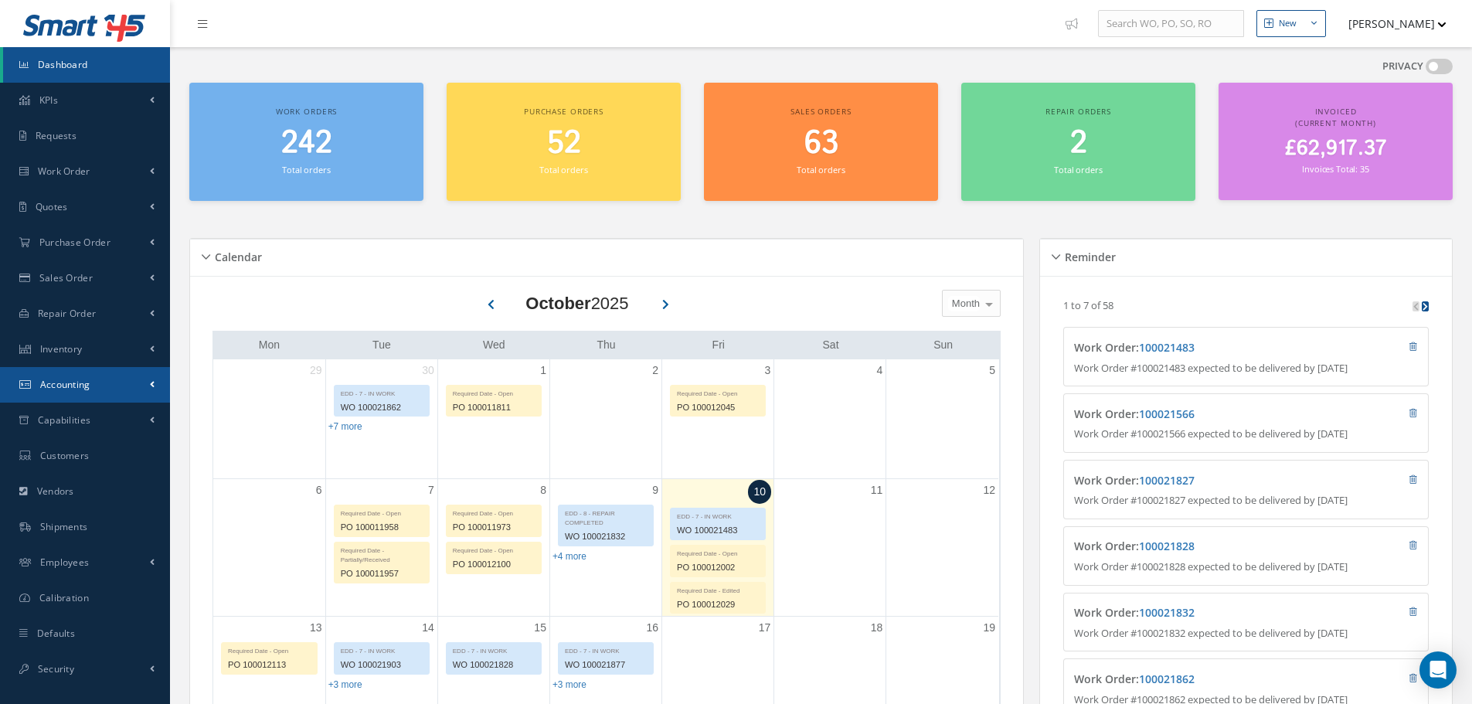
click at [94, 387] on link "Accounting" at bounding box center [85, 385] width 170 height 36
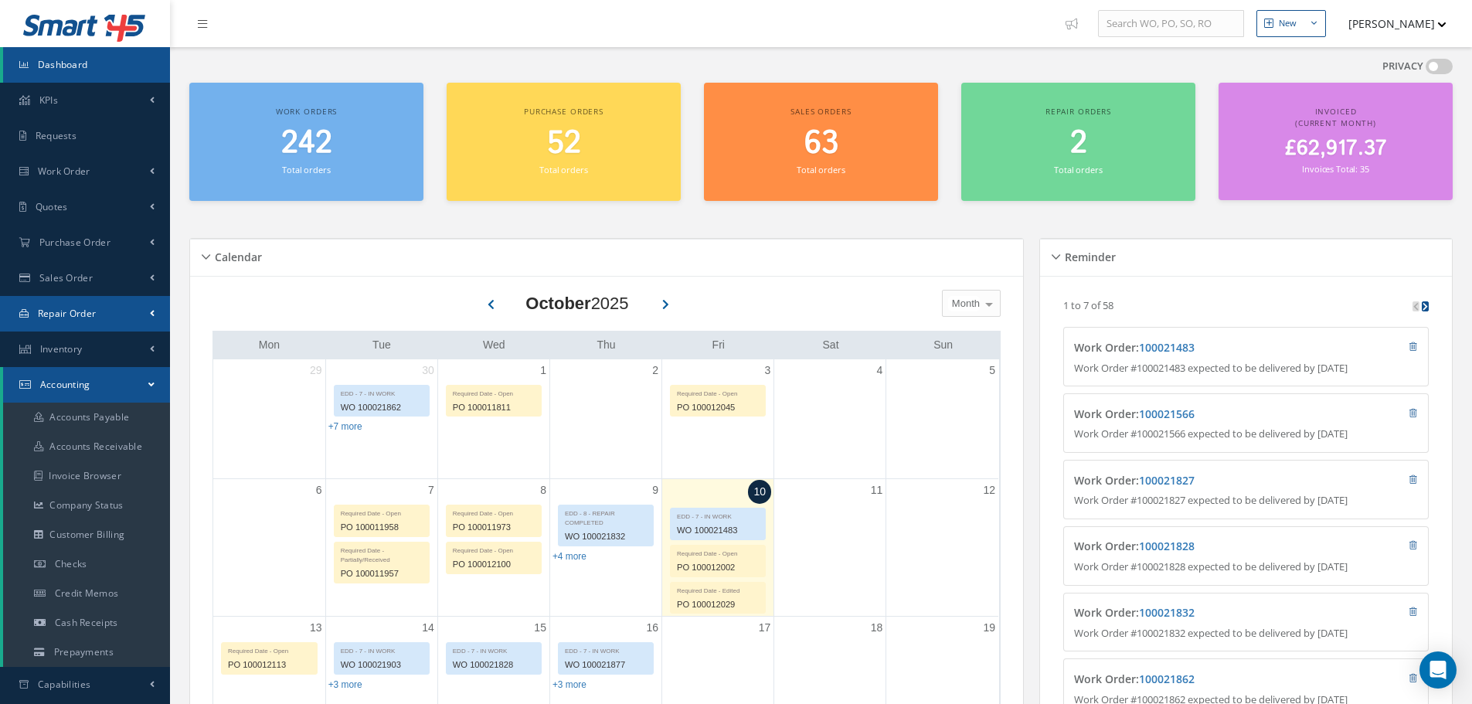
click at [131, 328] on link "Repair Order" at bounding box center [85, 314] width 170 height 36
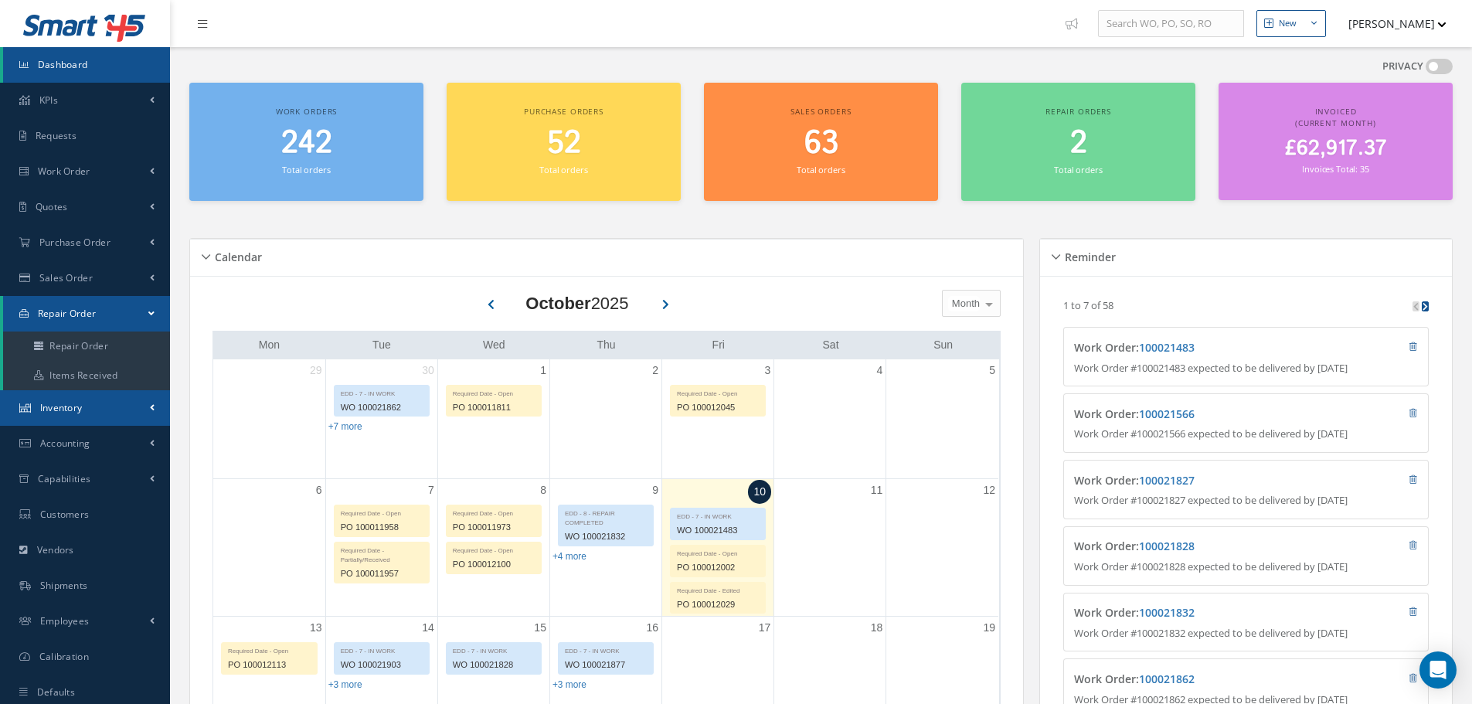
click at [135, 411] on link "Inventory" at bounding box center [85, 408] width 170 height 36
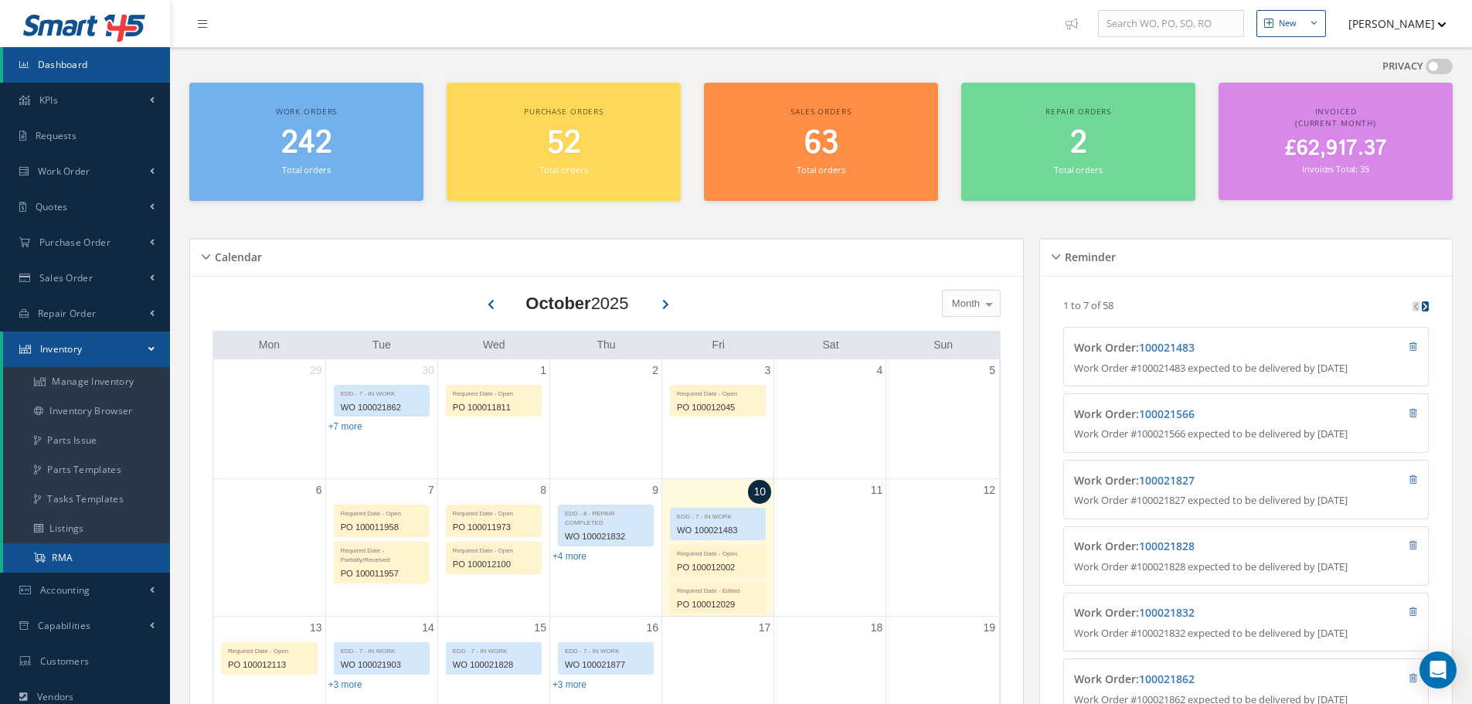
click at [101, 556] on link "RMA" at bounding box center [86, 557] width 167 height 29
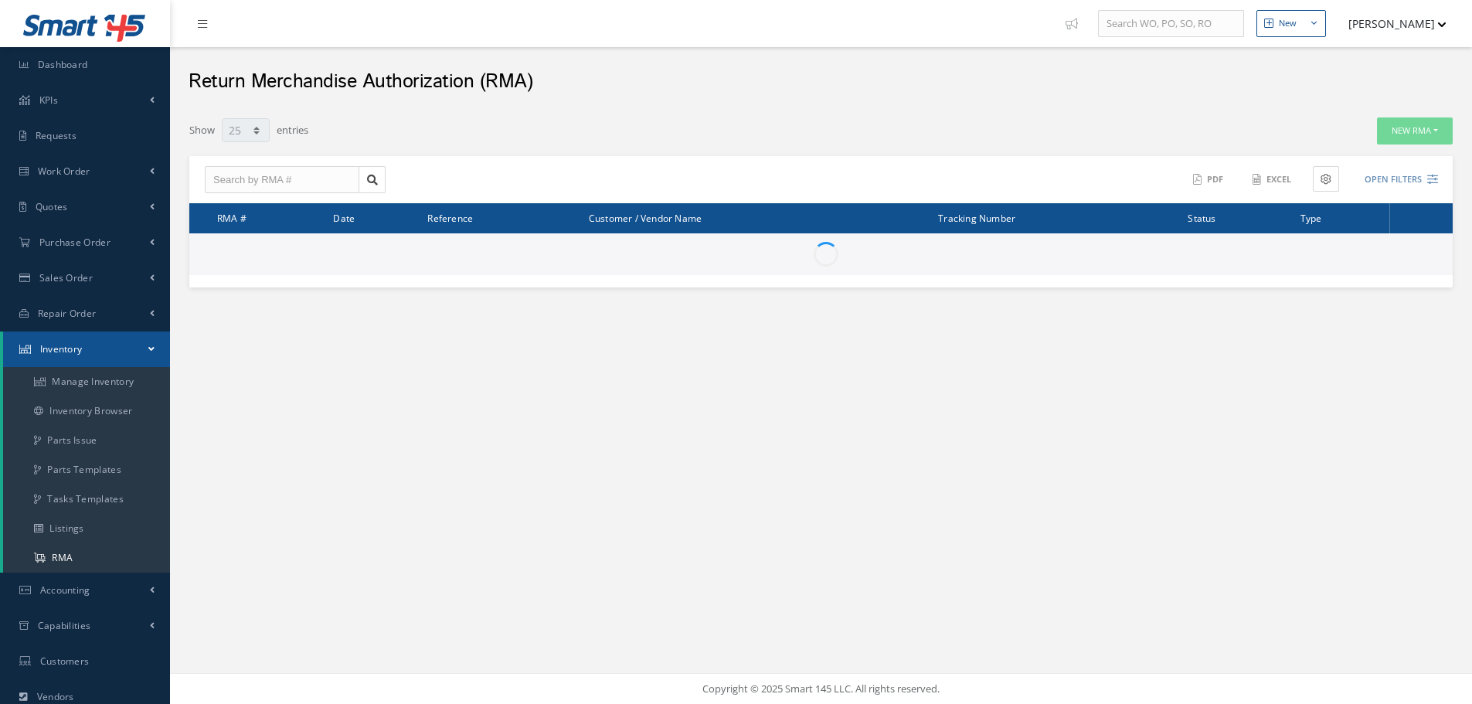
select select "25"
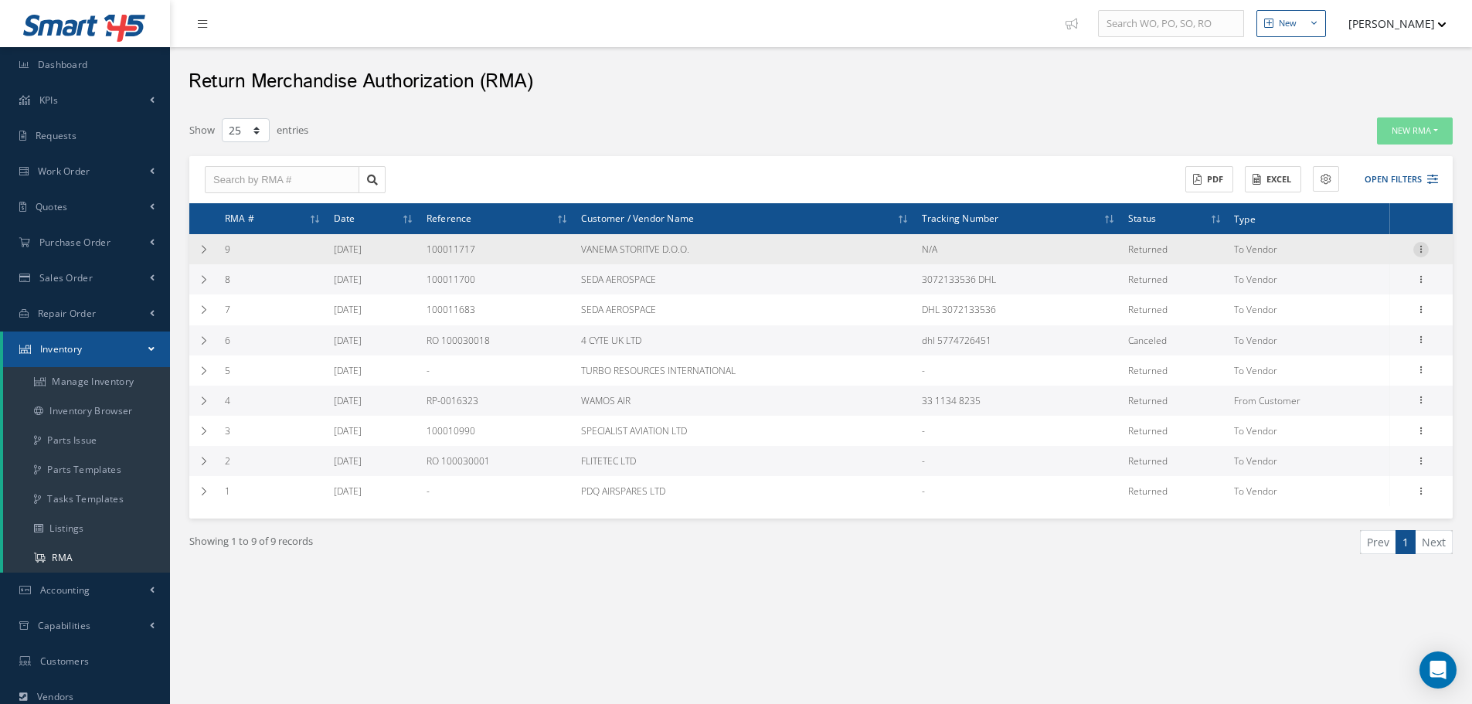
click at [1423, 253] on icon at bounding box center [1420, 248] width 15 height 12
click at [1359, 301] on link "Print" at bounding box center [1350, 299] width 122 height 20
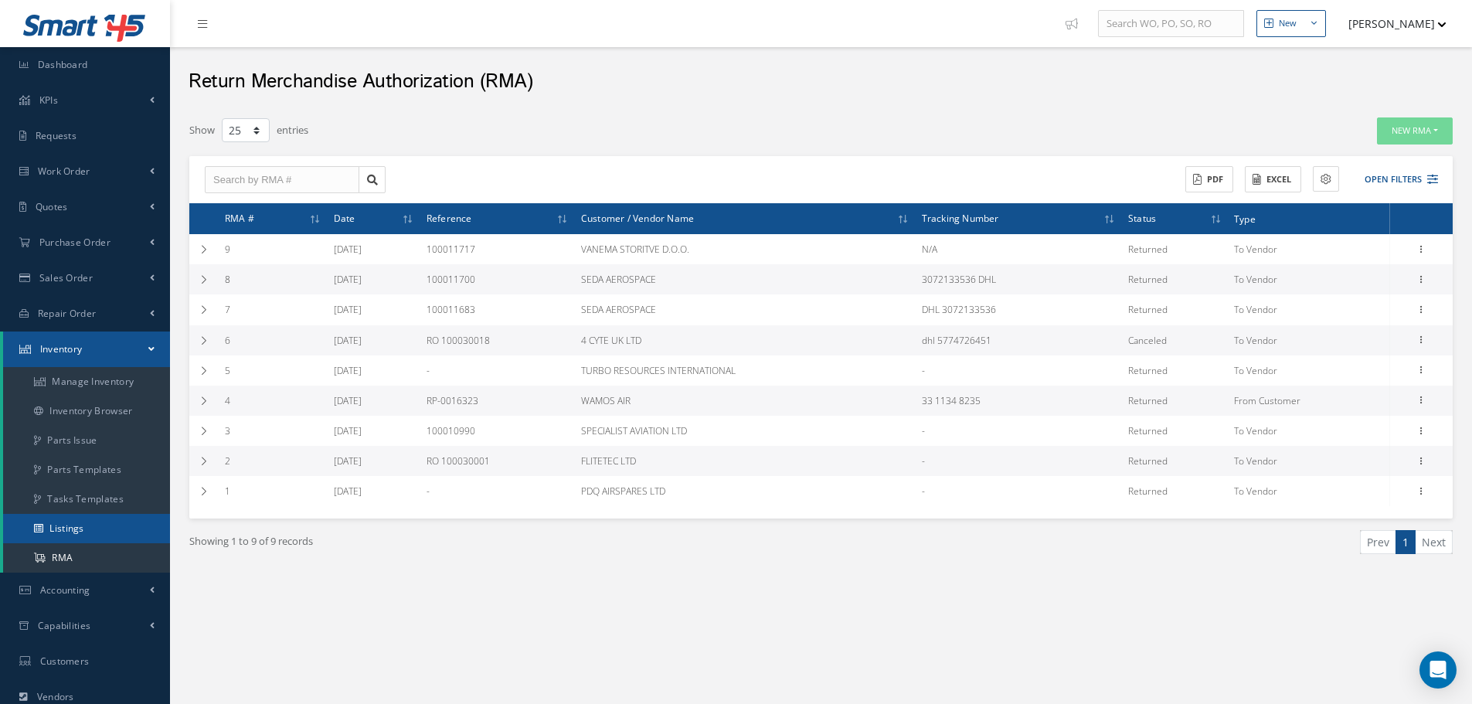
click at [121, 536] on link "Listings" at bounding box center [86, 528] width 167 height 29
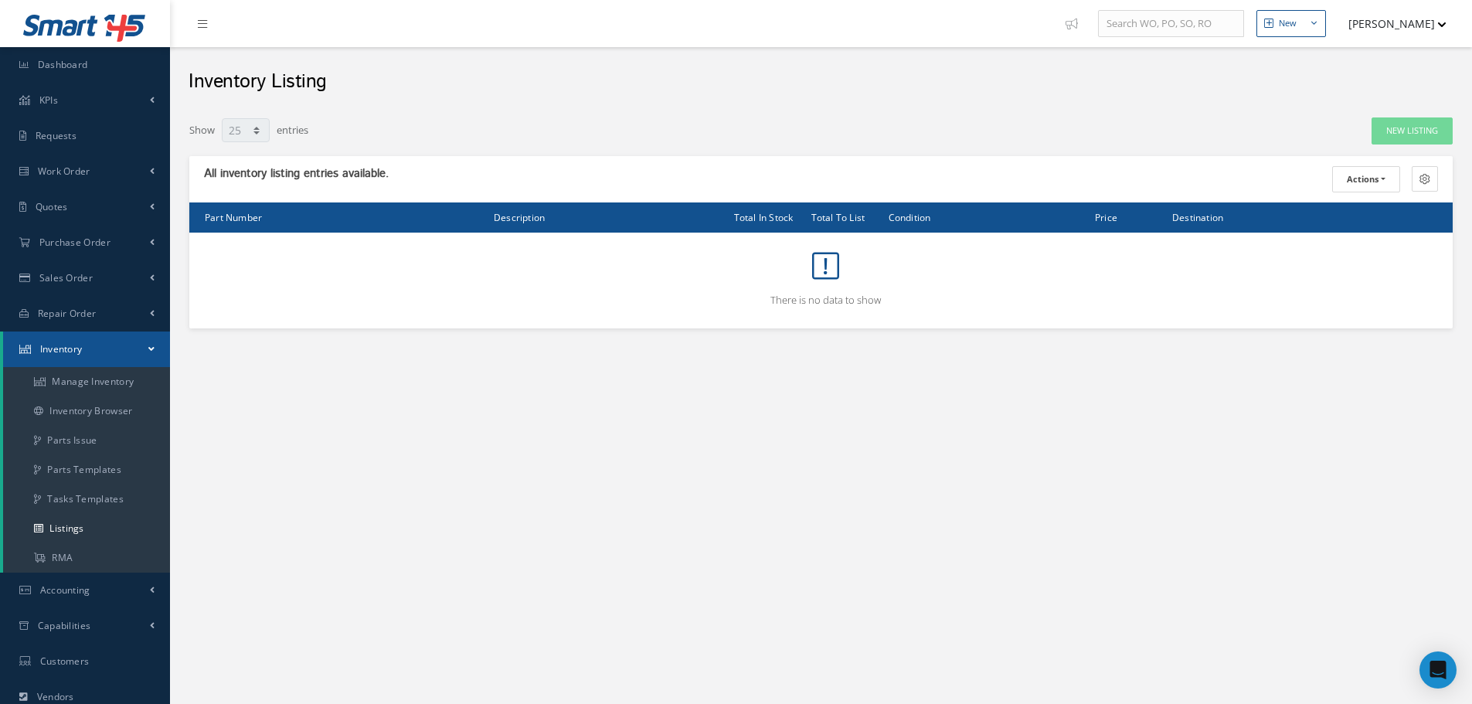
select select "25"
click at [132, 580] on link "Accounting" at bounding box center [85, 591] width 170 height 36
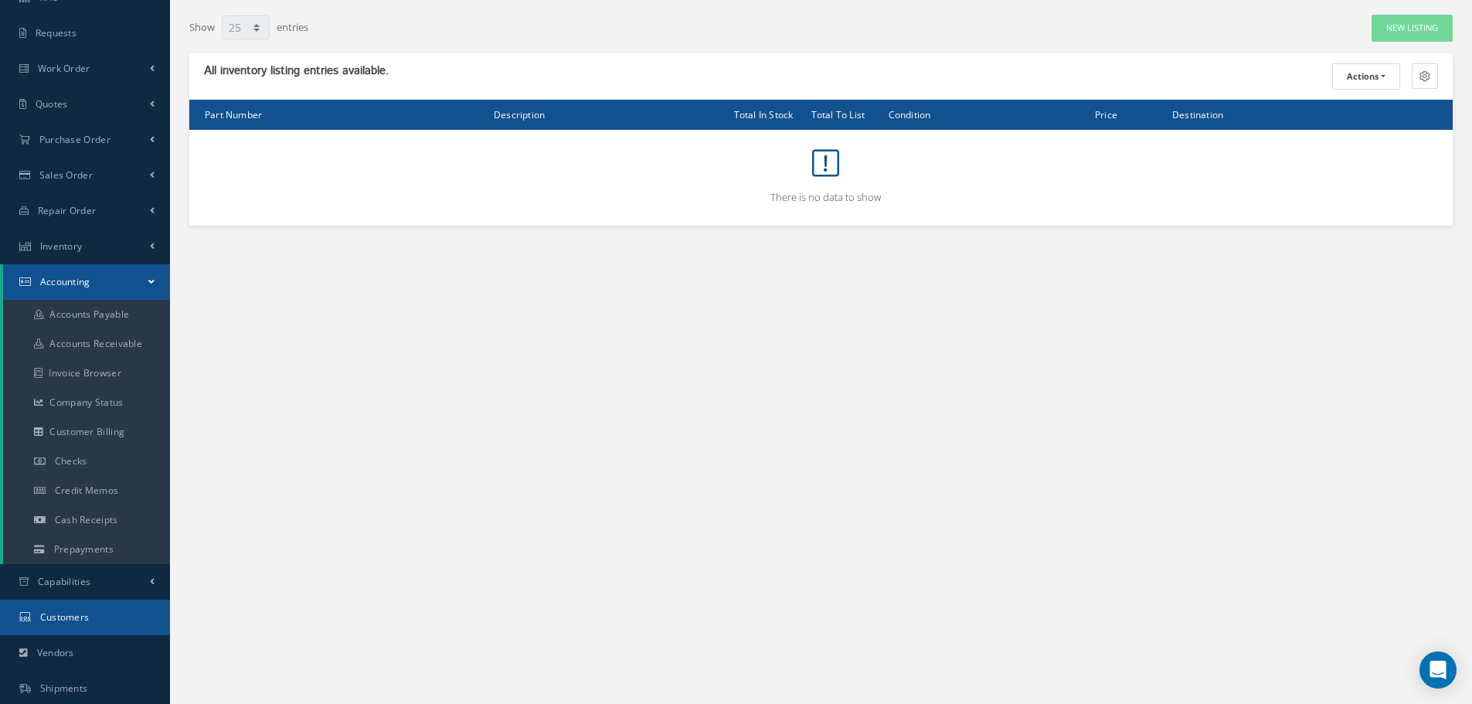
scroll to position [247, 0]
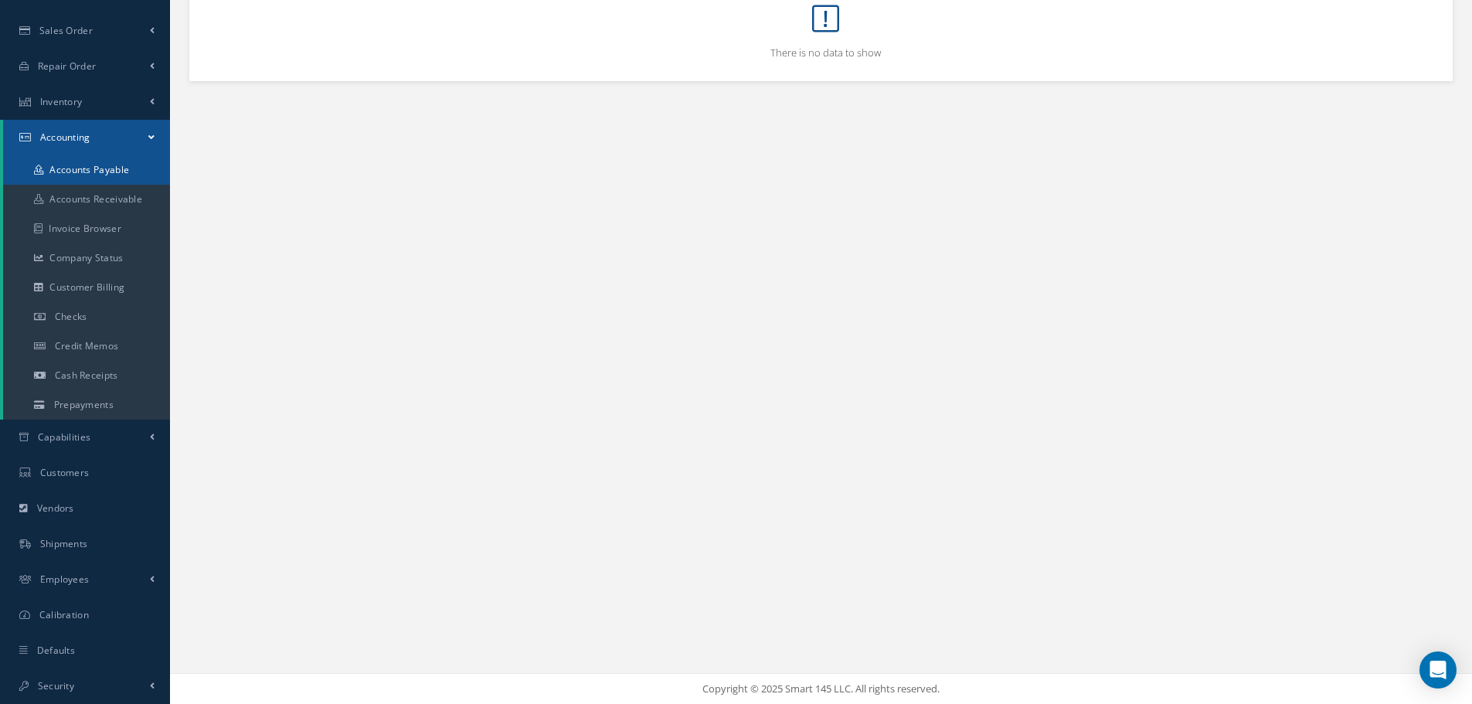
click at [113, 172] on link "Accounts Payable" at bounding box center [86, 169] width 167 height 29
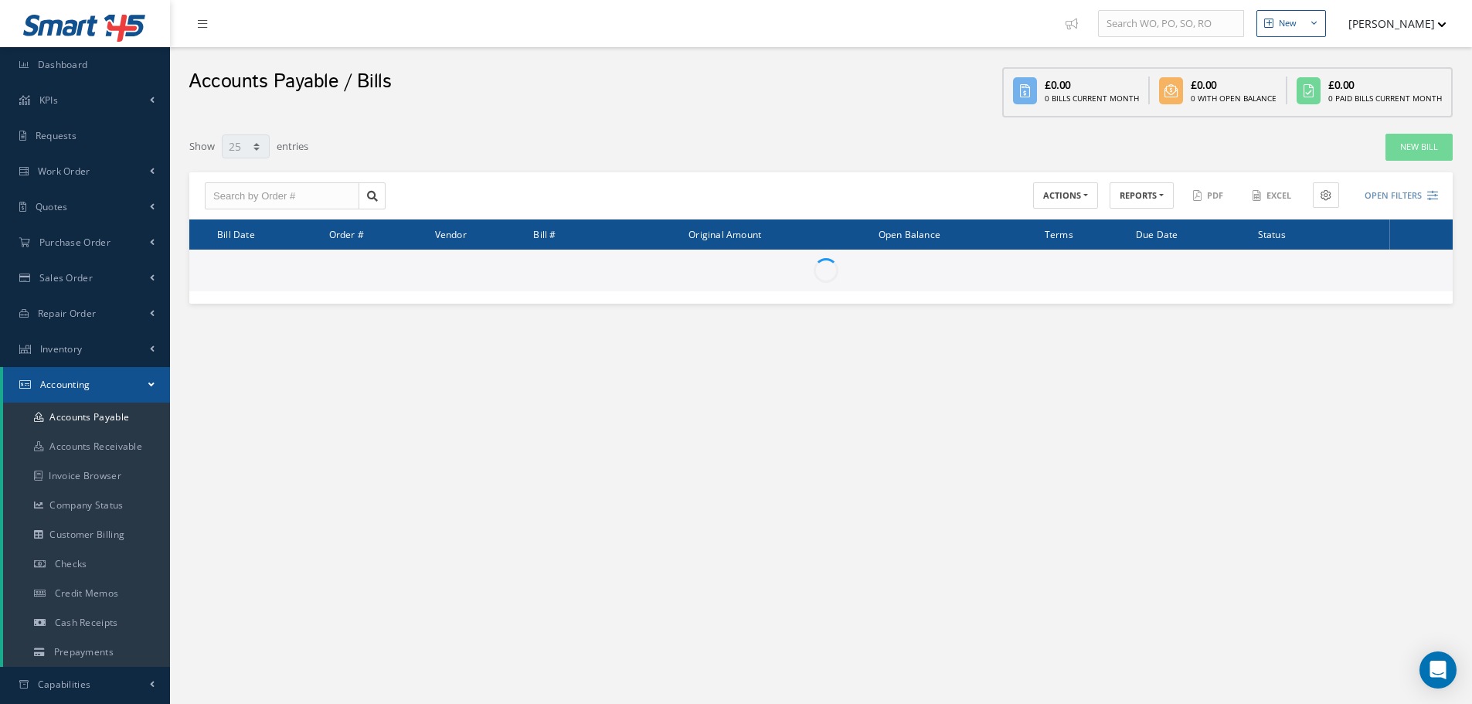
select select "25"
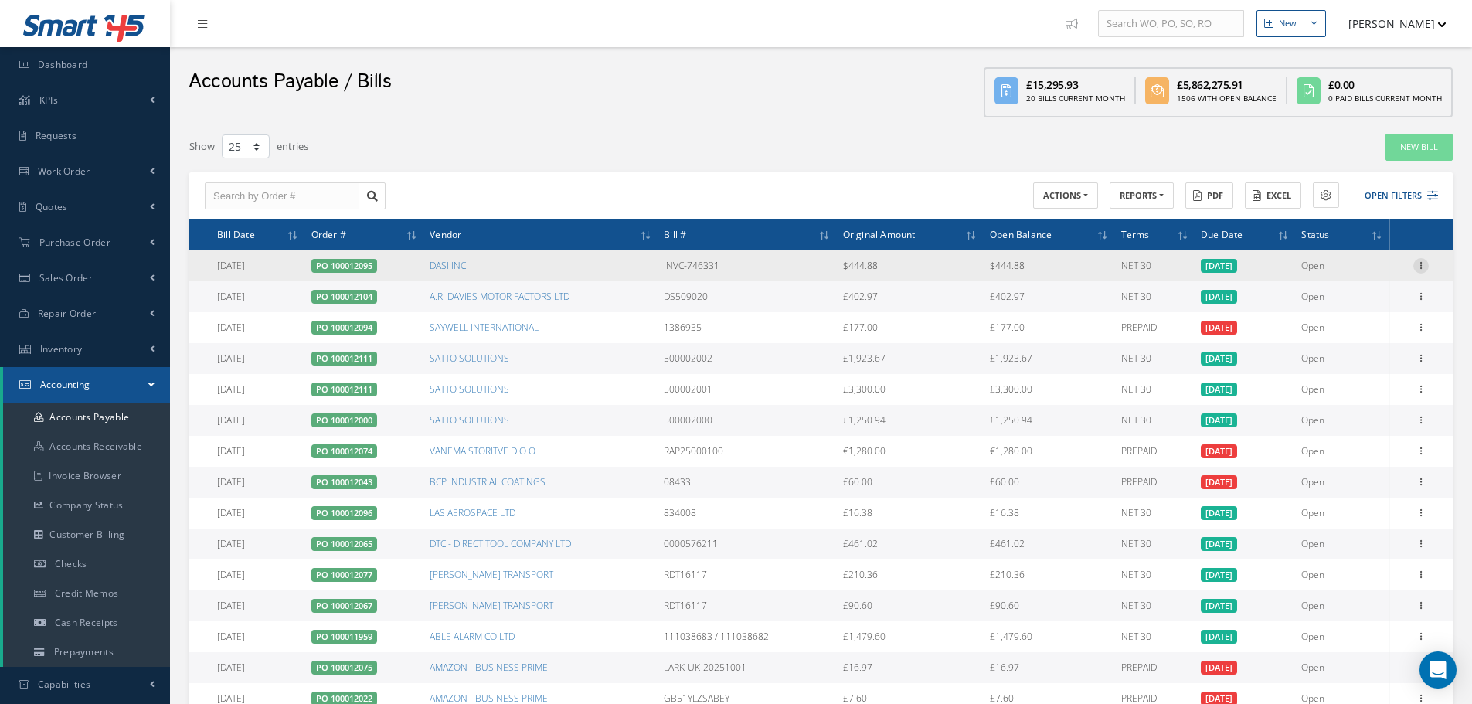
click at [1419, 269] on icon at bounding box center [1420, 264] width 15 height 12
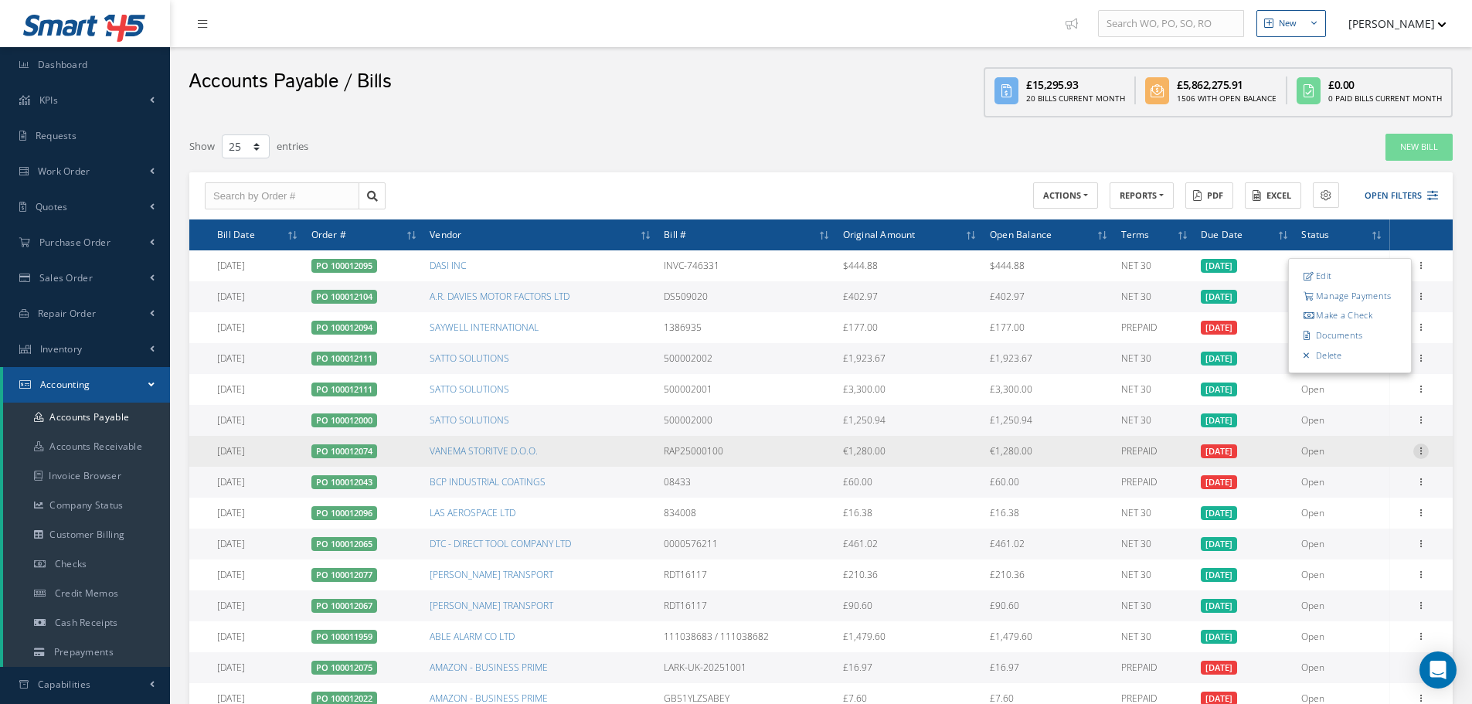
click at [1426, 451] on icon at bounding box center [1420, 450] width 15 height 12
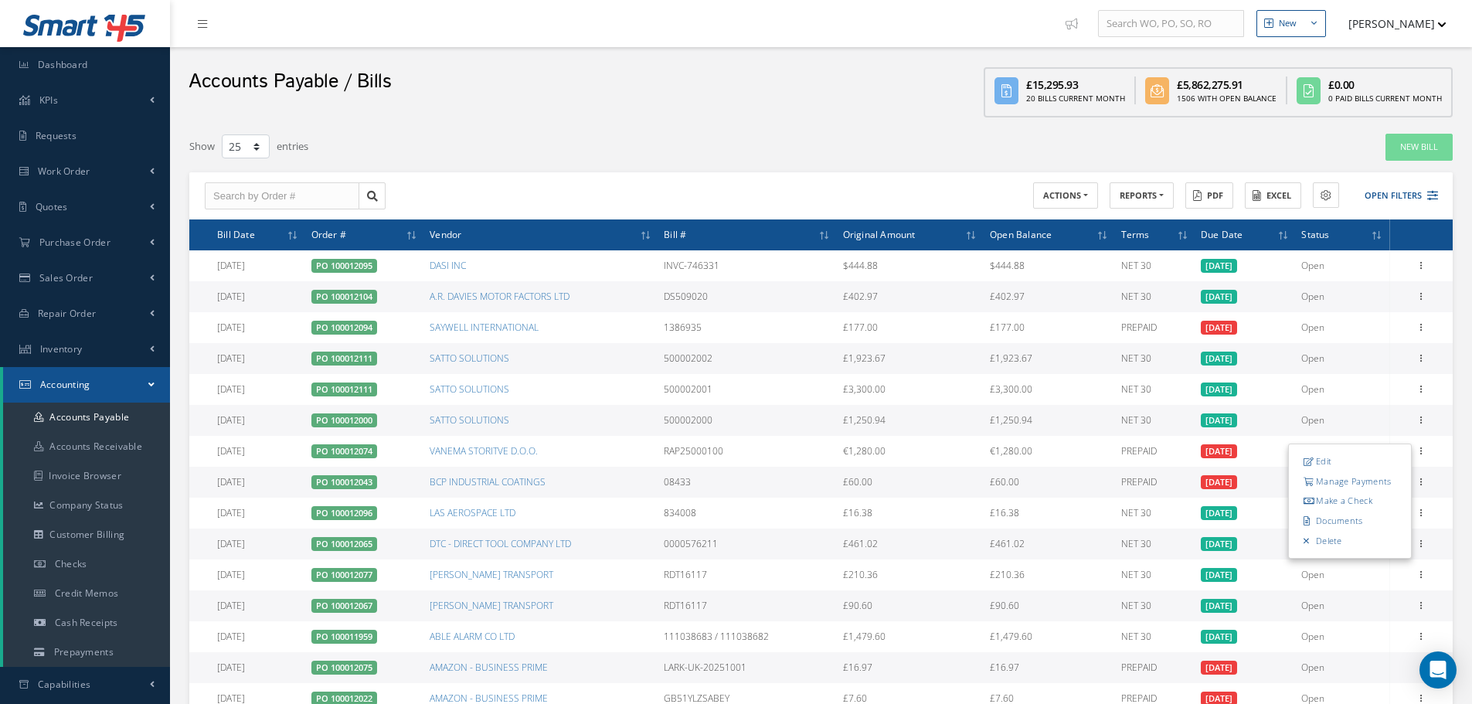
click at [823, 410] on td "500002000" at bounding box center [747, 420] width 179 height 31
click at [138, 431] on link "Accounts Payable" at bounding box center [86, 417] width 167 height 29
click at [128, 447] on link "Accounts Receivable" at bounding box center [86, 446] width 167 height 29
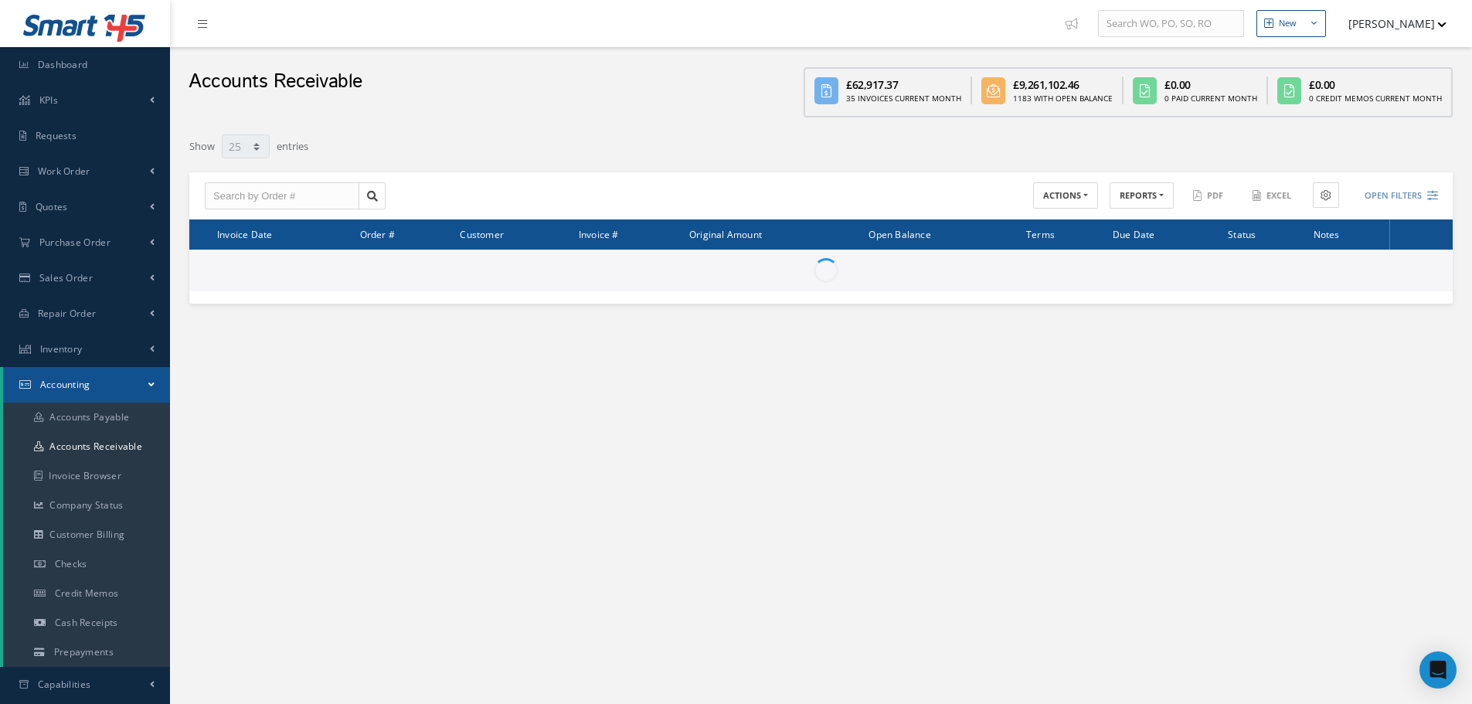
select select "25"
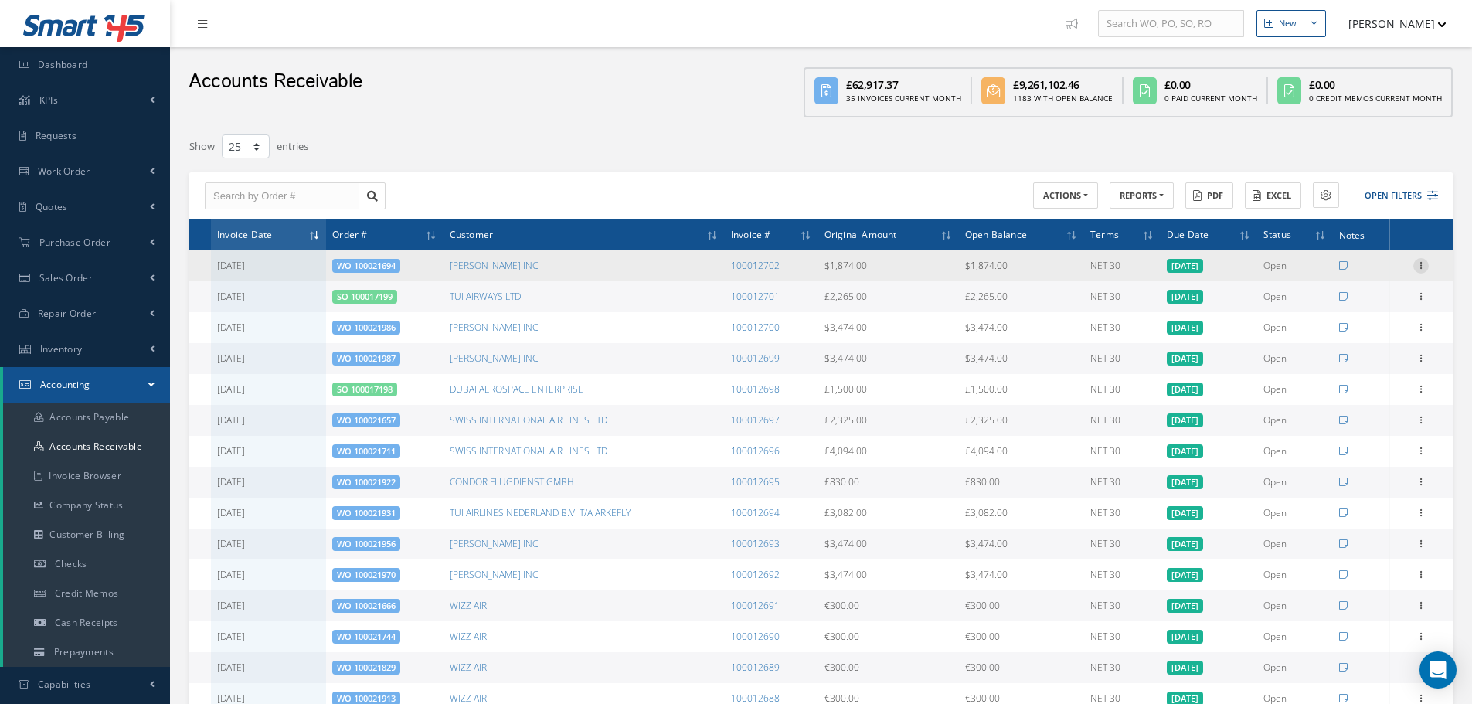
click at [1419, 268] on icon at bounding box center [1420, 264] width 15 height 12
click at [1338, 322] on link "Print Invoice" at bounding box center [1350, 316] width 122 height 20
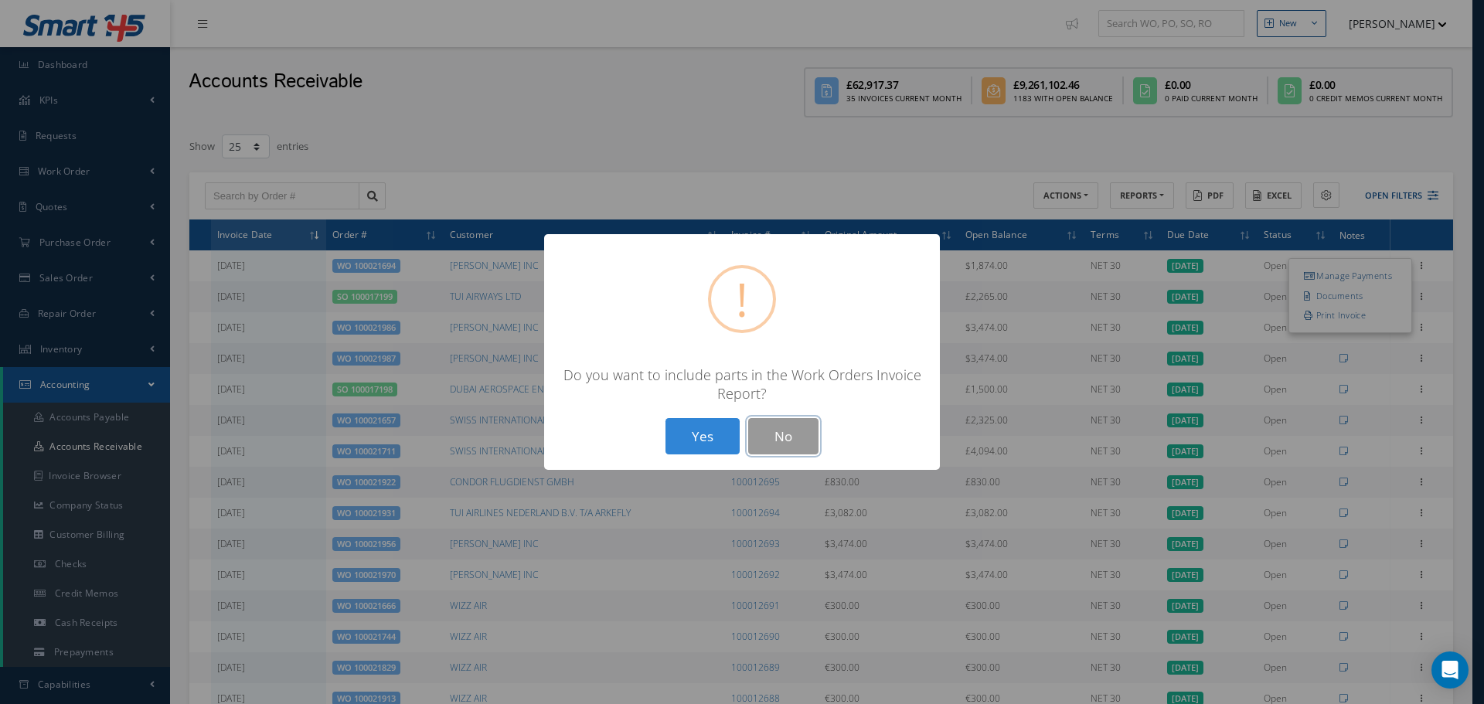
click at [787, 436] on button "No" at bounding box center [783, 436] width 70 height 36
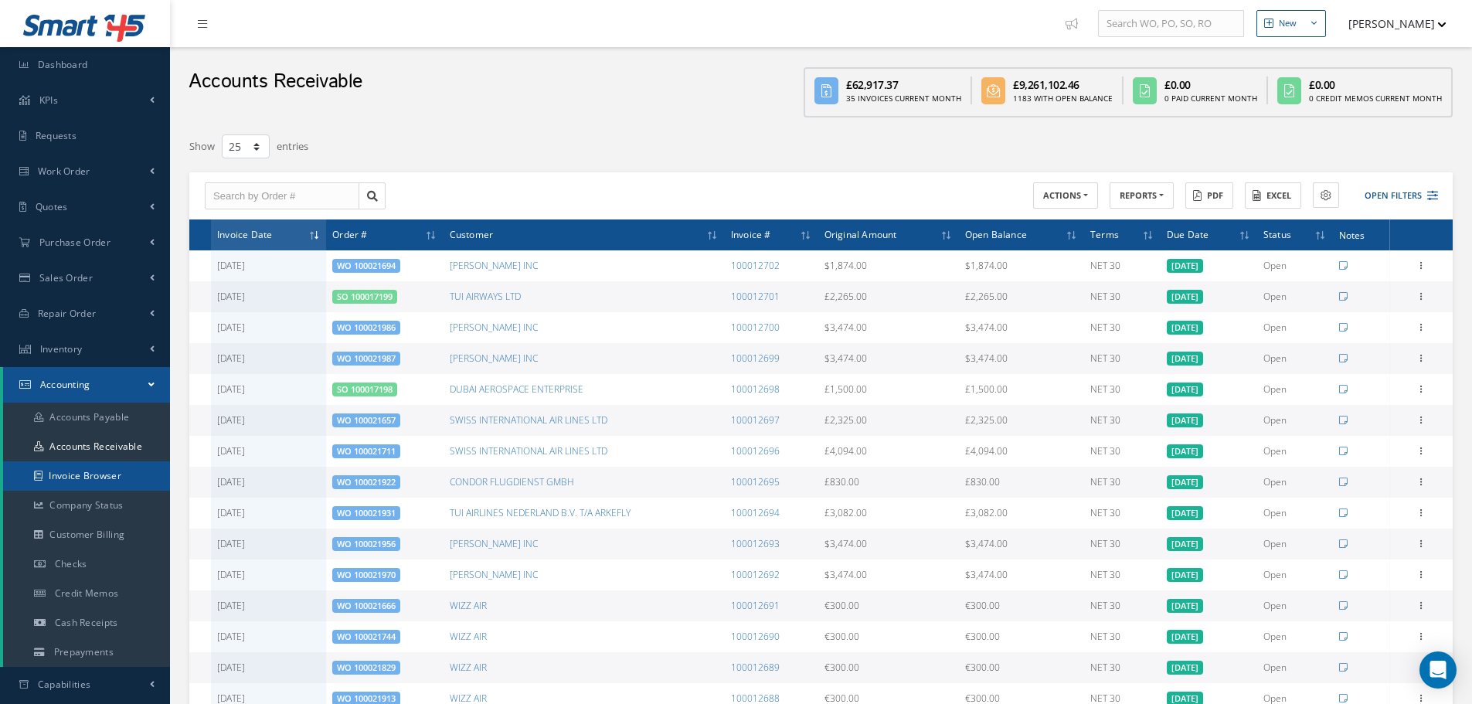
click at [125, 467] on link "Invoice Browser" at bounding box center [86, 475] width 167 height 29
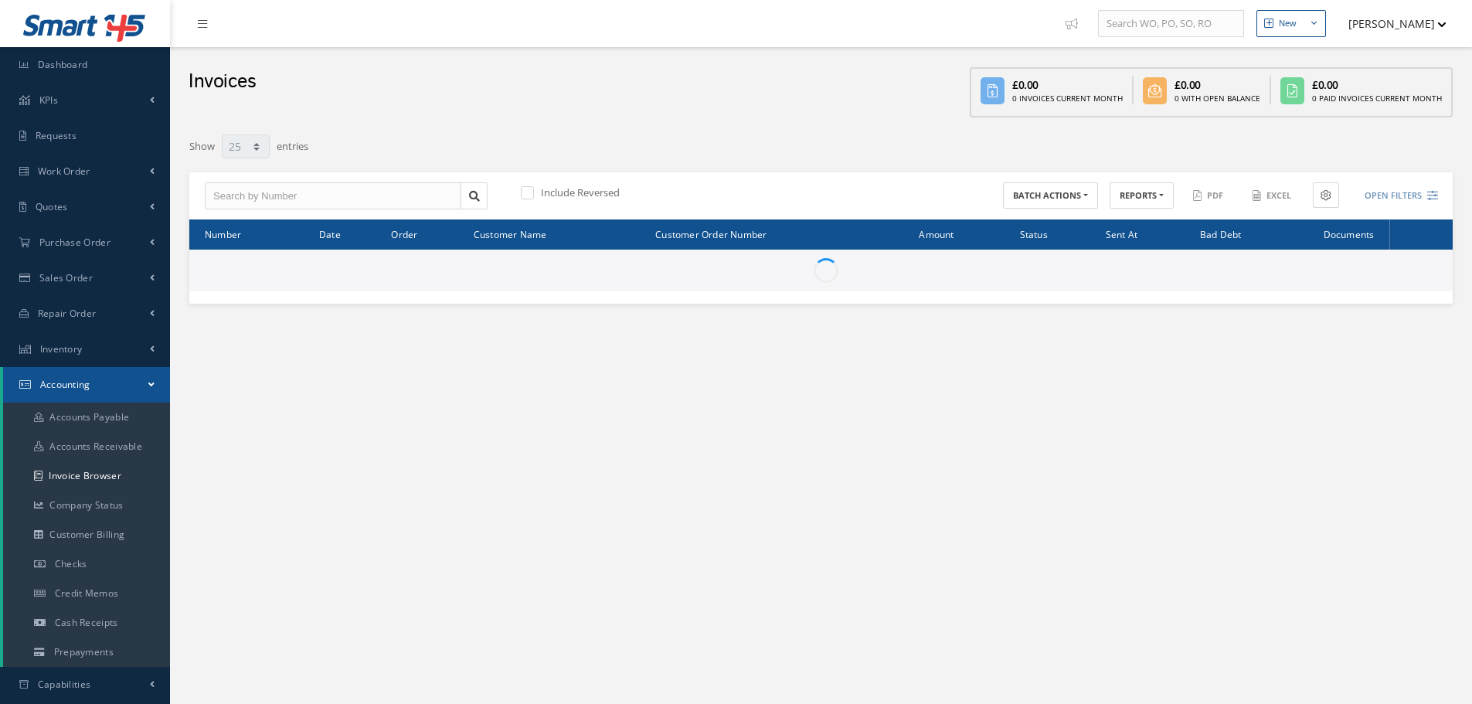
select select "25"
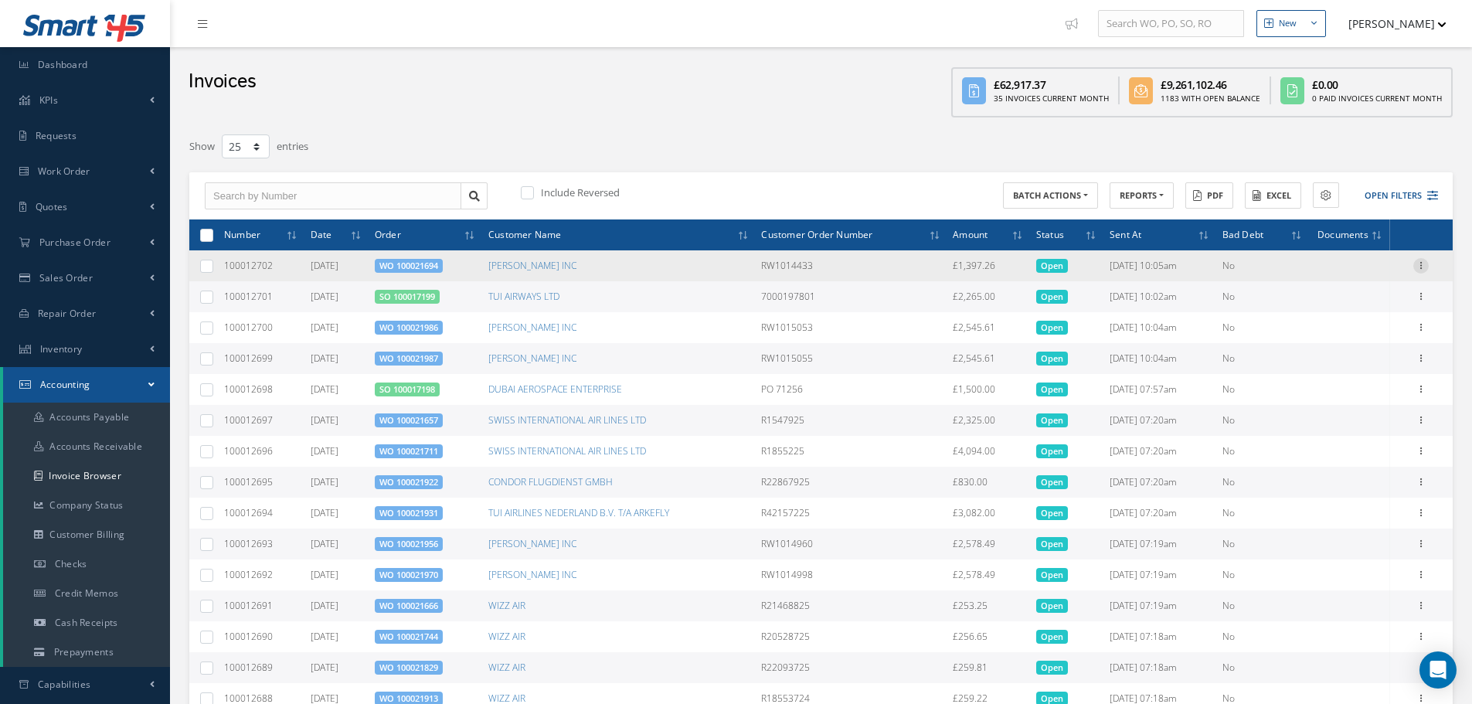
click at [1415, 263] on icon at bounding box center [1420, 264] width 15 height 12
click at [1385, 276] on link "Print" at bounding box center [1350, 276] width 122 height 20
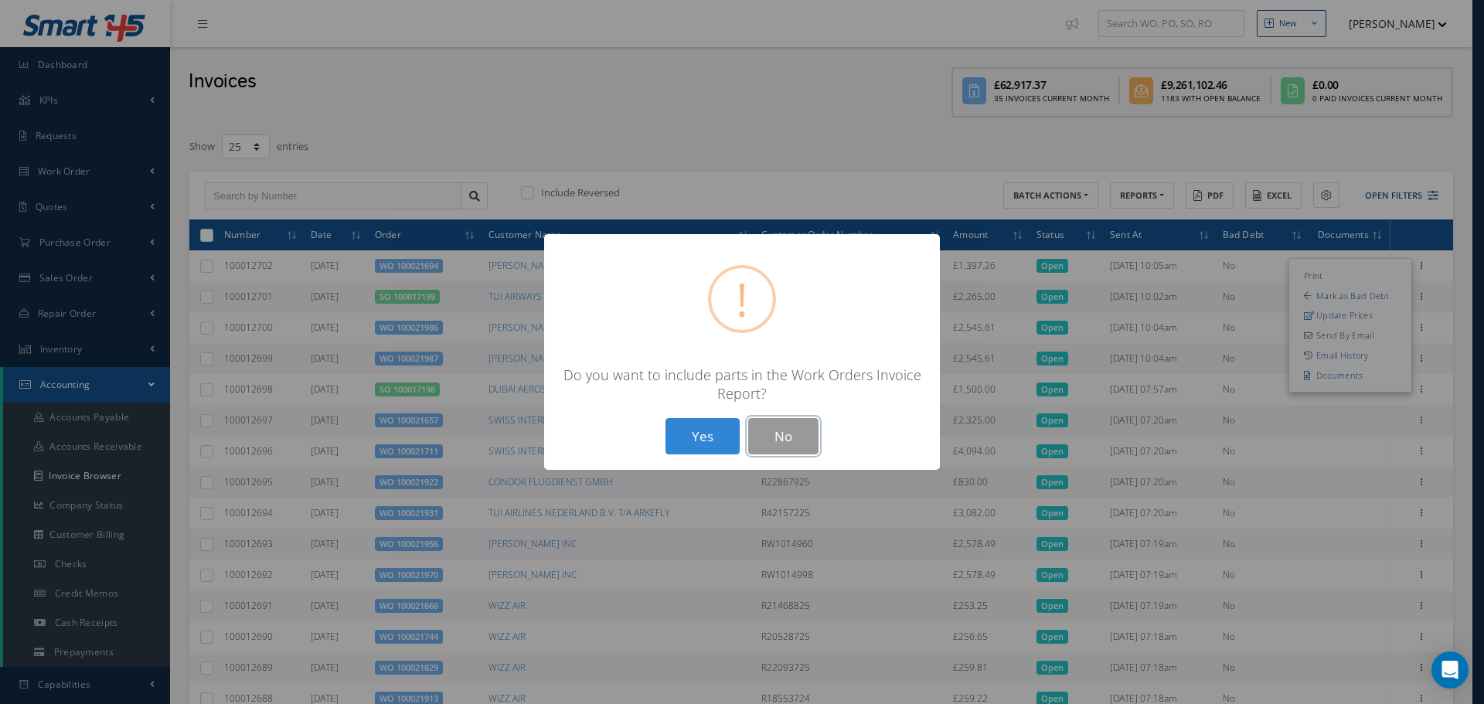
click at [793, 423] on button "No" at bounding box center [783, 436] width 70 height 36
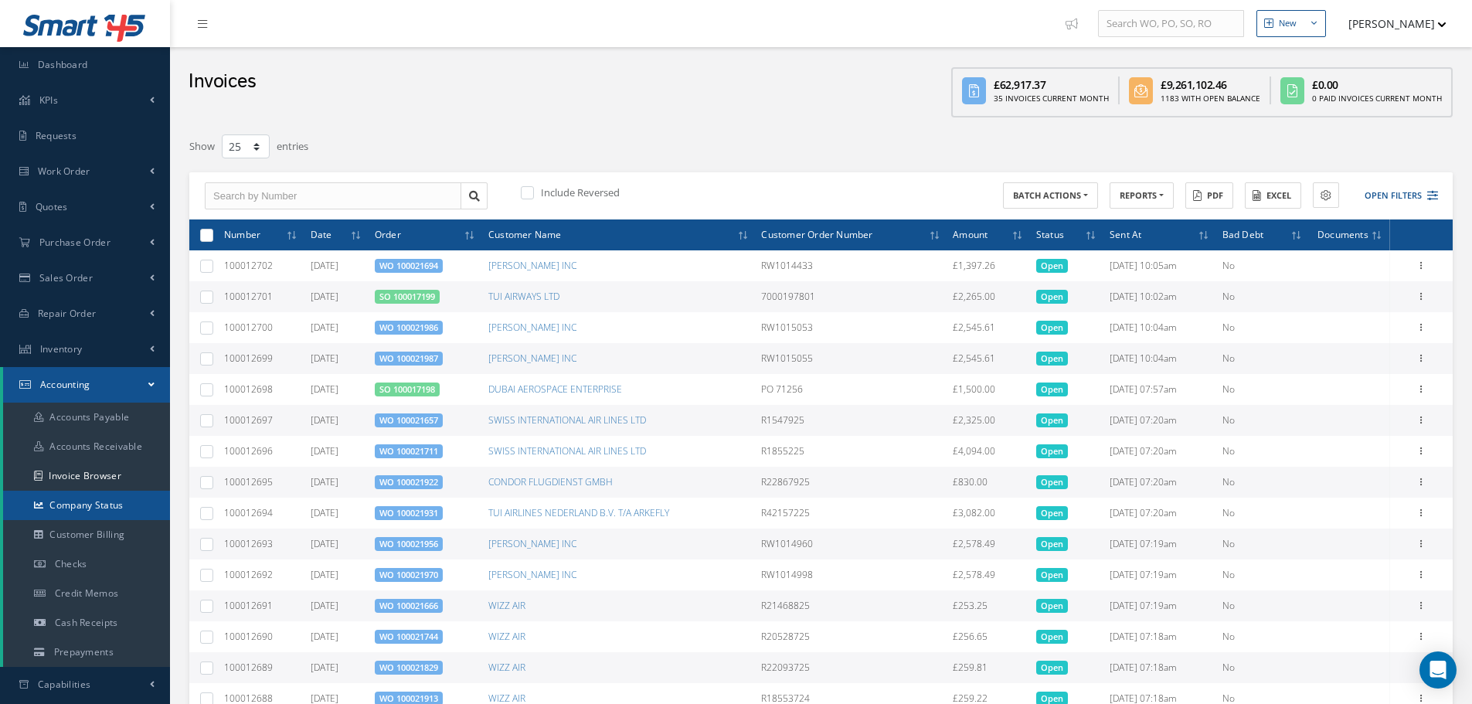
click at [122, 511] on link "Company Status" at bounding box center [86, 505] width 167 height 29
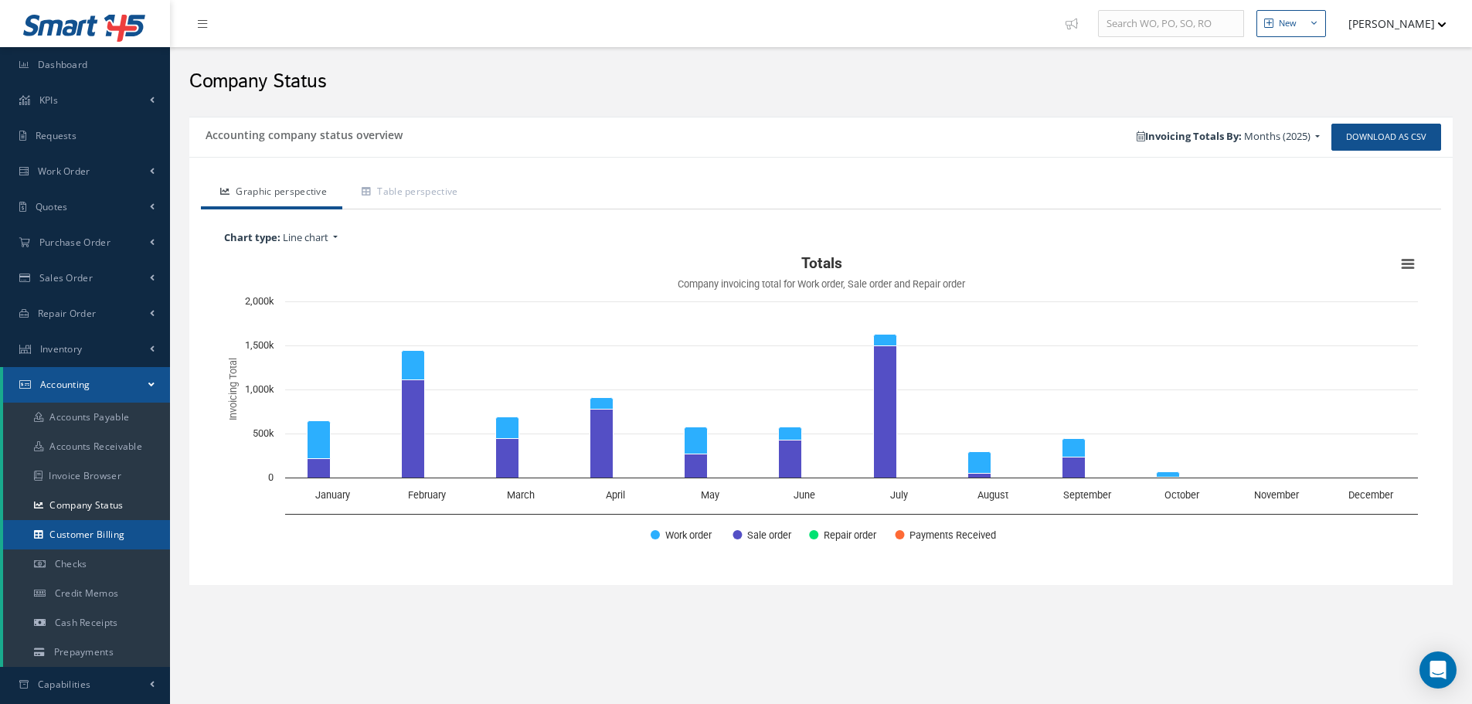
click at [139, 522] on link "Customer Billing" at bounding box center [86, 534] width 167 height 29
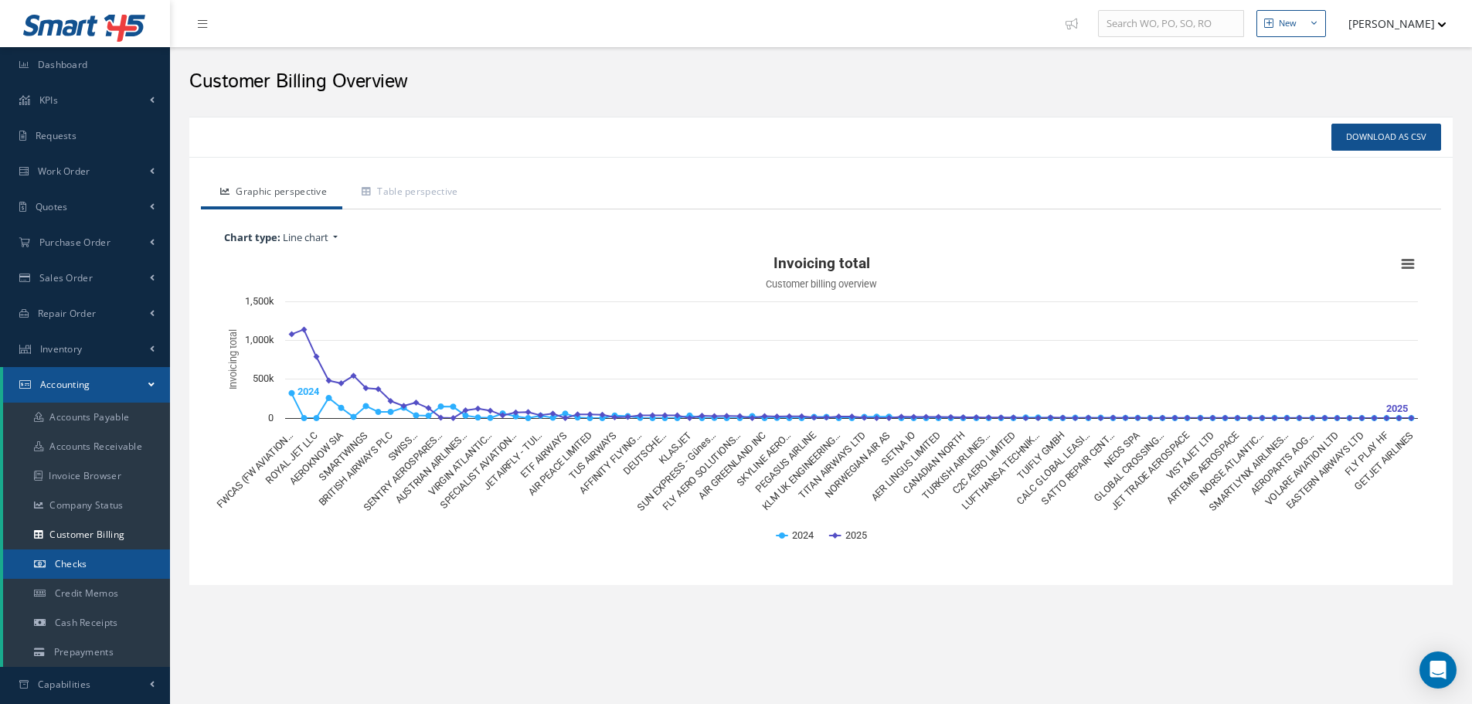
click at [96, 565] on link "Checks" at bounding box center [86, 563] width 167 height 29
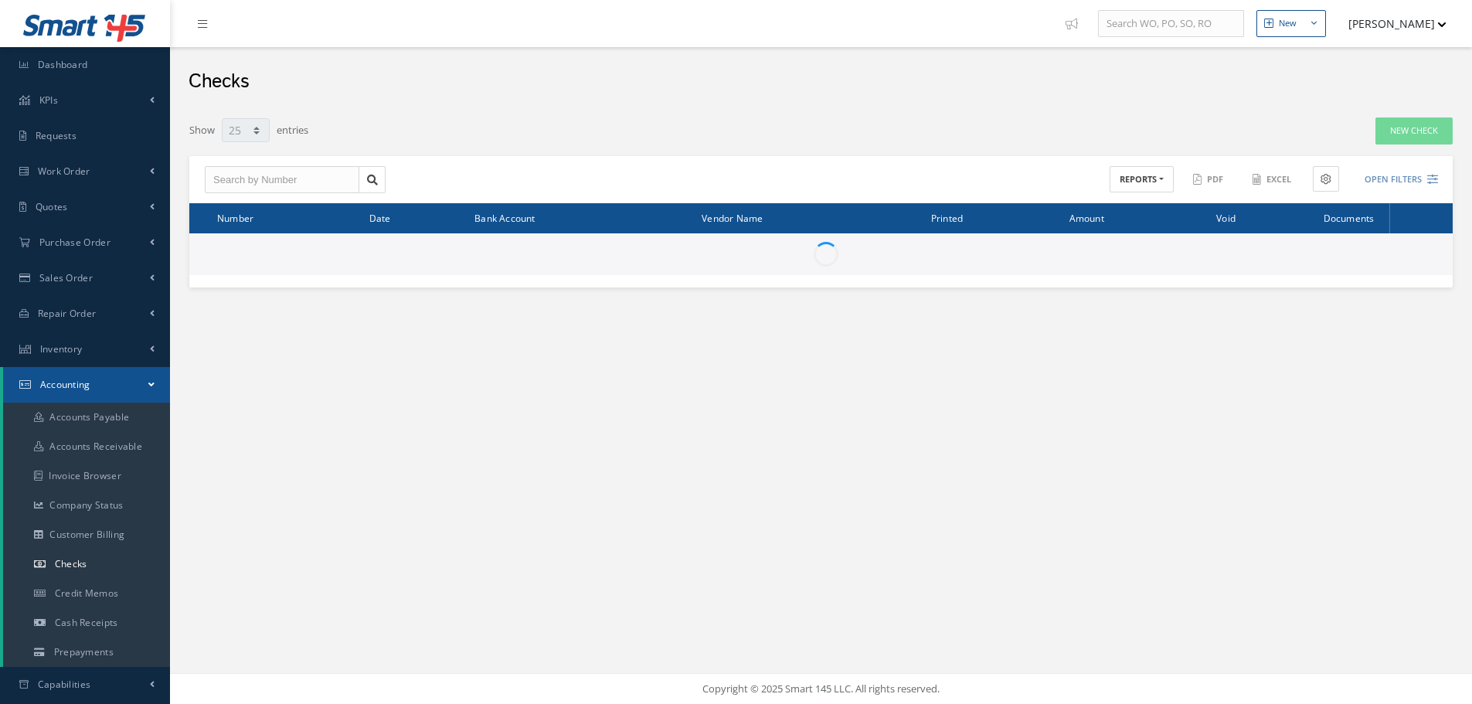
select select "25"
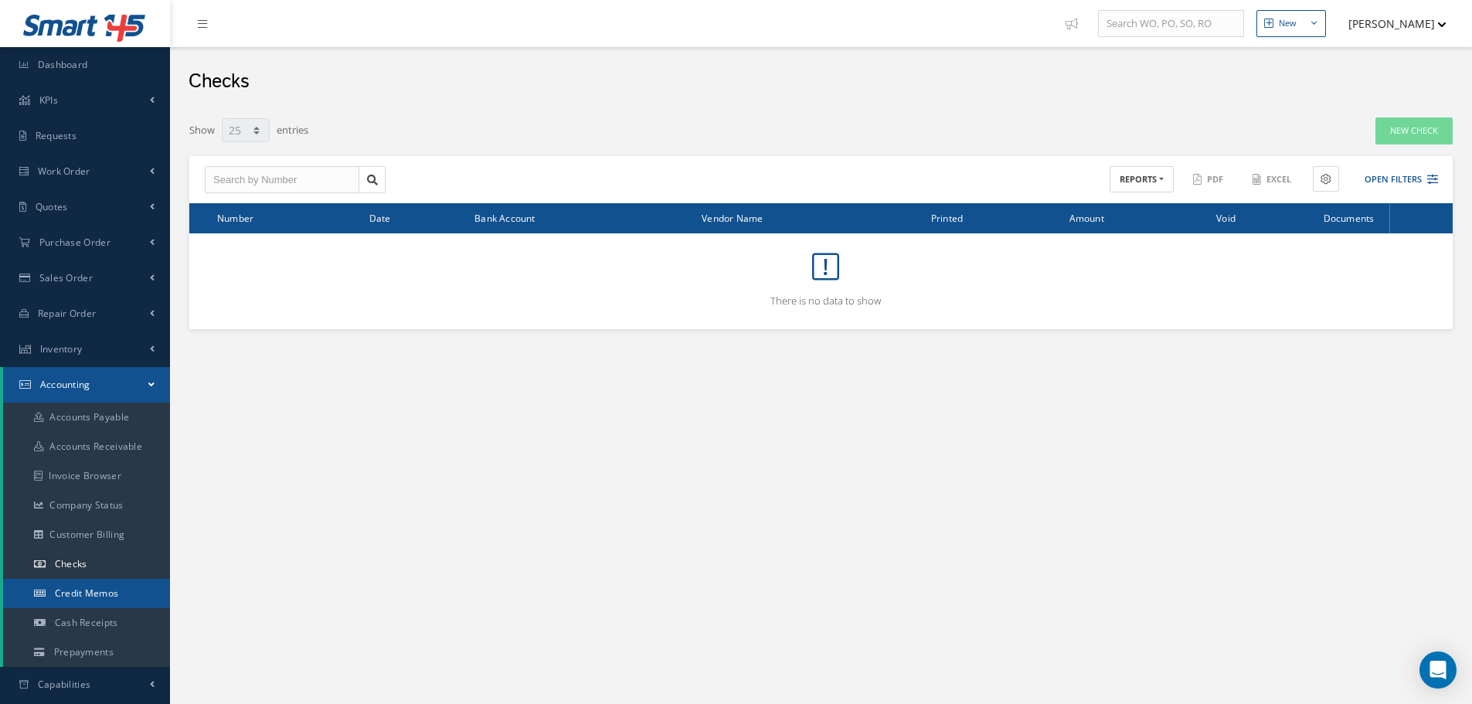
click at [92, 598] on span "Credit Memos" at bounding box center [87, 593] width 64 height 13
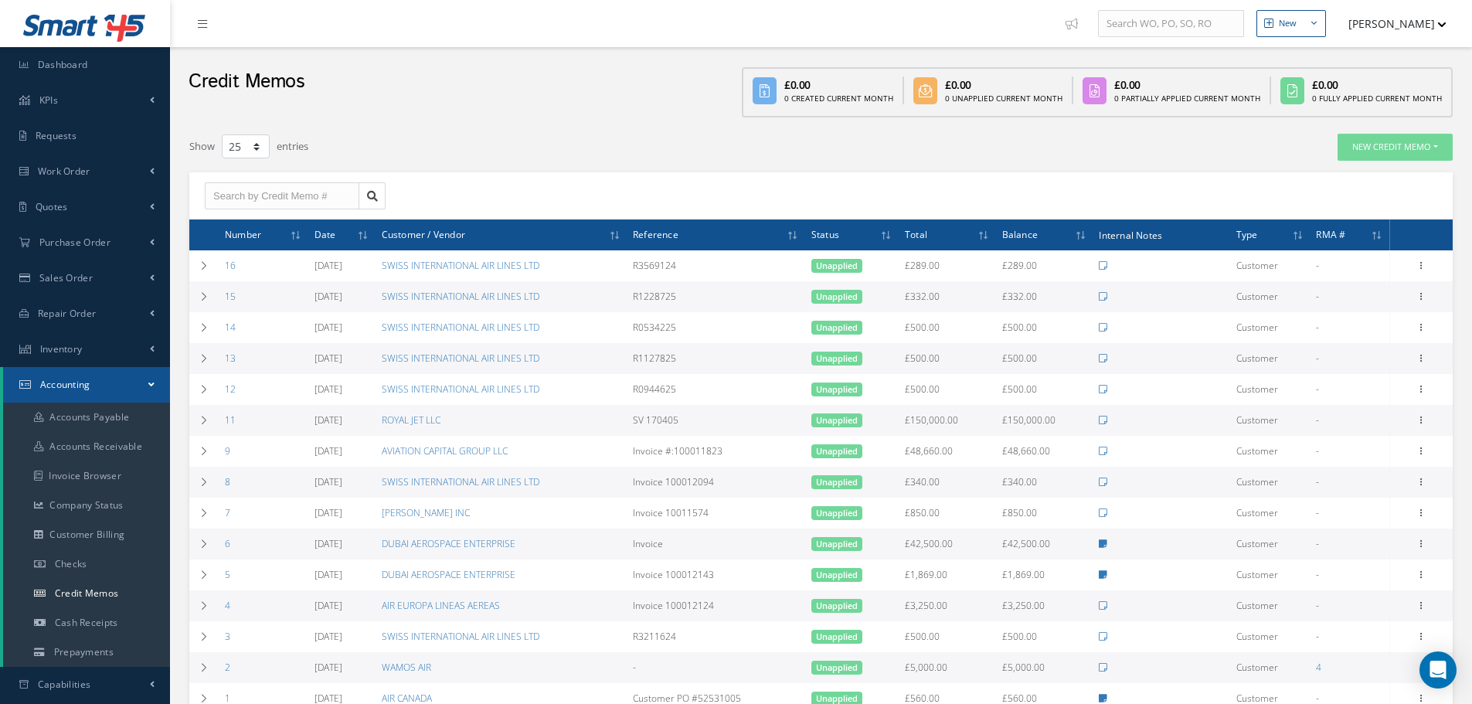
select select "25"
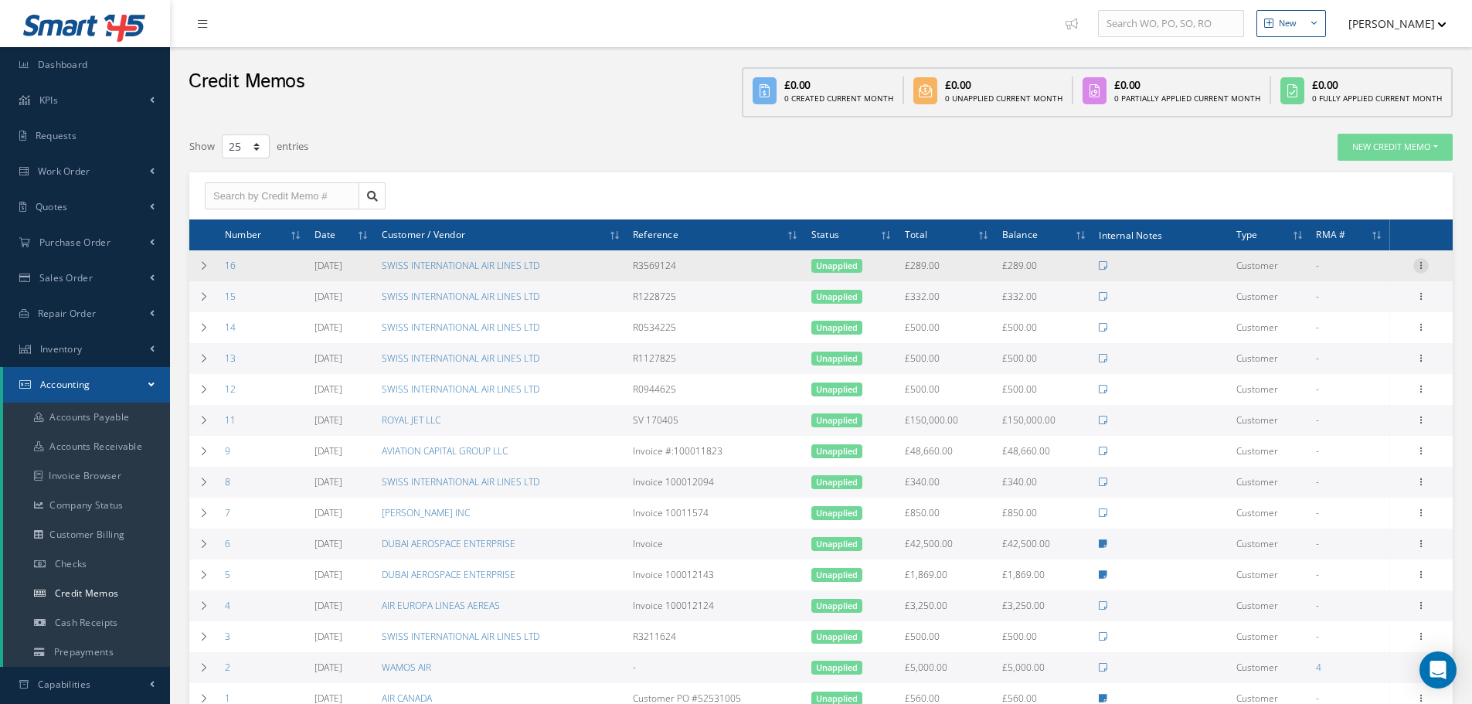
click at [1424, 267] on icon at bounding box center [1420, 264] width 15 height 12
click at [1383, 301] on link "Print" at bounding box center [1350, 296] width 122 height 20
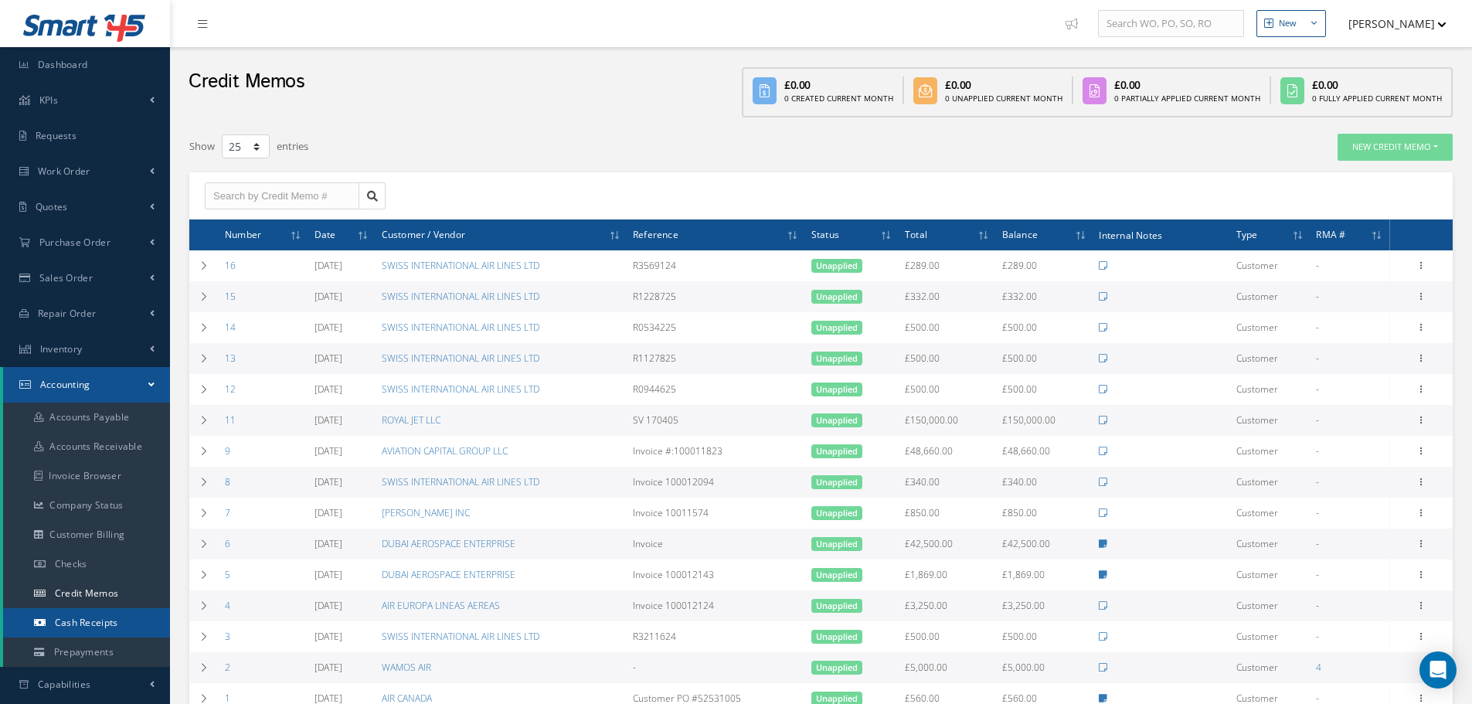
click at [91, 630] on link "Cash Receipts" at bounding box center [86, 622] width 167 height 29
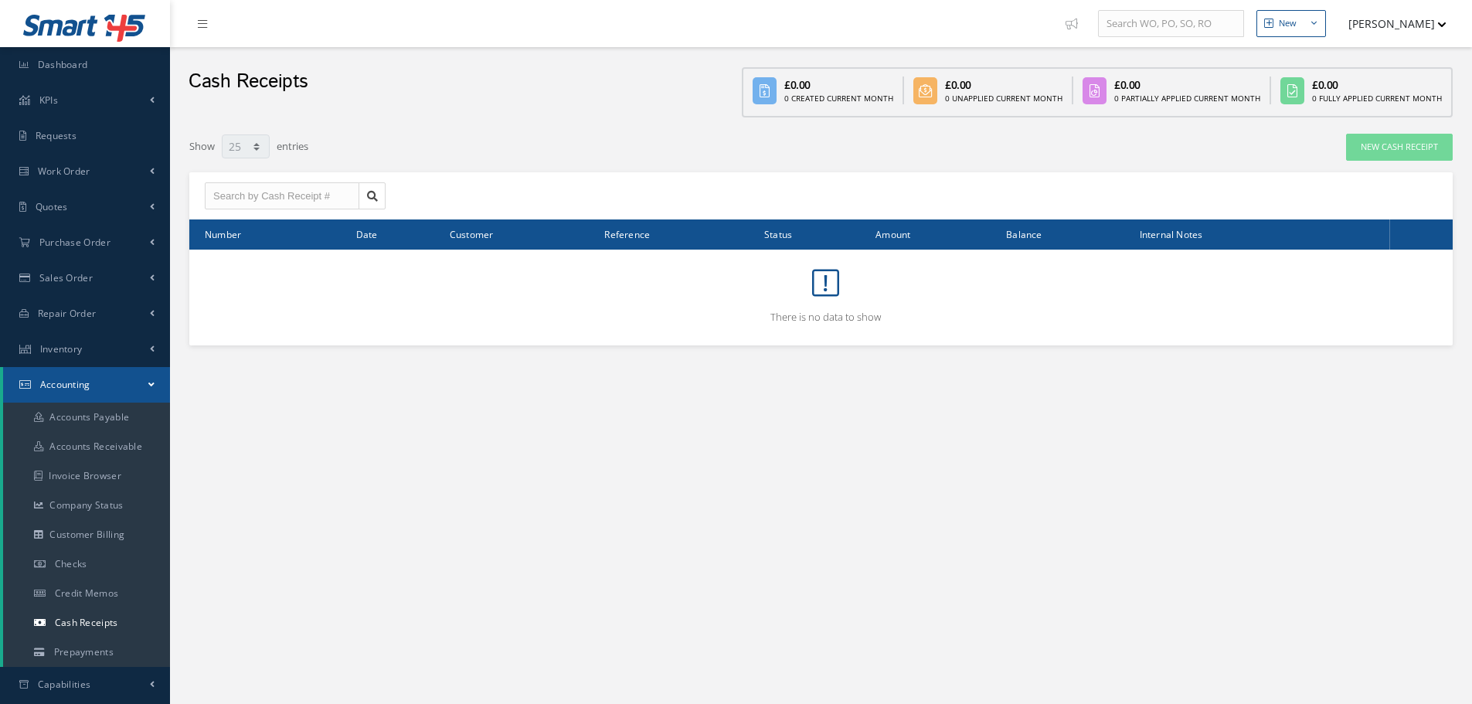
select select "25"
click at [141, 656] on link "Prepayments" at bounding box center [86, 652] width 167 height 29
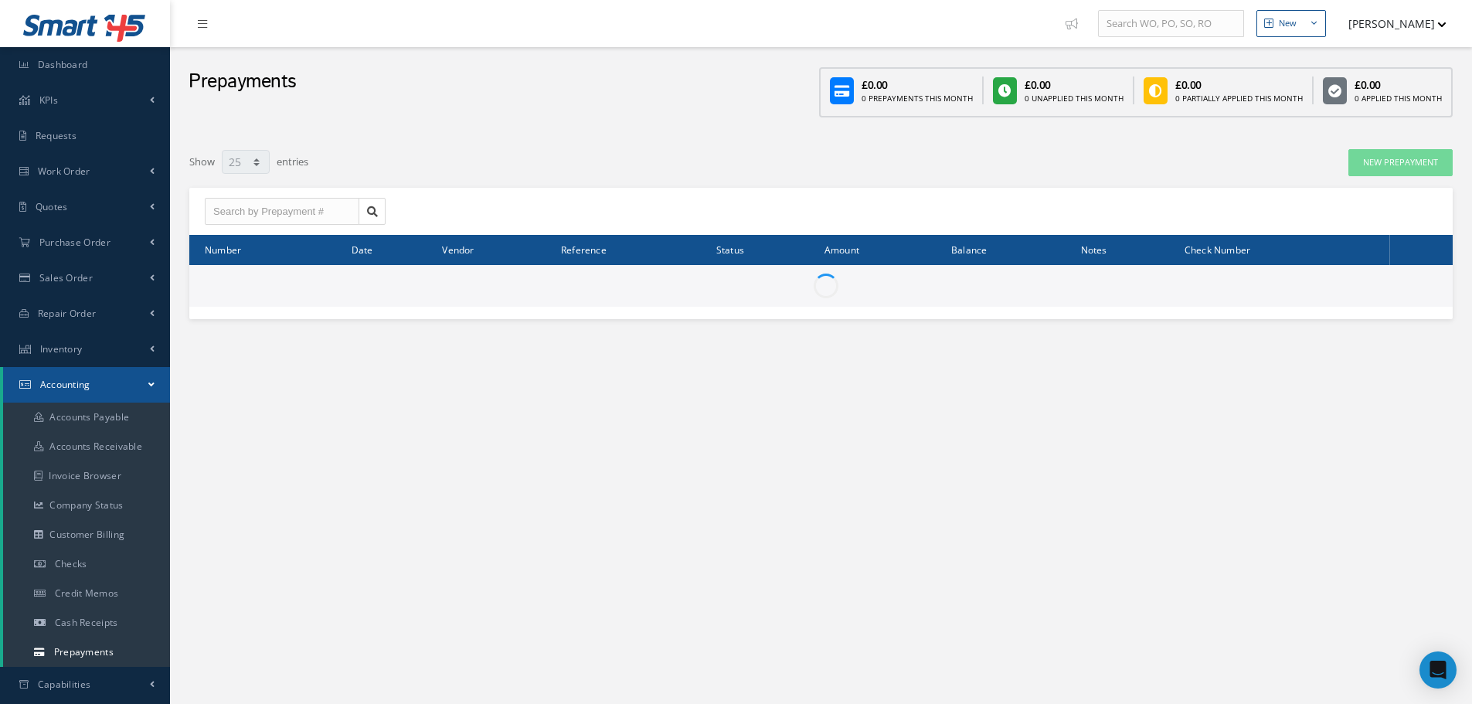
select select "25"
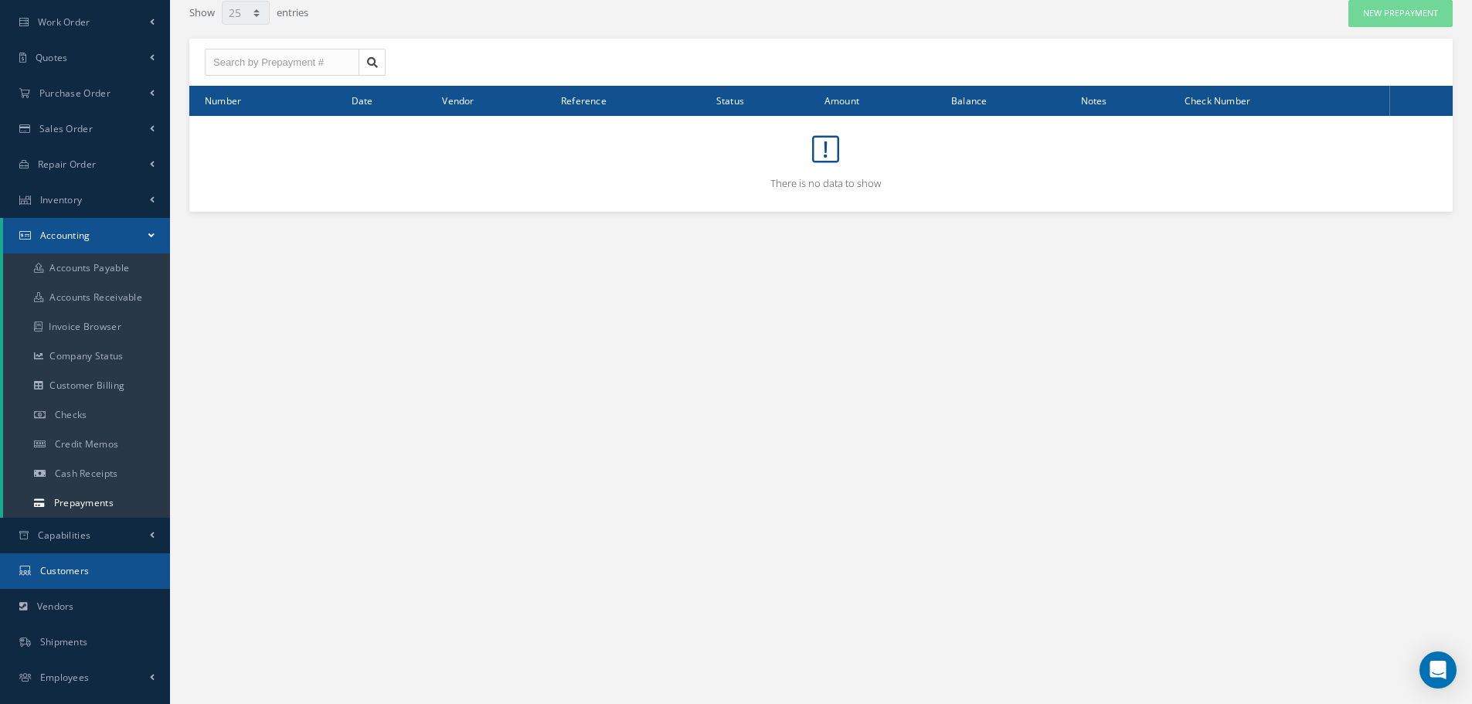
scroll to position [155, 0]
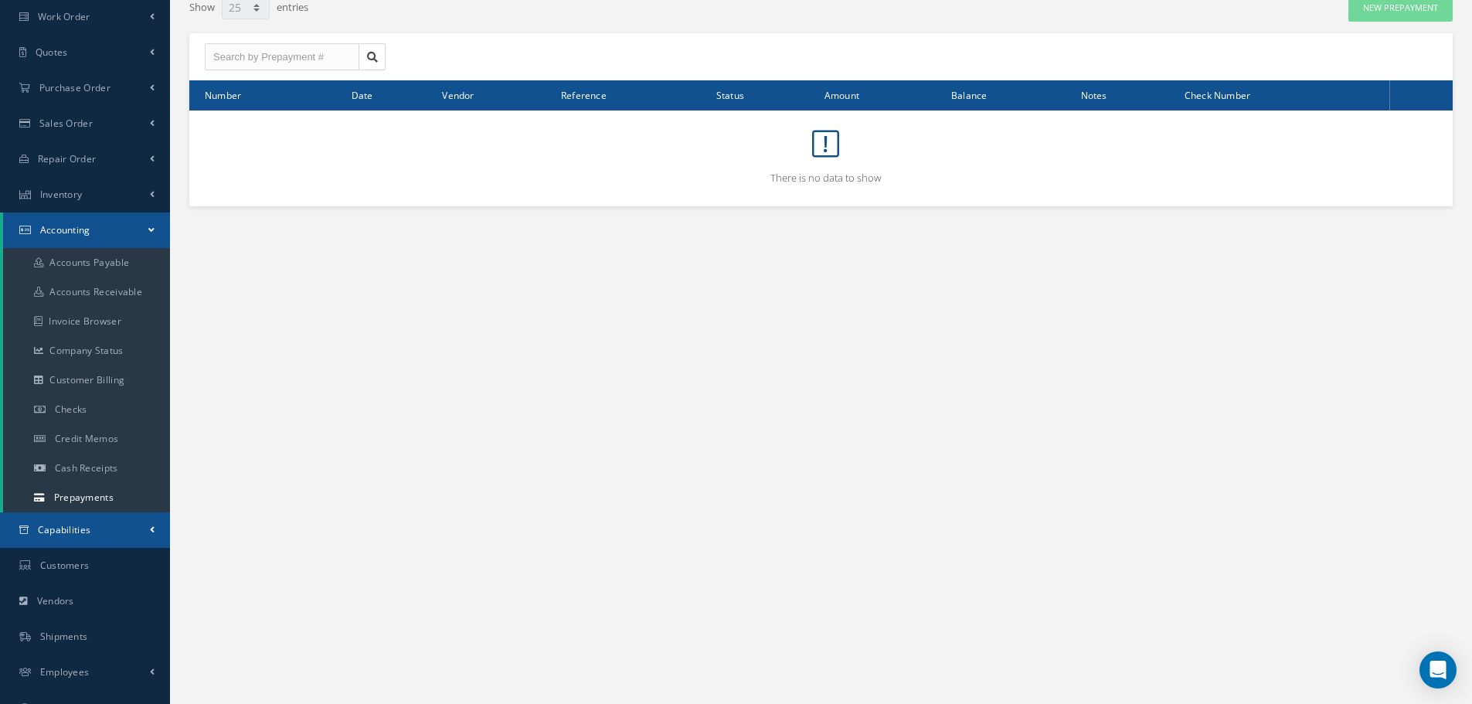
click at [132, 544] on link "Capabilities" at bounding box center [85, 530] width 170 height 36
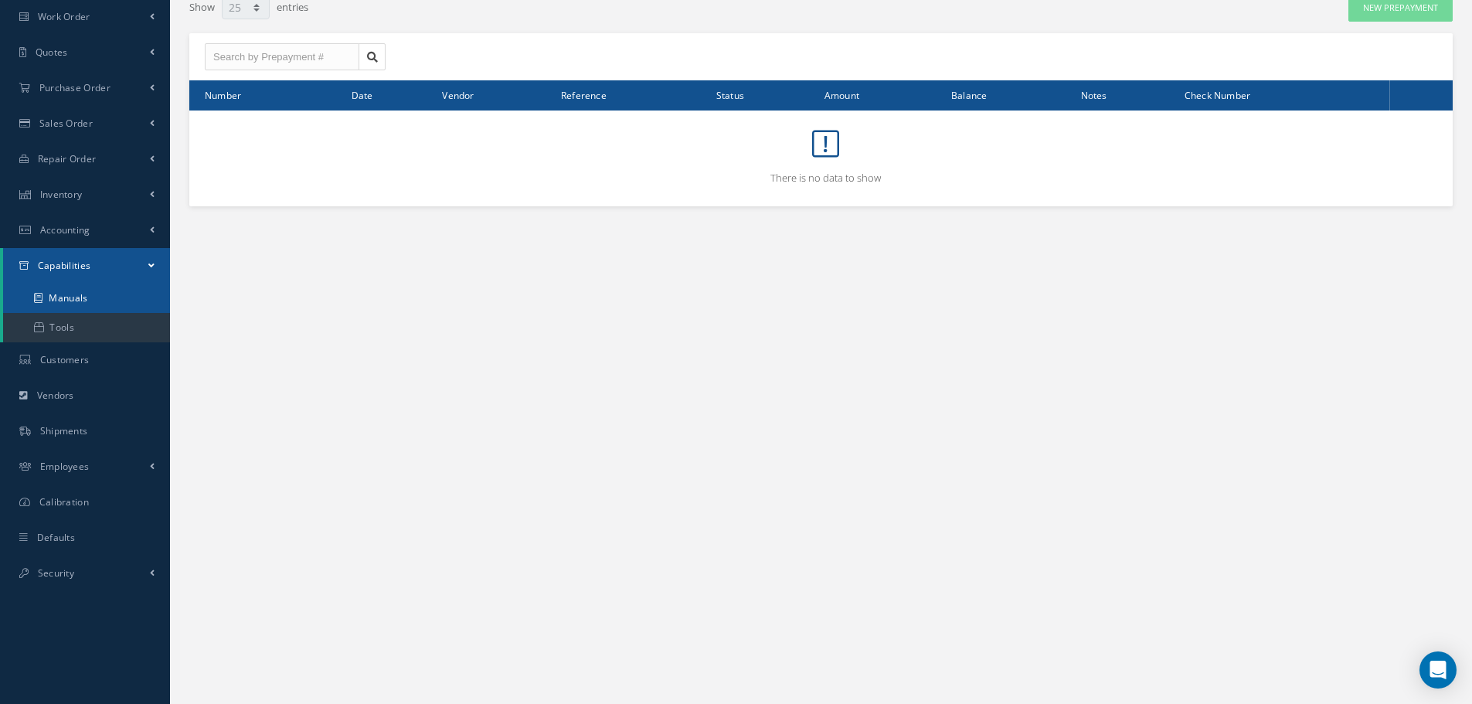
click at [94, 308] on link "Manuals" at bounding box center [86, 298] width 167 height 29
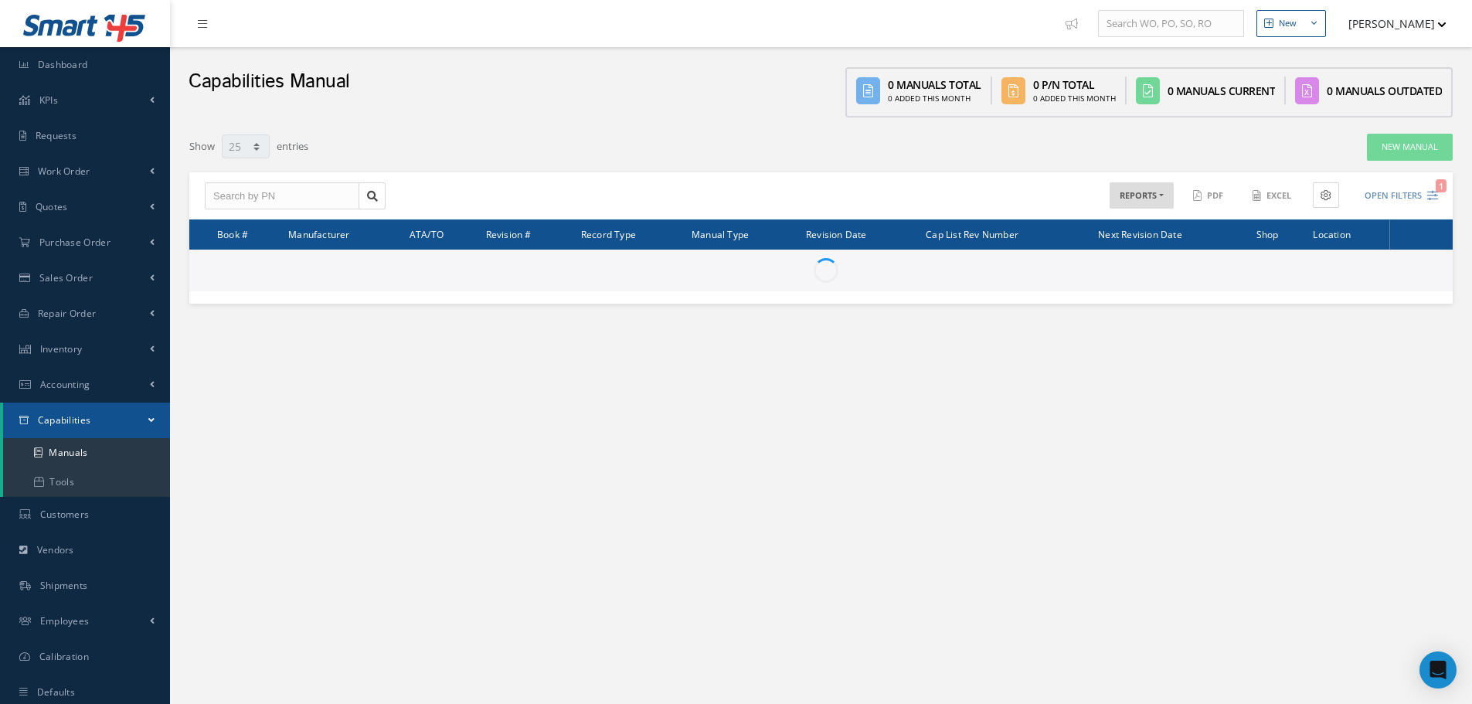
select select "25"
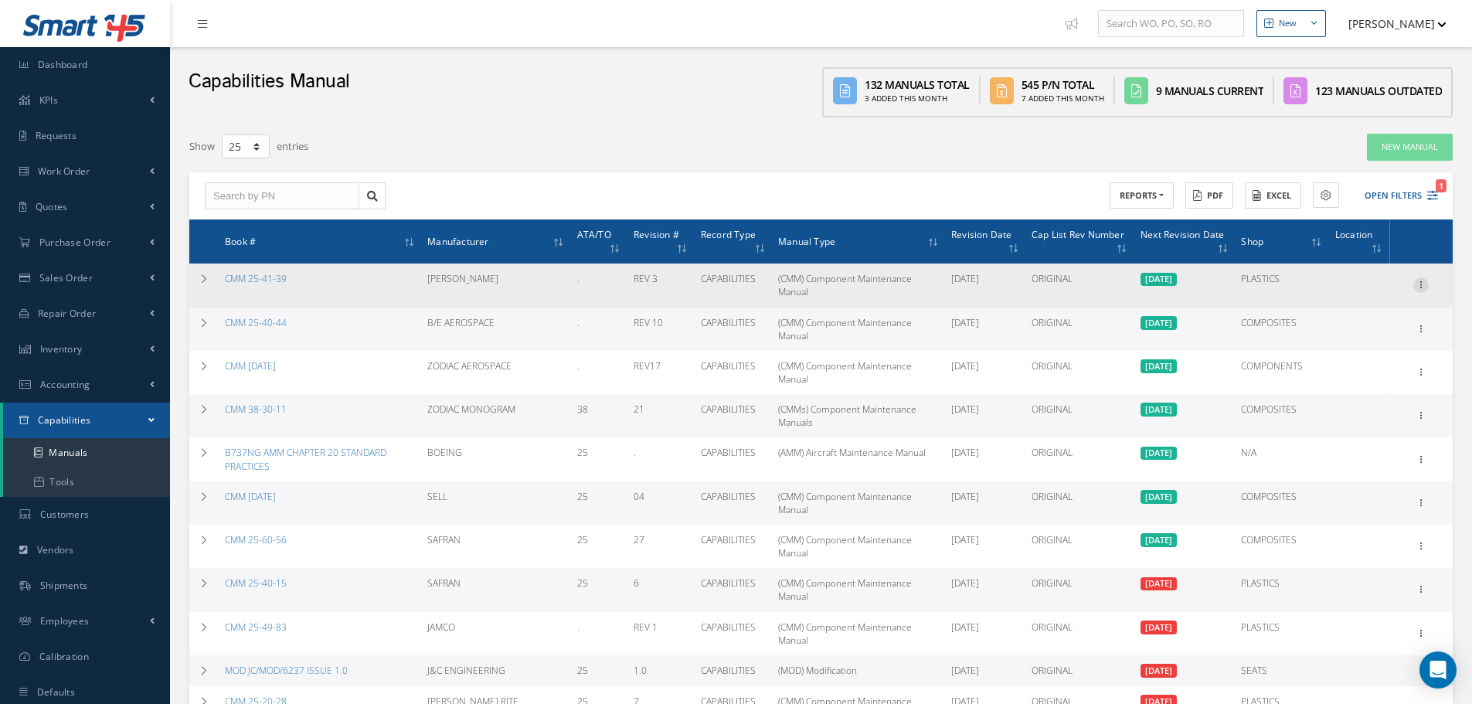
click at [1420, 278] on icon at bounding box center [1420, 283] width 15 height 12
click at [1355, 305] on link "Edit" at bounding box center [1350, 315] width 122 height 20
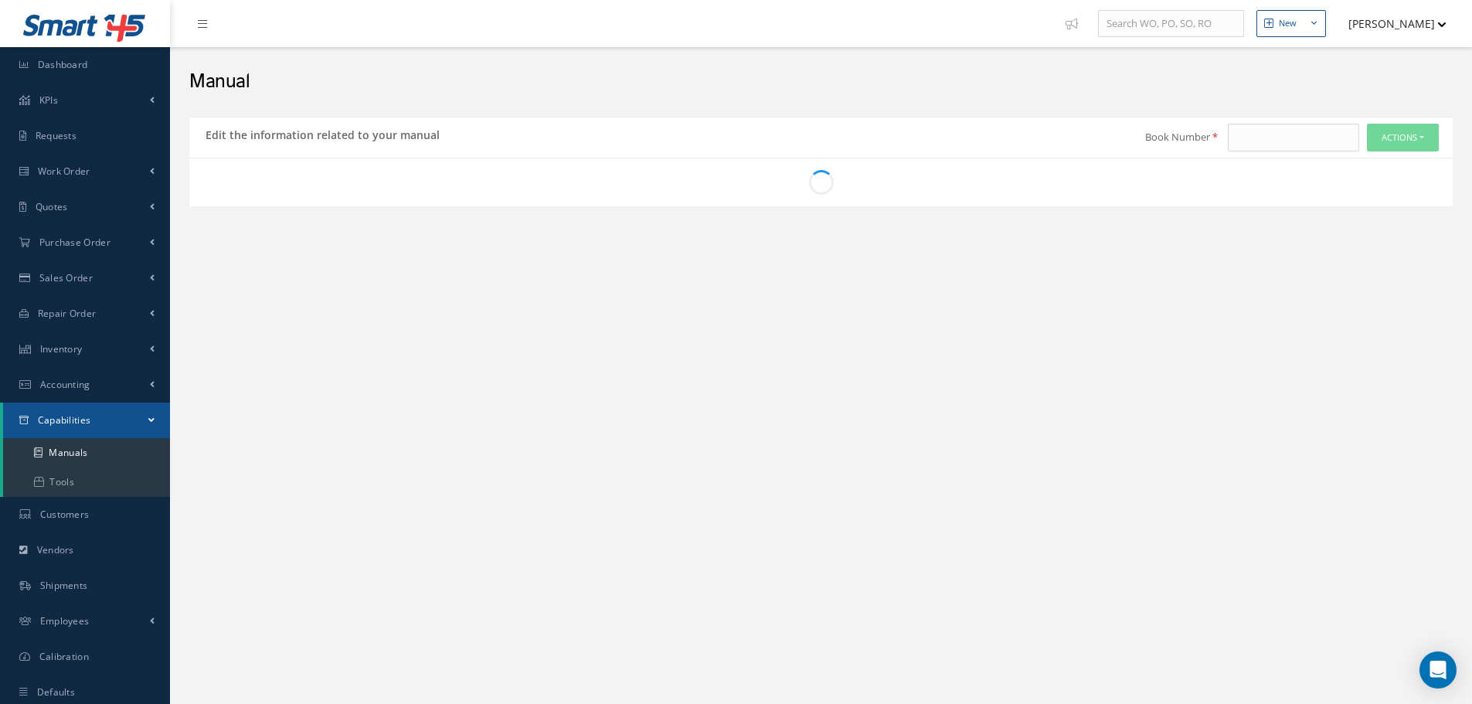
type input "CMM 25-41-39"
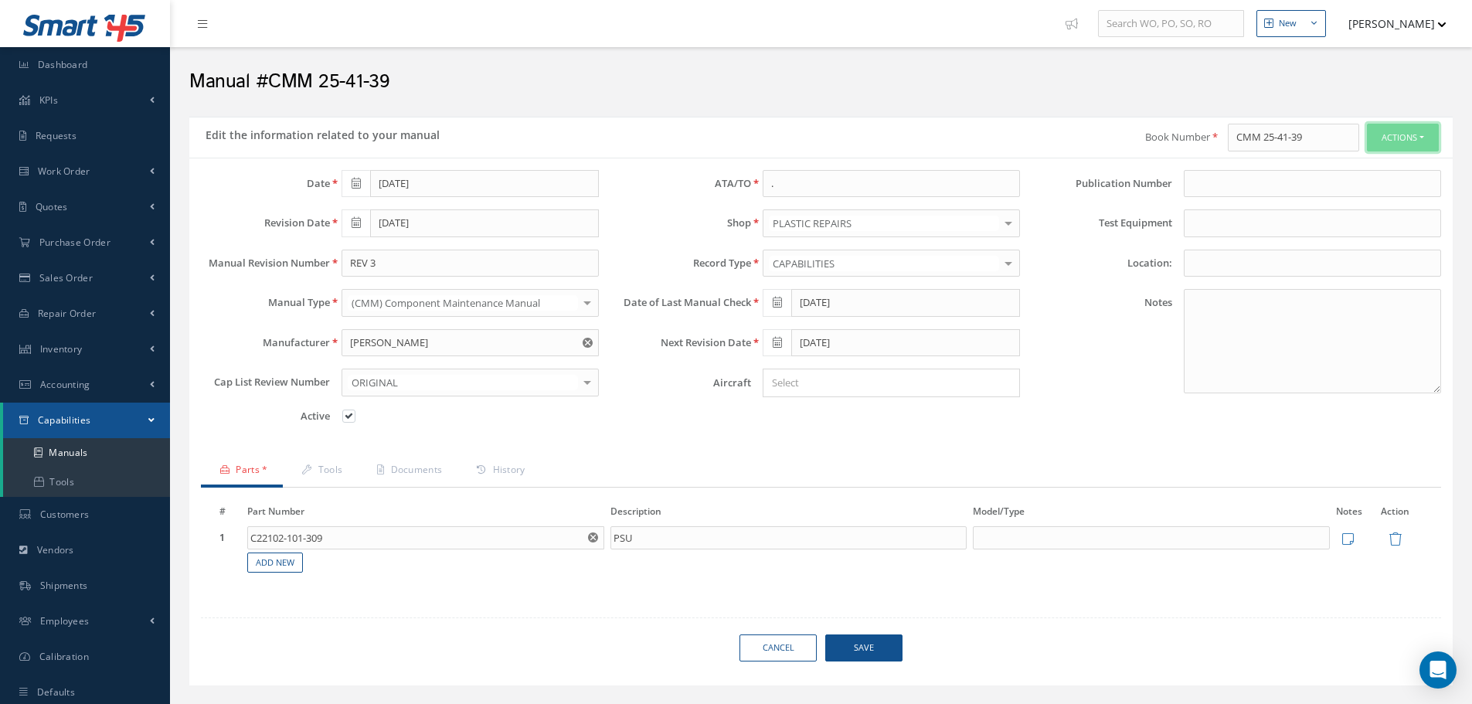
click at [1397, 134] on button "Actions" at bounding box center [1403, 138] width 72 height 28
click at [933, 130] on div "Book Number CMM 25-41-39 Actions Show Delete Print-Outs Self-Evaluation Capabil…" at bounding box center [1137, 138] width 632 height 28
click at [1377, 129] on button "Actions" at bounding box center [1403, 138] width 72 height 28
click at [1291, 226] on link "Self-Evaluation" at bounding box center [1287, 225] width 171 height 24
click at [1268, 258] on link "Capability Verification History" at bounding box center [1287, 253] width 171 height 24
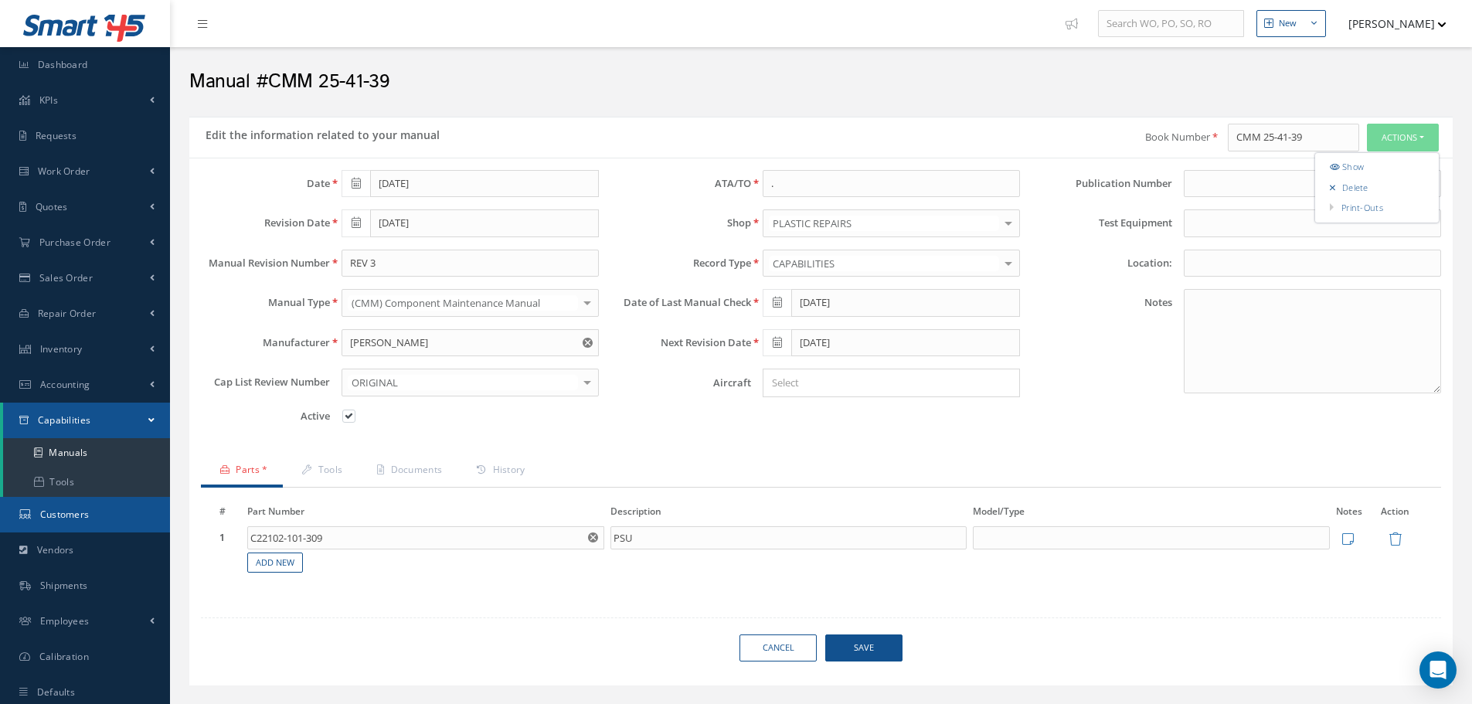
click at [105, 512] on link "Customers" at bounding box center [85, 515] width 170 height 36
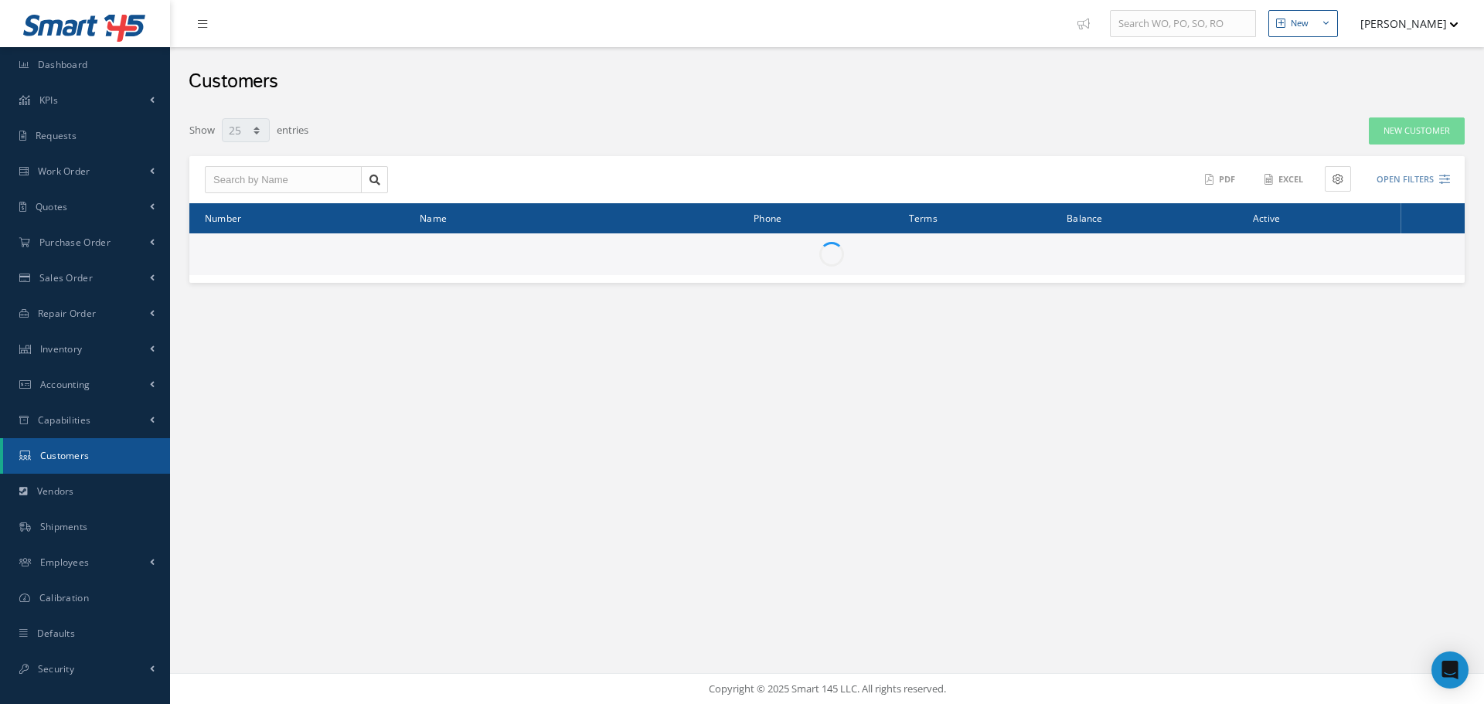
select select "25"
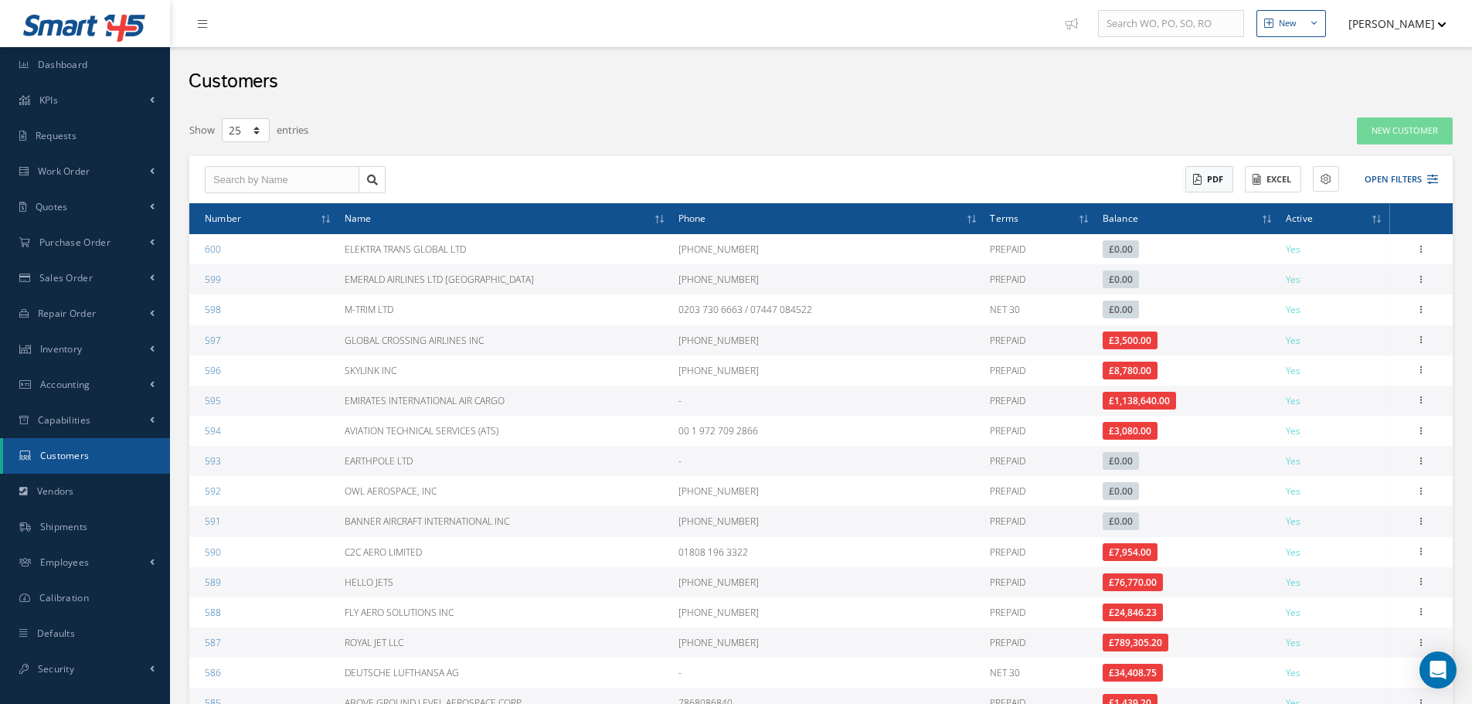
click at [1210, 177] on button "PDF" at bounding box center [1209, 179] width 48 height 27
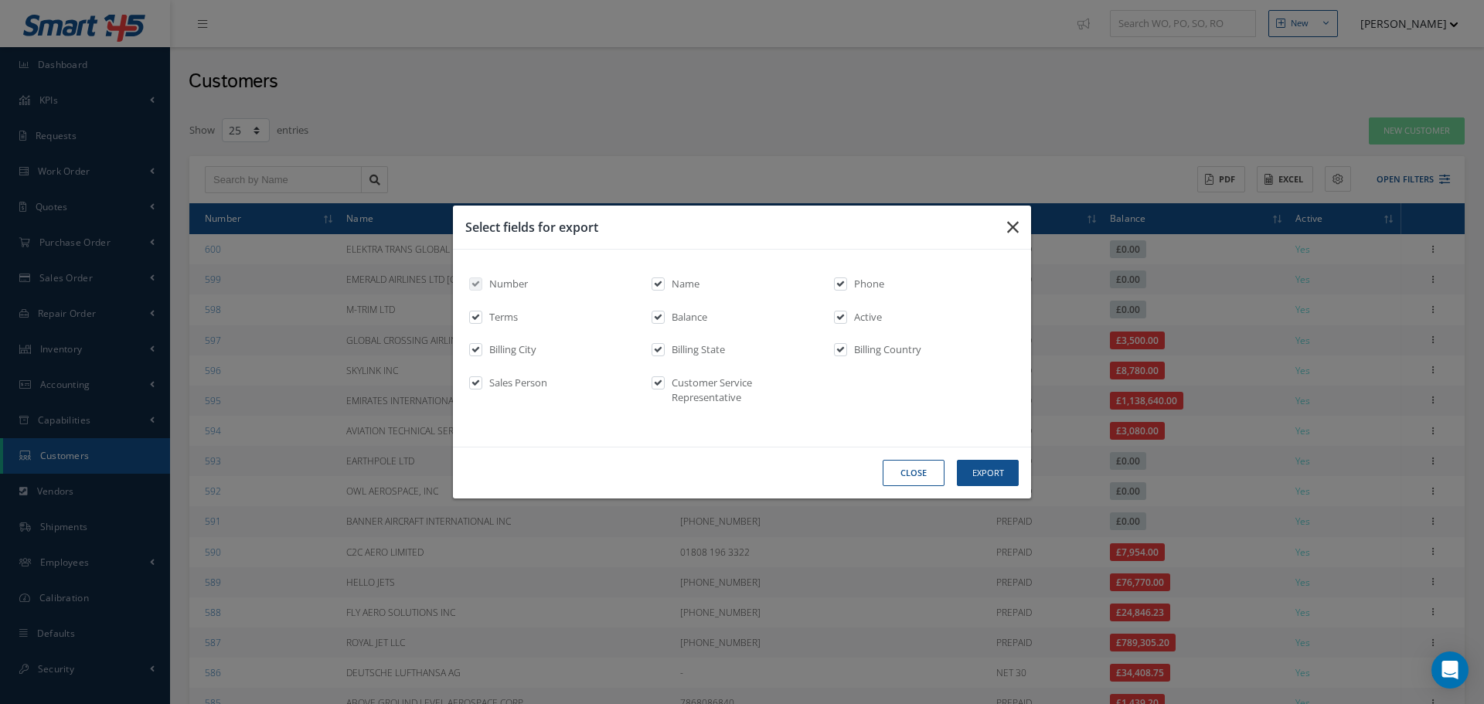
click at [1014, 224] on icon "button" at bounding box center [1013, 227] width 12 height 19
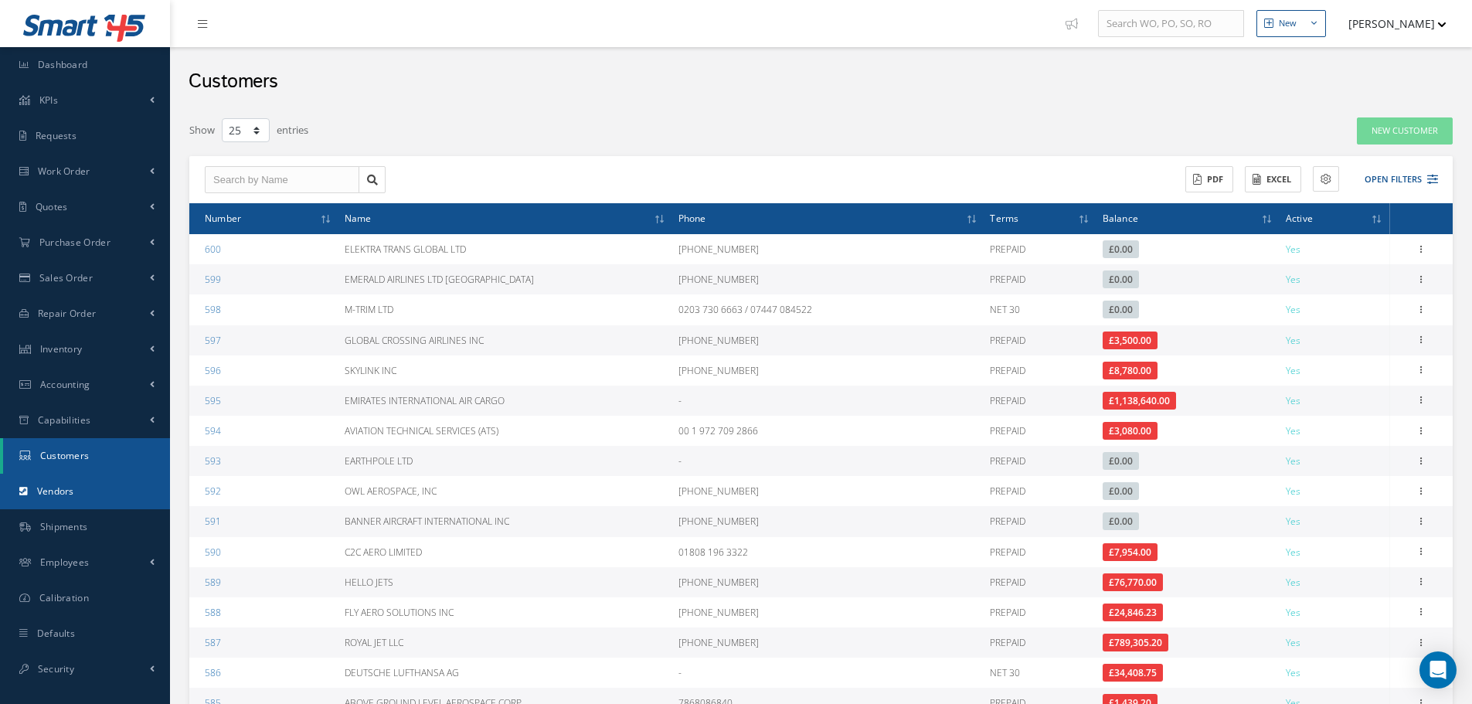
click at [133, 496] on link "Vendors" at bounding box center [85, 492] width 170 height 36
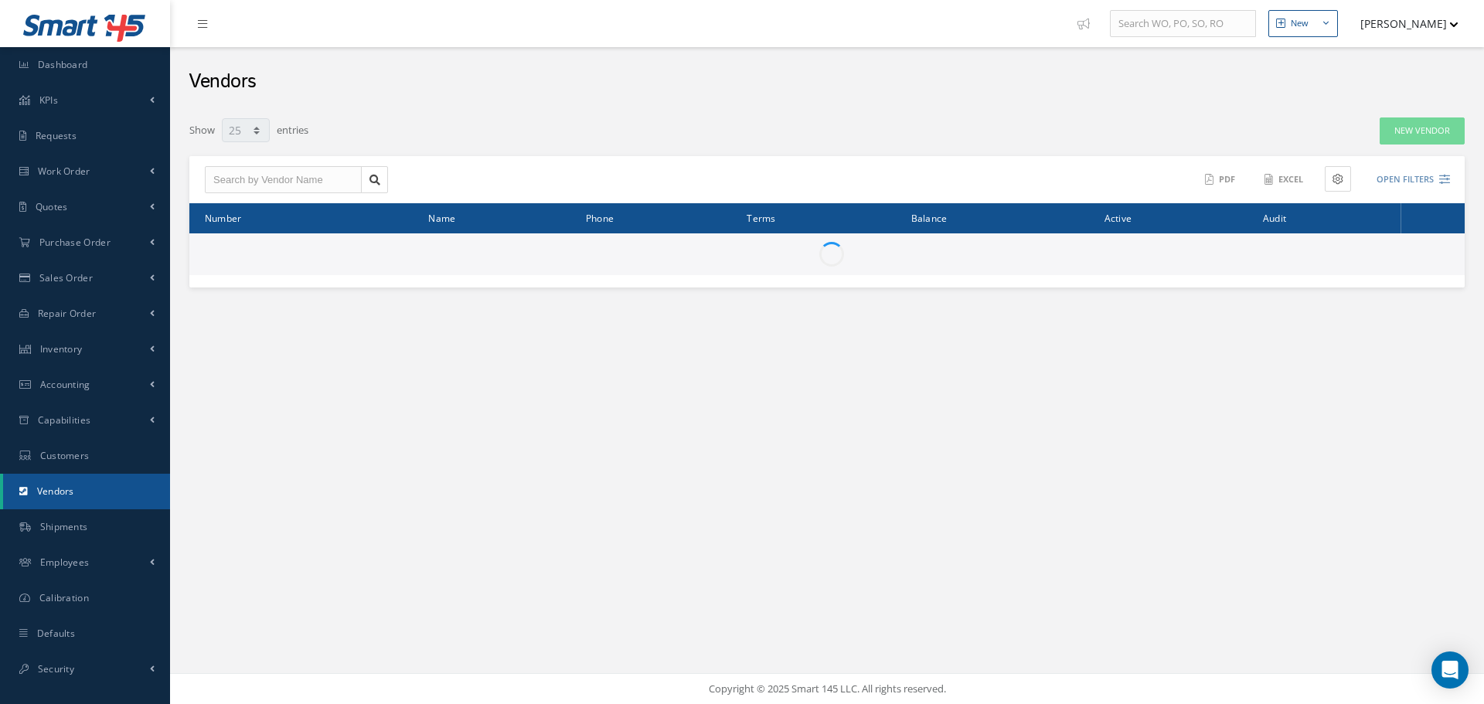
select select "25"
click at [104, 523] on link "Shipments" at bounding box center [85, 527] width 170 height 36
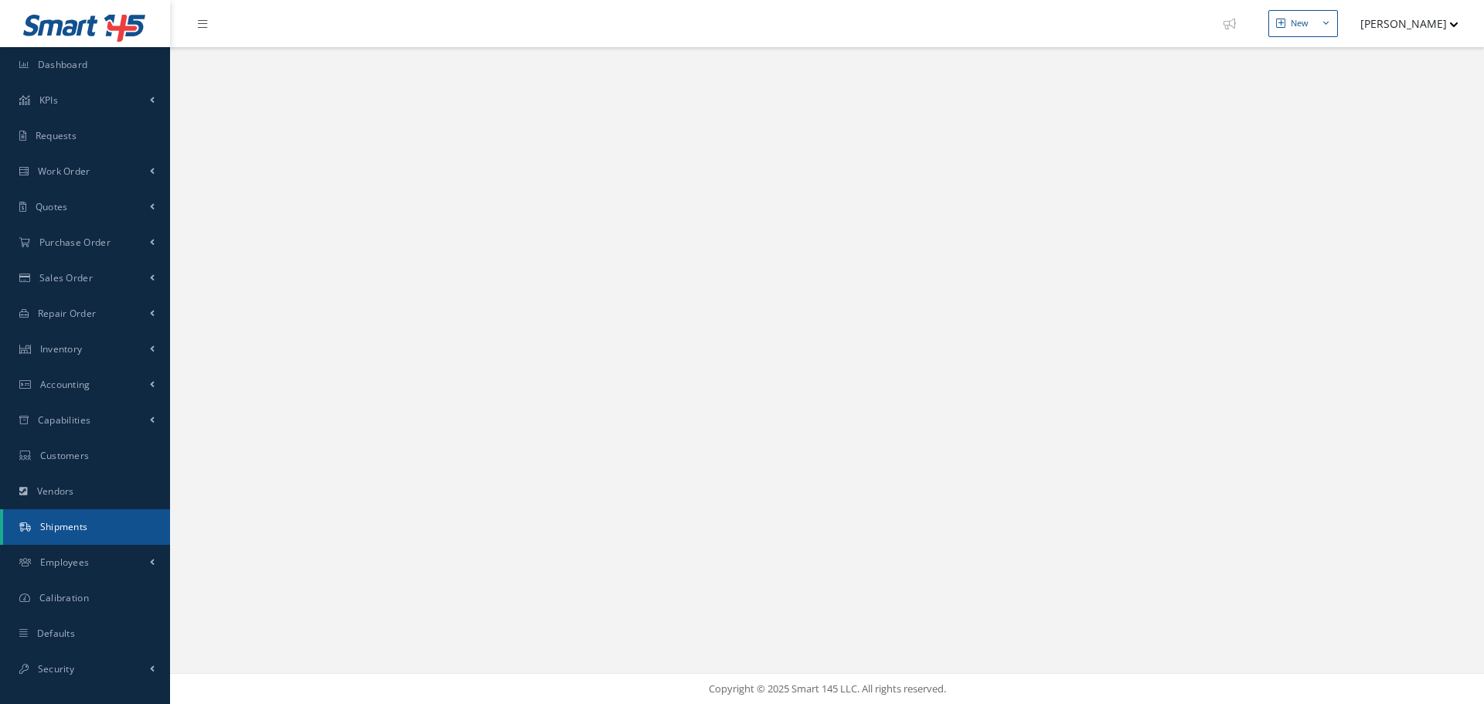
select select "25"
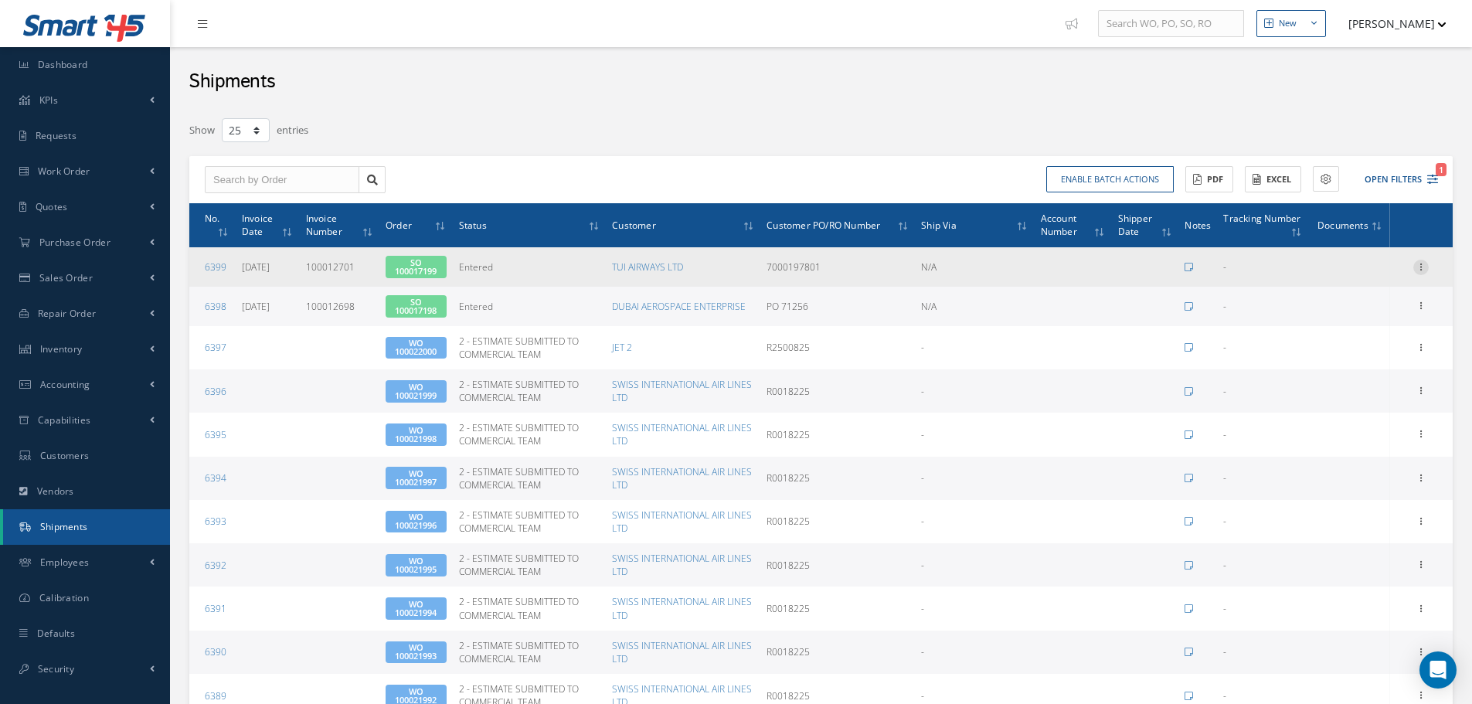
click at [1419, 274] on div at bounding box center [1420, 267] width 15 height 15
click at [1244, 373] on link "Shipper" at bounding box center [1237, 374] width 116 height 24
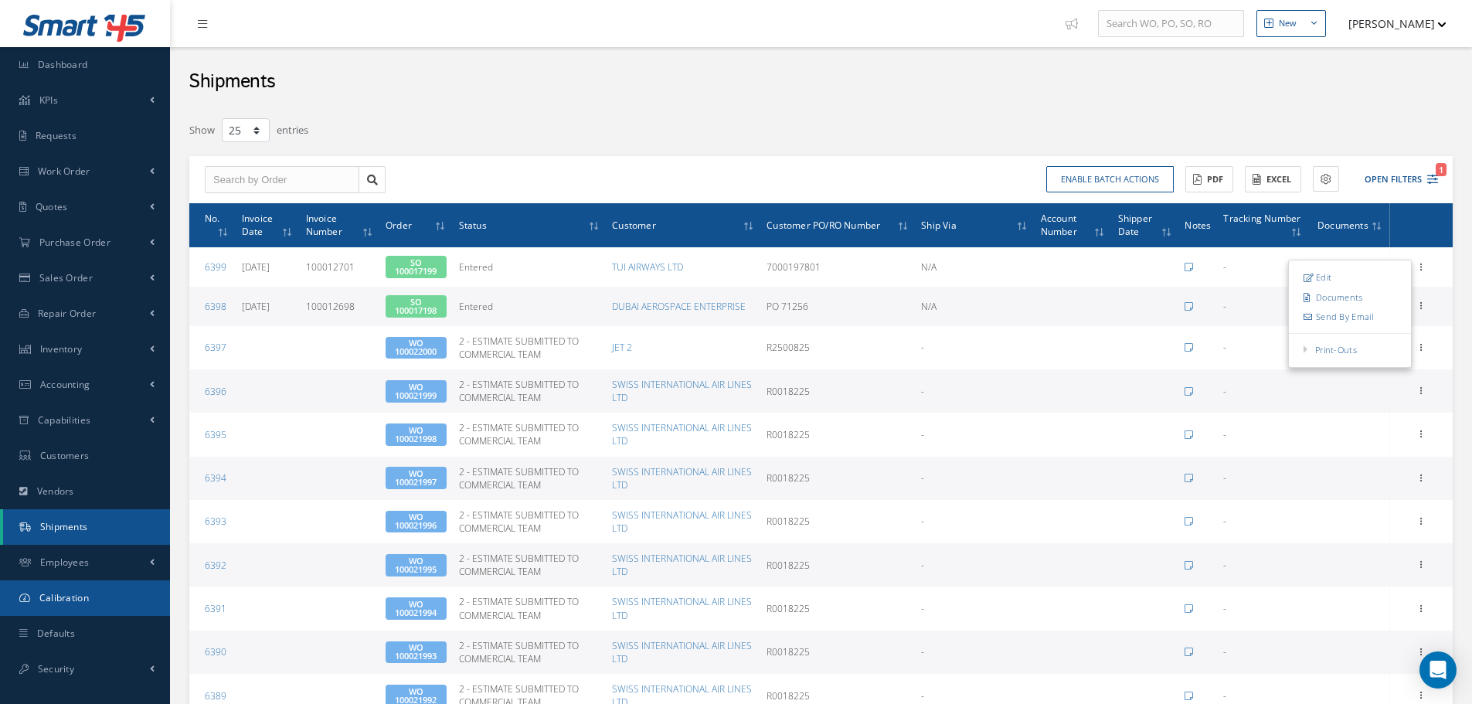
click at [107, 606] on link "Calibration" at bounding box center [85, 598] width 170 height 36
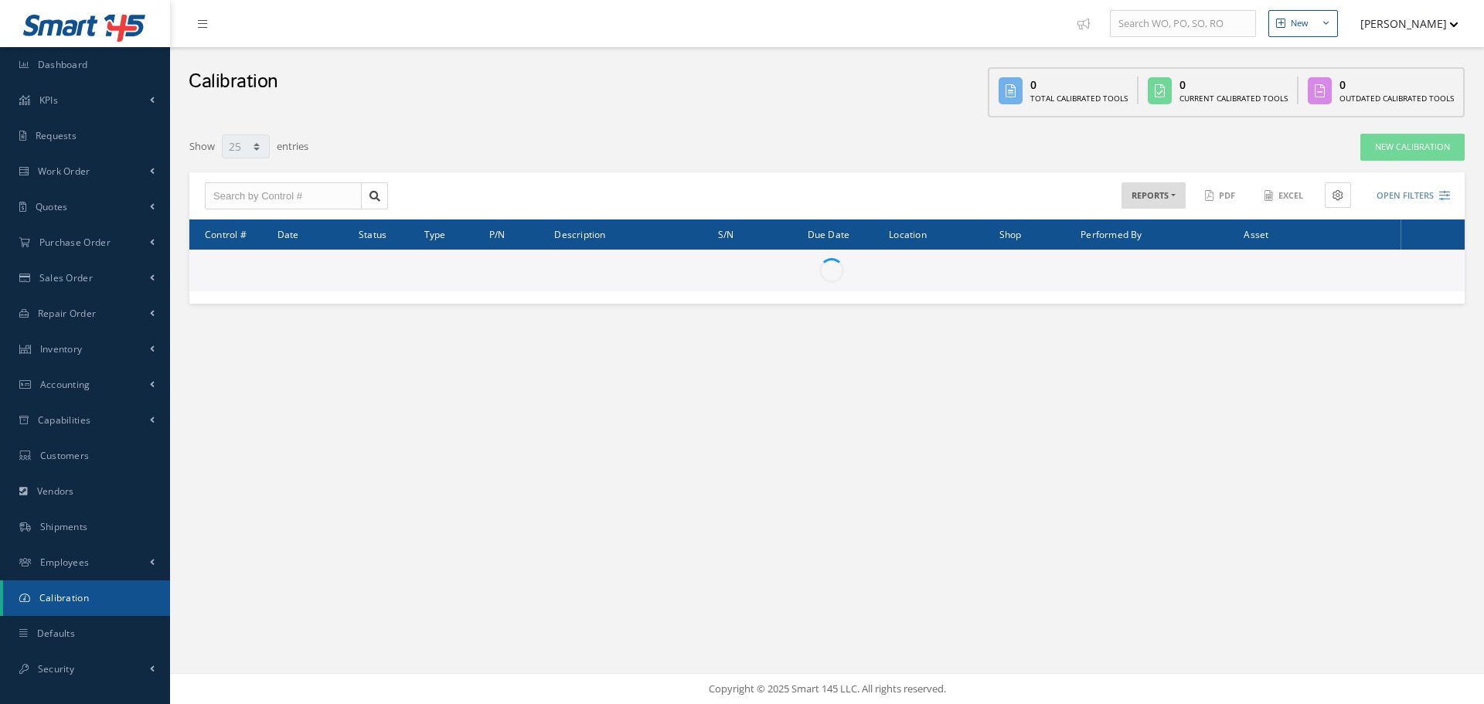
select select "25"
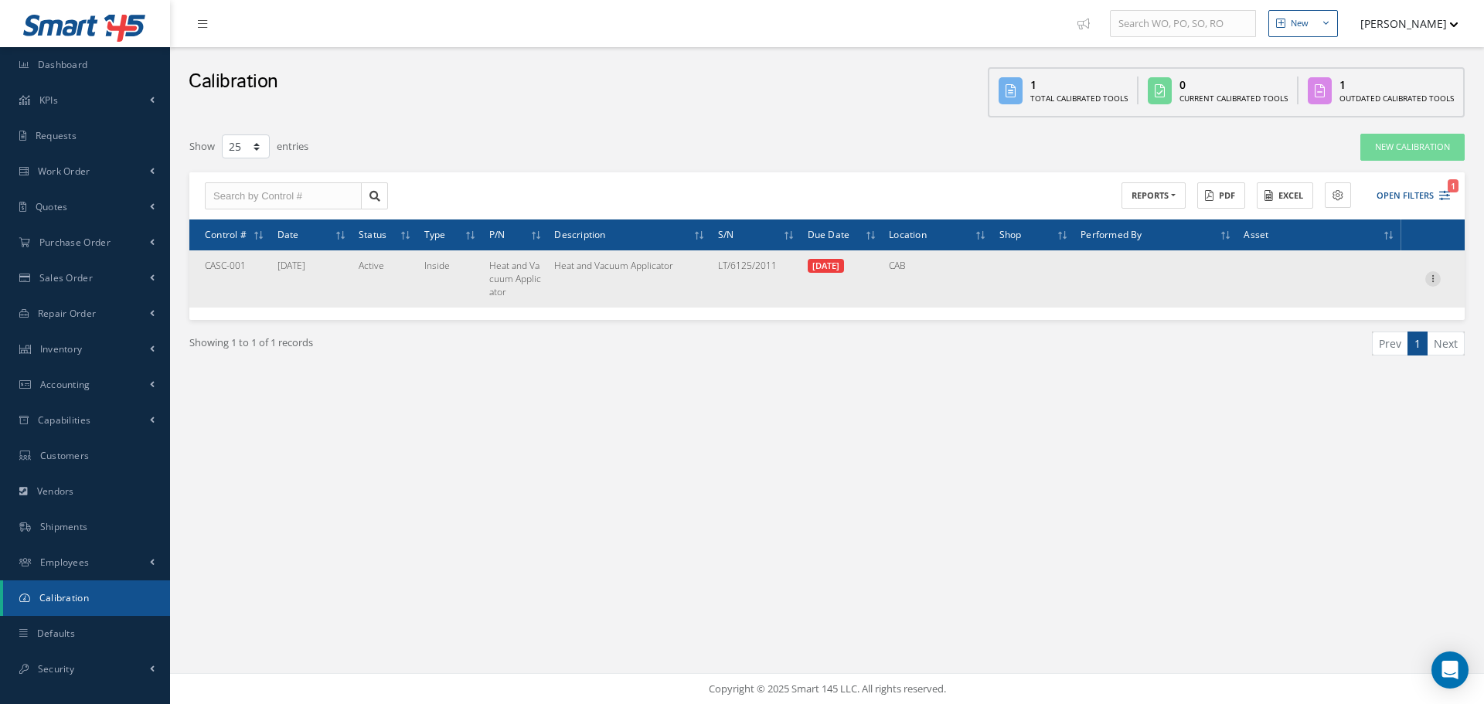
click at [1429, 281] on icon at bounding box center [1432, 277] width 15 height 12
click at [1247, 435] on link "Certificate of Calibration" at bounding box center [1248, 434] width 116 height 43
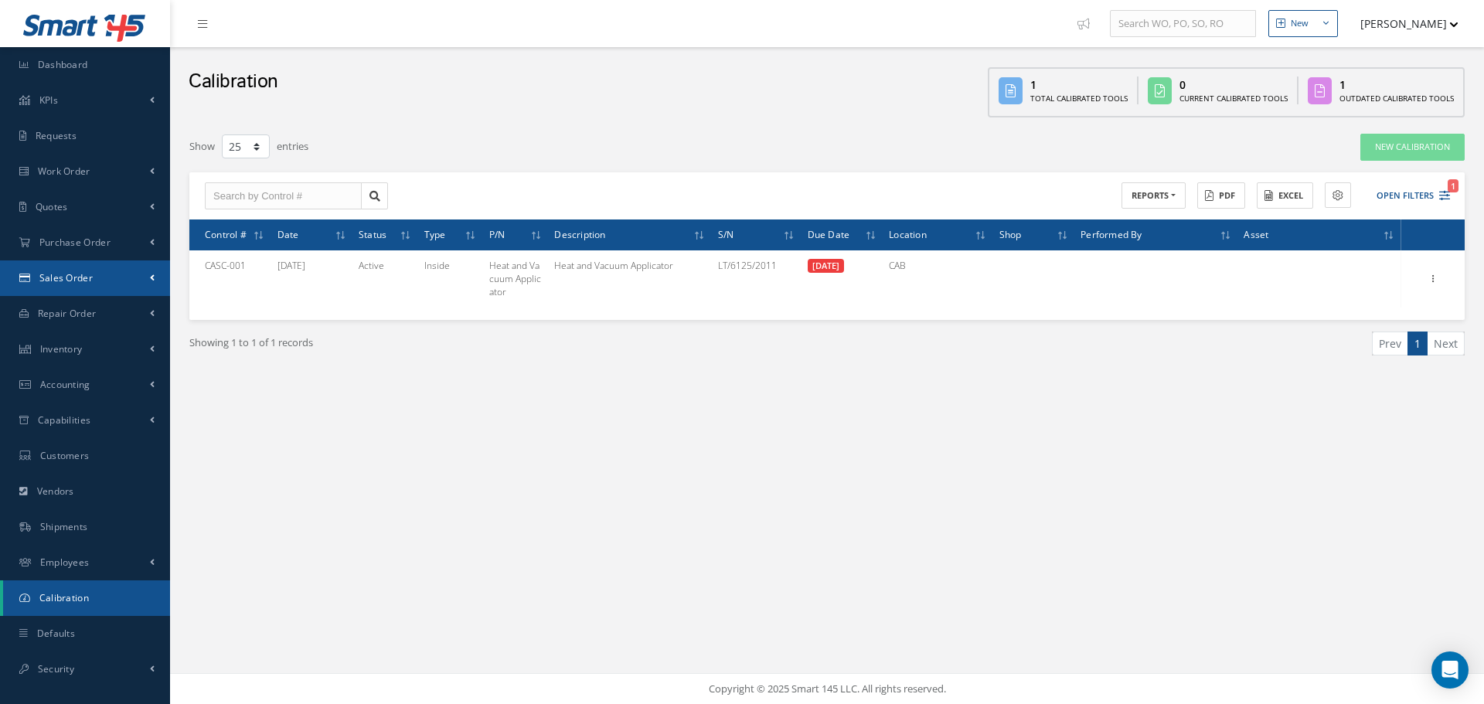
click at [113, 289] on link "Sales Order" at bounding box center [85, 278] width 170 height 36
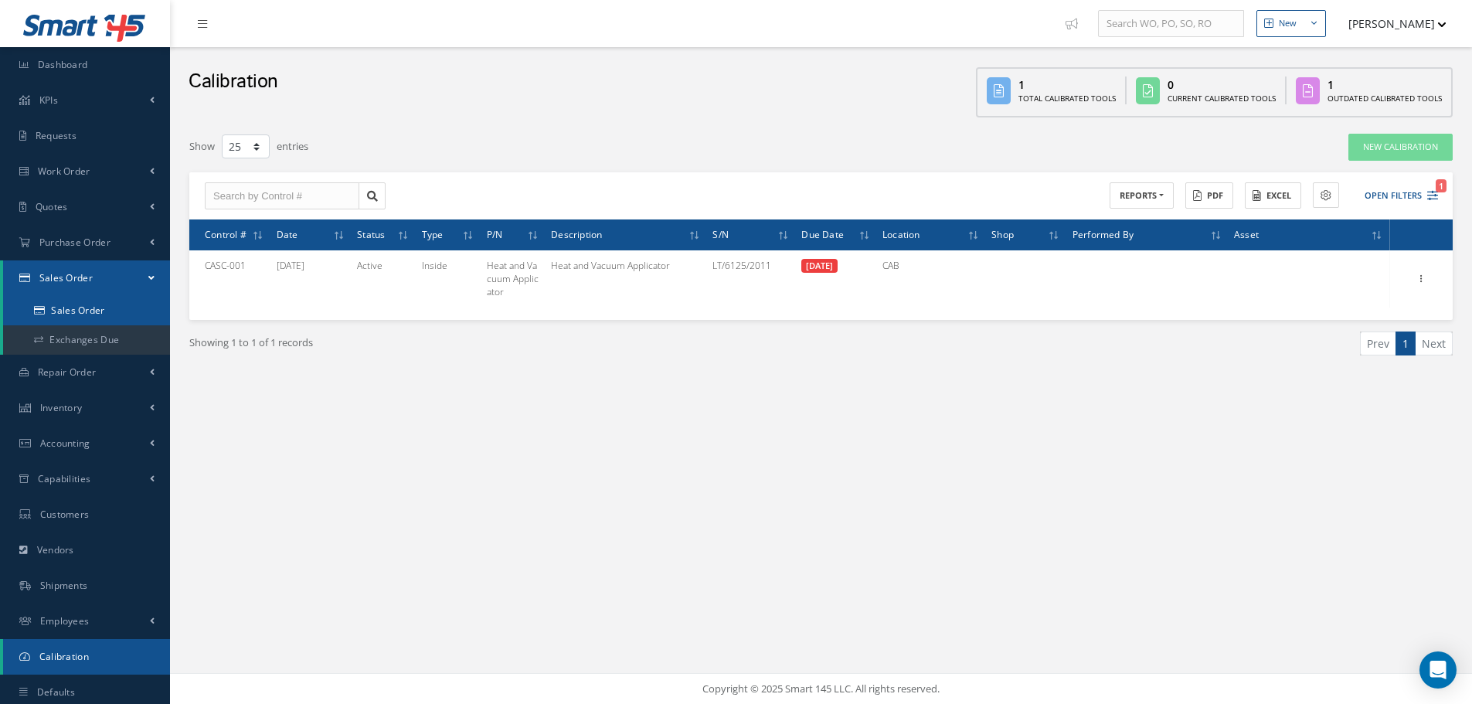
click at [106, 316] on link "Sales Order" at bounding box center [86, 310] width 167 height 29
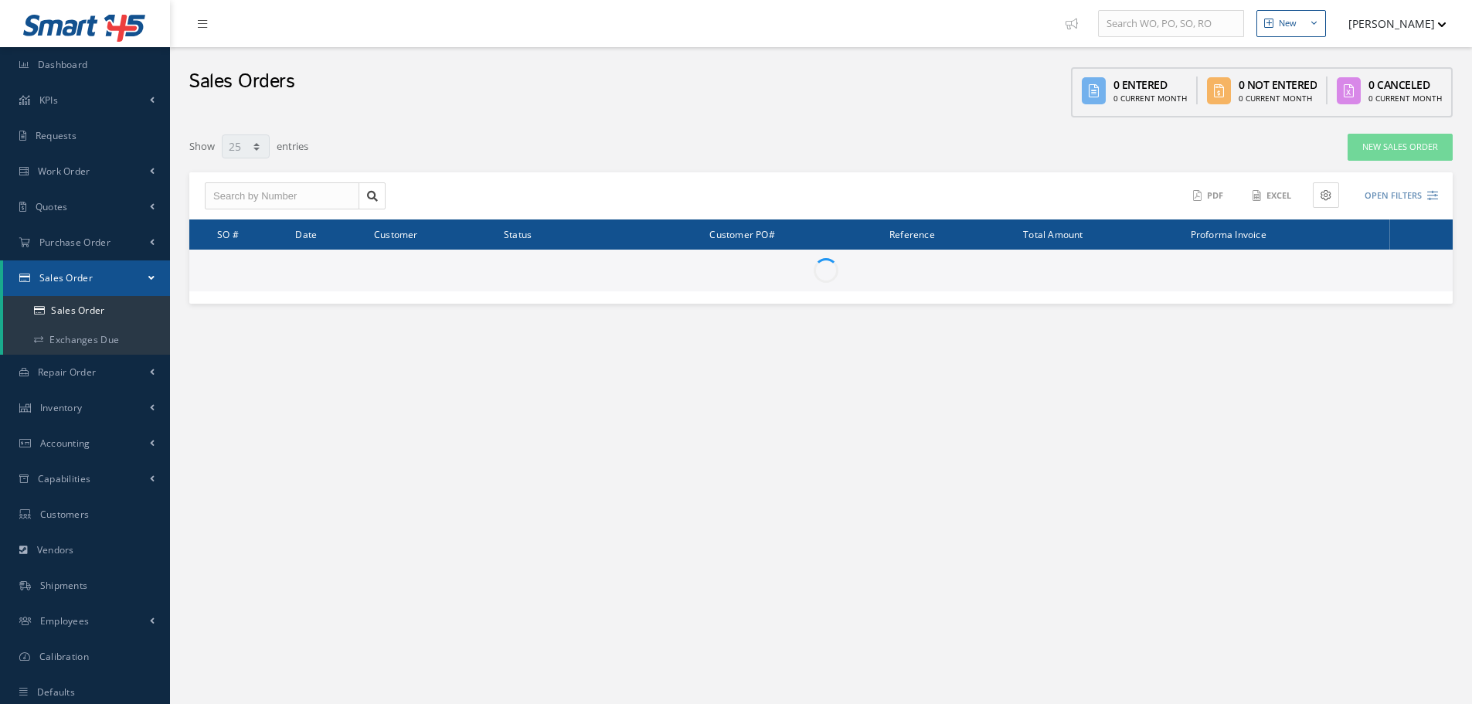
select select "25"
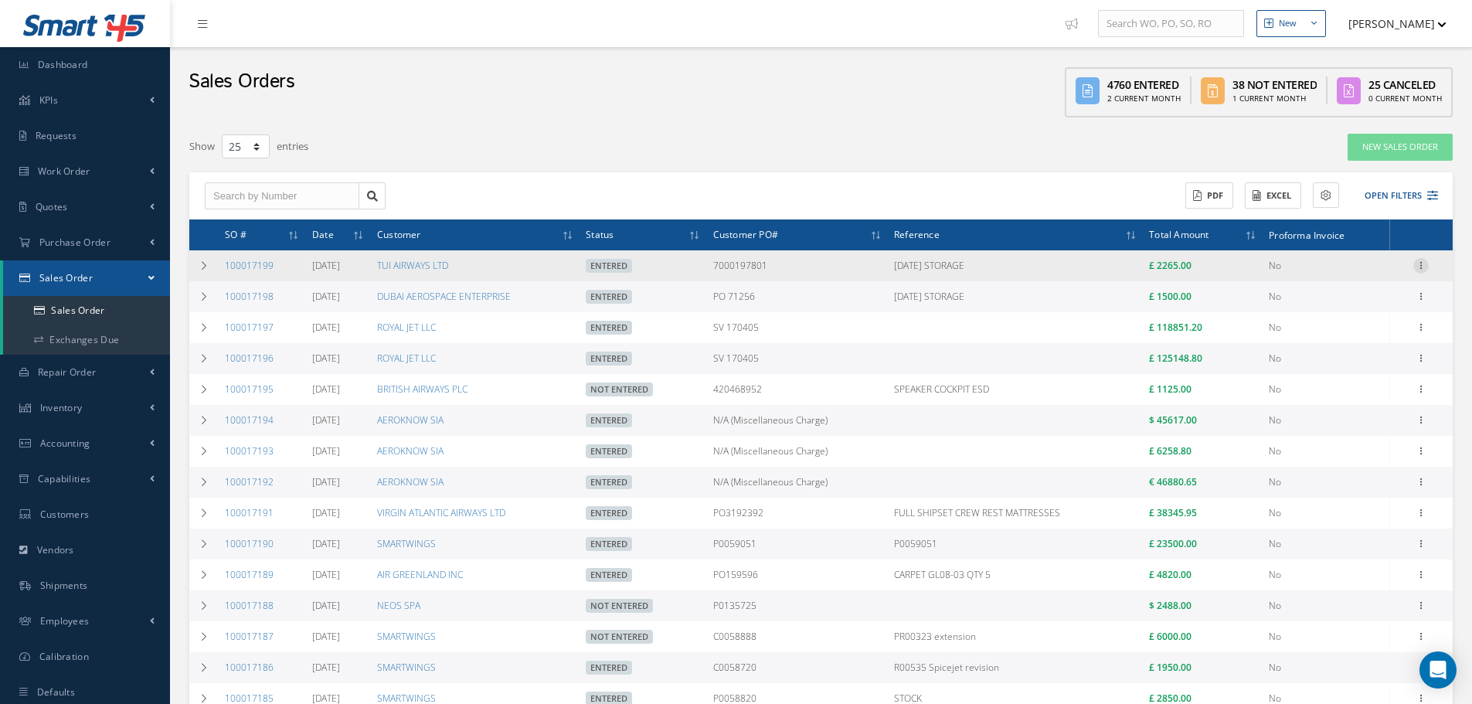
click at [1422, 267] on icon at bounding box center [1420, 264] width 15 height 12
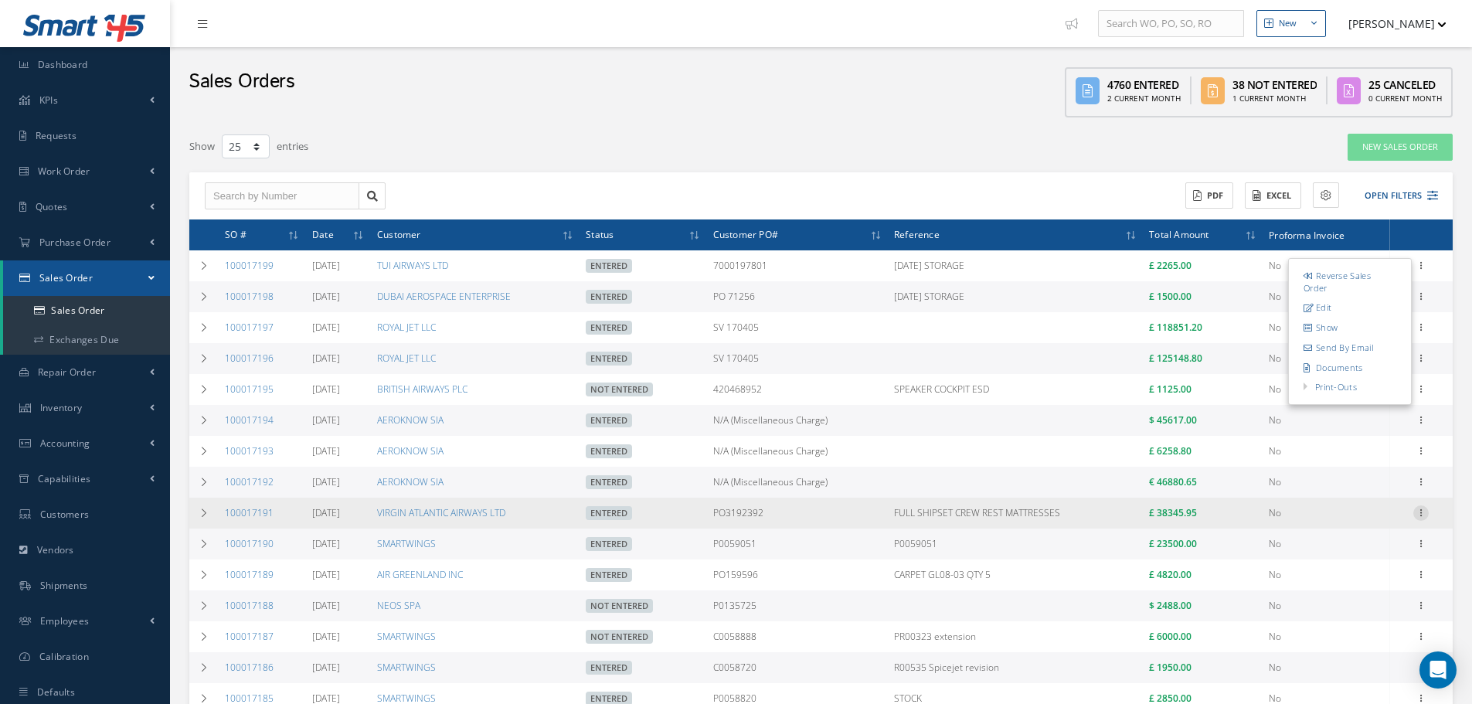
click at [1418, 514] on icon at bounding box center [1420, 511] width 15 height 12
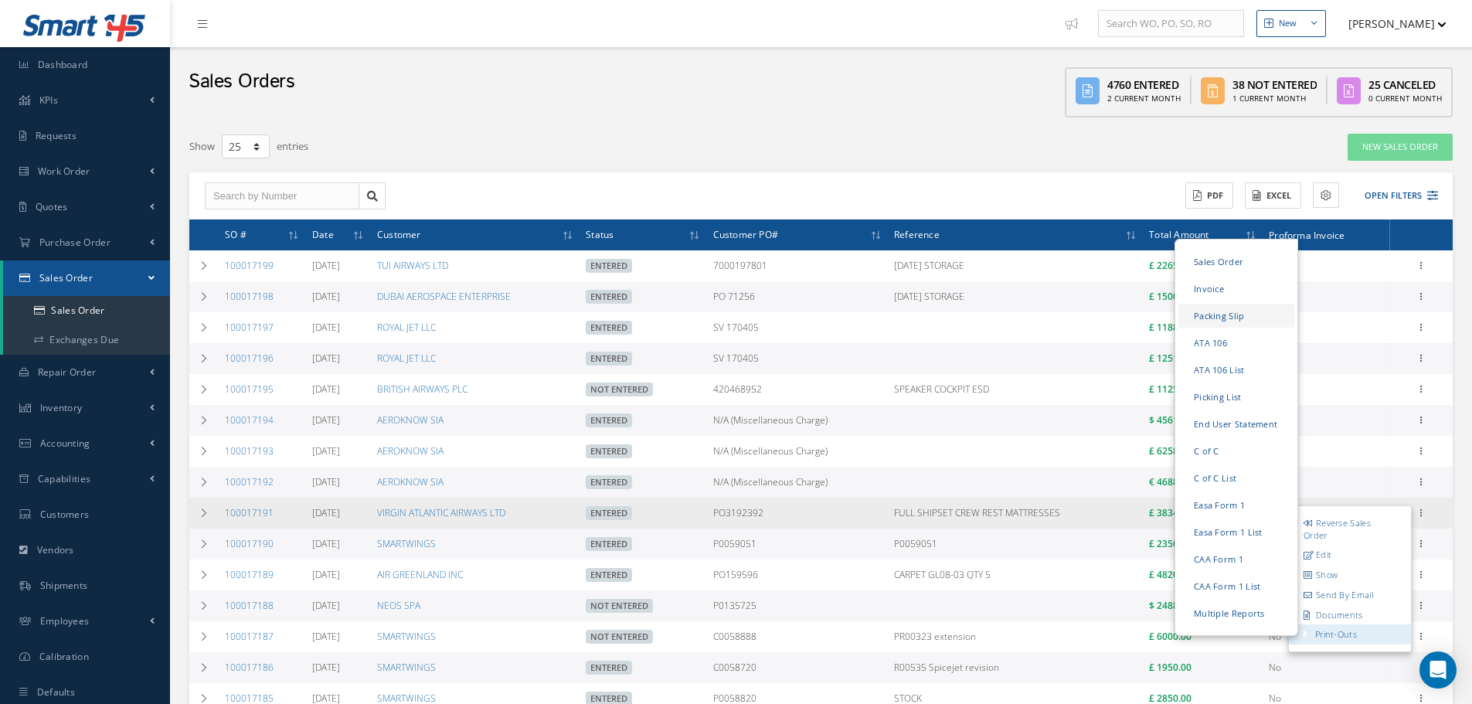
click at [1238, 320] on link "Packing Slip" at bounding box center [1237, 316] width 116 height 24
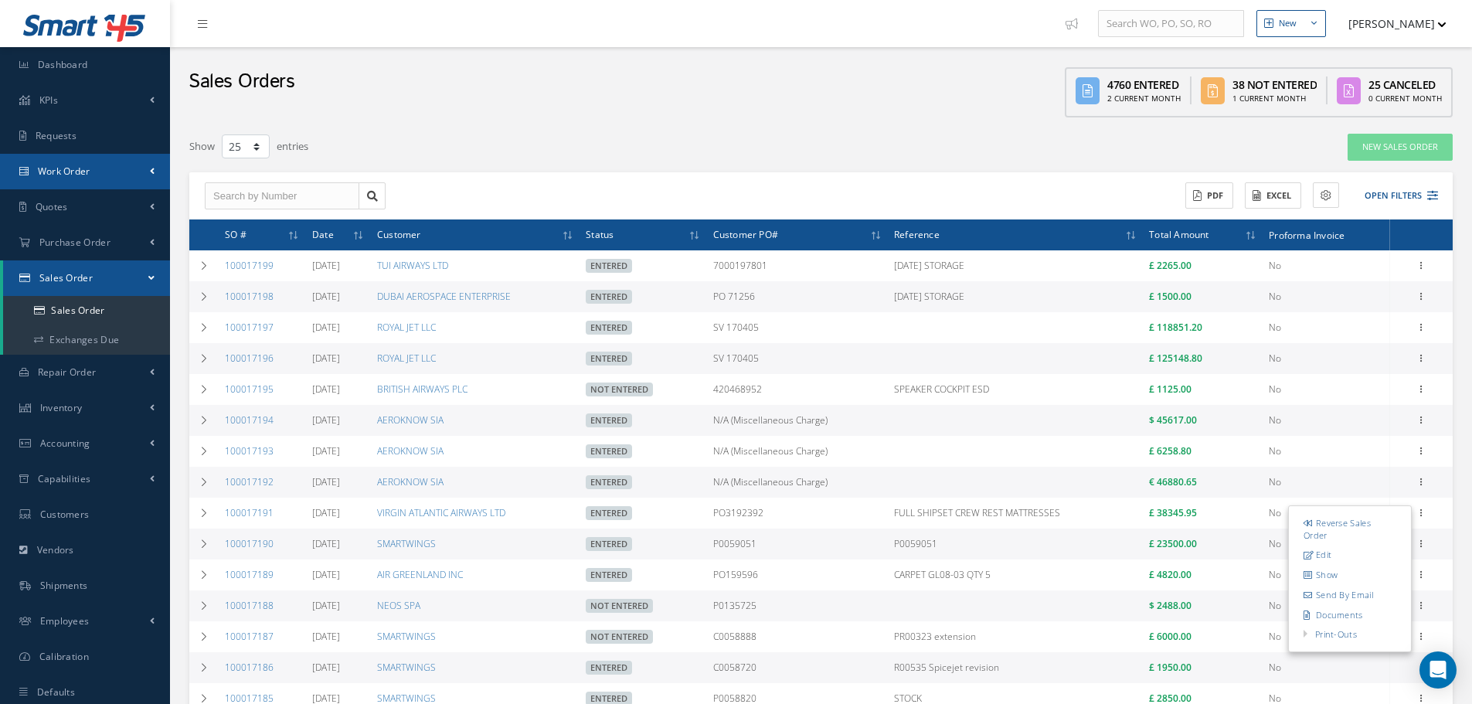
click at [104, 173] on link "Work Order" at bounding box center [85, 172] width 170 height 36
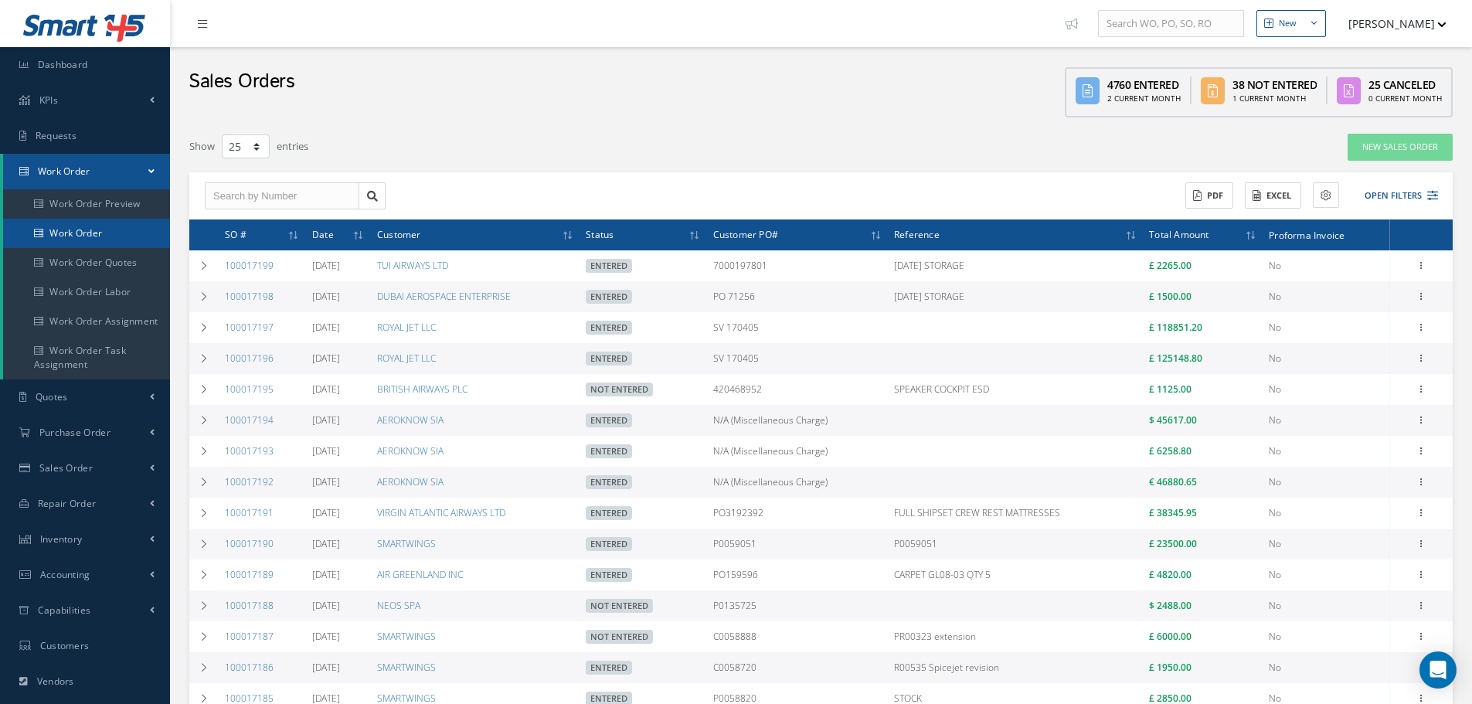
click at [100, 229] on link "Work Order" at bounding box center [86, 233] width 167 height 29
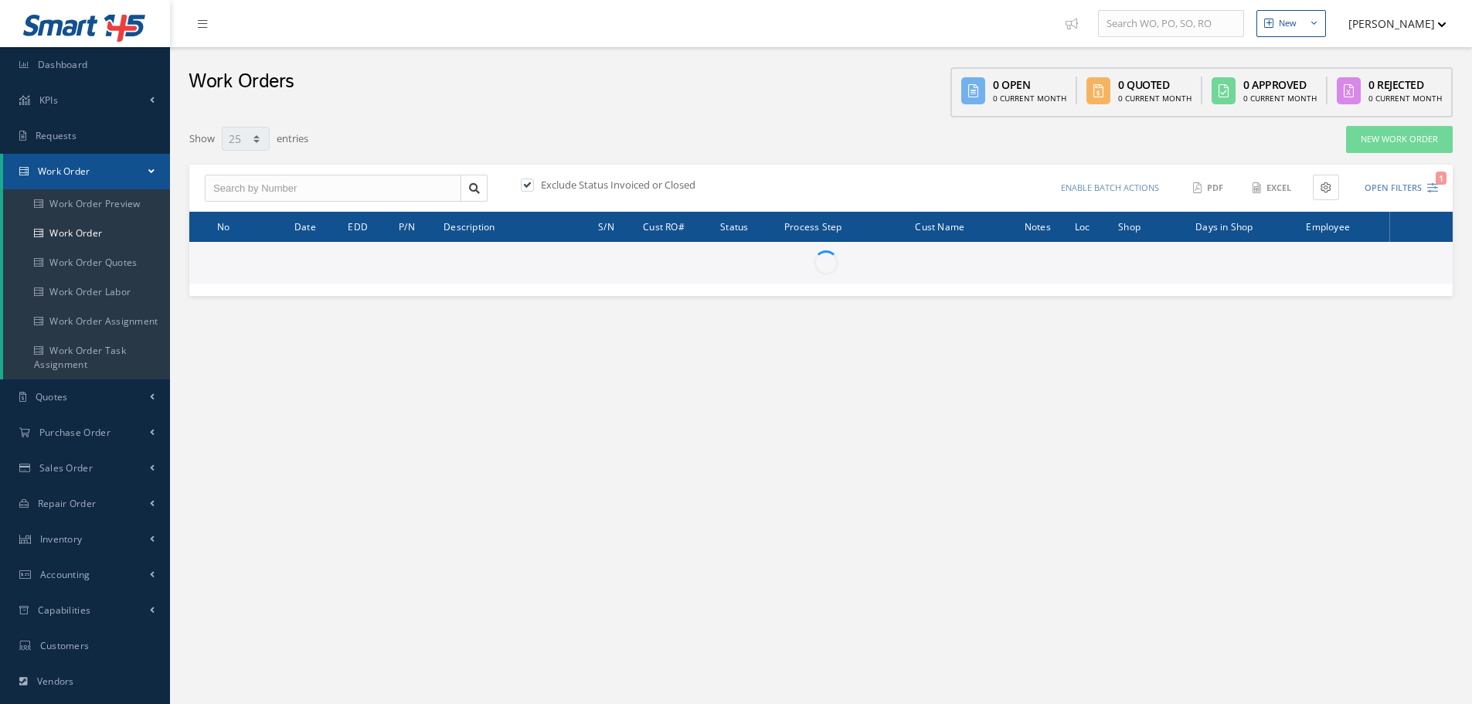
select select "25"
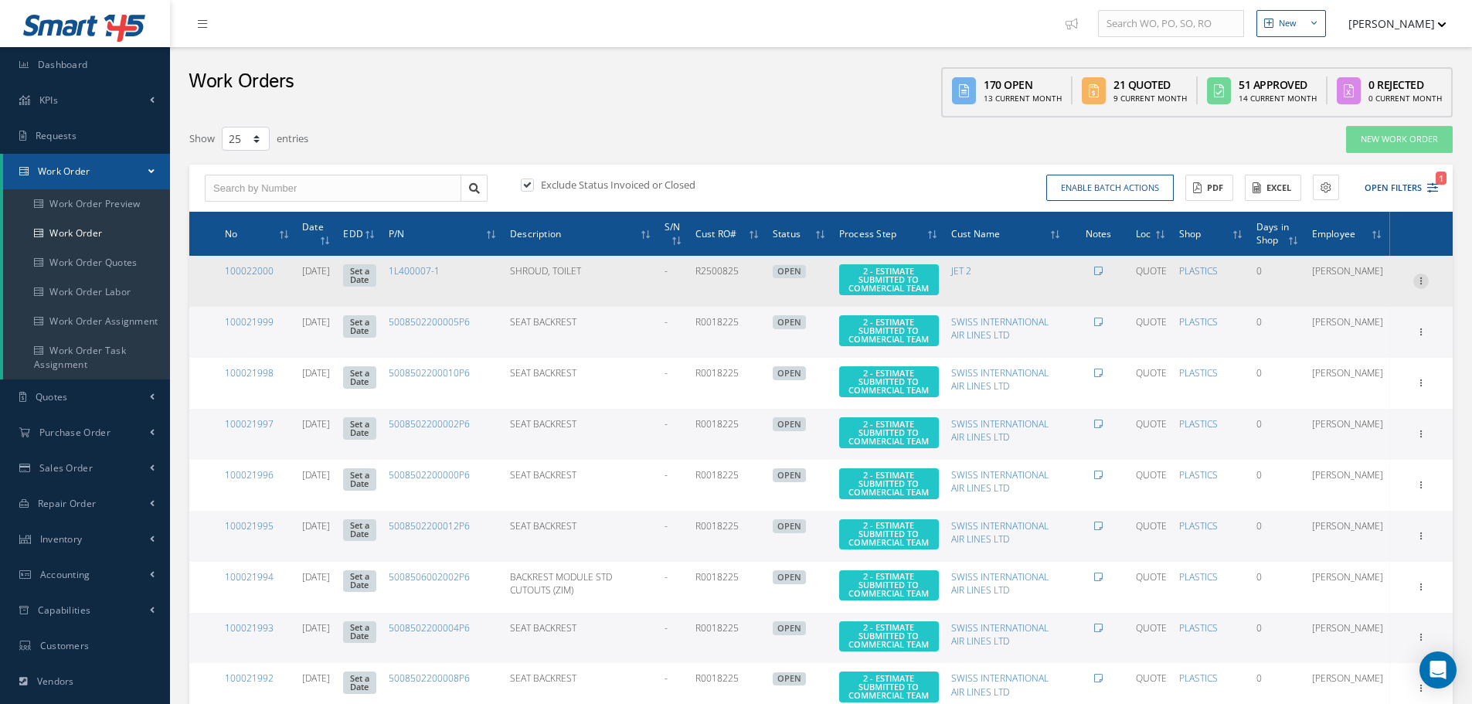
click at [1423, 282] on icon at bounding box center [1420, 280] width 15 height 12
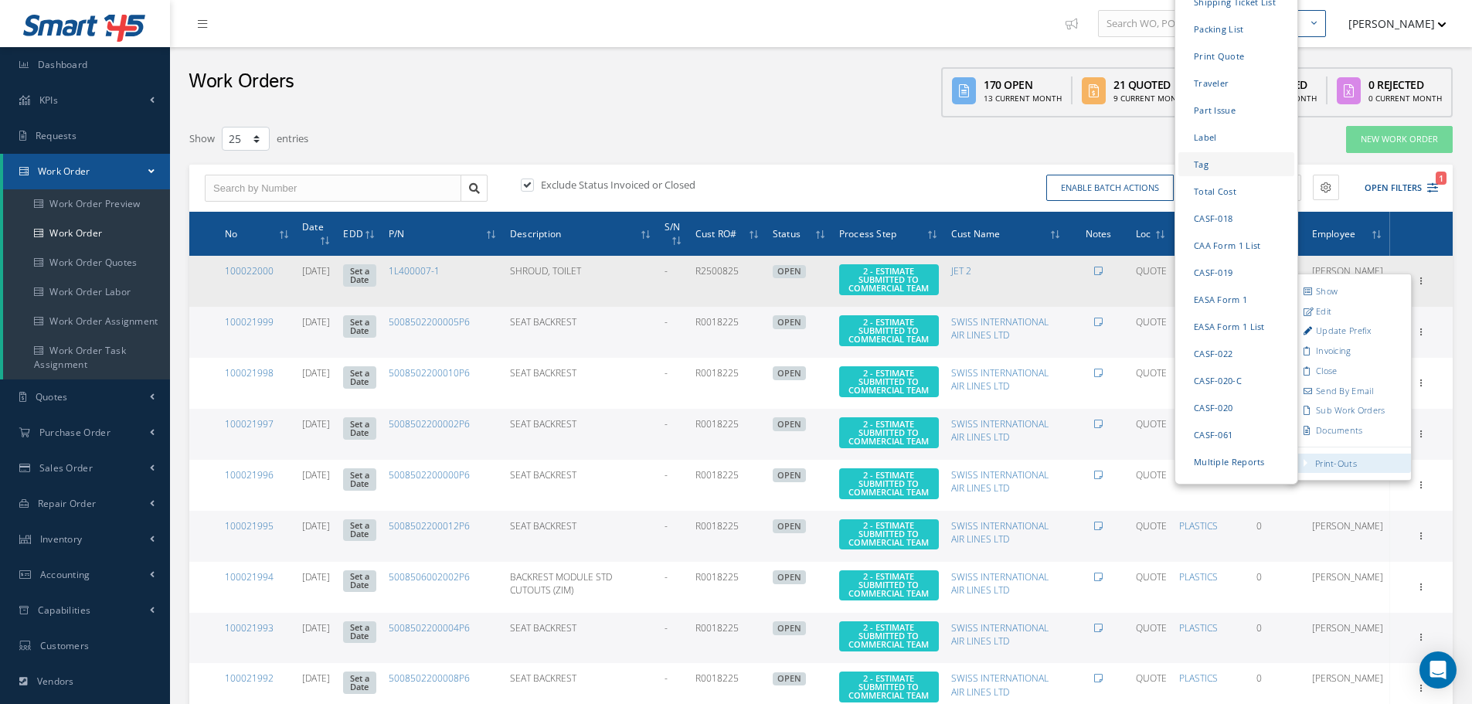
click at [1212, 152] on link "Tag" at bounding box center [1237, 164] width 116 height 24
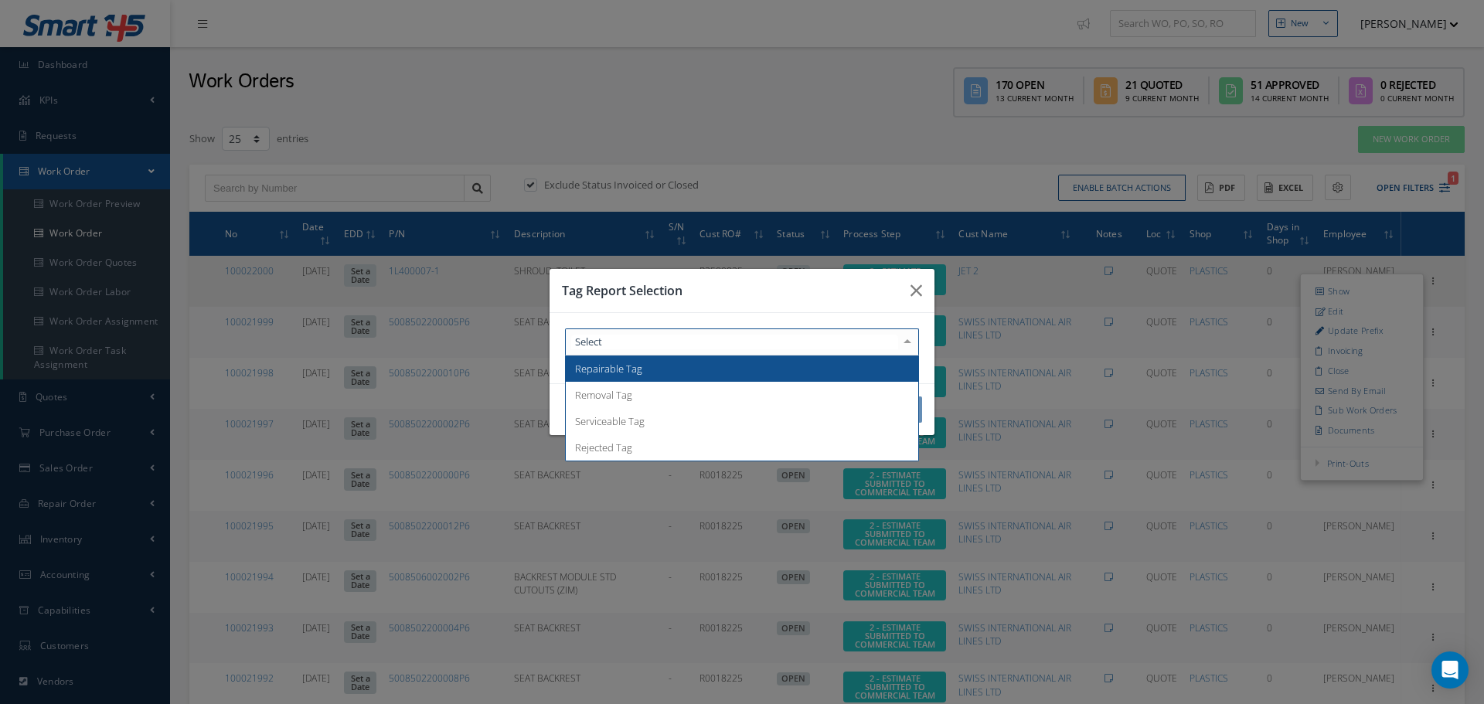
click at [905, 342] on div at bounding box center [907, 342] width 22 height 26
click at [838, 365] on span "Repairable Tag" at bounding box center [742, 368] width 352 height 26
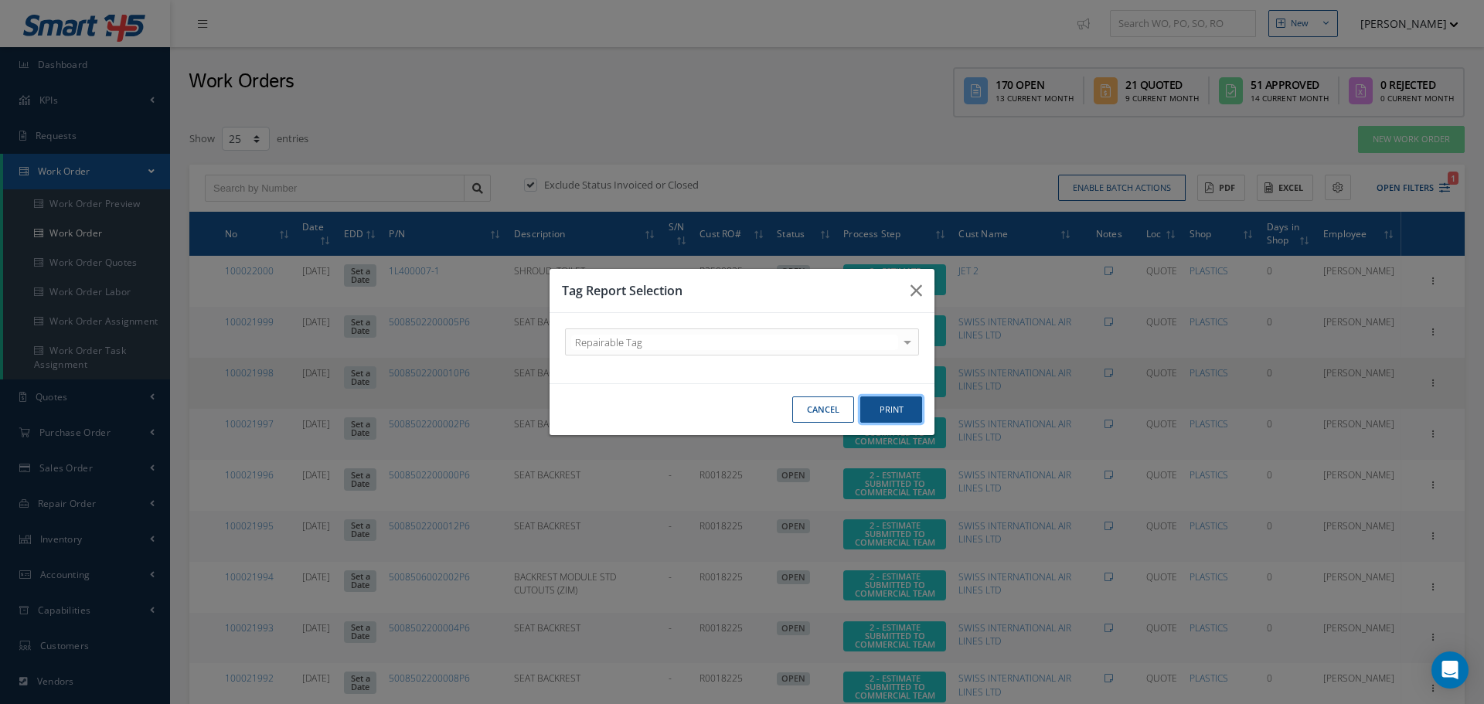
click at [872, 406] on button "Print" at bounding box center [891, 409] width 62 height 27
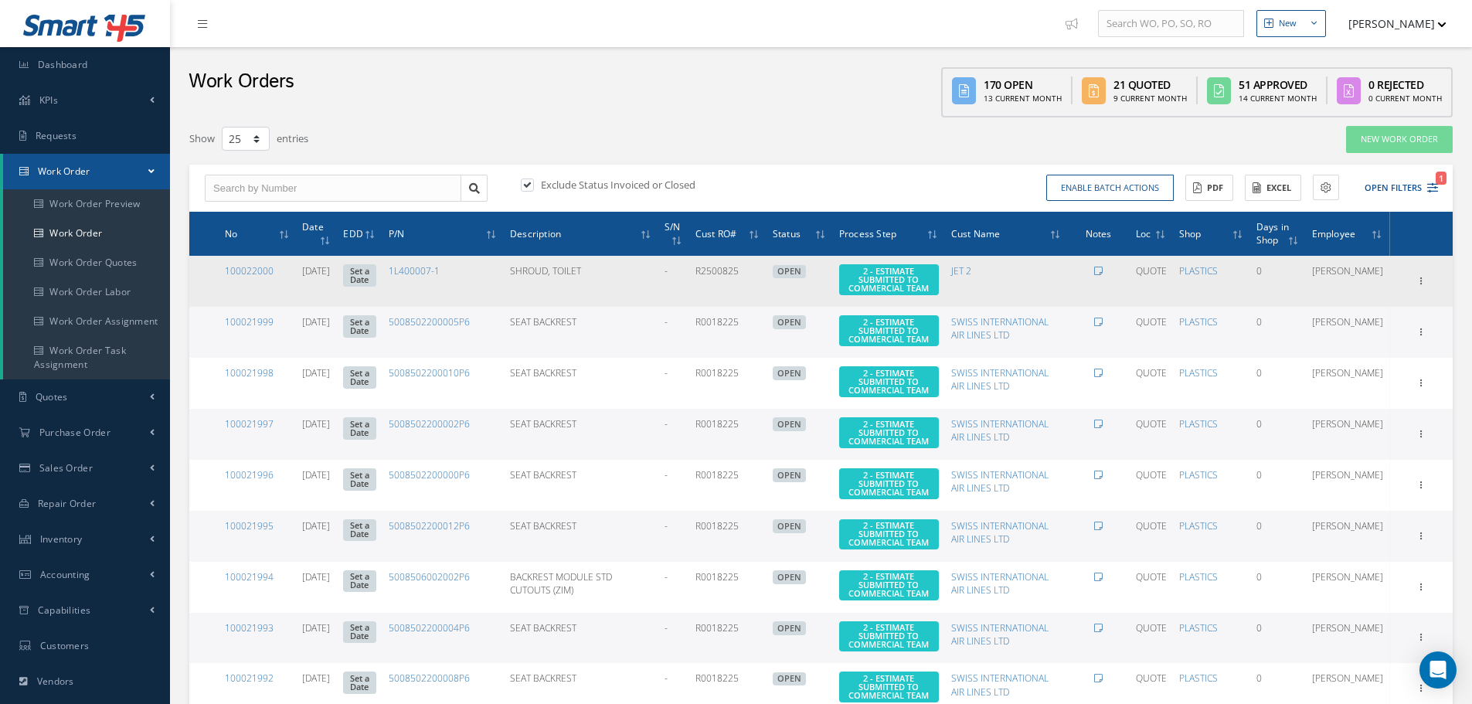
drag, startPoint x: 1418, startPoint y: 283, endPoint x: 1409, endPoint y: 313, distance: 31.5
click at [1418, 284] on icon at bounding box center [1420, 280] width 15 height 12
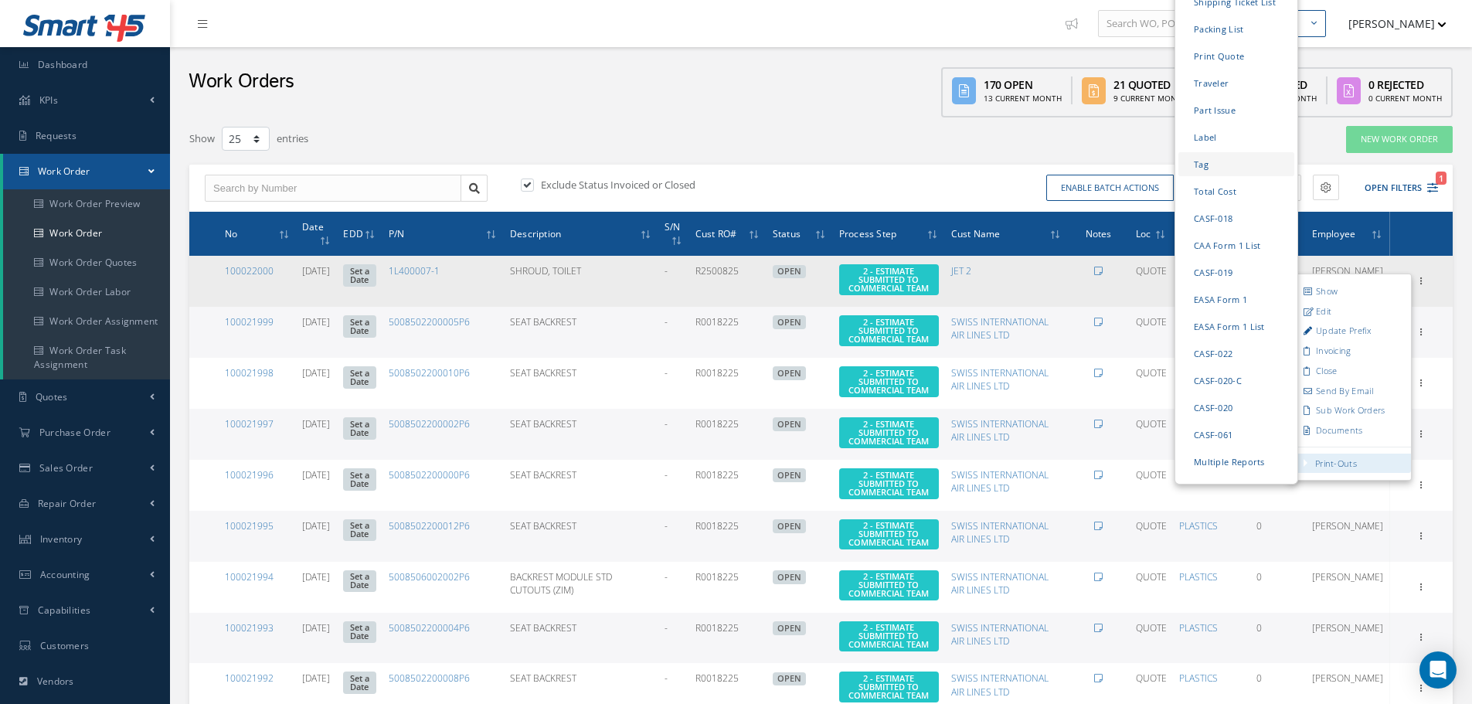
click at [1202, 152] on link "Tag" at bounding box center [1237, 164] width 116 height 24
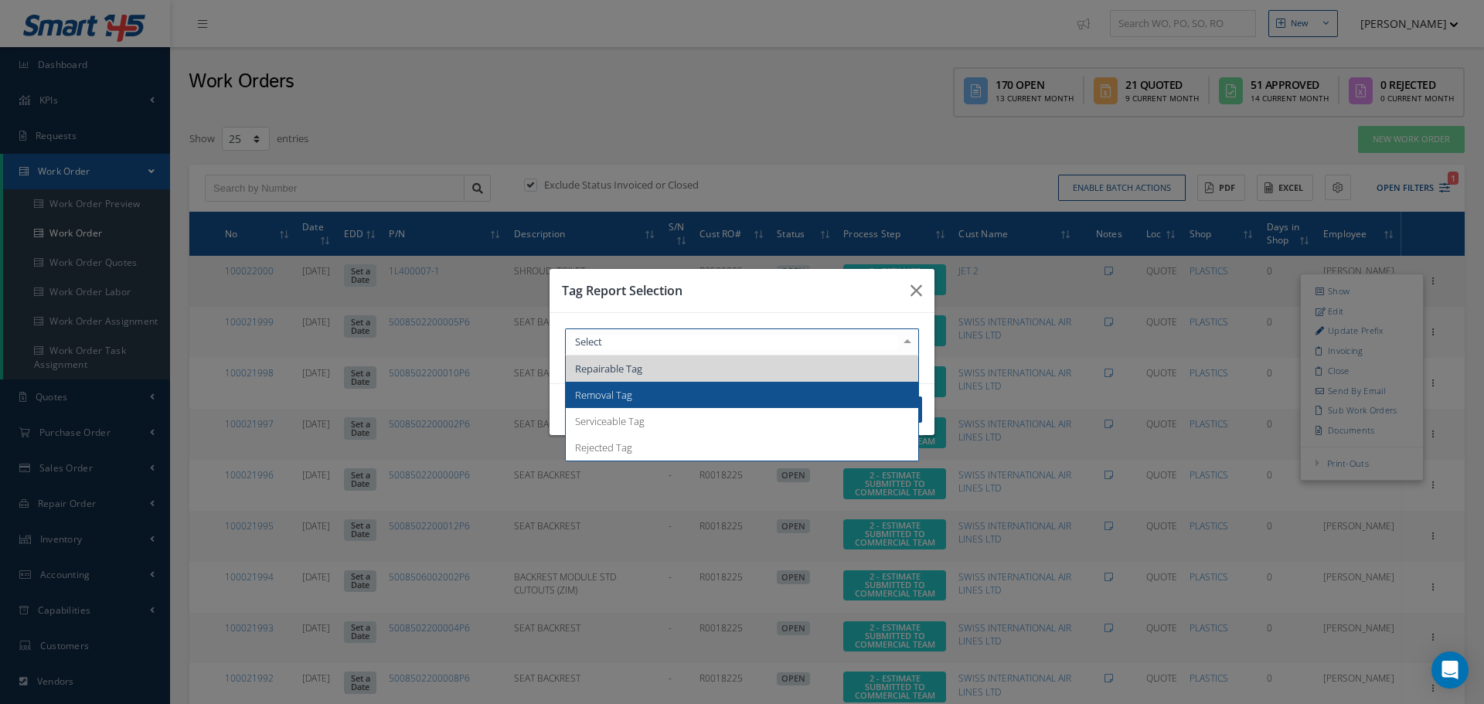
click at [685, 397] on span "Removal Tag" at bounding box center [742, 395] width 352 height 26
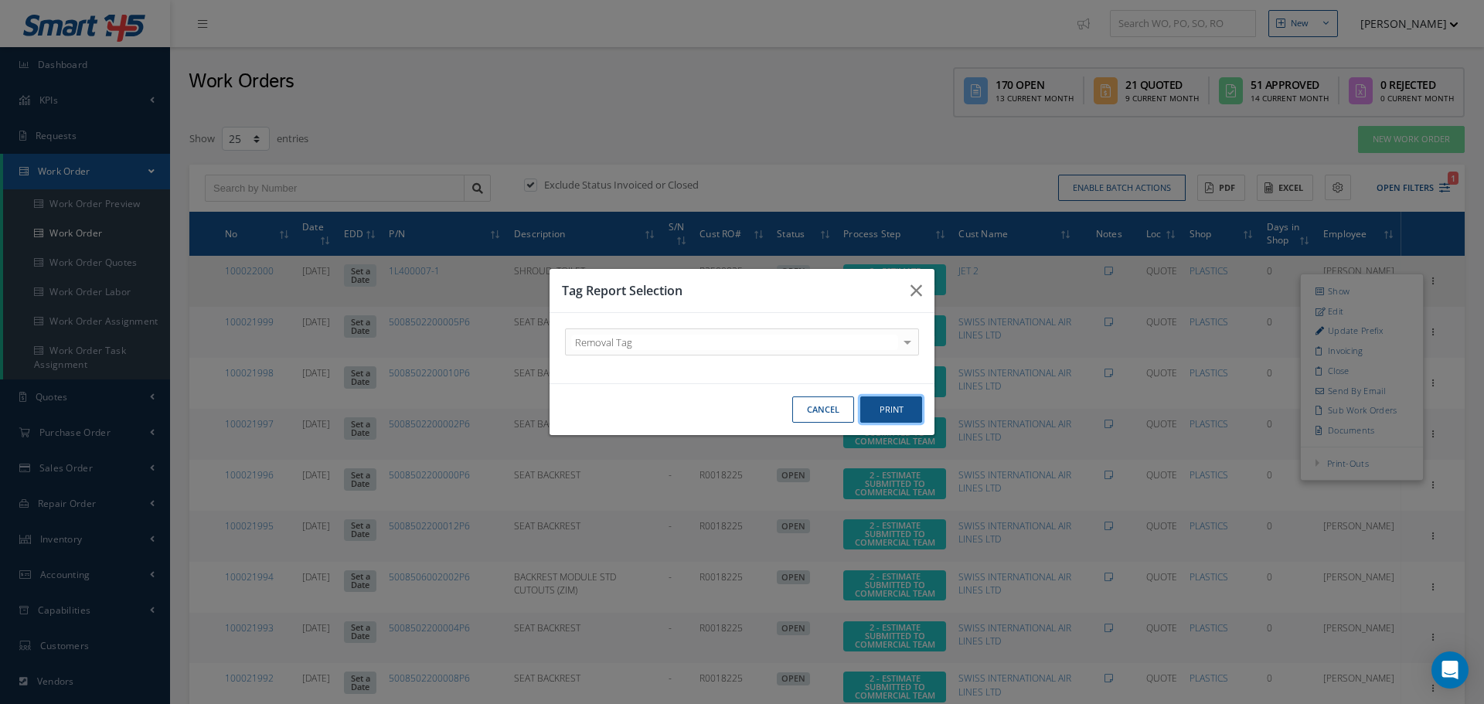
click at [899, 409] on button "Print" at bounding box center [891, 409] width 62 height 27
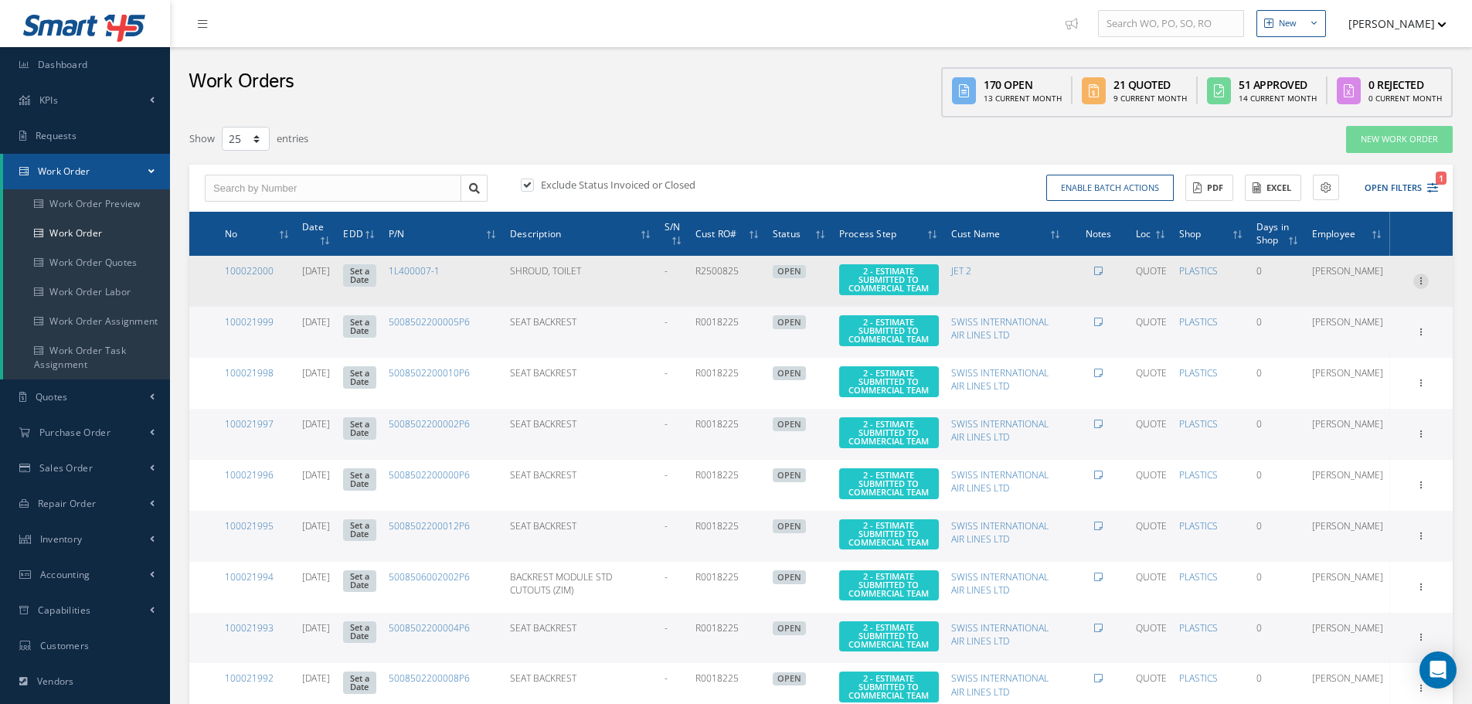
click at [1420, 280] on icon at bounding box center [1420, 280] width 15 height 12
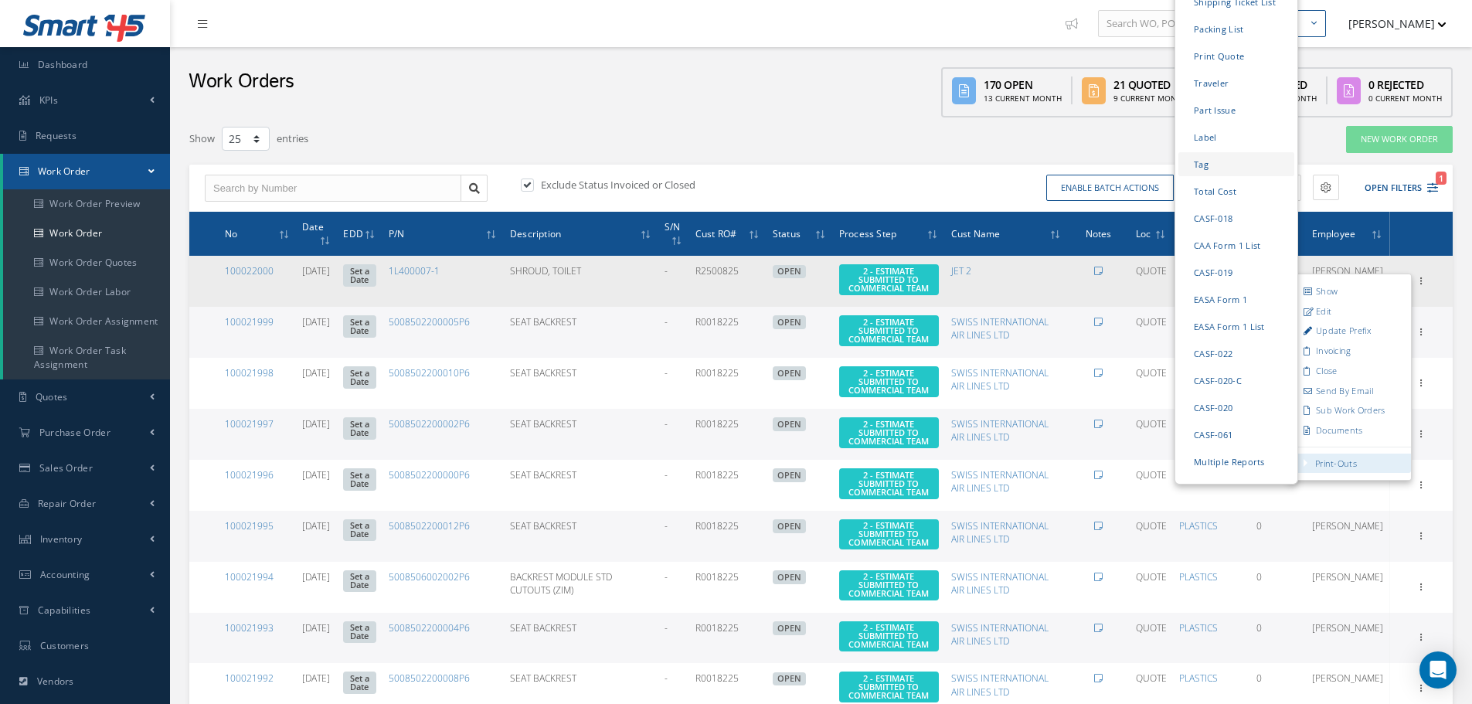
click at [1214, 152] on link "Tag" at bounding box center [1237, 164] width 116 height 24
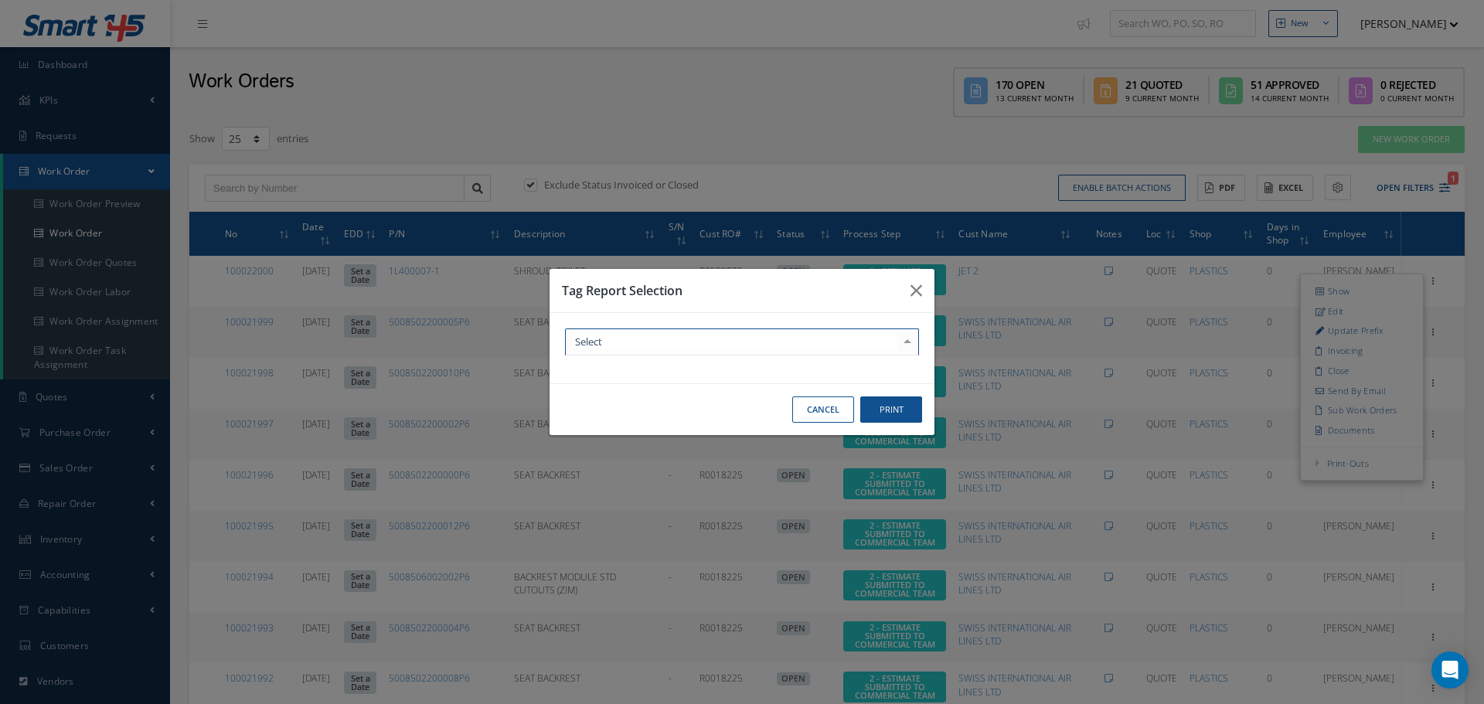
drag, startPoint x: 808, startPoint y: 342, endPoint x: 800, endPoint y: 346, distance: 9.3
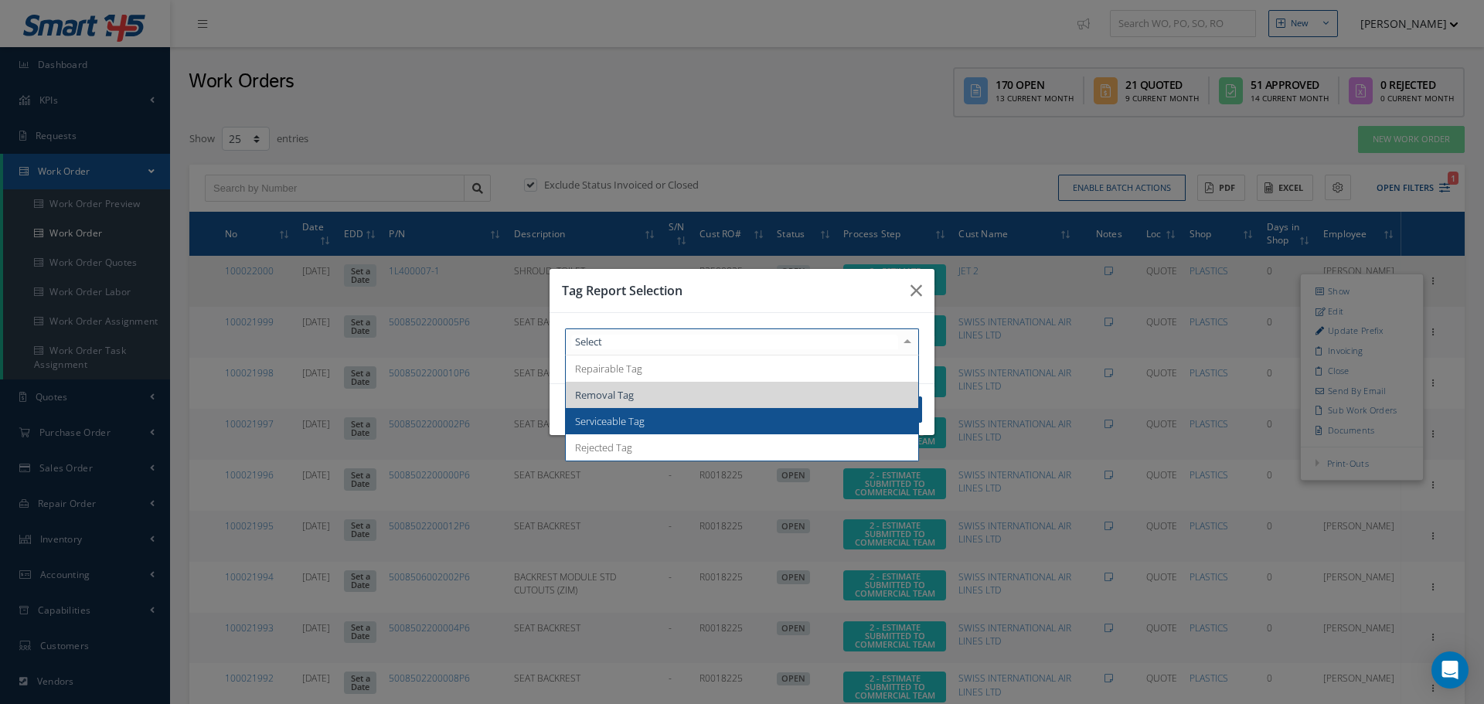
click at [719, 424] on span "Serviceable Tag" at bounding box center [742, 421] width 352 height 26
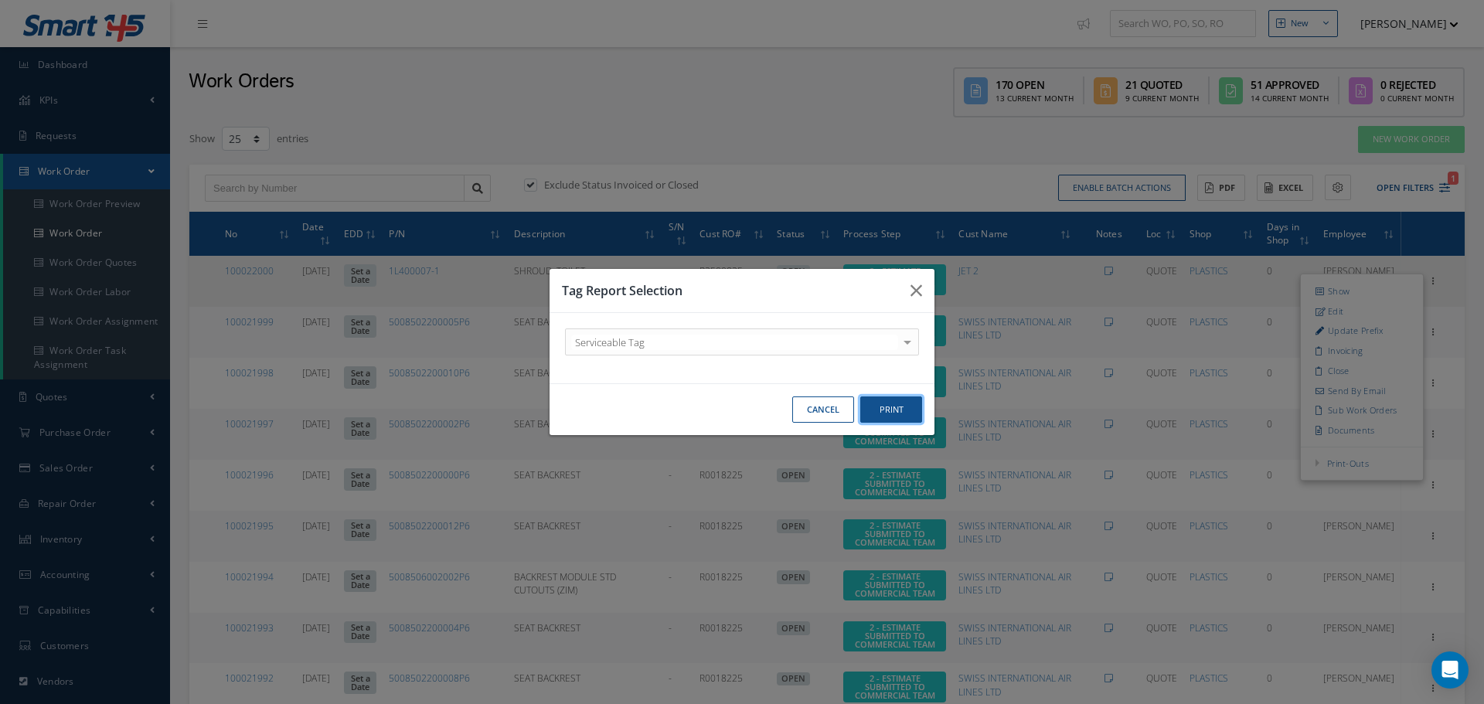
click at [874, 410] on button "Print" at bounding box center [891, 409] width 62 height 27
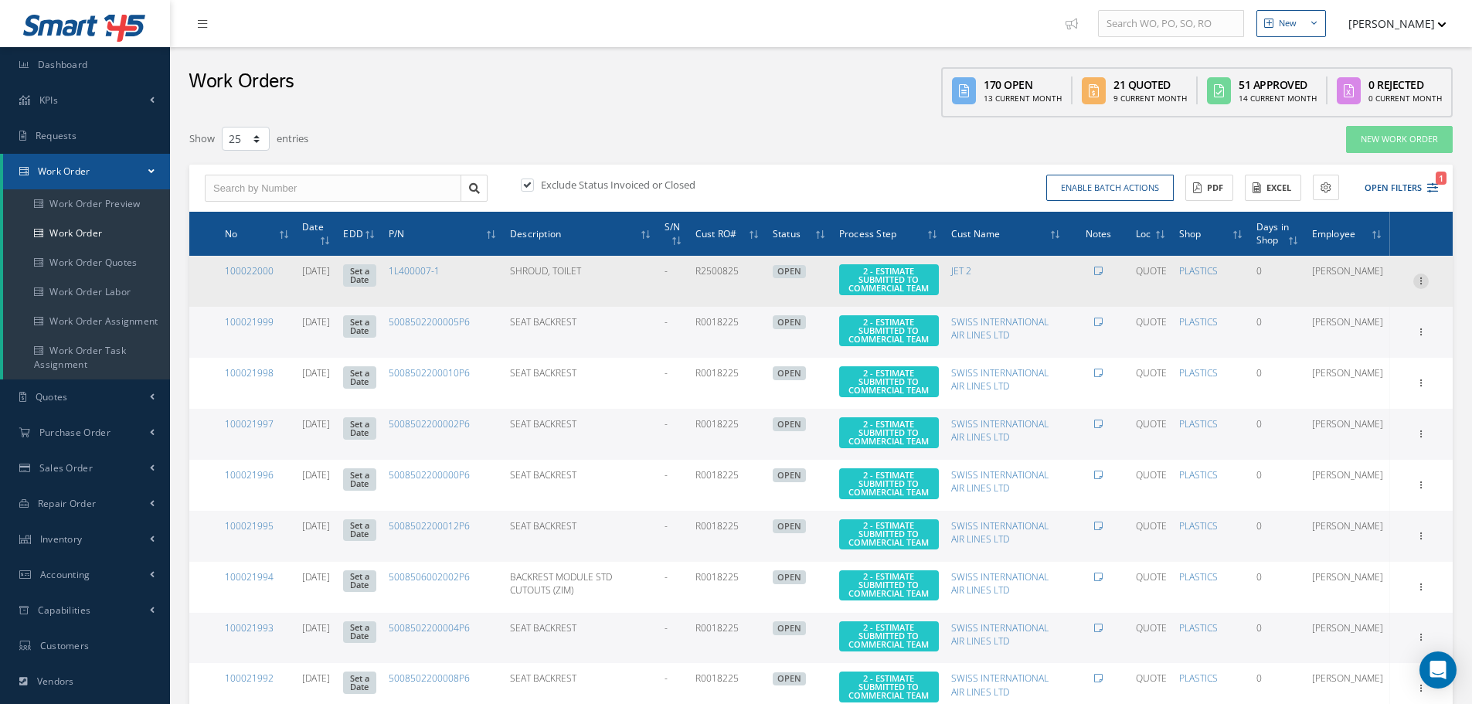
click at [1423, 277] on icon at bounding box center [1420, 280] width 15 height 12
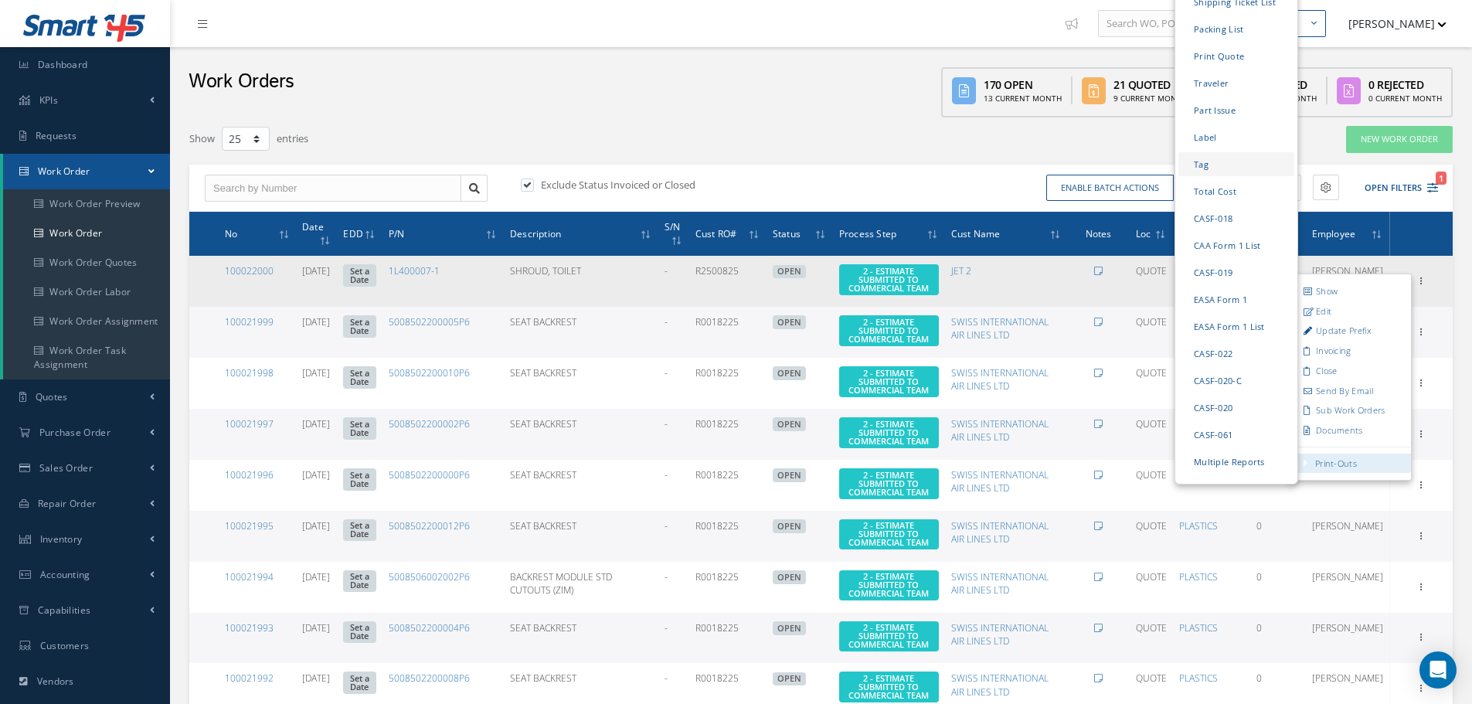
click at [1222, 152] on link "Tag" at bounding box center [1237, 164] width 116 height 24
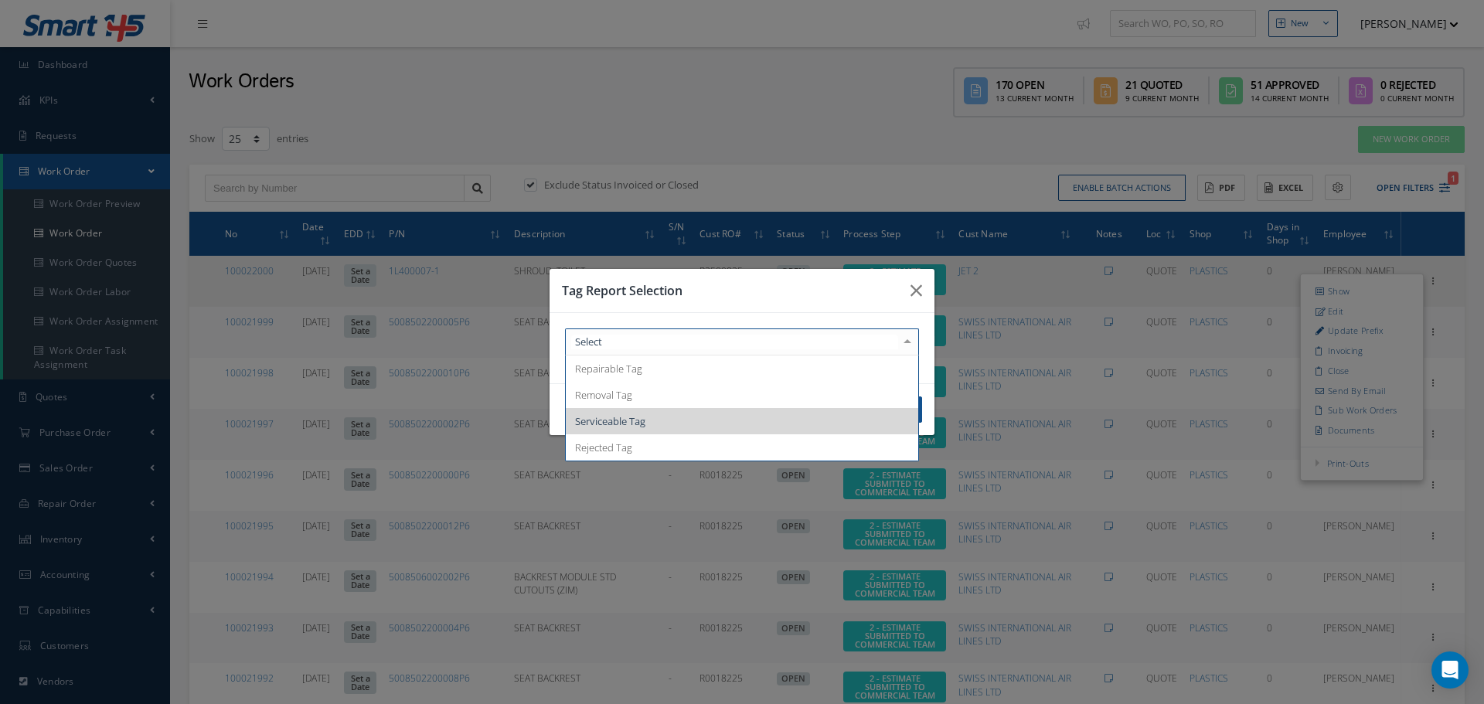
click at [906, 345] on div at bounding box center [907, 342] width 22 height 26
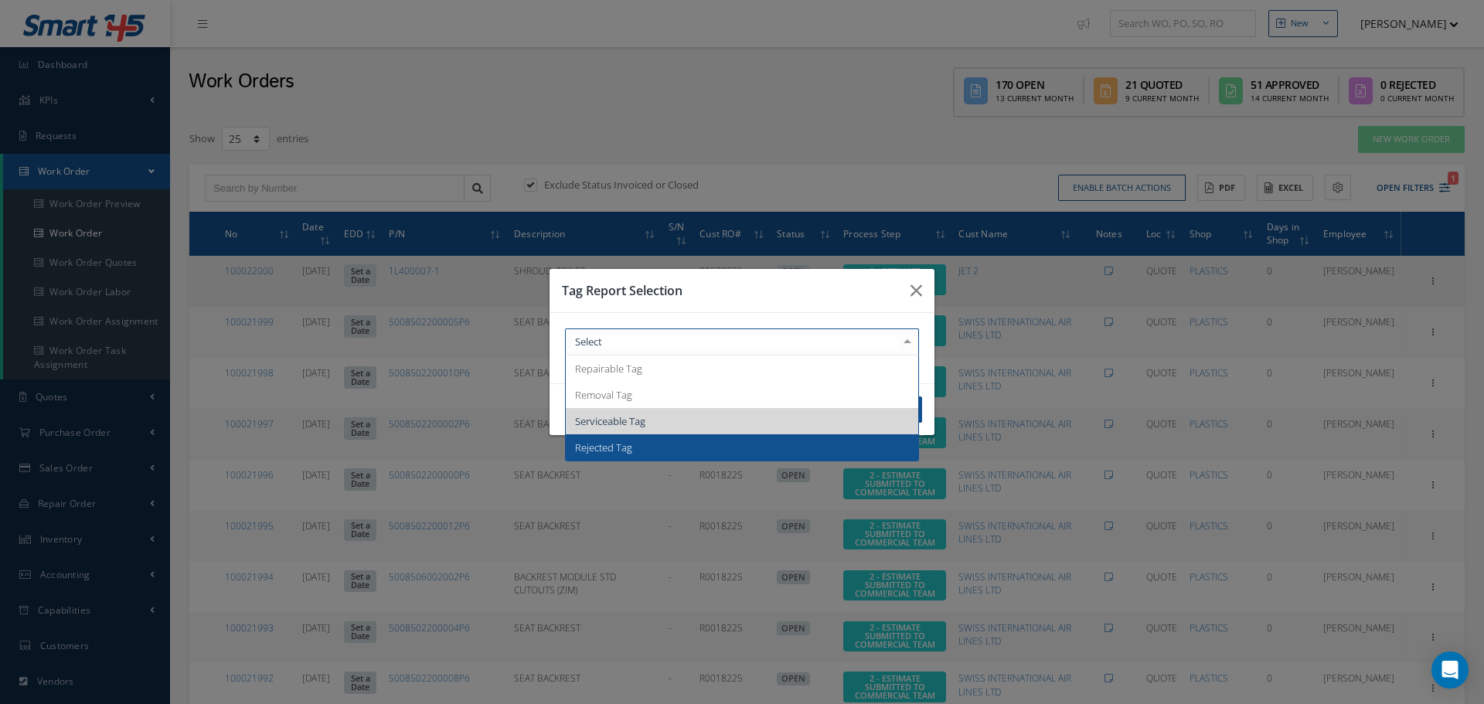
click at [767, 442] on span "Rejected Tag" at bounding box center [742, 447] width 352 height 26
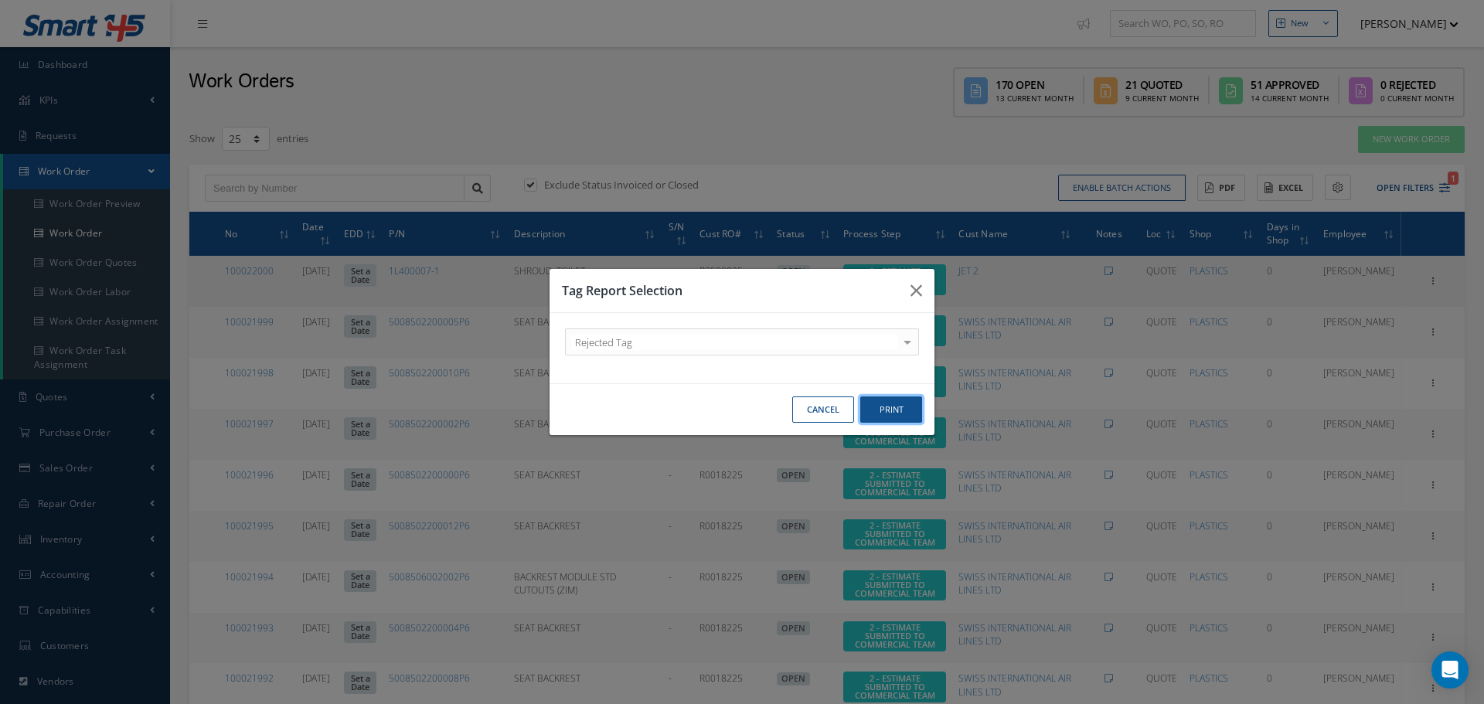
click at [902, 405] on button "Print" at bounding box center [891, 409] width 62 height 27
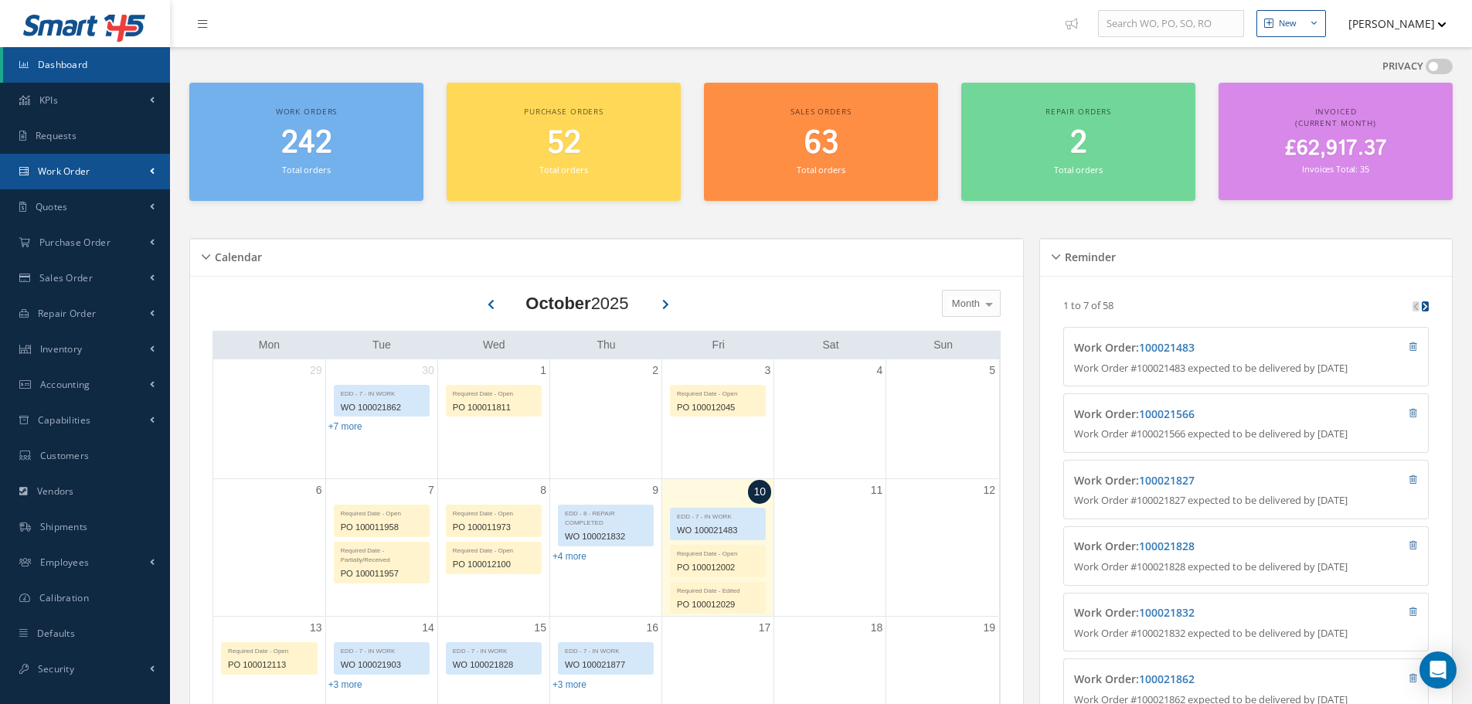
drag, startPoint x: 89, startPoint y: 165, endPoint x: 90, endPoint y: 175, distance: 10.1
click at [88, 166] on span "Work Order" at bounding box center [64, 171] width 53 height 13
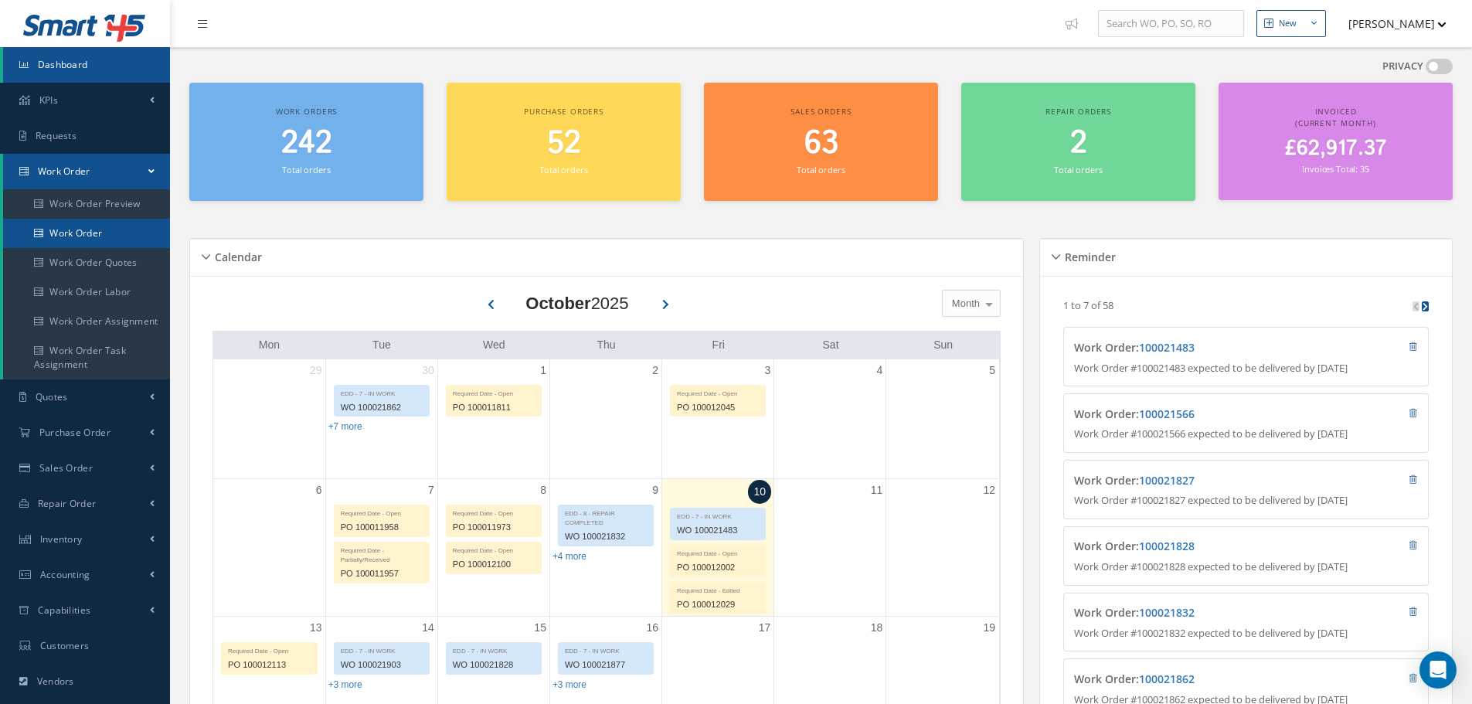
click at [102, 233] on link "Work Order" at bounding box center [86, 233] width 167 height 29
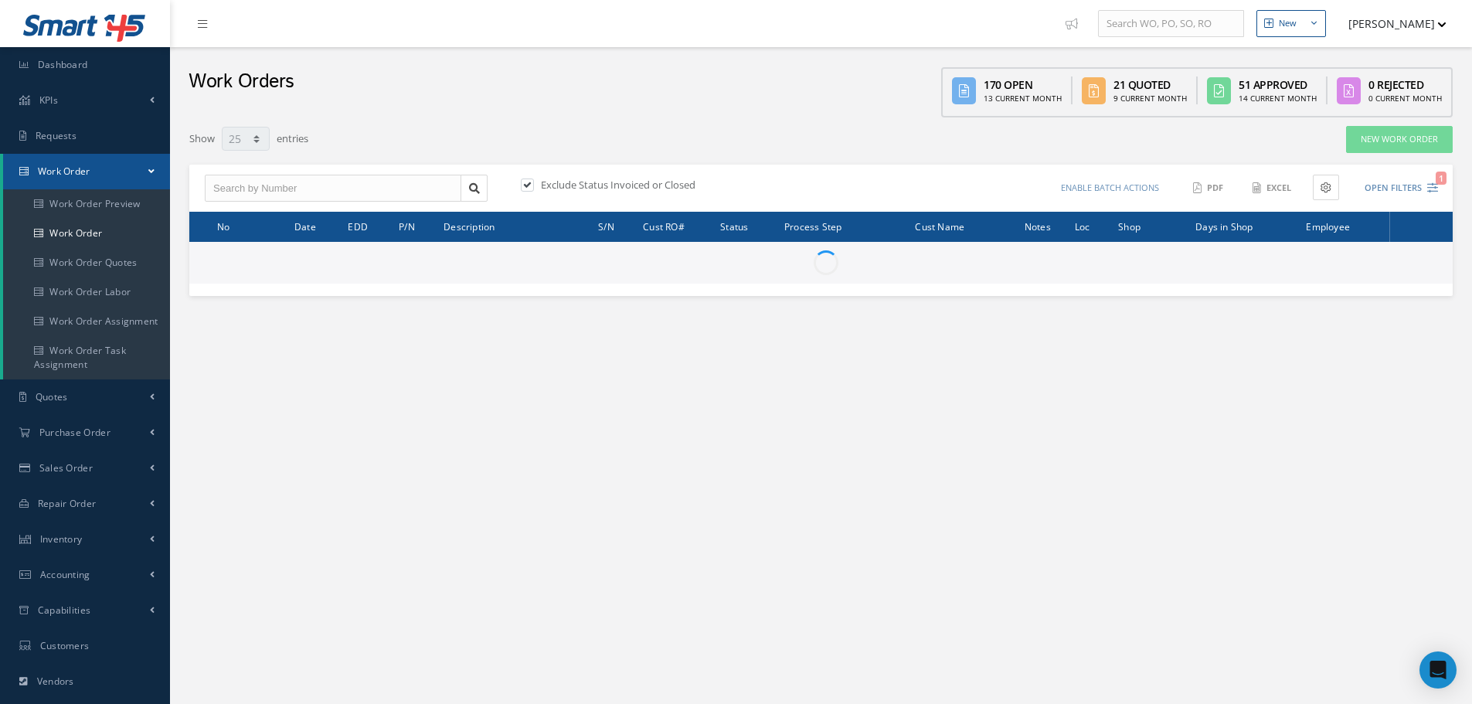
select select "25"
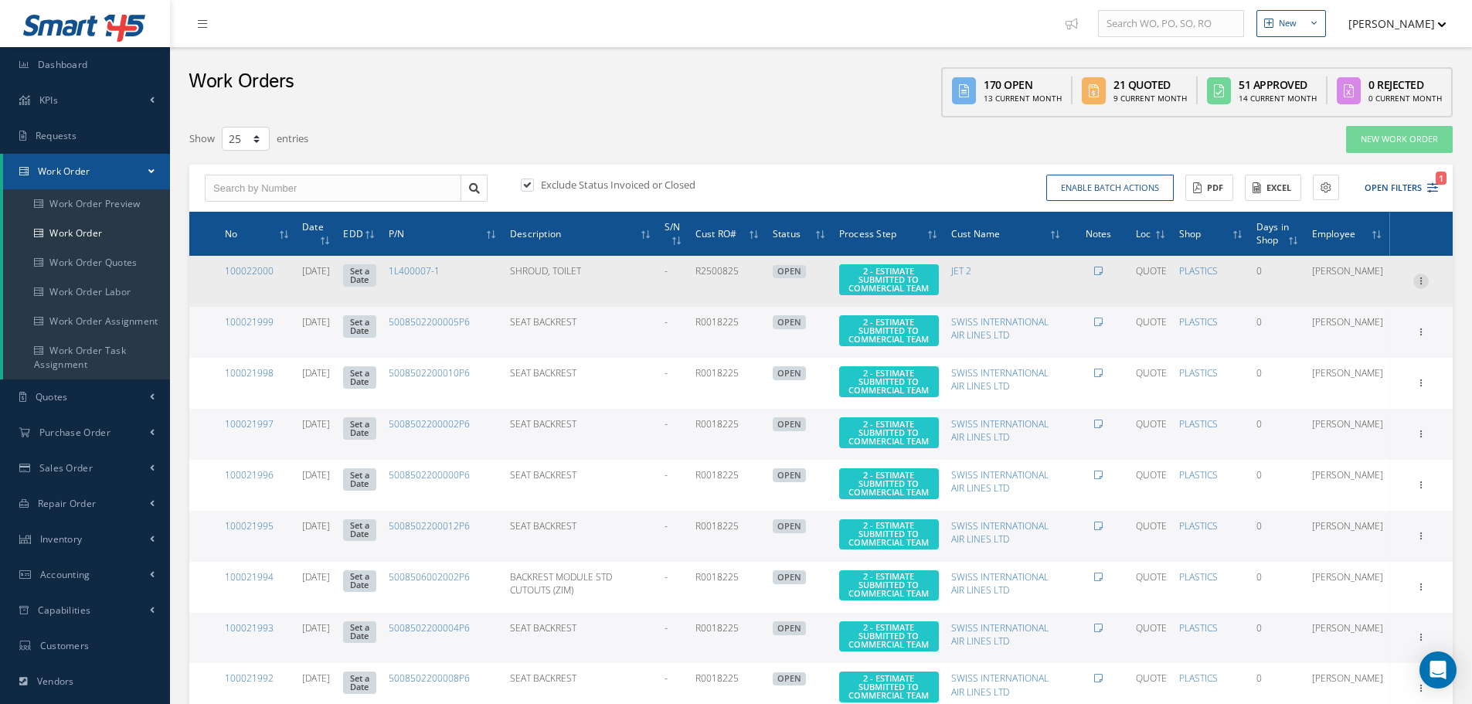
click at [1420, 284] on icon at bounding box center [1420, 280] width 15 height 12
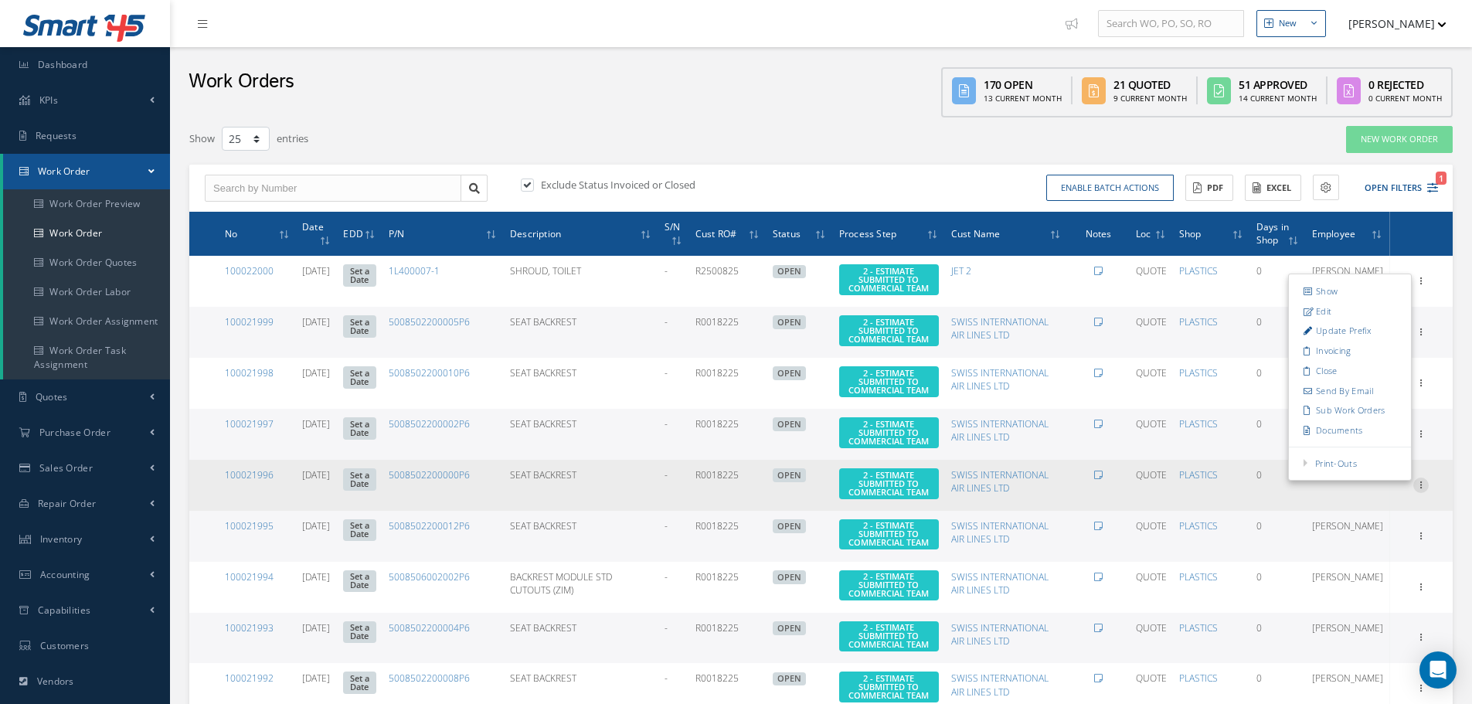
click at [1420, 490] on icon at bounding box center [1420, 484] width 15 height 12
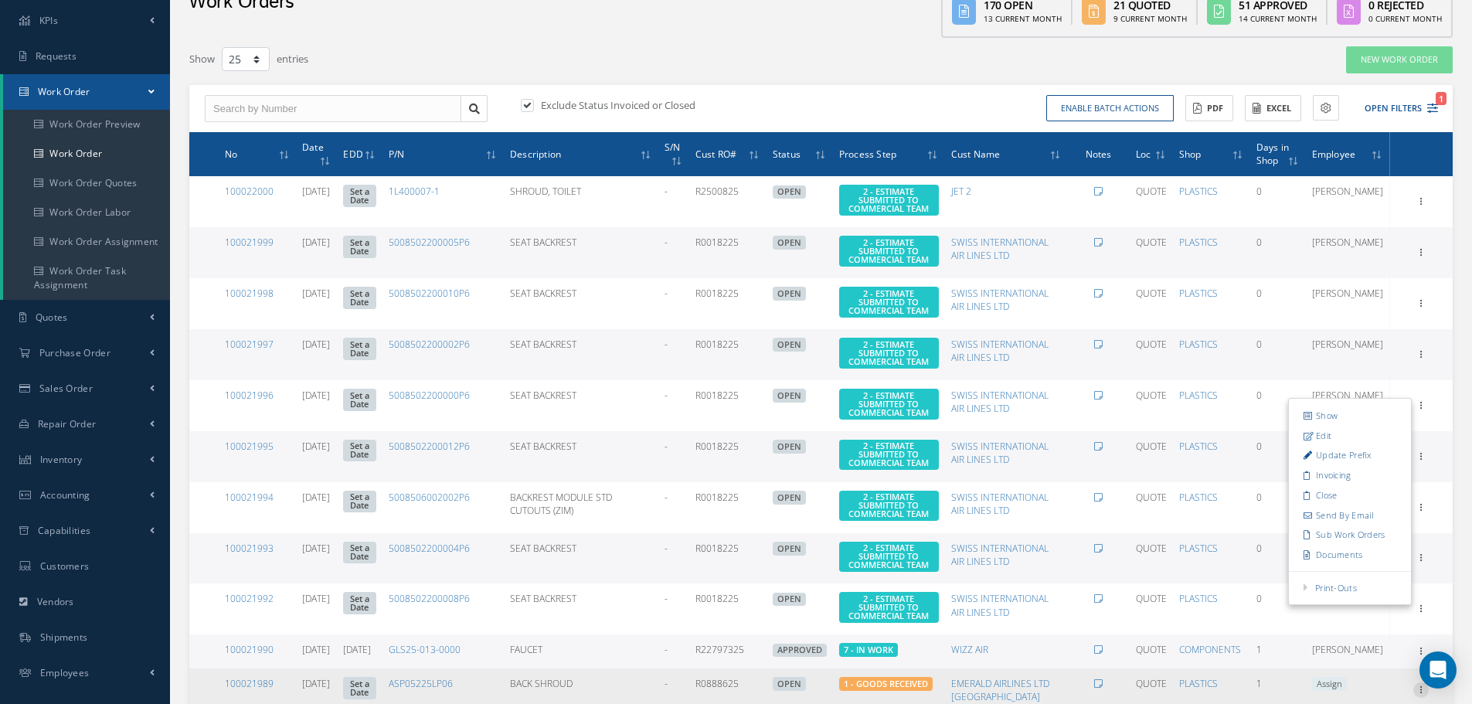
scroll to position [309, 0]
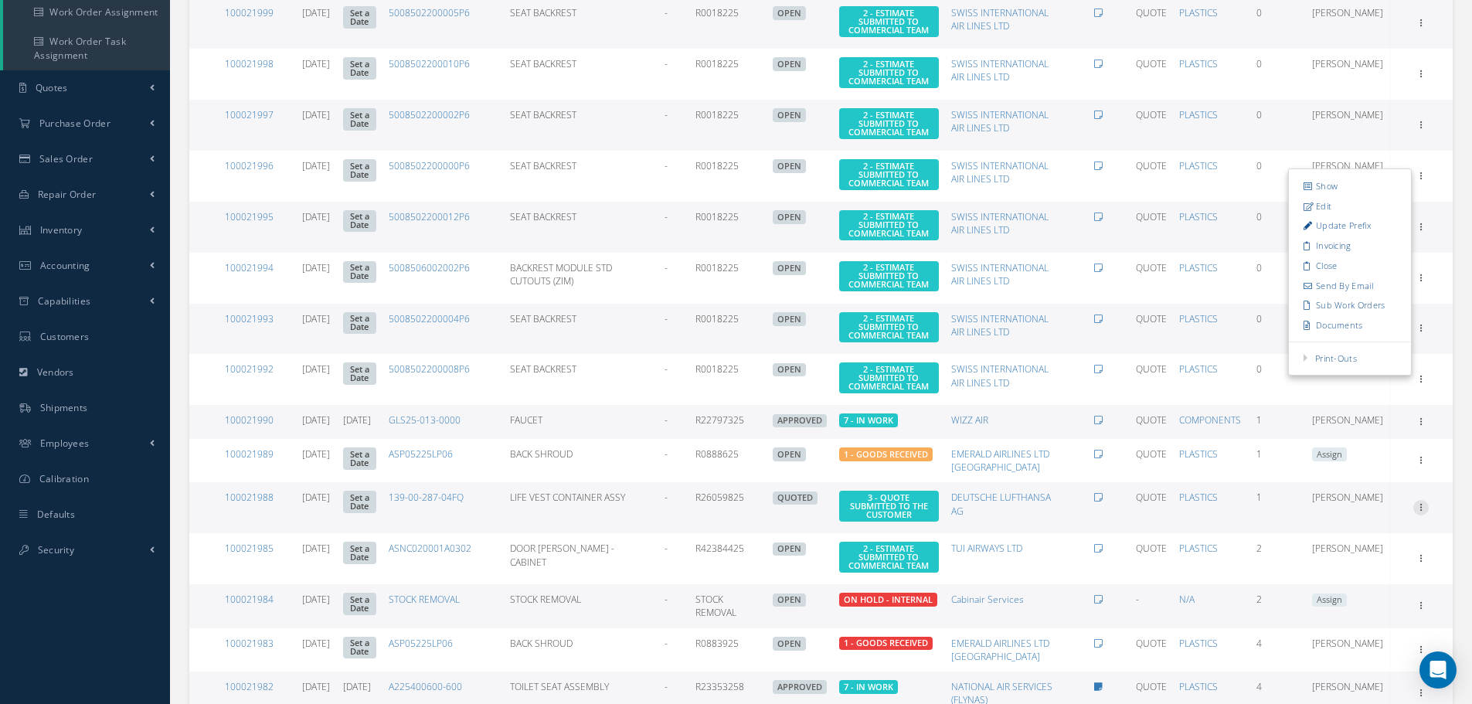
click at [1420, 512] on icon at bounding box center [1420, 506] width 15 height 12
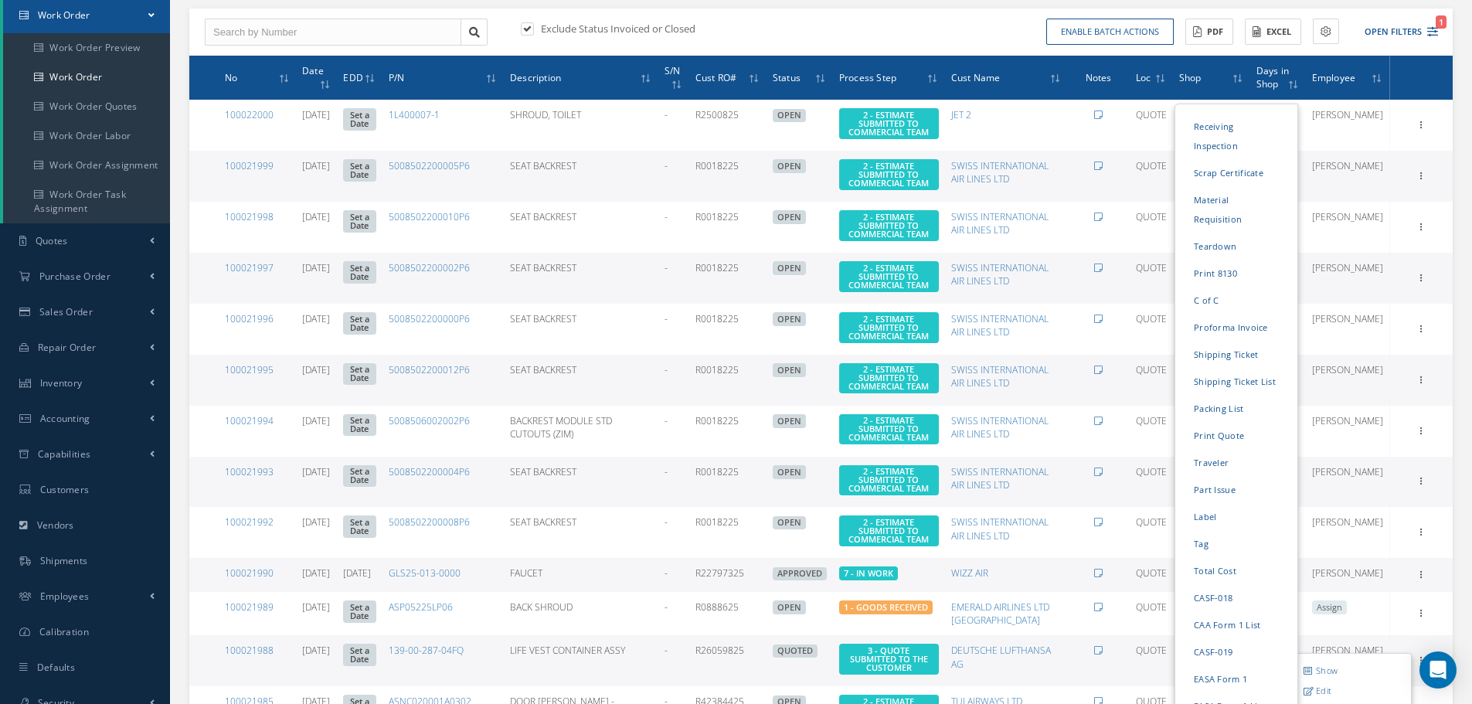
scroll to position [155, 0]
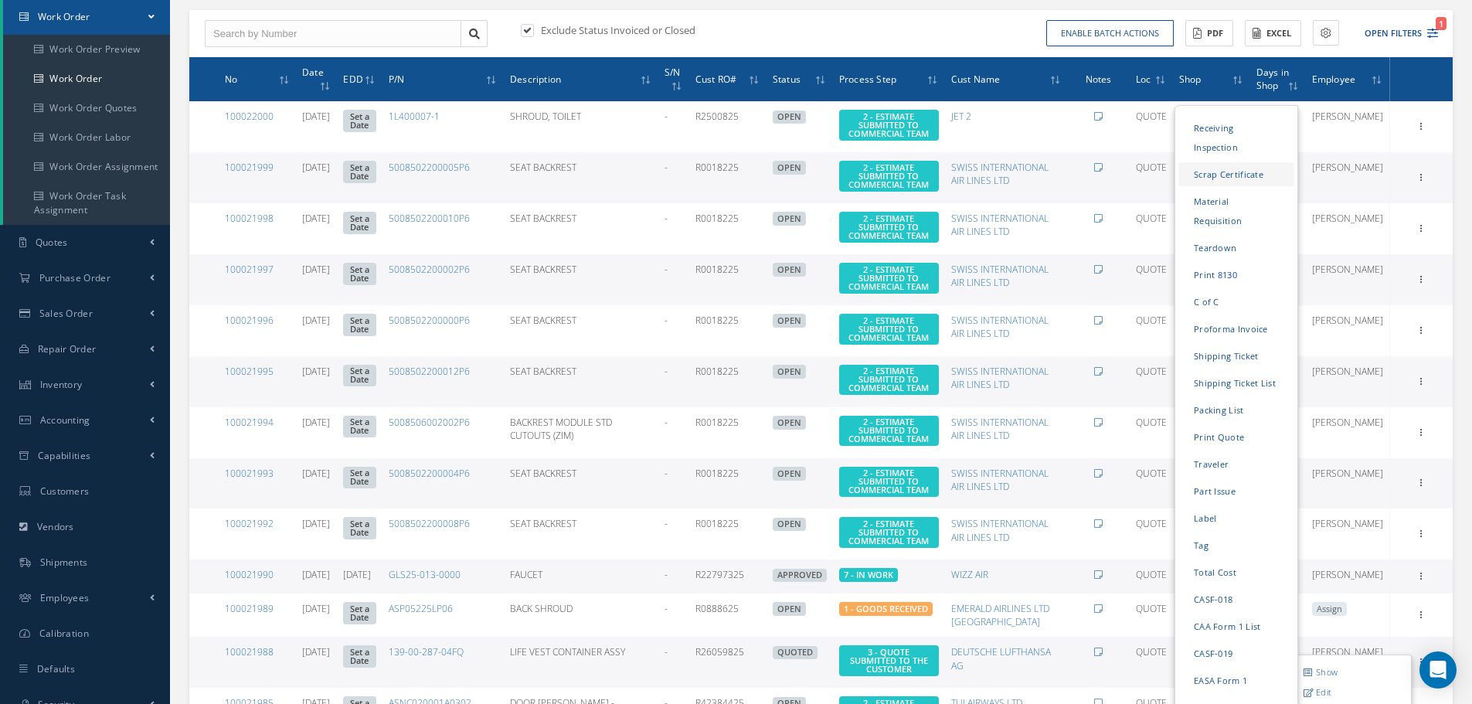
click at [1230, 186] on link "Scrap Certificate" at bounding box center [1237, 174] width 116 height 24
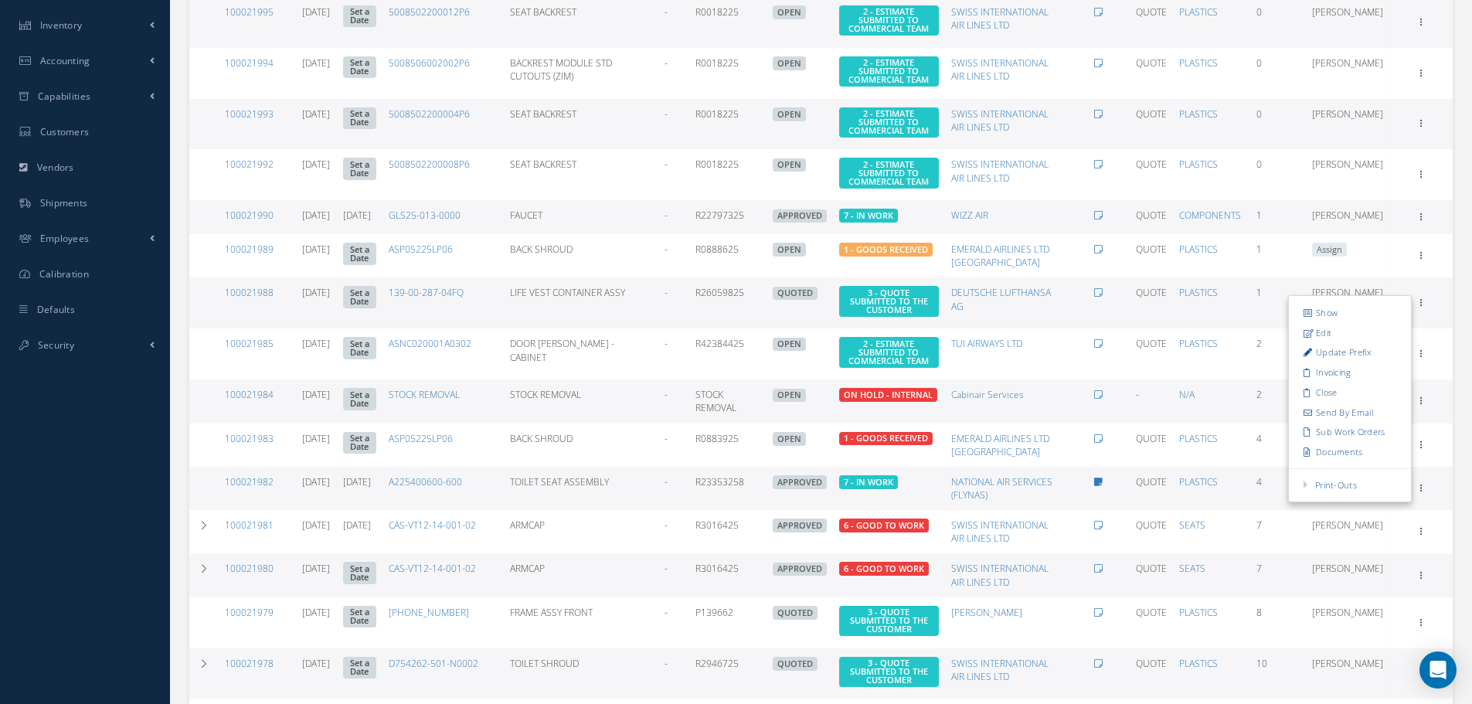
scroll to position [618, 0]
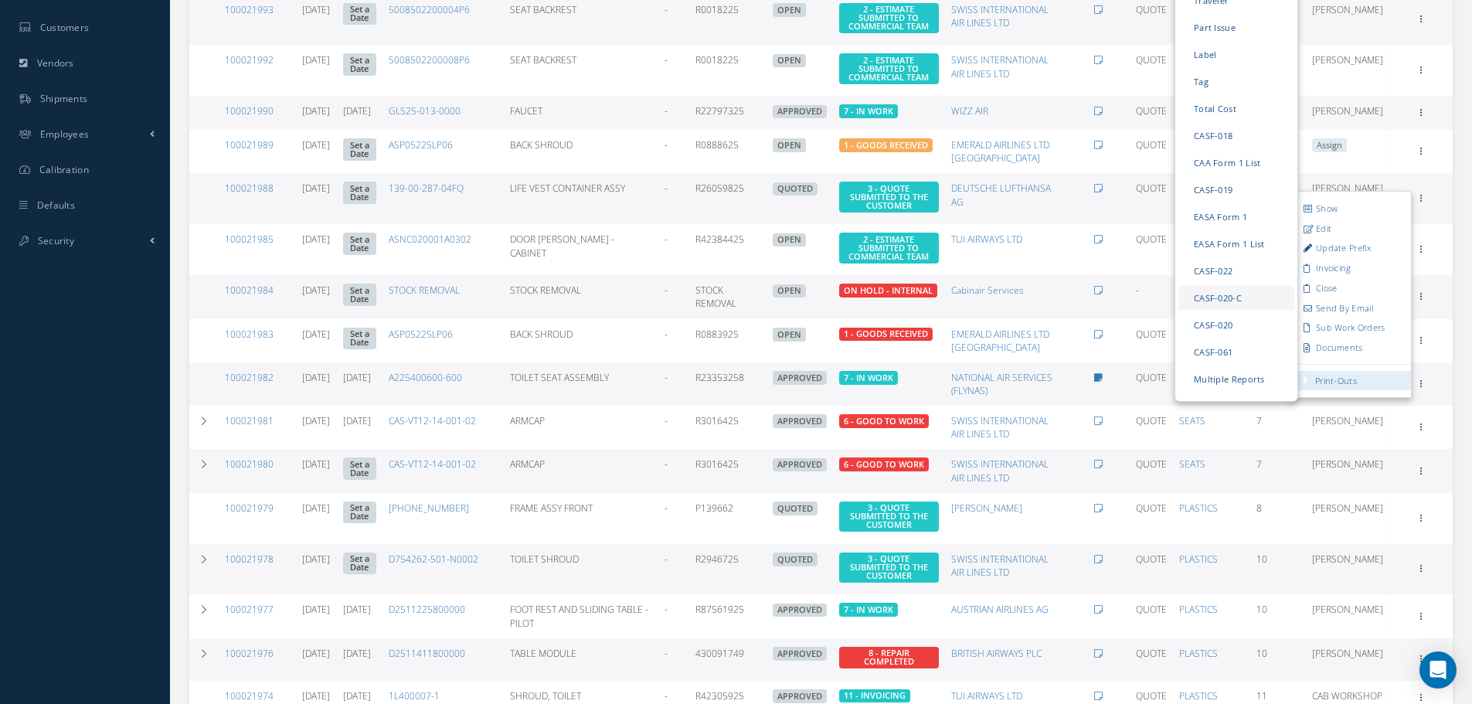
click at [1232, 310] on link "CASF-020-C" at bounding box center [1237, 298] width 116 height 24
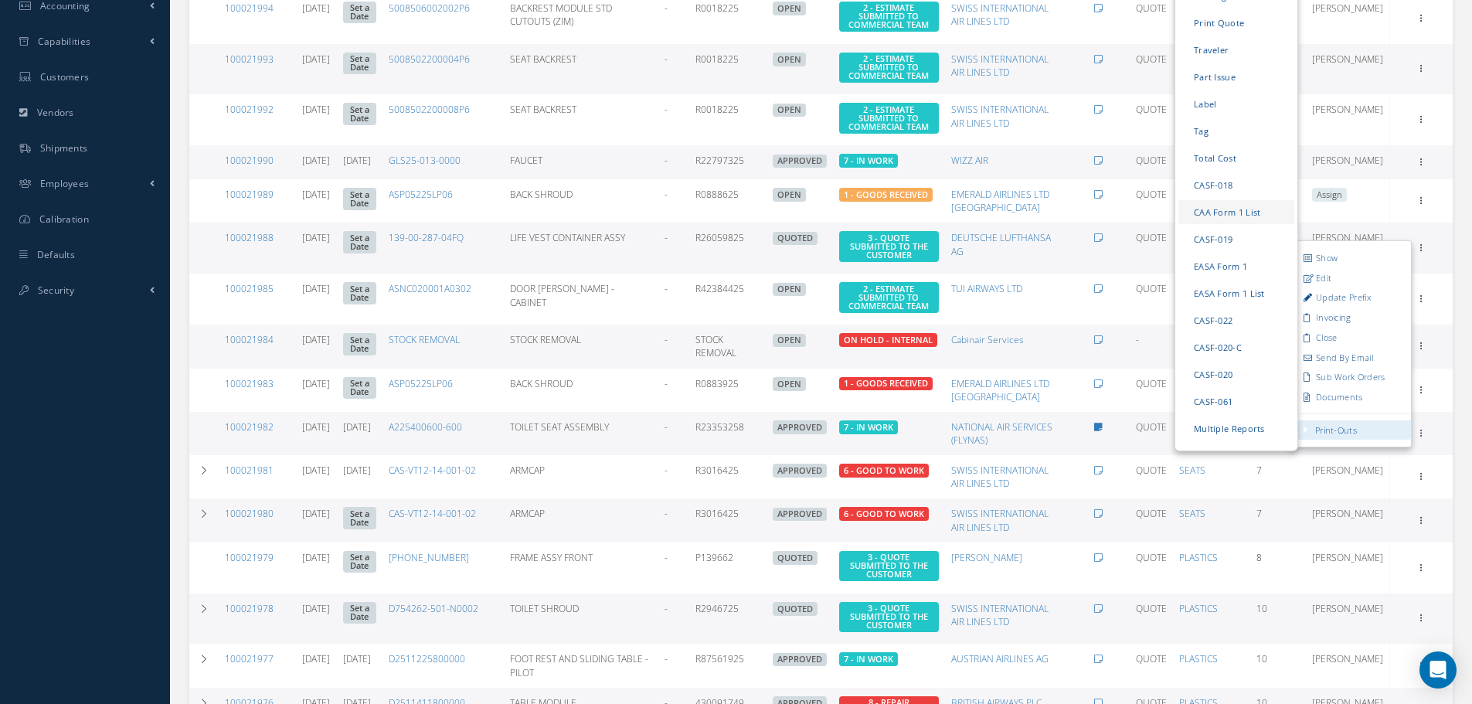
scroll to position [541, 0]
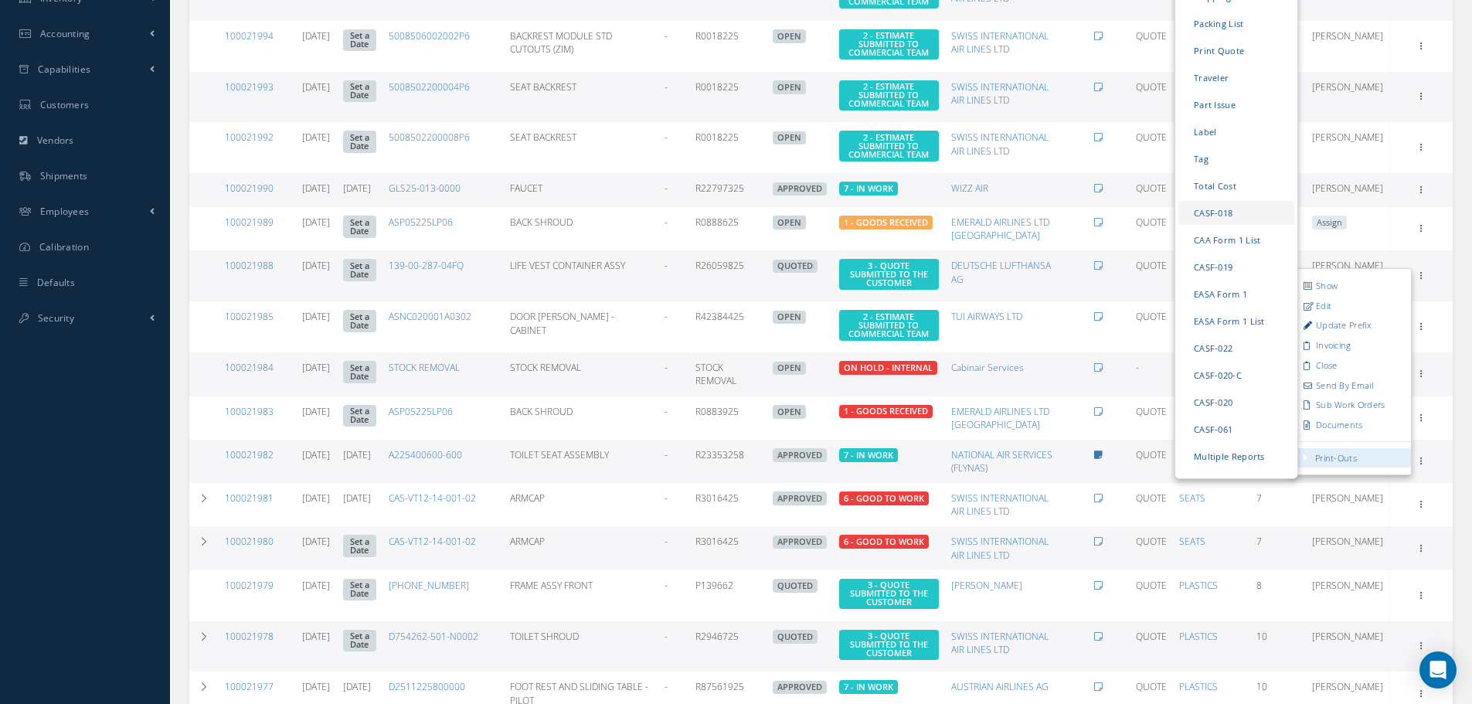
click at [1222, 225] on link "CASF-018" at bounding box center [1237, 213] width 116 height 24
click at [1227, 252] on link "CAA Form 1 List" at bounding box center [1237, 240] width 116 height 24
click at [1202, 279] on link "CASF-019" at bounding box center [1237, 267] width 116 height 24
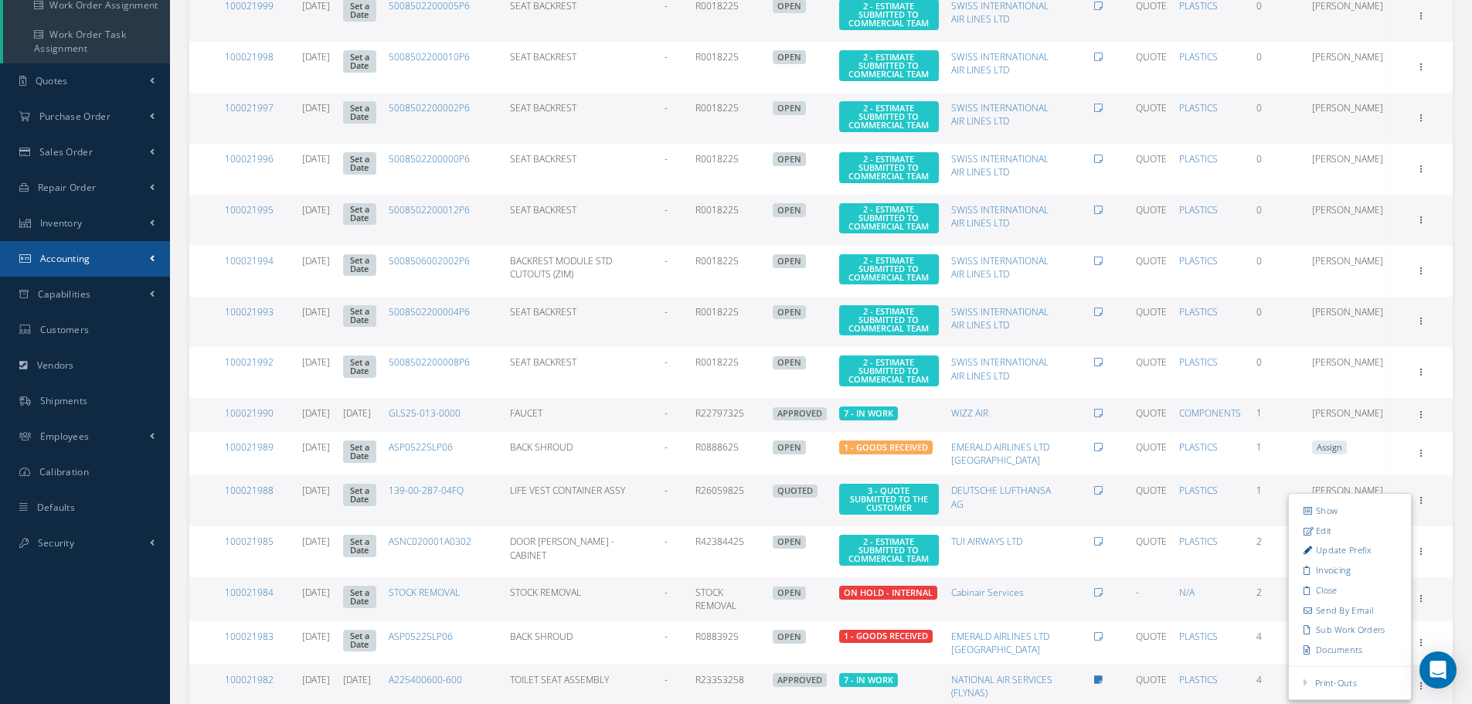
scroll to position [309, 0]
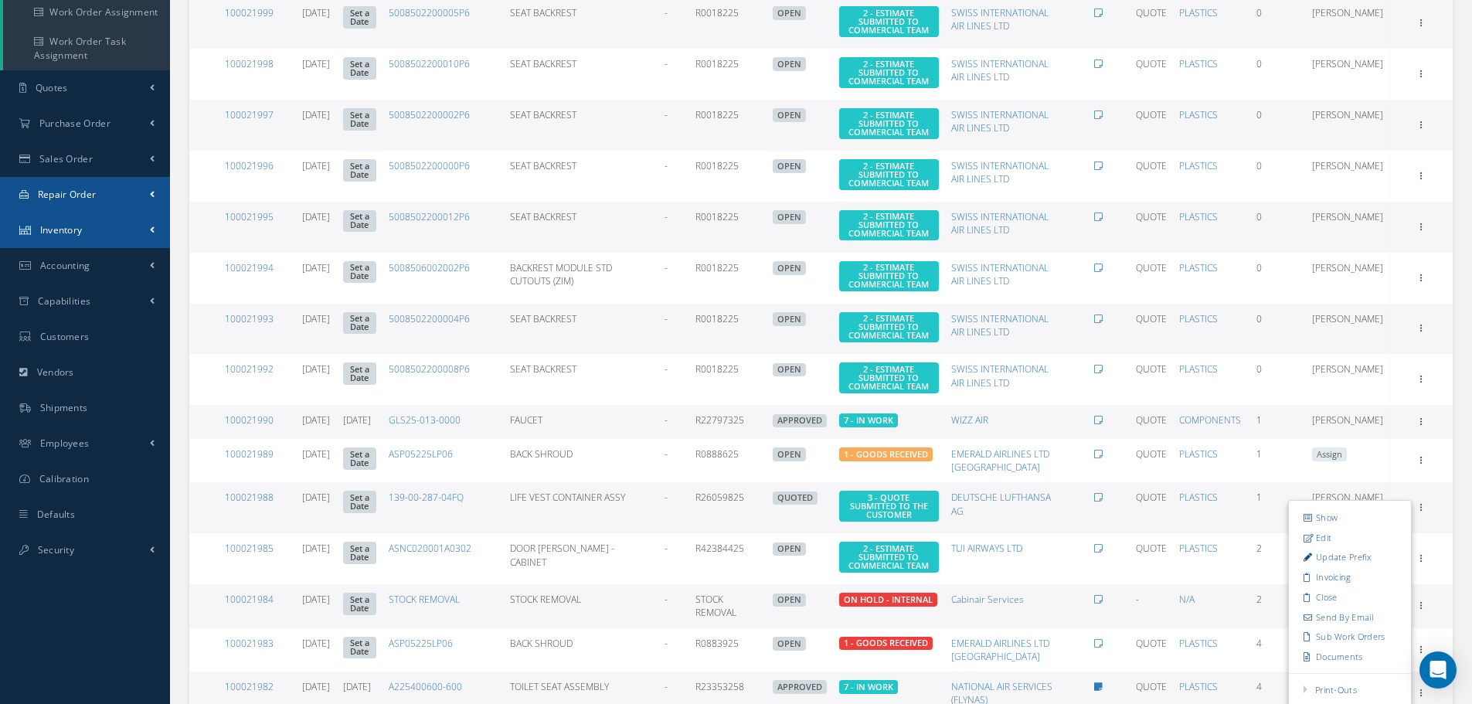
click at [128, 206] on link "Repair Order" at bounding box center [85, 195] width 170 height 36
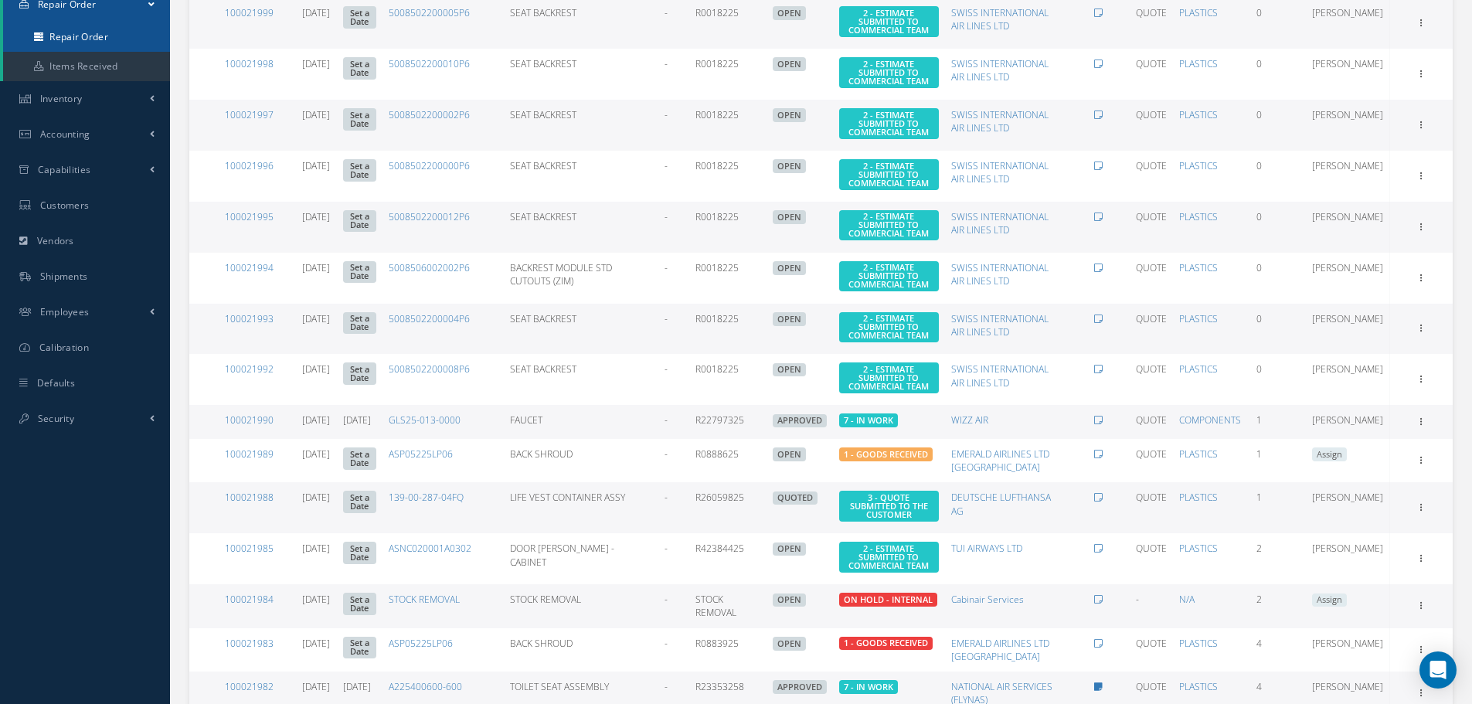
click at [114, 39] on link "Repair Order" at bounding box center [86, 36] width 167 height 29
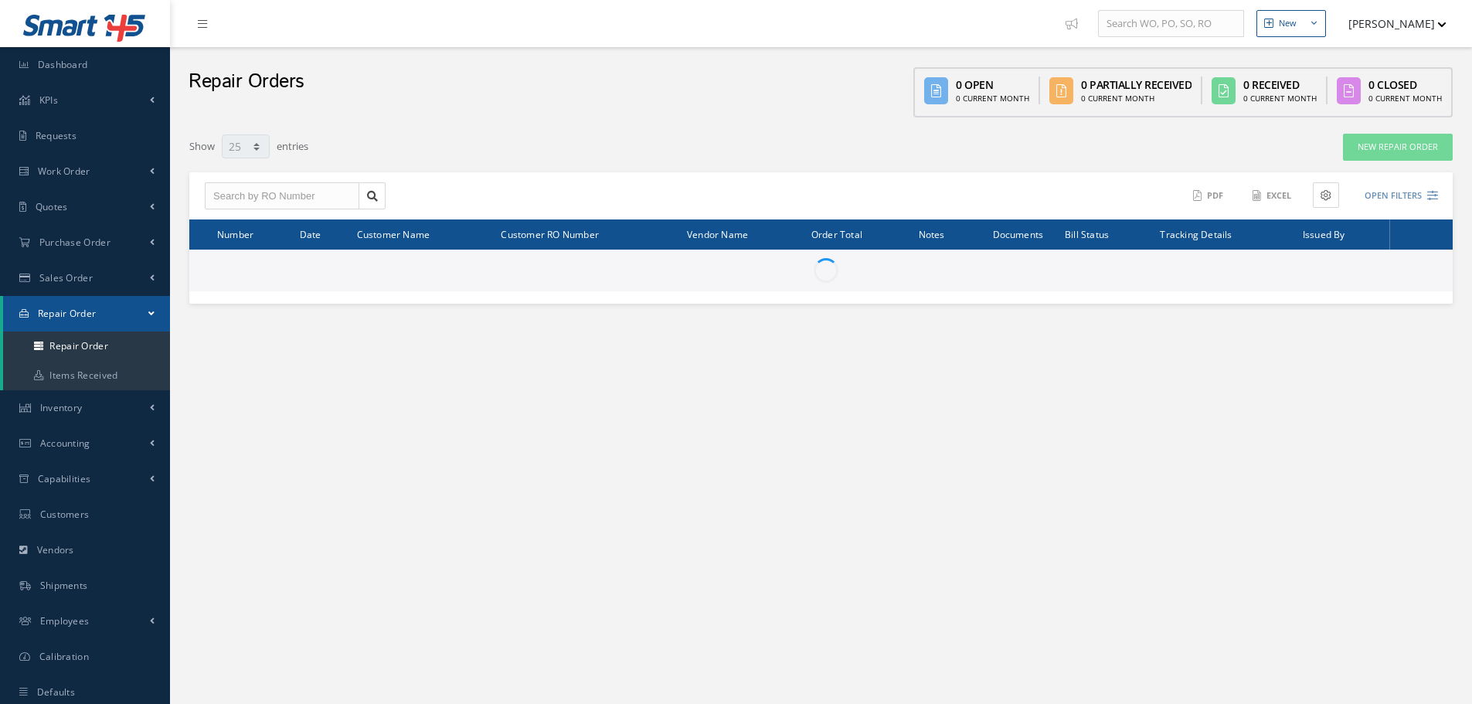
select select "25"
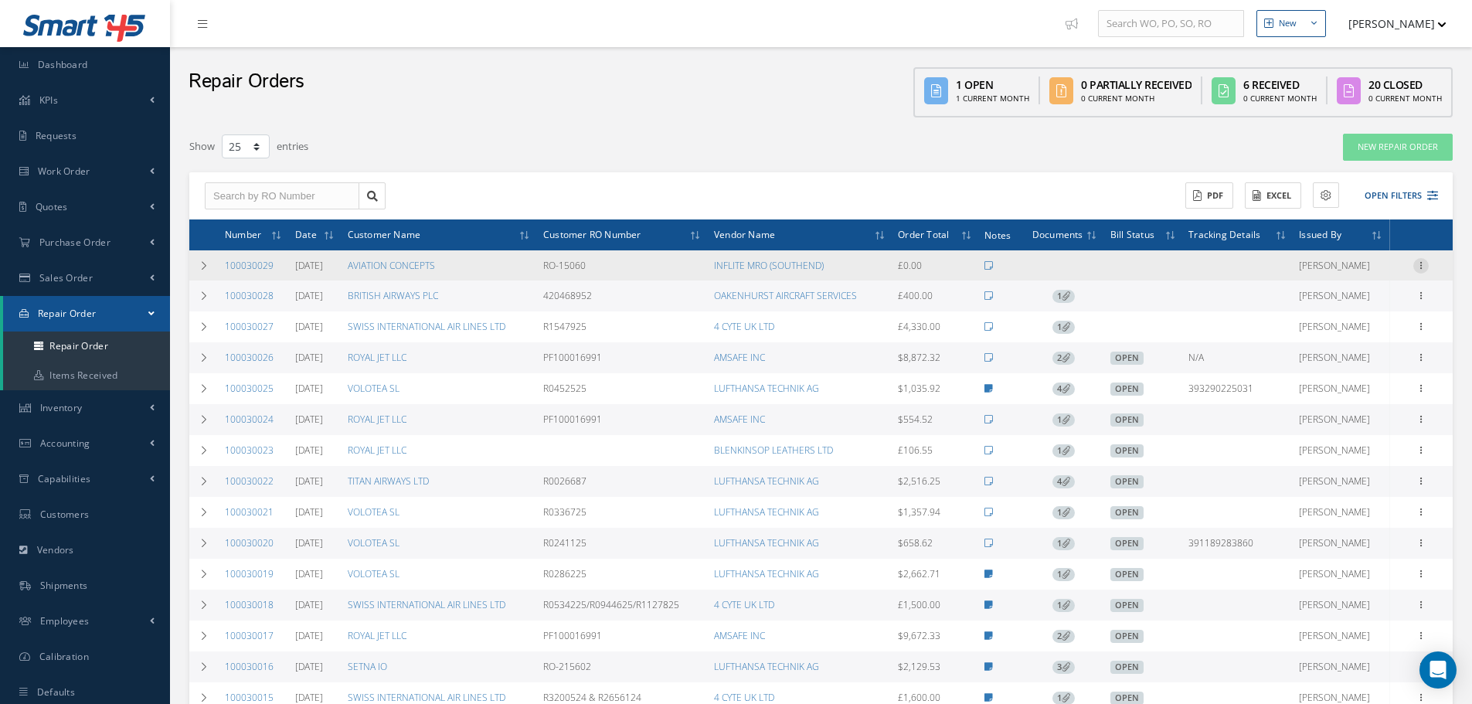
click at [1423, 268] on icon at bounding box center [1420, 264] width 15 height 12
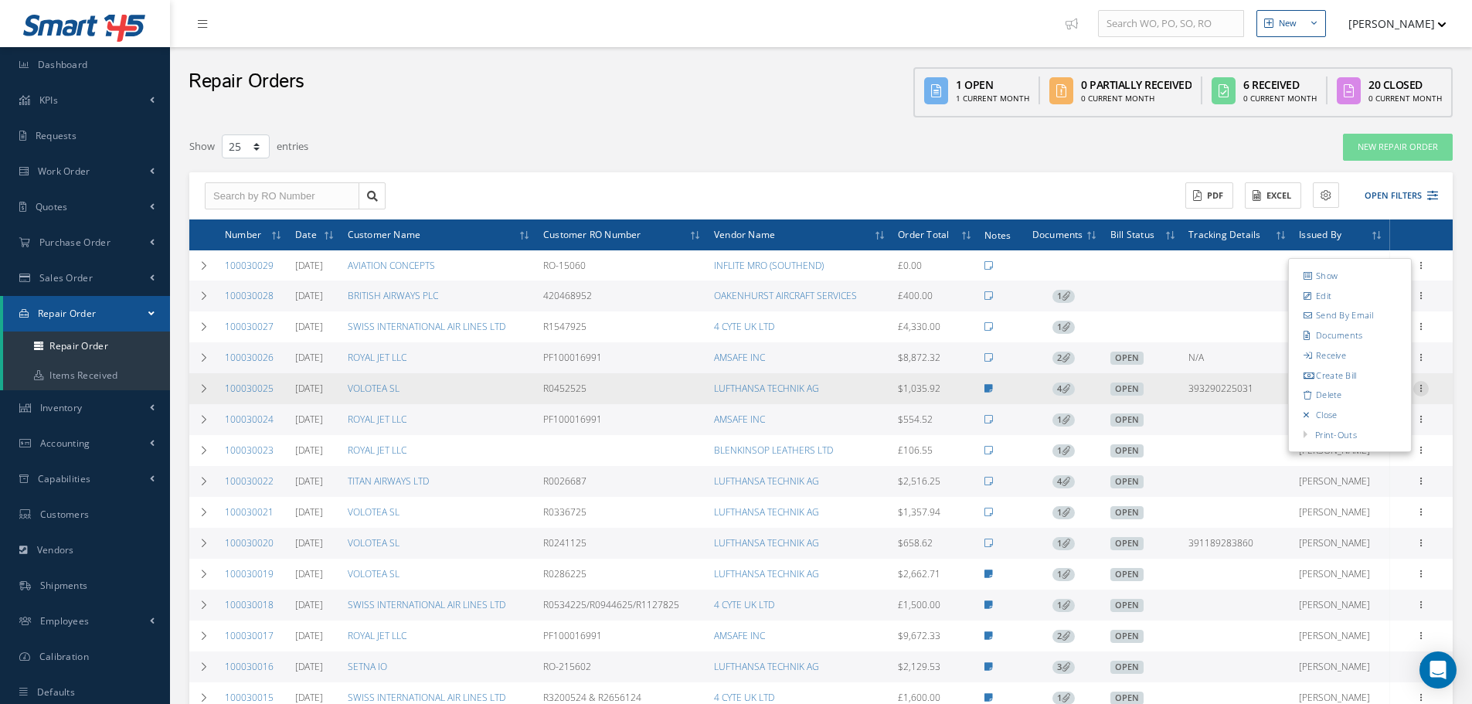
click at [1421, 387] on icon at bounding box center [1420, 387] width 15 height 12
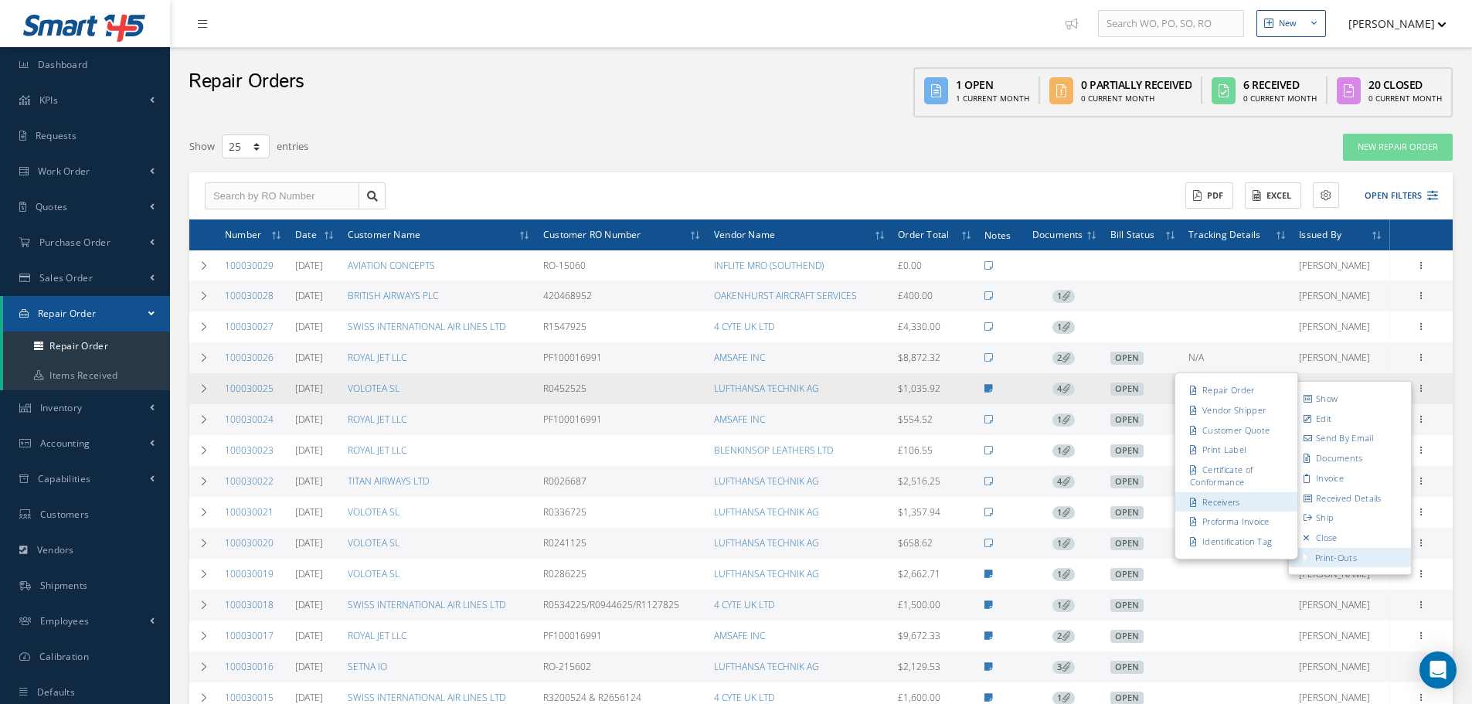
click at [1244, 504] on link "Receivers" at bounding box center [1236, 502] width 122 height 20
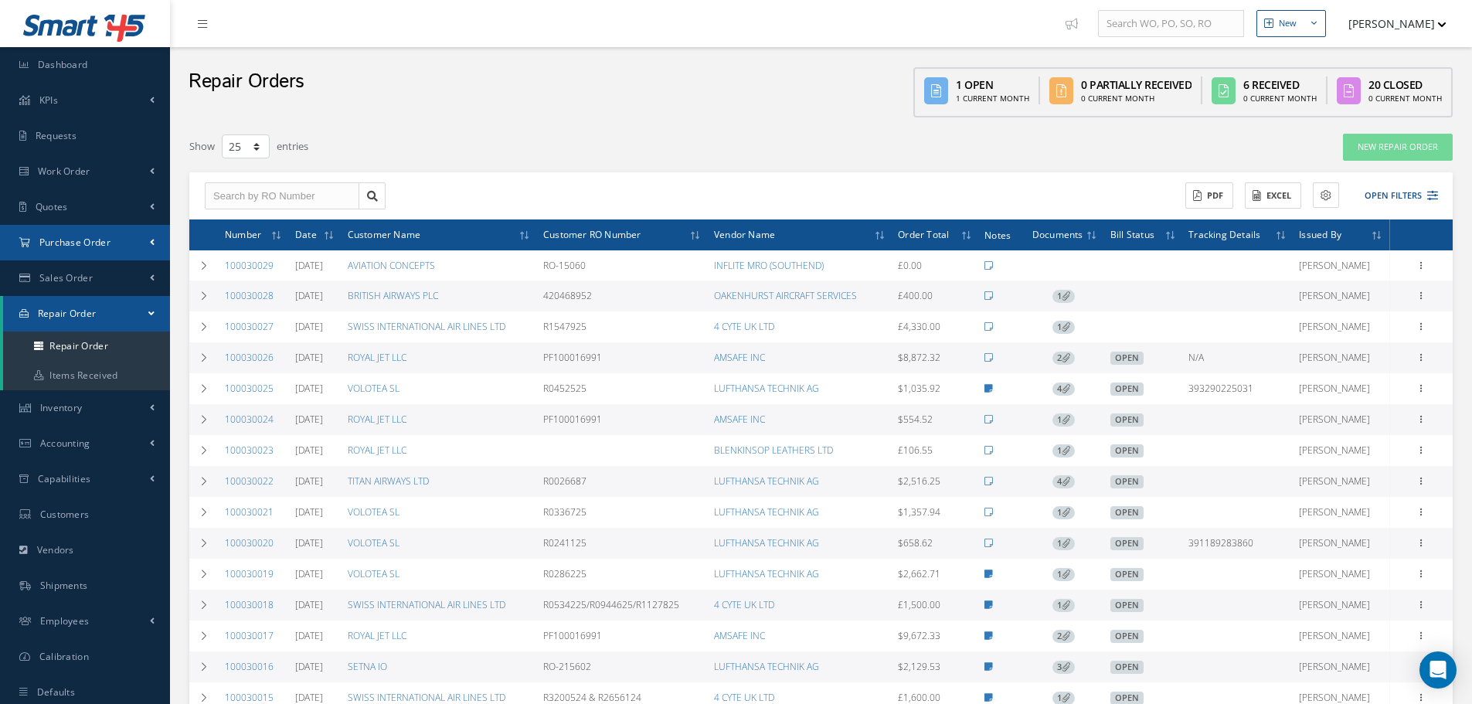
click at [124, 247] on link "Purchase Order" at bounding box center [85, 243] width 170 height 36
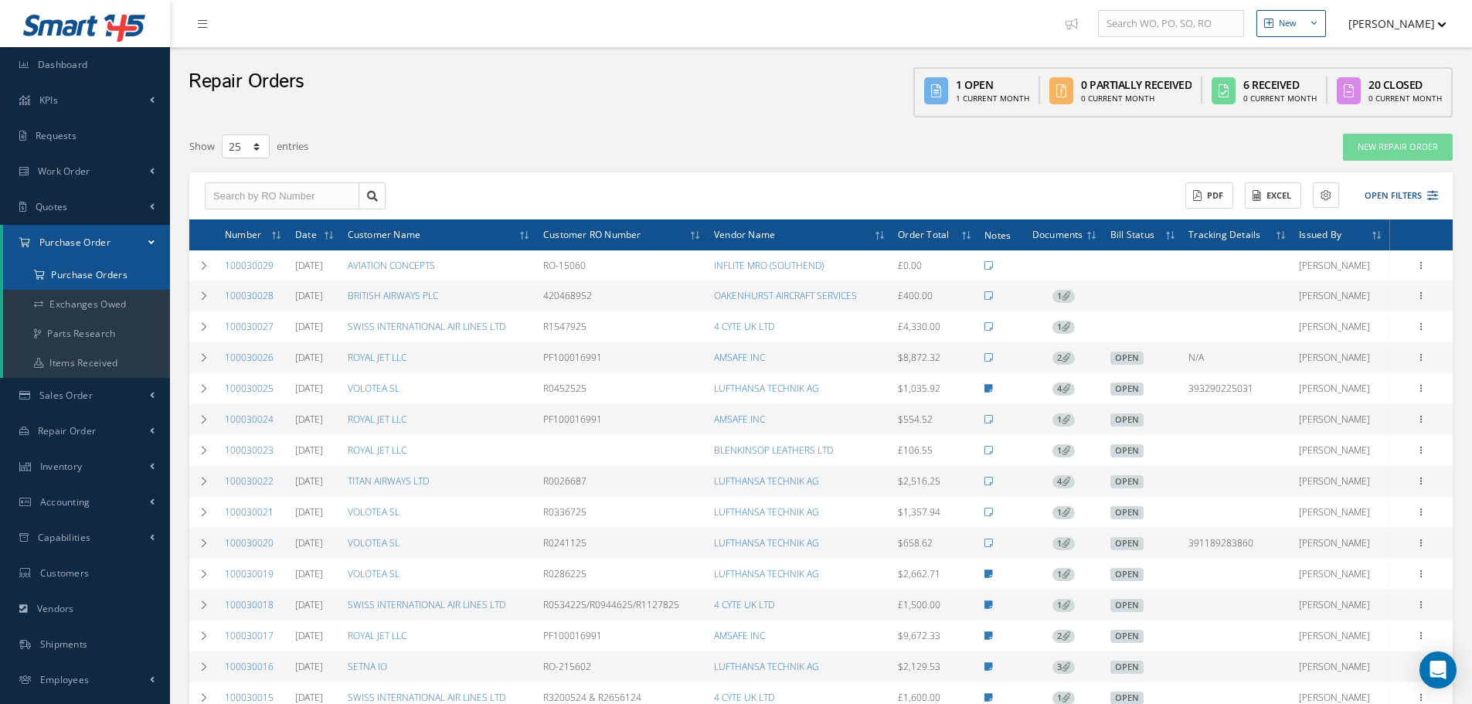
click at [115, 283] on a=1&status_id=2&status_id=3&status_id=5&collapsedFilters"] "Purchase Orders" at bounding box center [86, 274] width 167 height 29
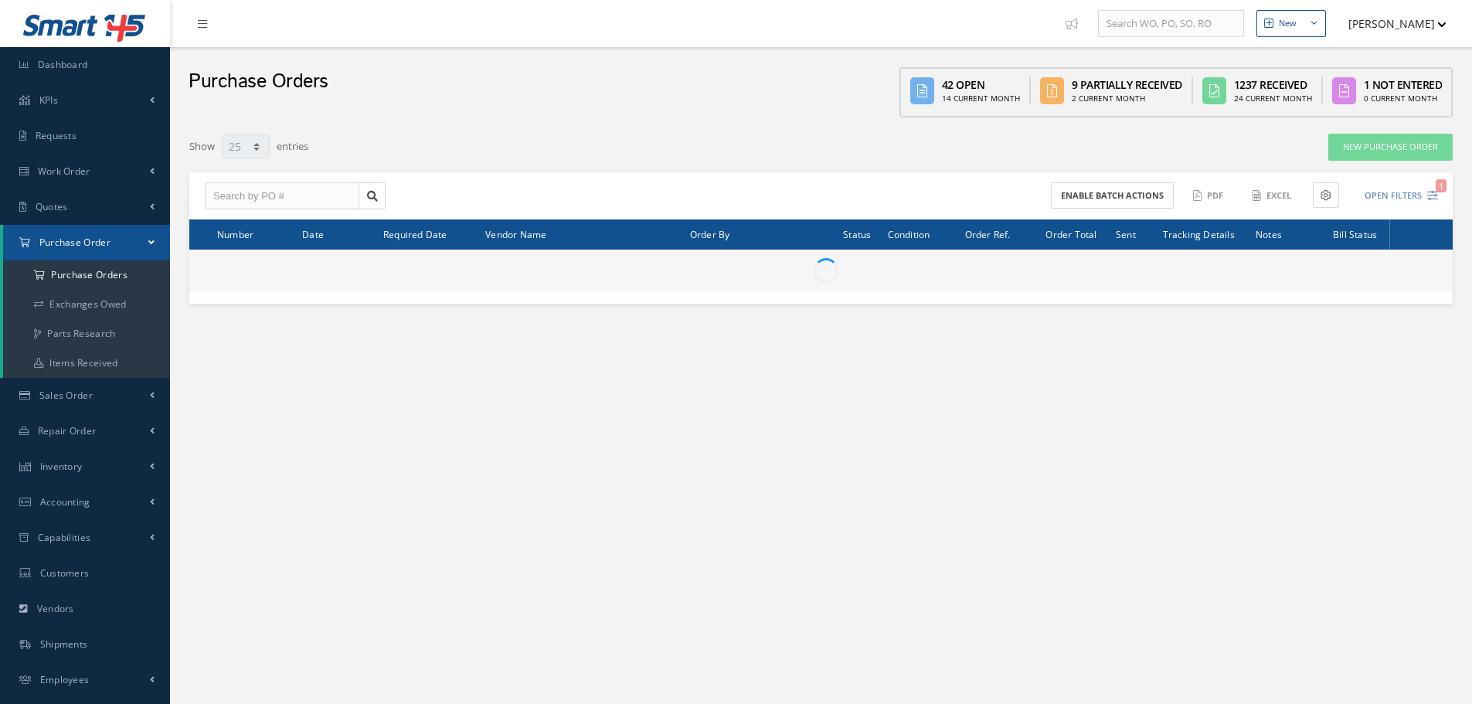
select select "25"
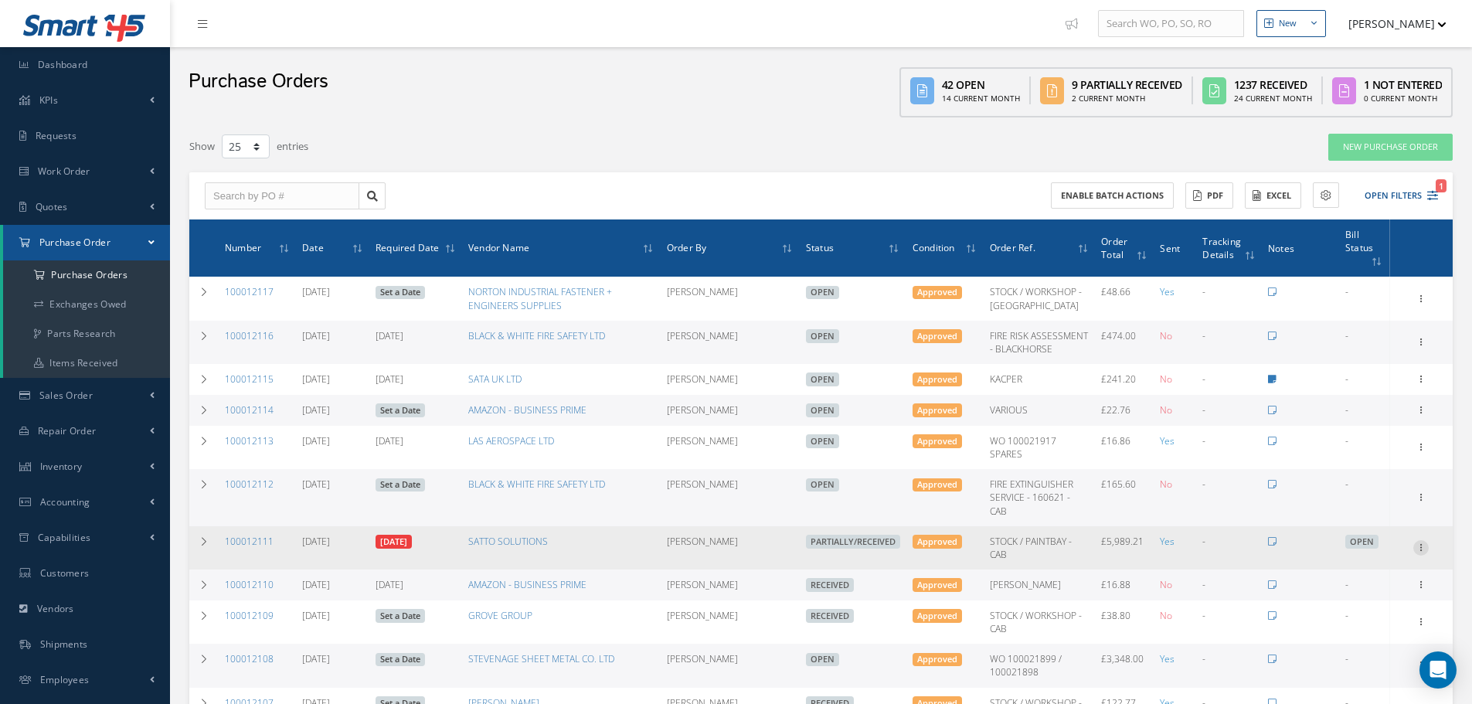
click at [1419, 553] on icon at bounding box center [1420, 546] width 15 height 12
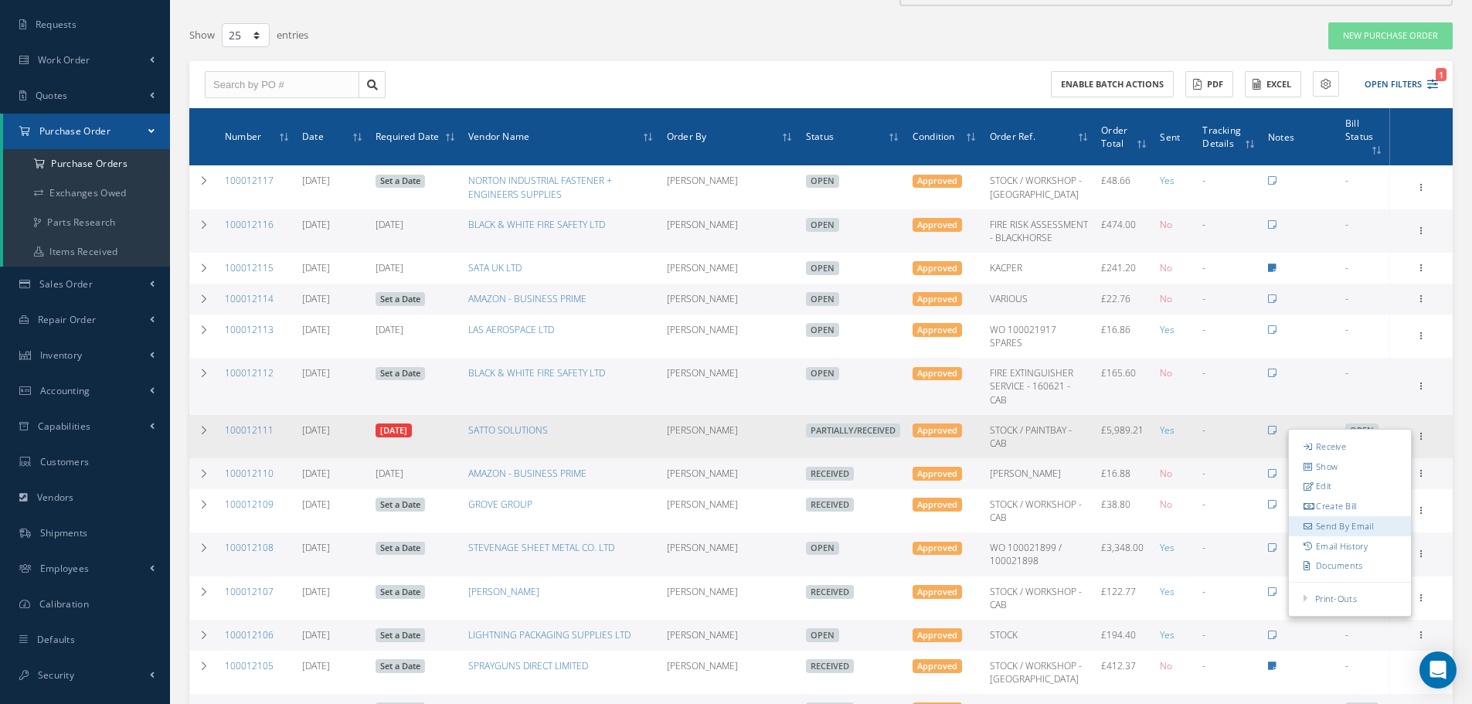
scroll to position [232, 0]
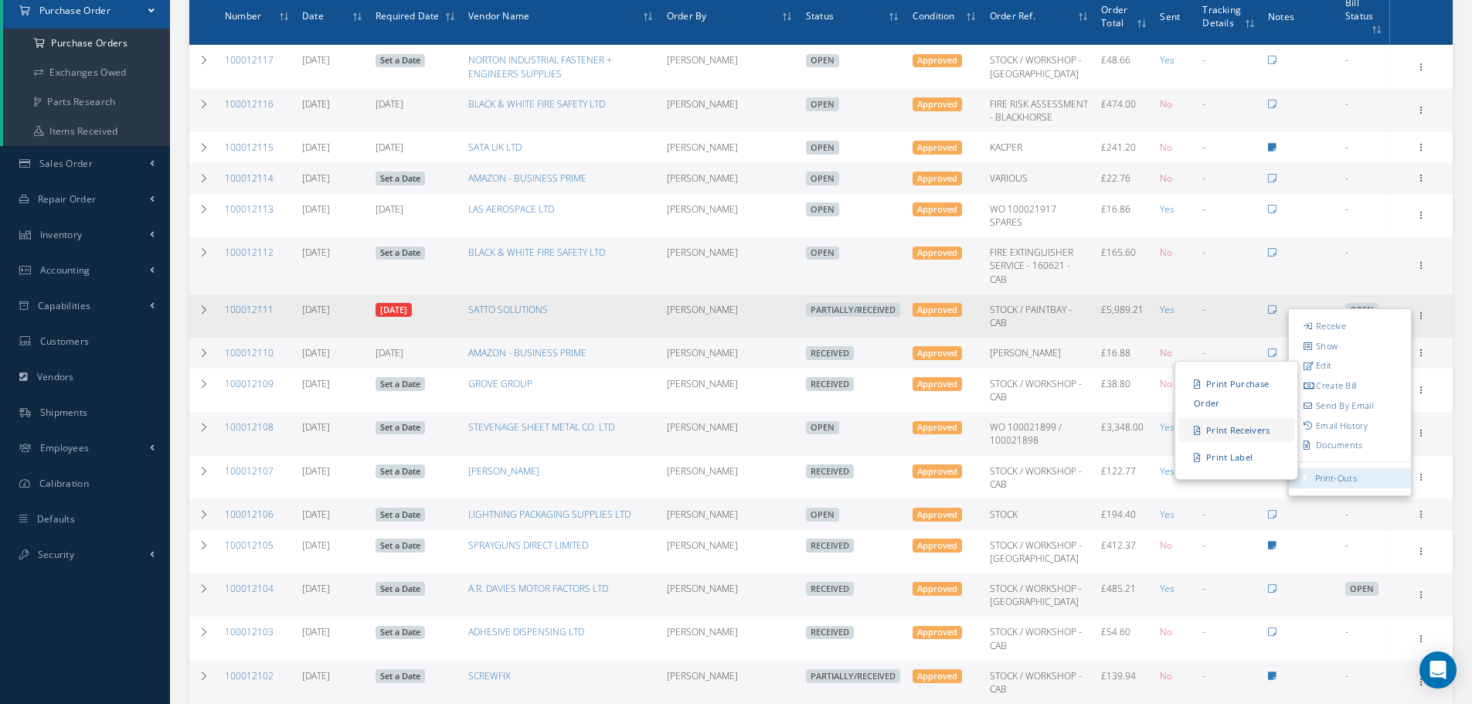
click at [1233, 442] on link "Print Receivers" at bounding box center [1237, 430] width 116 height 24
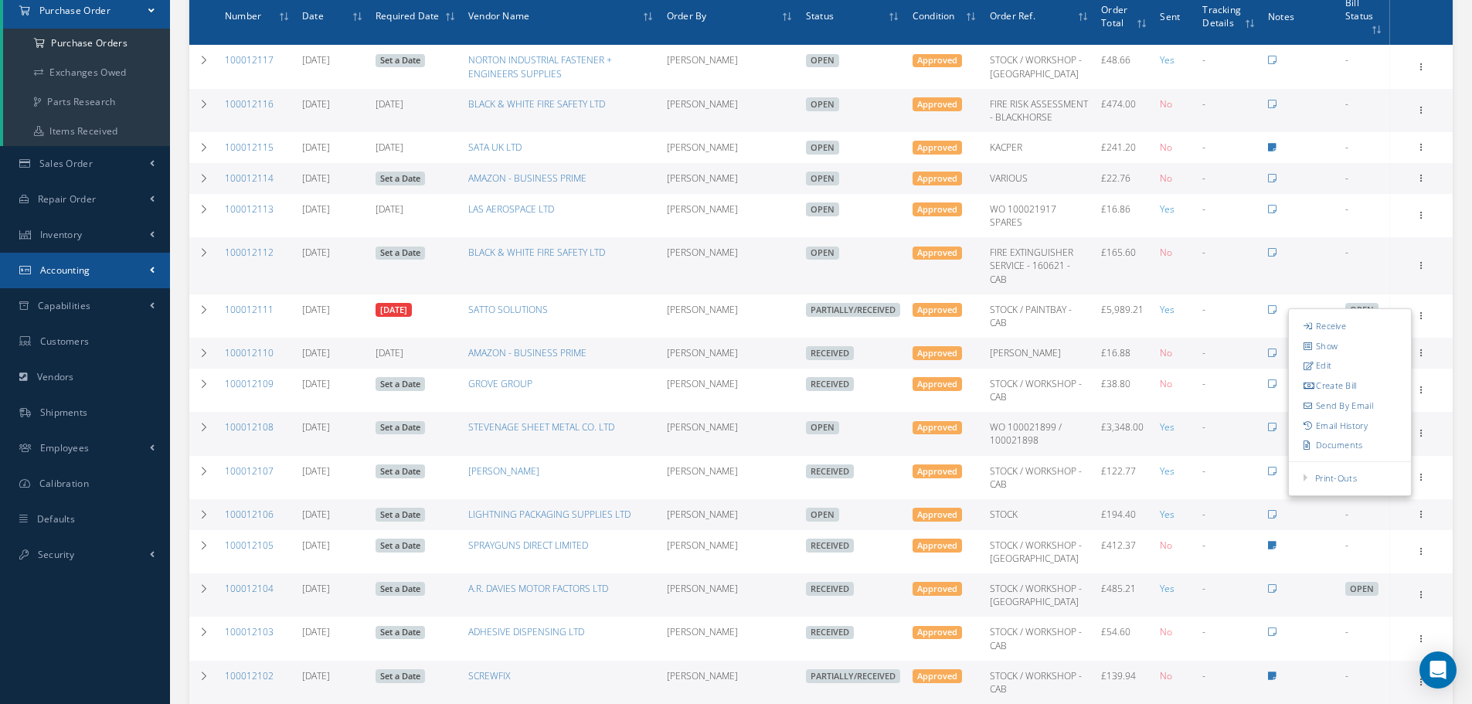
click at [98, 277] on link "Accounting" at bounding box center [85, 271] width 170 height 36
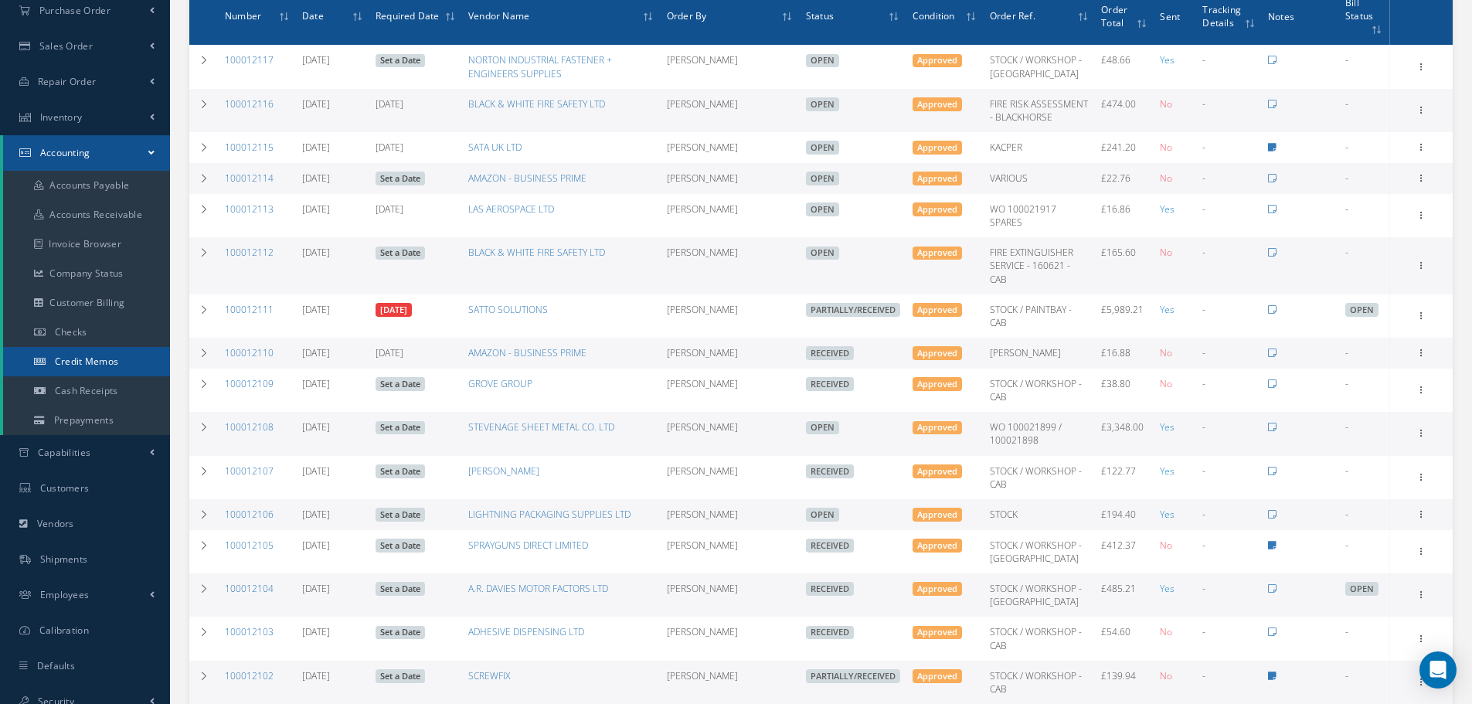
click at [114, 362] on span "Credit Memos" at bounding box center [87, 361] width 64 height 13
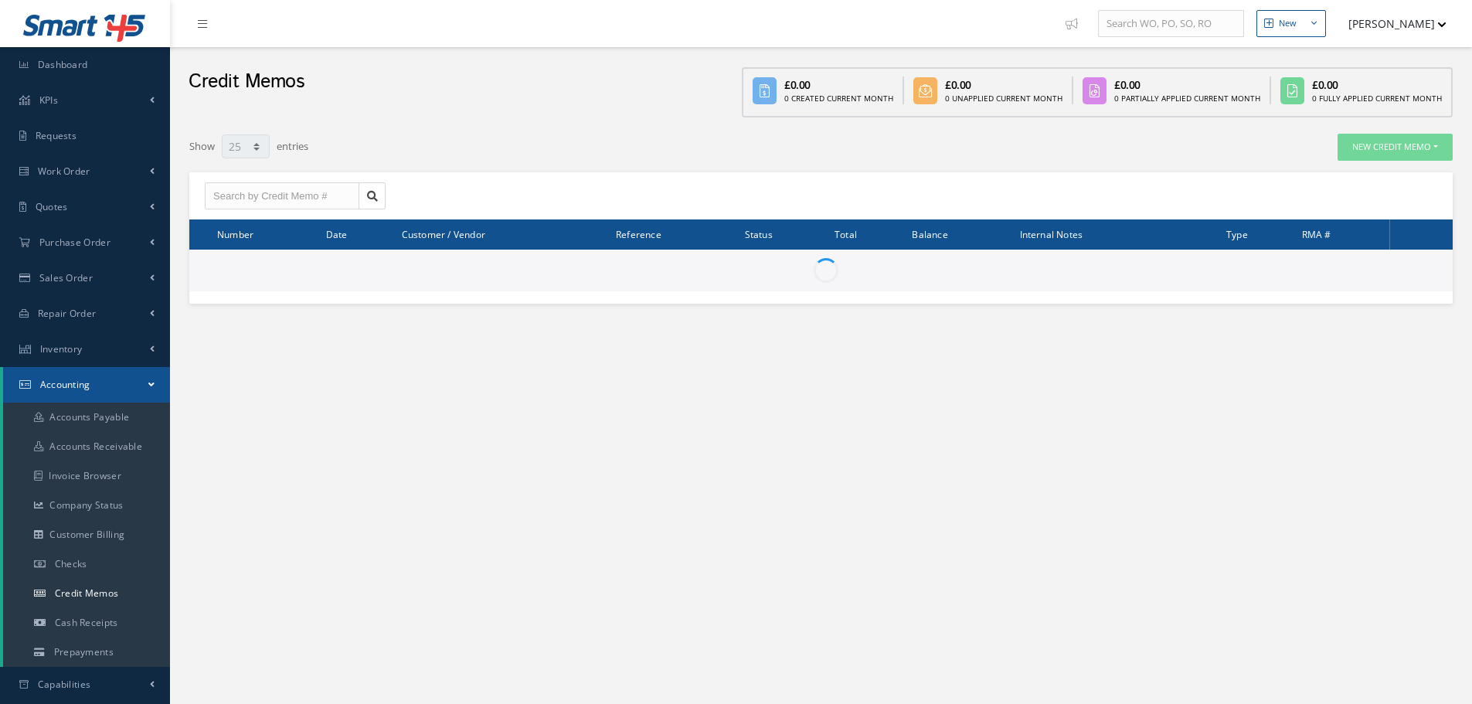
select select "25"
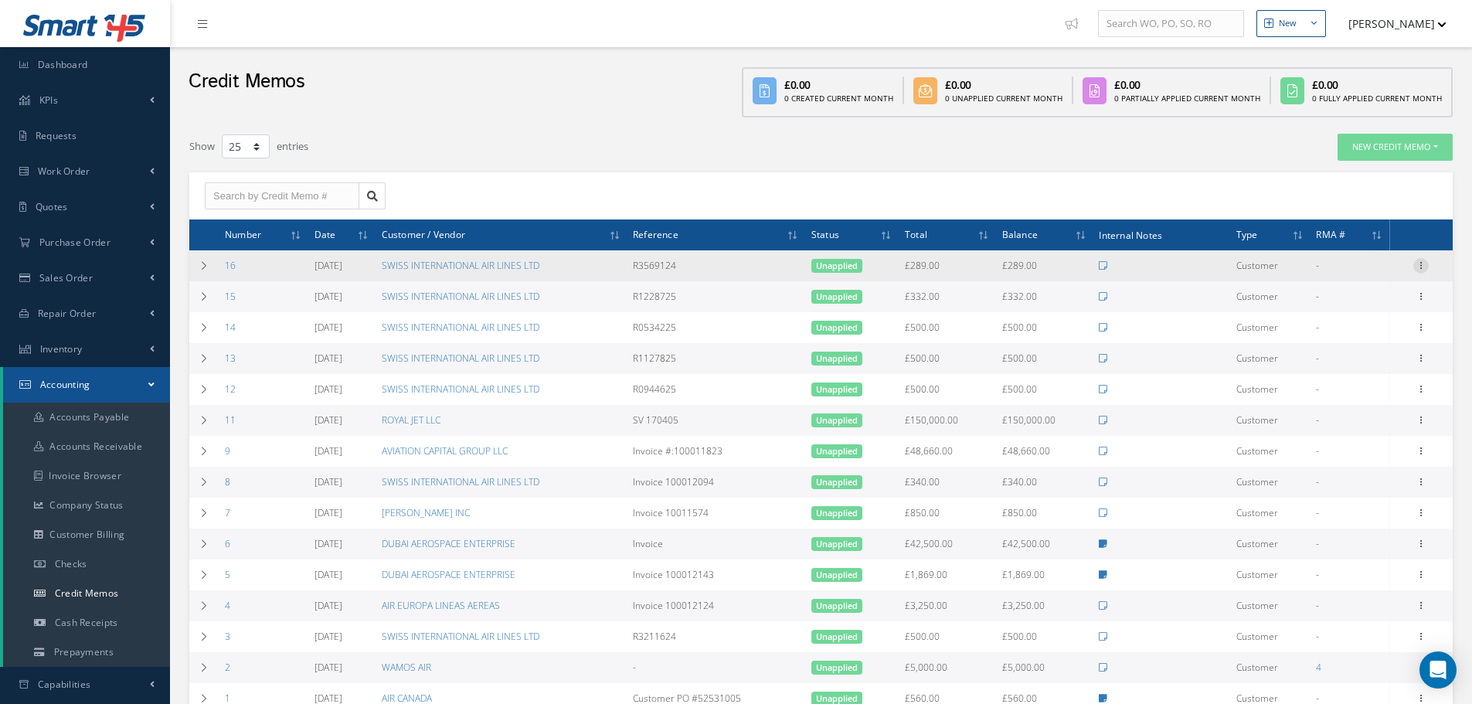
click at [1419, 258] on icon at bounding box center [1420, 264] width 15 height 12
click at [1344, 300] on link "Print" at bounding box center [1350, 296] width 122 height 20
